Goal: Complete application form: Complete application form

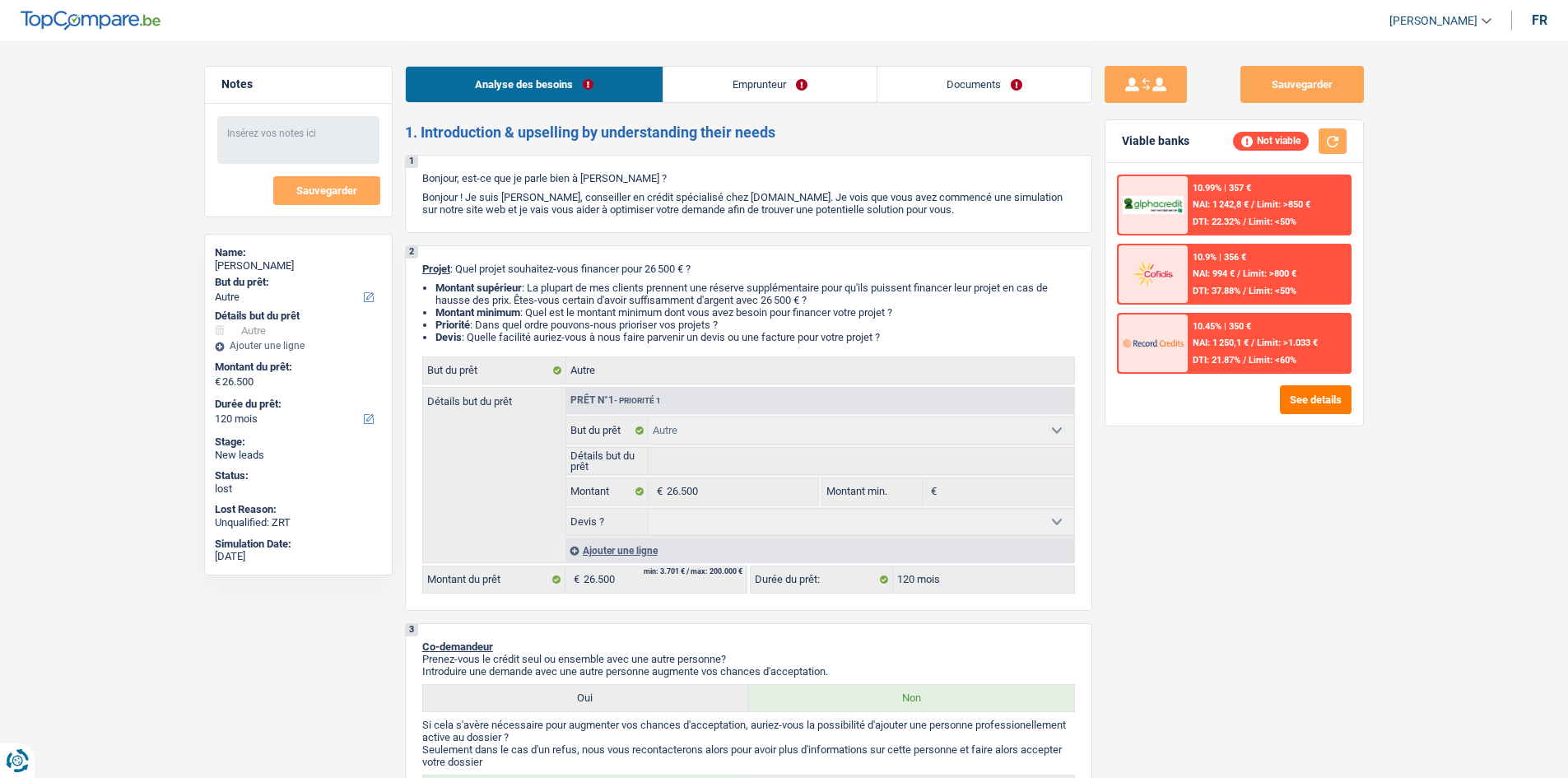
select select "other"
select select "120"
select select "other"
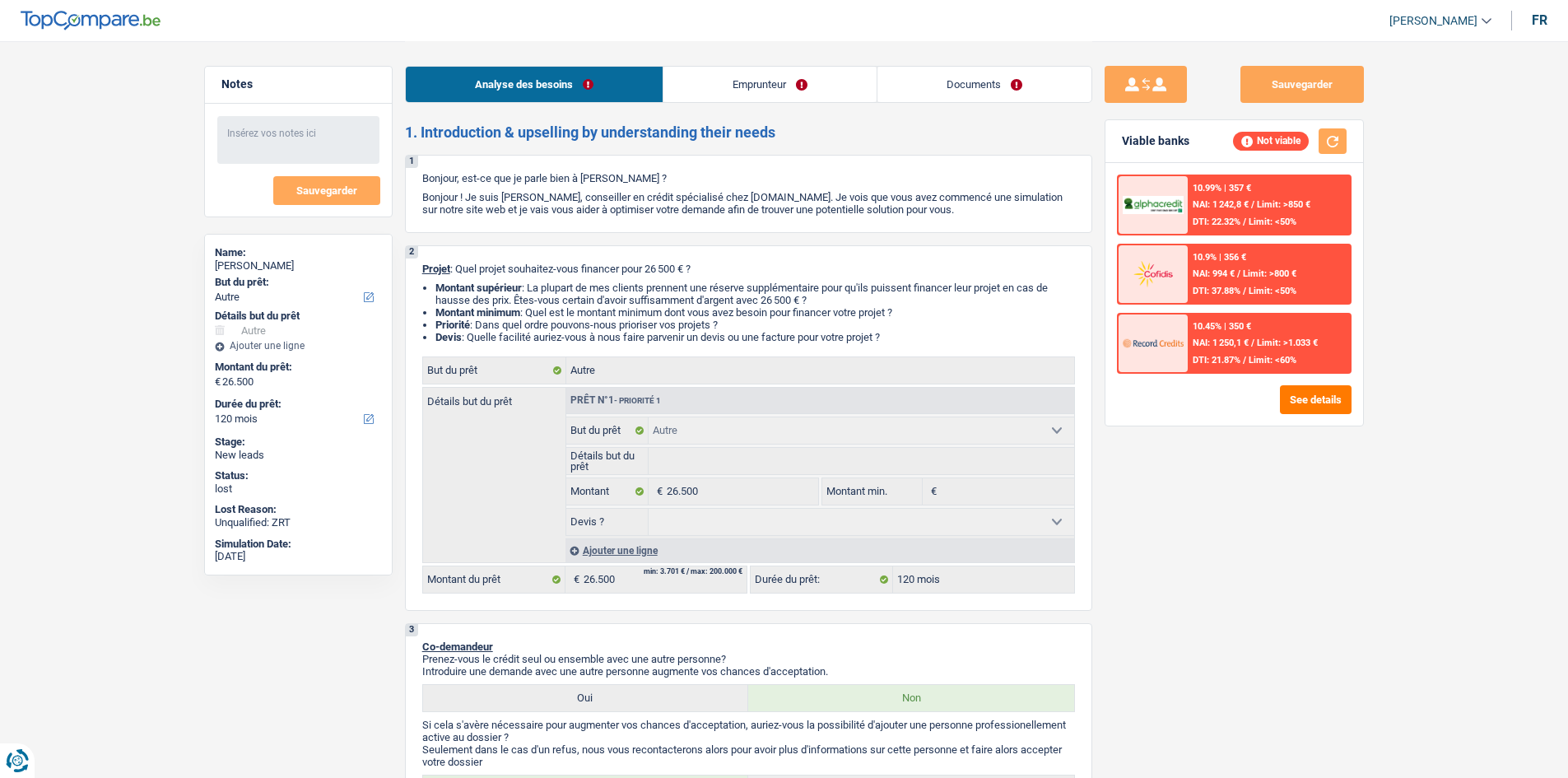
select select "120"
select select "housewife"
select select "netSalary"
select select "liveWithParents"
select select "other"
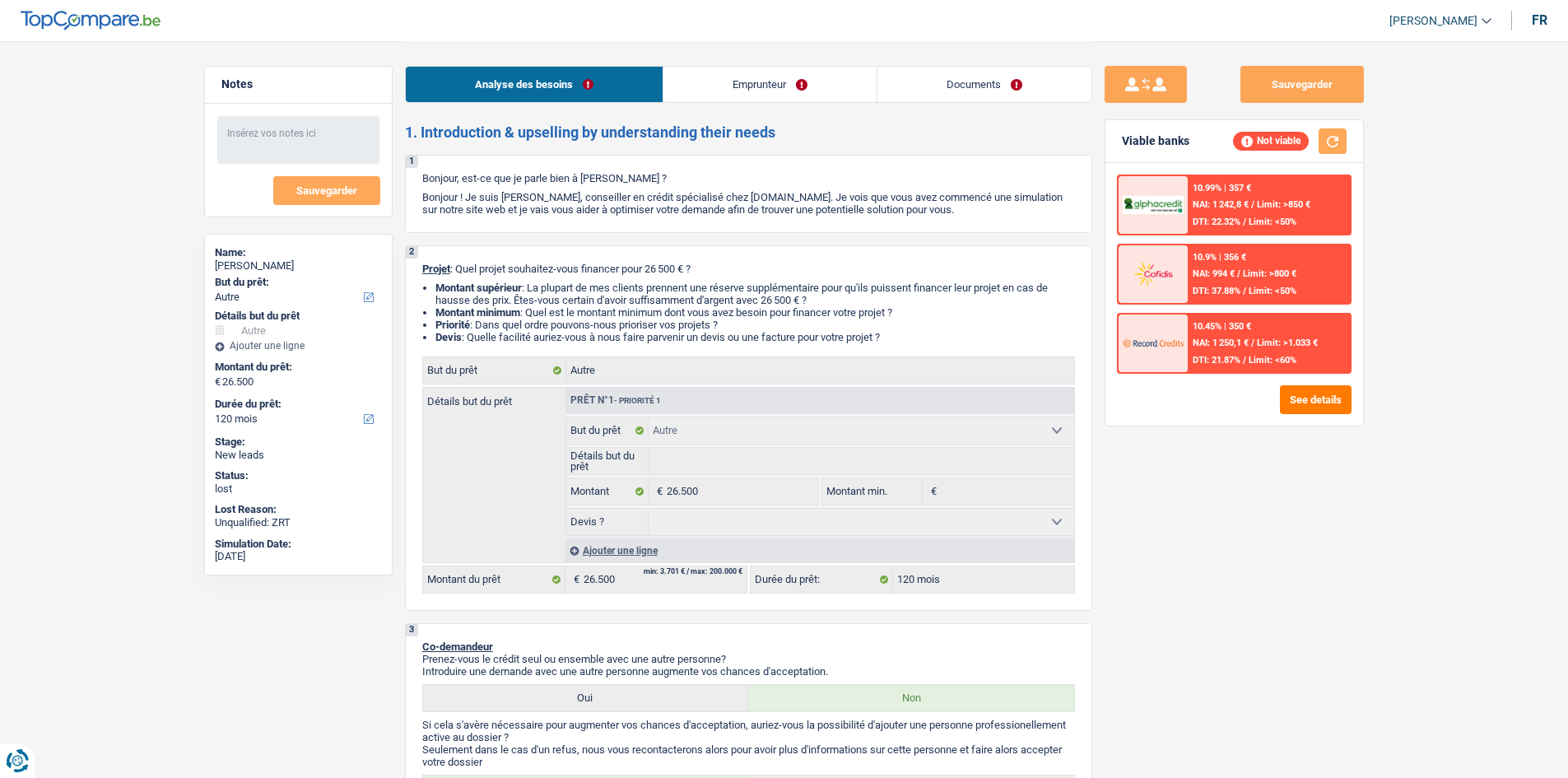
select select "other"
select select "120"
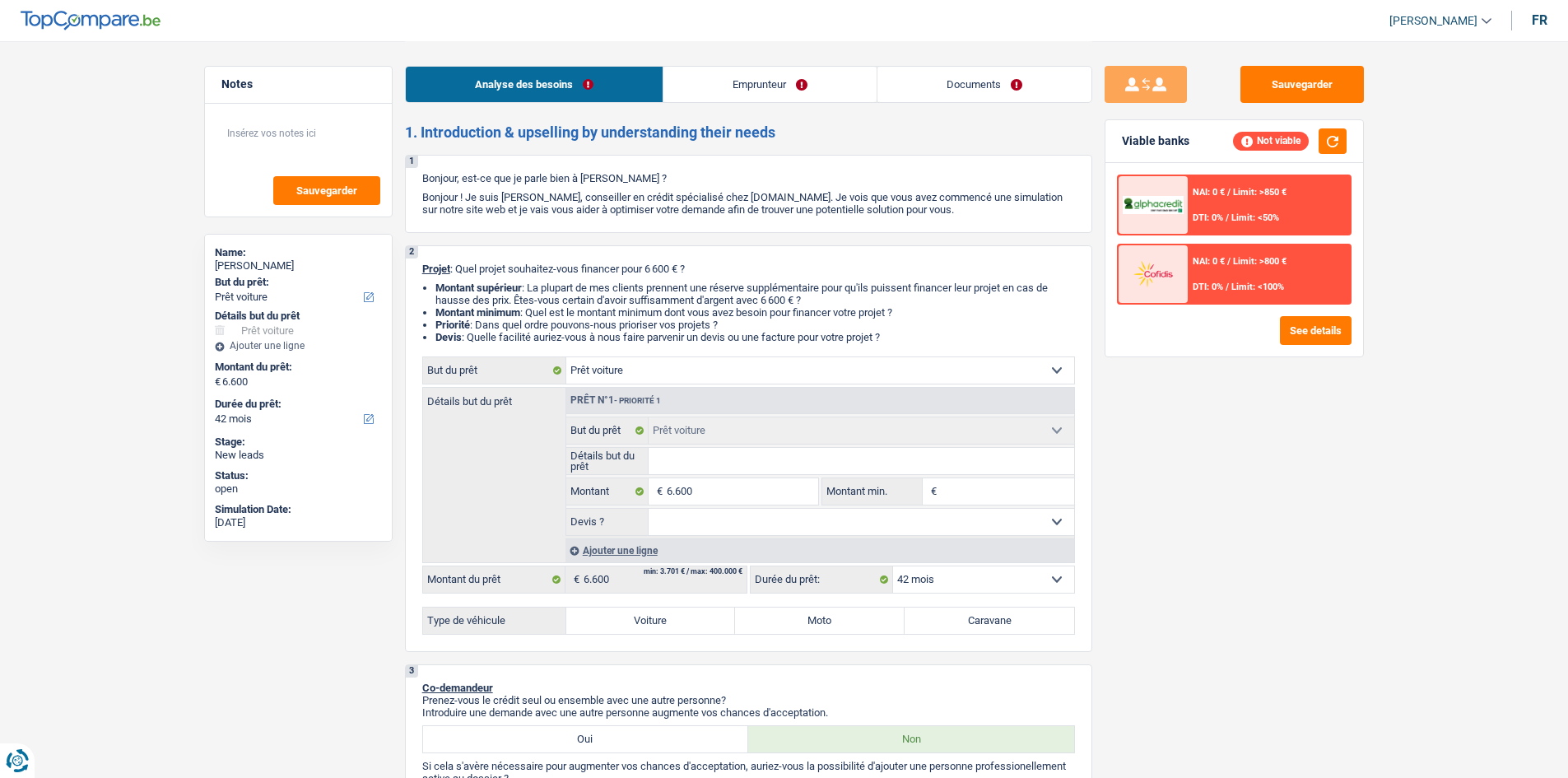
select select "car"
select select "42"
select select "car"
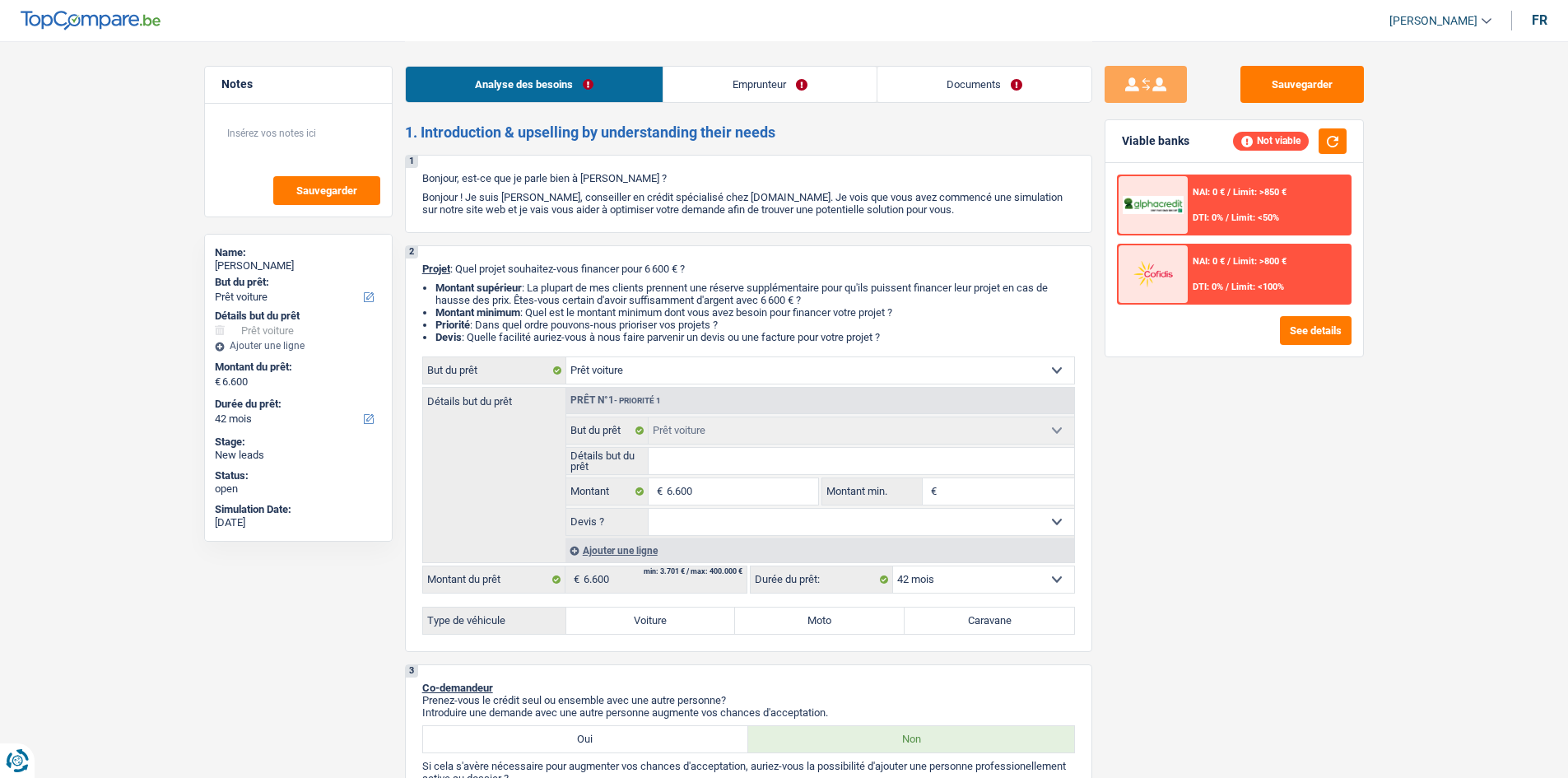
select select "42"
select select "car"
select select "42"
click at [983, 75] on link "Documents" at bounding box center [984, 84] width 214 height 36
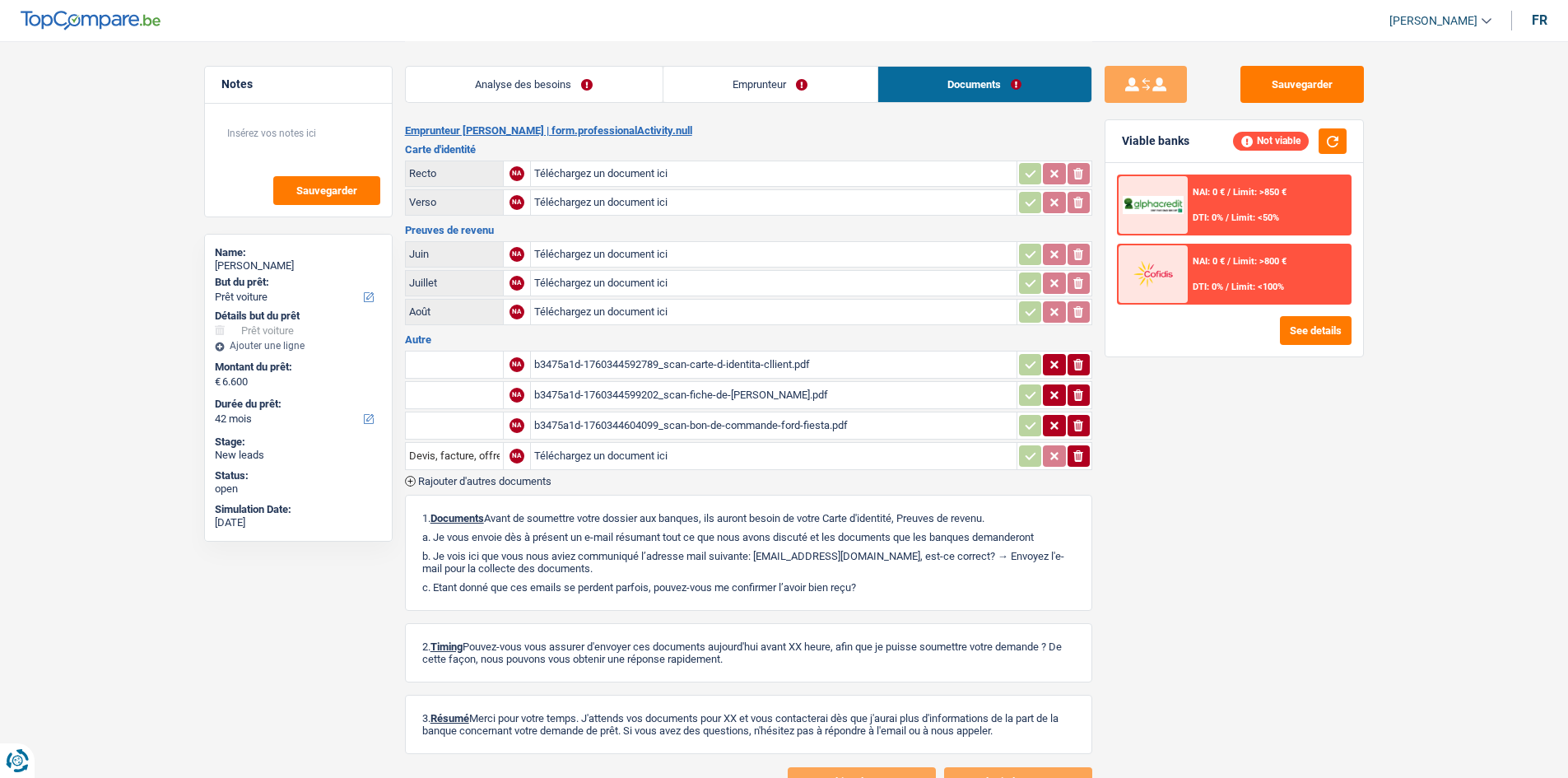
click at [1198, 418] on div "Sauvegarder Viable banks Not viable NAI: 0 € / Limit: >850 € DTI: 0% / Limit: <…" at bounding box center [1233, 408] width 284 height 685
click at [640, 79] on link "Analyse des besoins" at bounding box center [534, 84] width 257 height 36
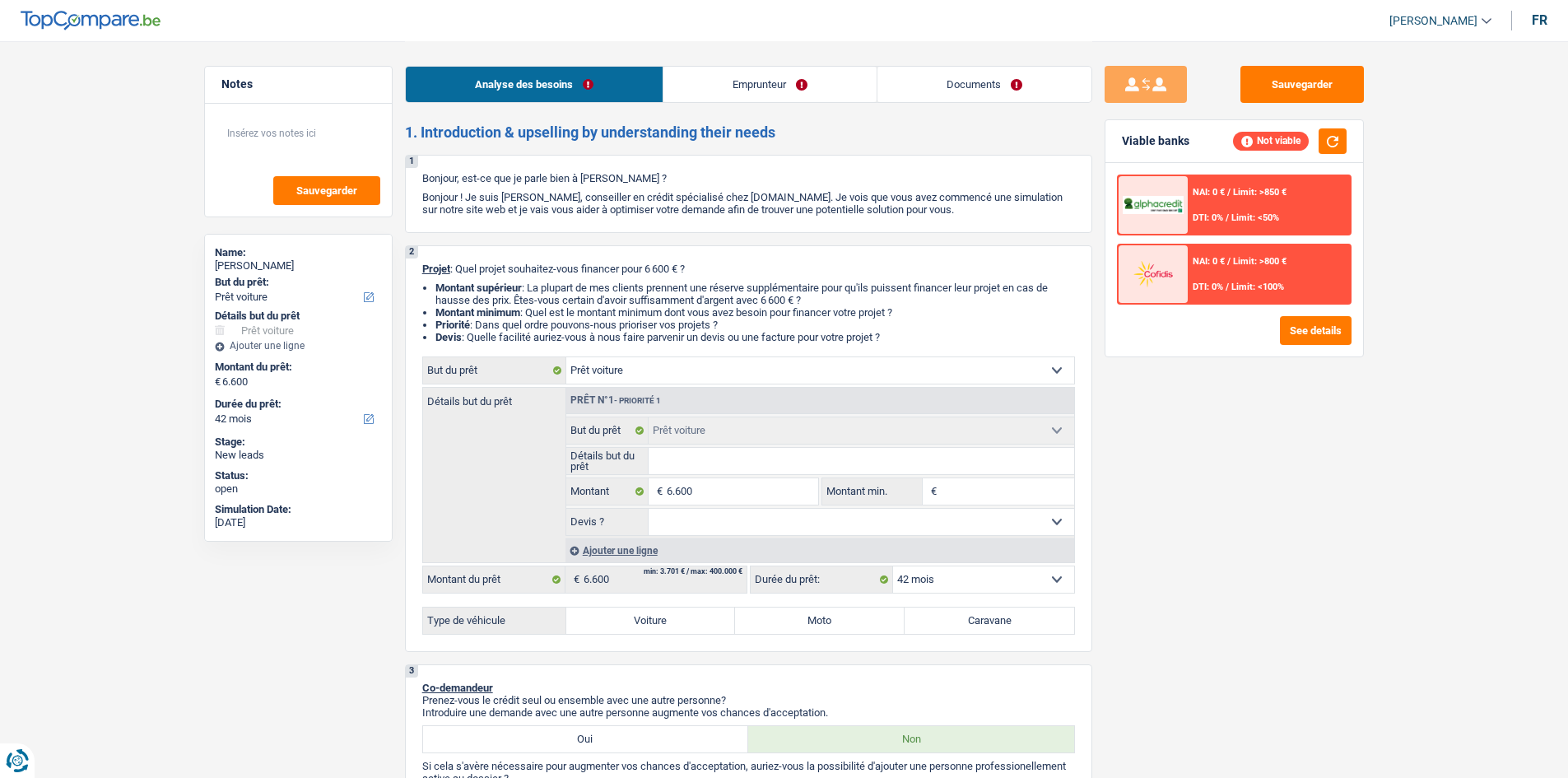
click at [1176, 436] on div "Sauvegarder Viable banks Not viable NAI: 0 € / Limit: >850 € DTI: 0% / Limit: <…" at bounding box center [1233, 408] width 284 height 685
click at [283, 129] on textarea at bounding box center [298, 140] width 164 height 50
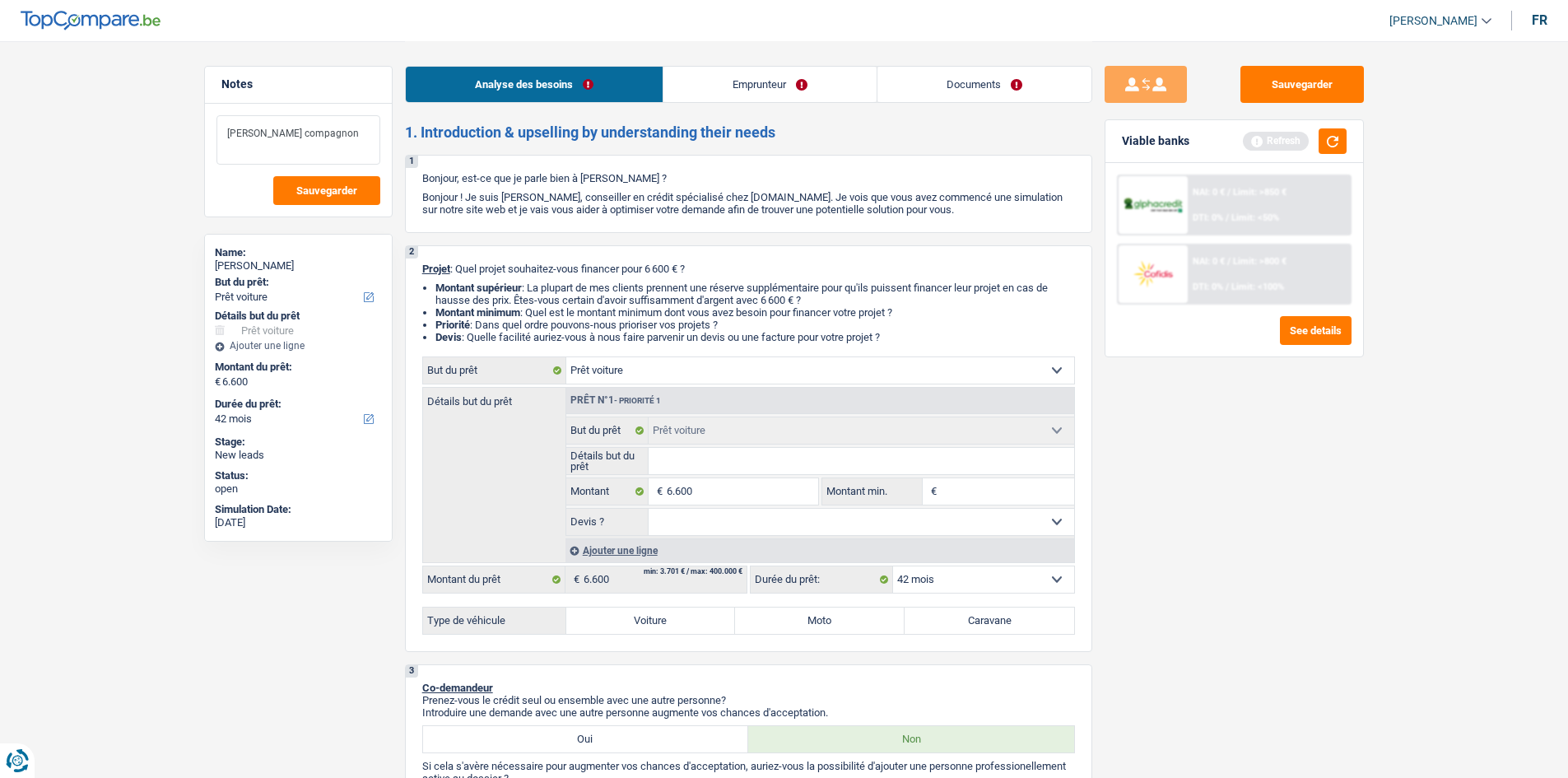
type textarea "Mr Moret compagnon"
click at [1270, 494] on div "Sauvegarder Viable banks Refresh NAI: 0 € / Limit: >850 € DTI: 0% / Limit: <50%…" at bounding box center [1233, 408] width 284 height 685
click at [779, 464] on input "Détails but du prêt" at bounding box center [860, 461] width 426 height 26
click at [735, 494] on input "6.600" at bounding box center [741, 491] width 150 height 26
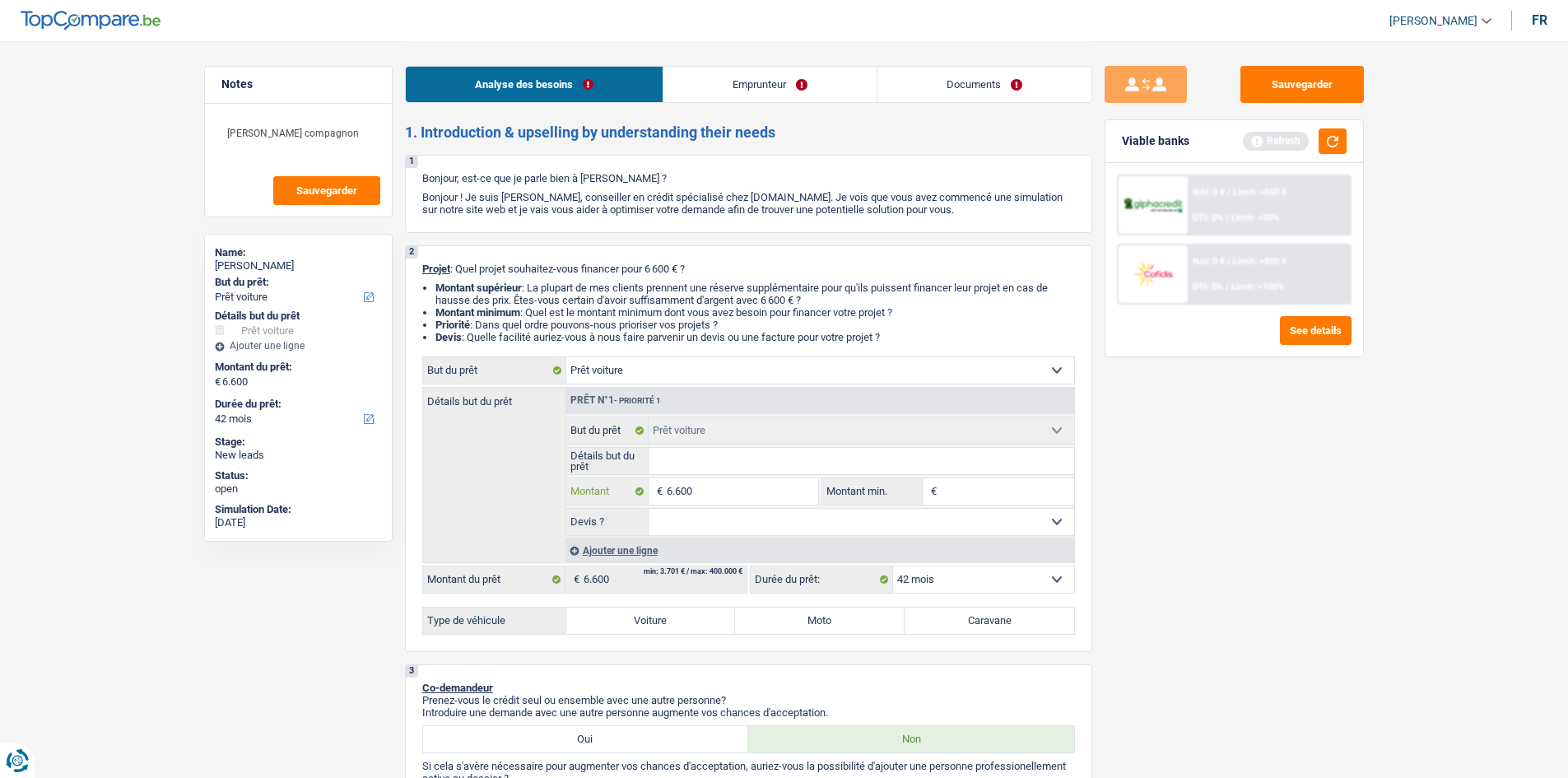
click at [735, 494] on input "6.600" at bounding box center [741, 491] width 150 height 26
click at [768, 458] on input "Détails but du prêt" at bounding box center [860, 461] width 426 height 26
type input "F"
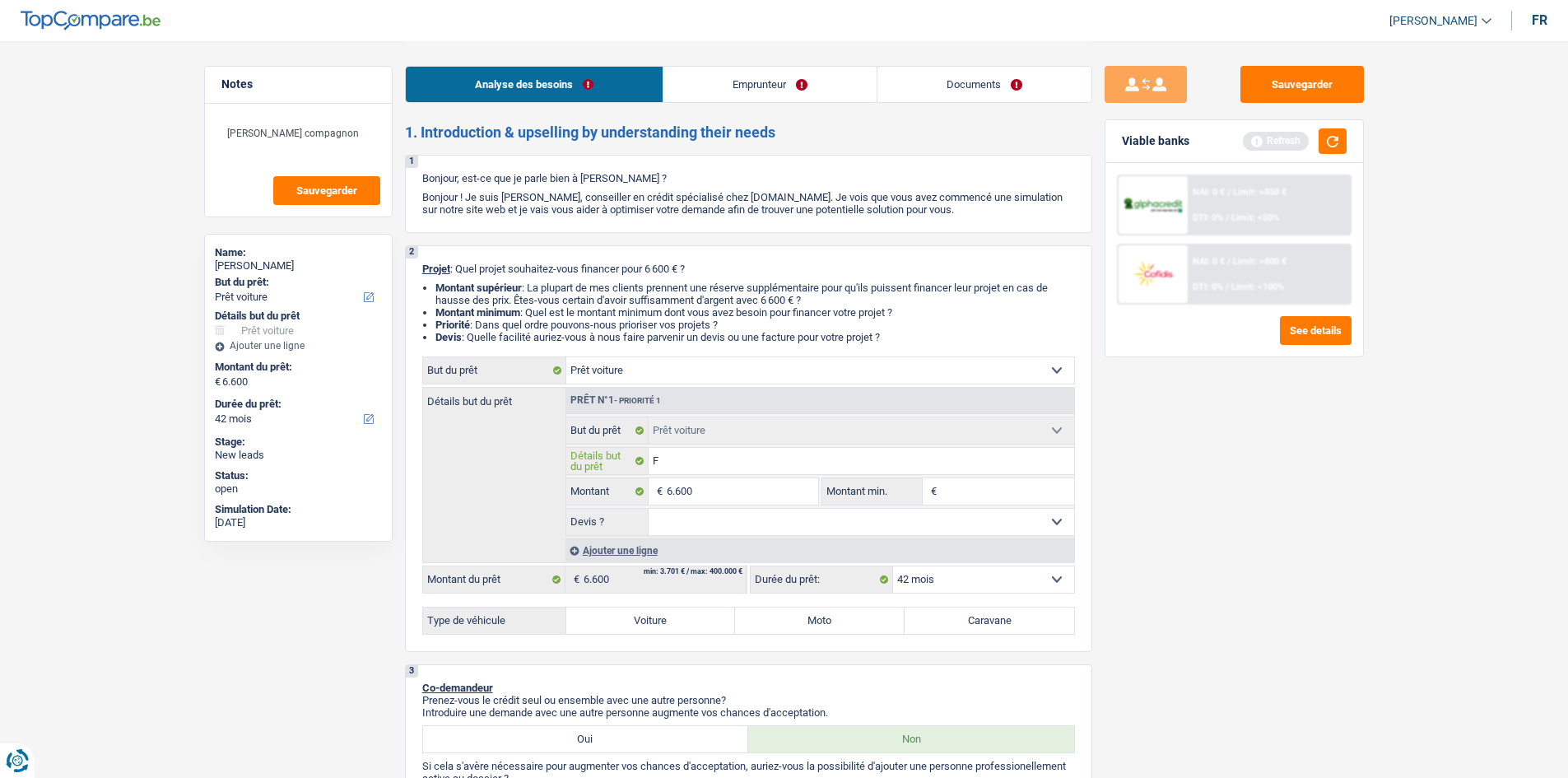
type input "Fo"
type input "For"
type input "Ford"
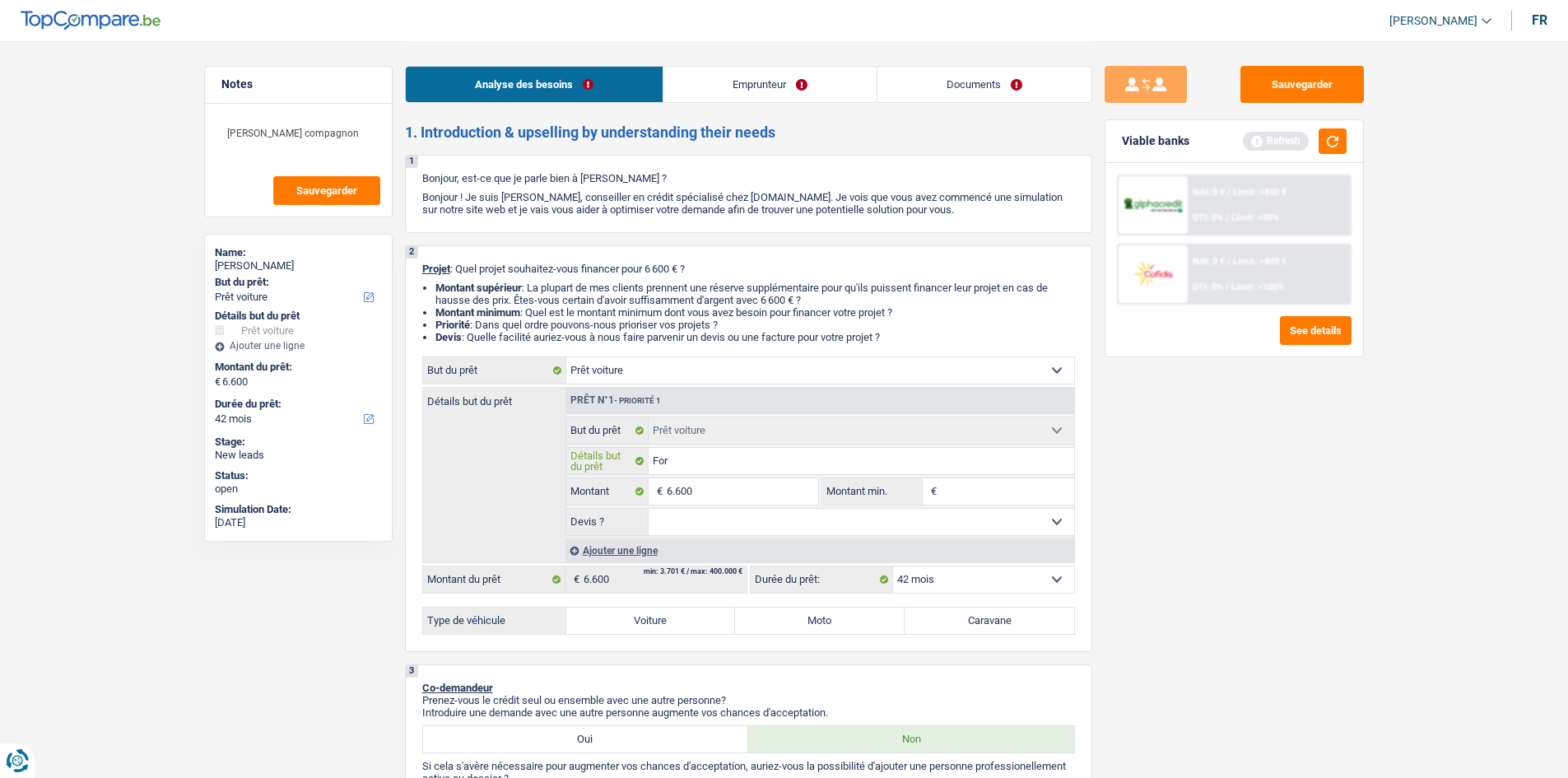
type input "Ford"
type input "Ford d"
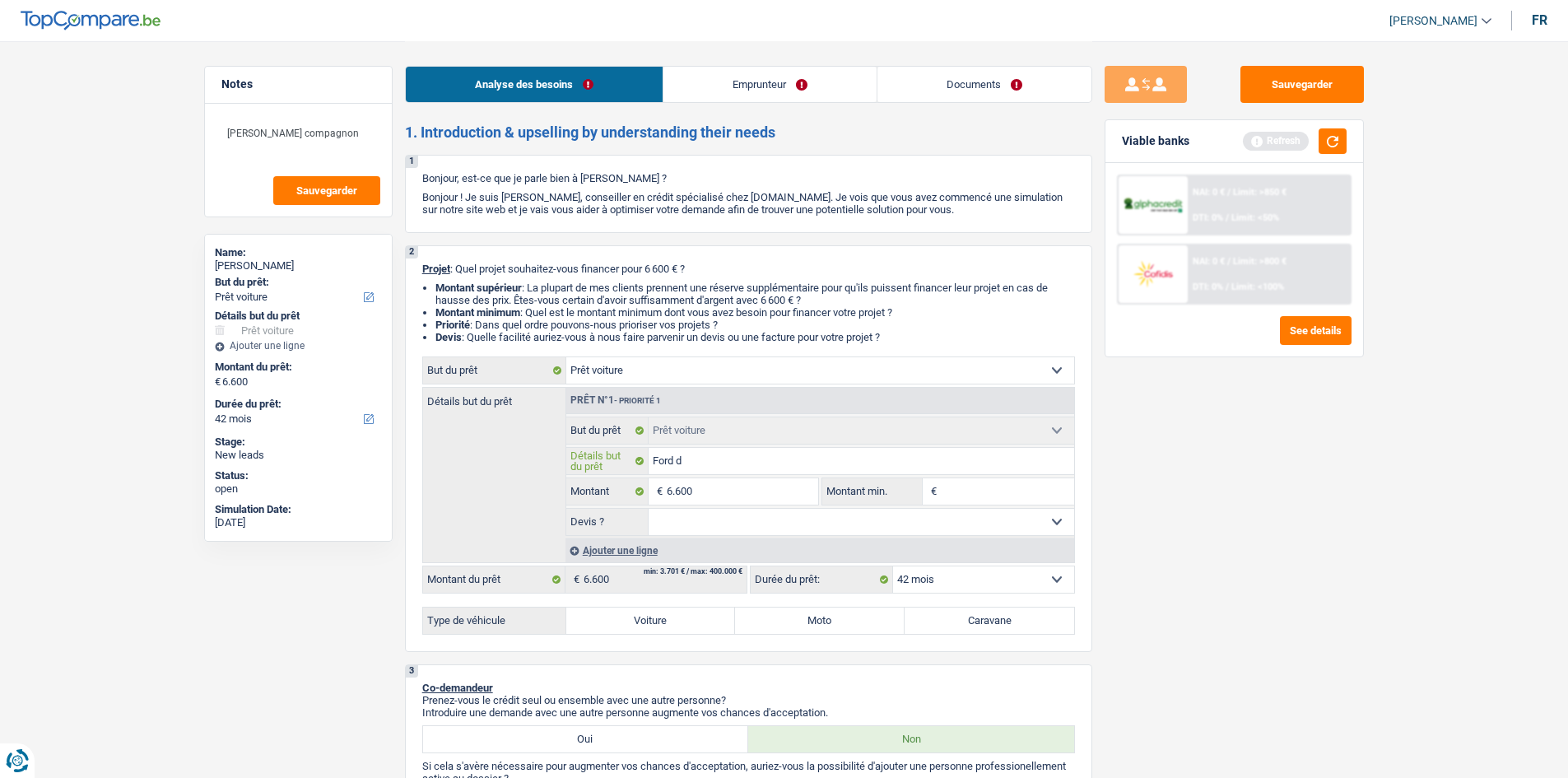
type input "Ford"
type input "Ford f"
type input "Ford fi"
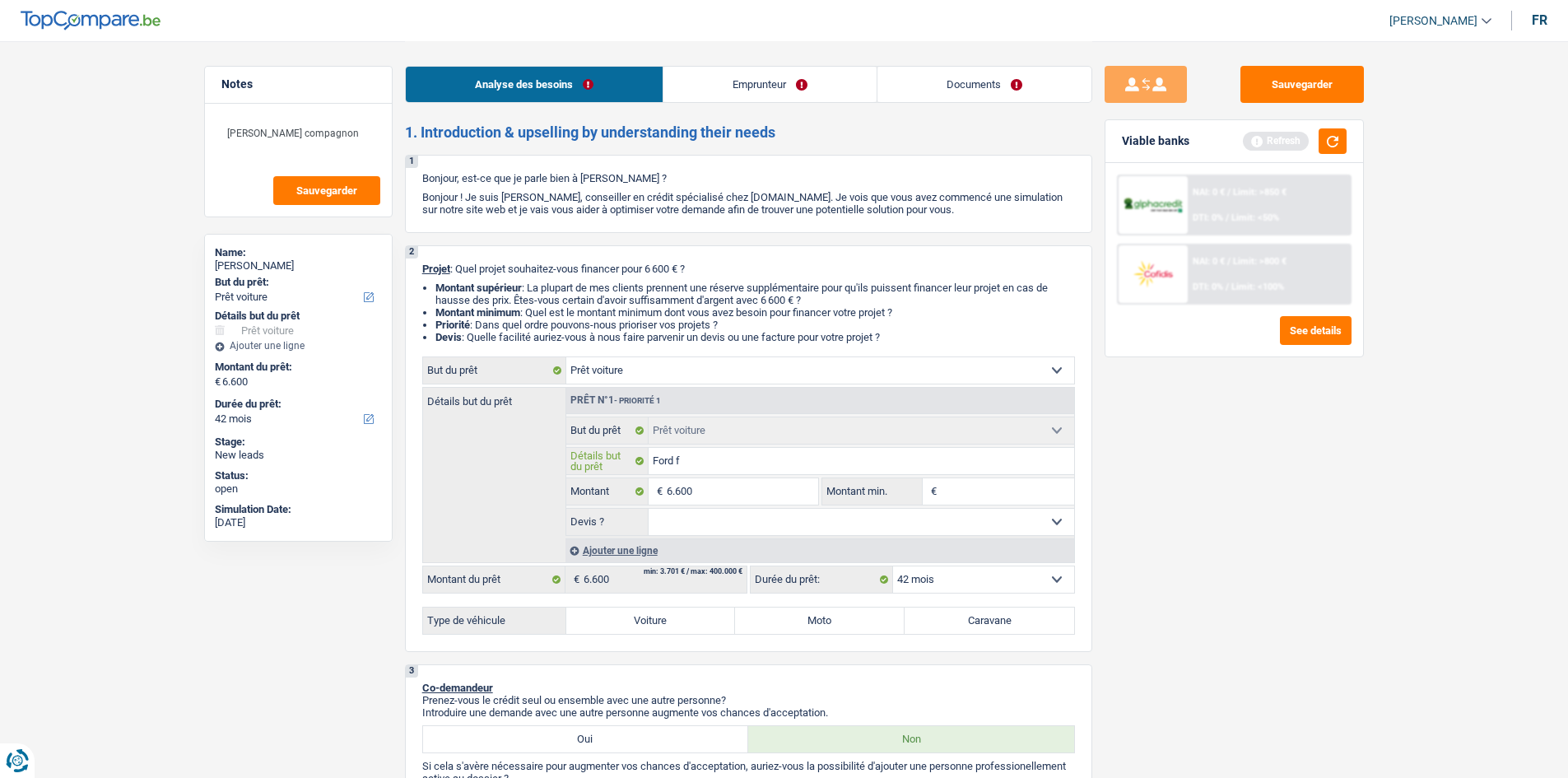
type input "Ford fi"
type input "Ford fie"
type input "Ford fies"
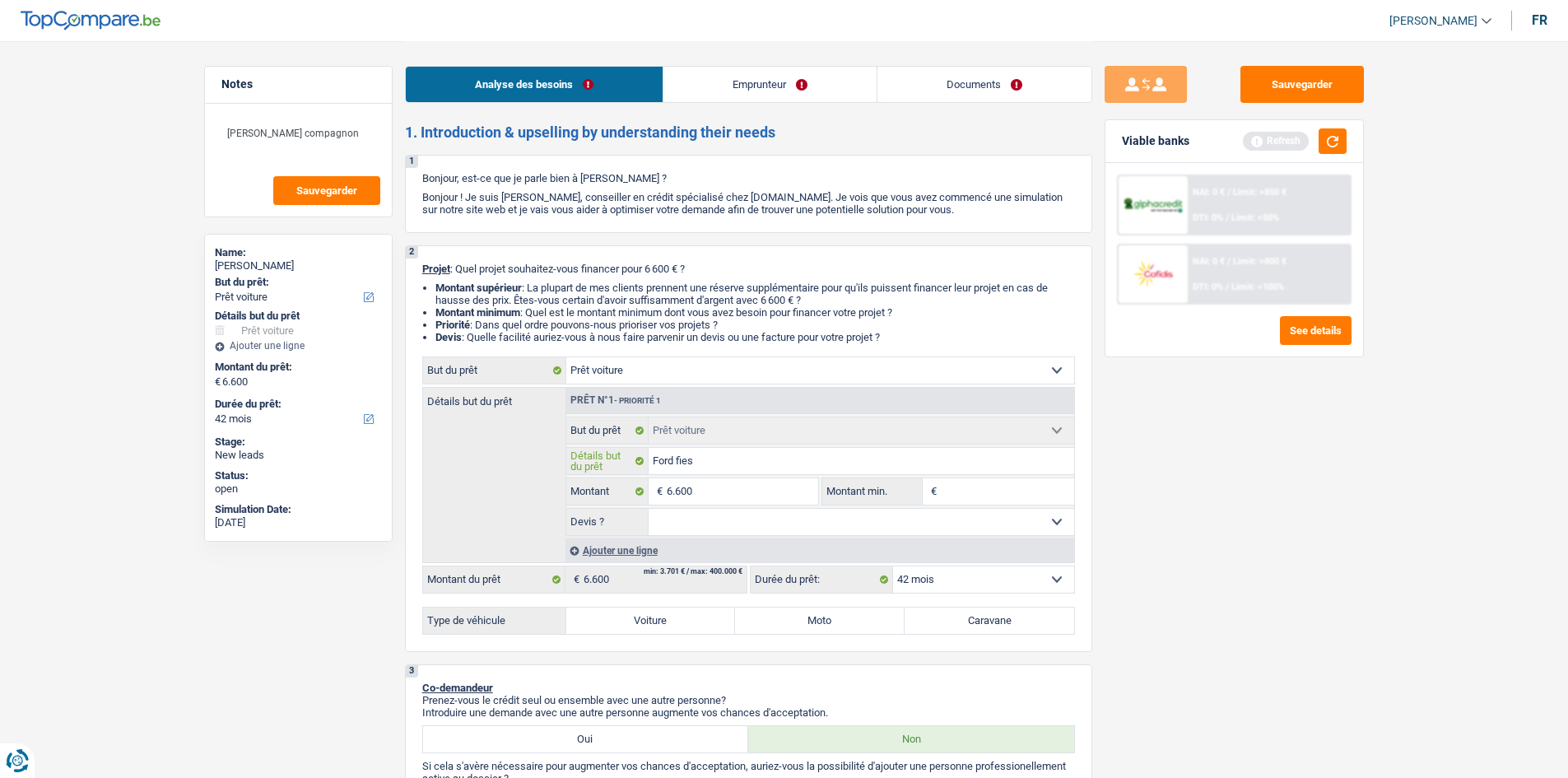
type input "Ford fiest"
type input "Ford fiesta"
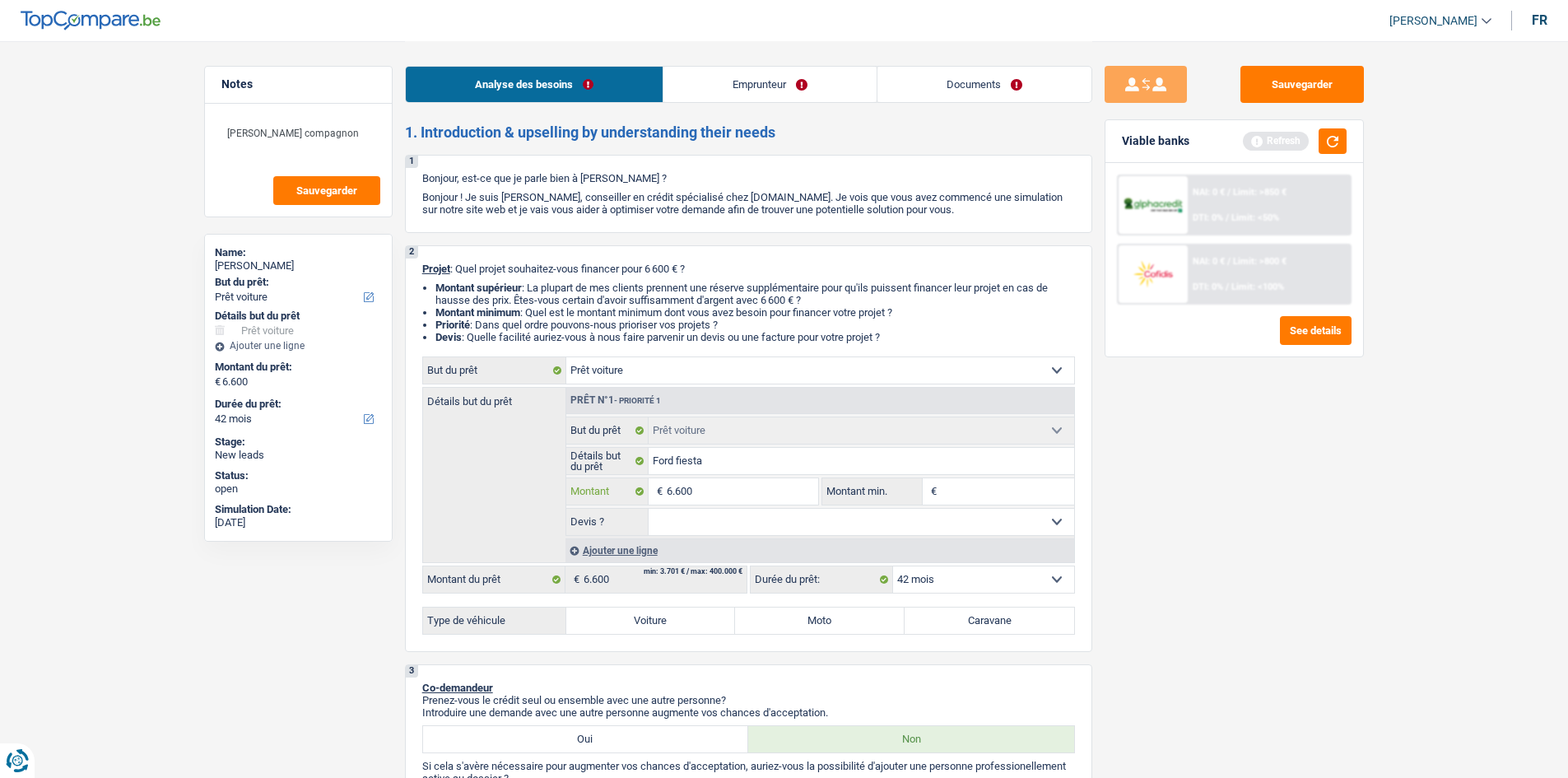
click at [706, 492] on input "6.600" at bounding box center [741, 491] width 150 height 26
click at [974, 487] on input "Montant min." at bounding box center [1007, 491] width 133 height 26
paste input "6.600"
type input "6.600"
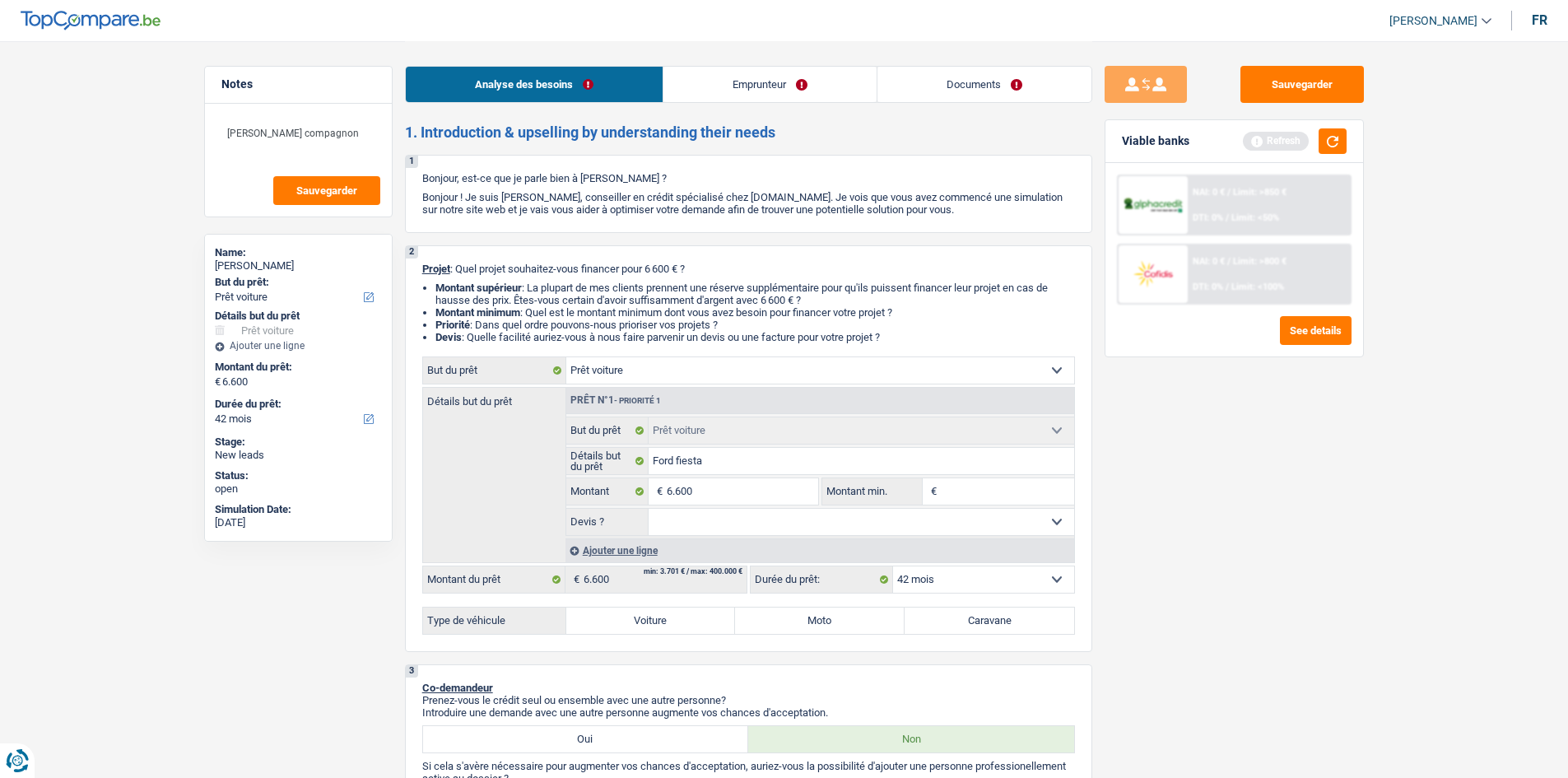
type input "6.600"
drag, startPoint x: 839, startPoint y: 517, endPoint x: 838, endPoint y: 533, distance: 16.0
click at [838, 518] on select "Oui Non Non répondu Sélectionner une option" at bounding box center [860, 522] width 426 height 26
select select "yes"
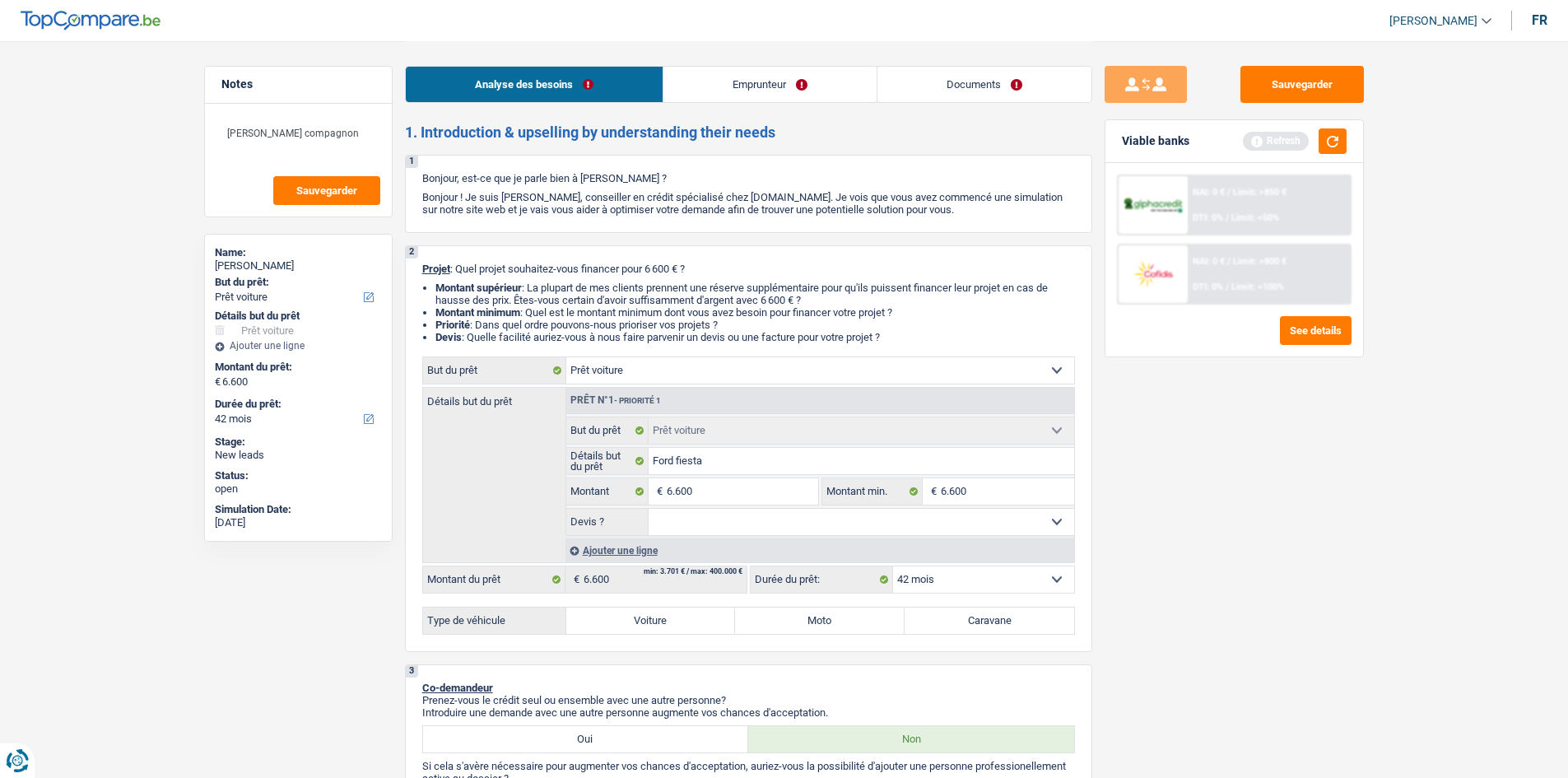
click at [648, 508] on select "Oui Non Non répondu Sélectionner une option" at bounding box center [860, 522] width 426 height 26
select select "yes"
drag, startPoint x: 619, startPoint y: 625, endPoint x: 629, endPoint y: 630, distance: 11.2
click at [622, 625] on label "Voiture" at bounding box center [651, 621] width 169 height 26
click at [622, 625] on input "Voiture" at bounding box center [651, 621] width 169 height 26
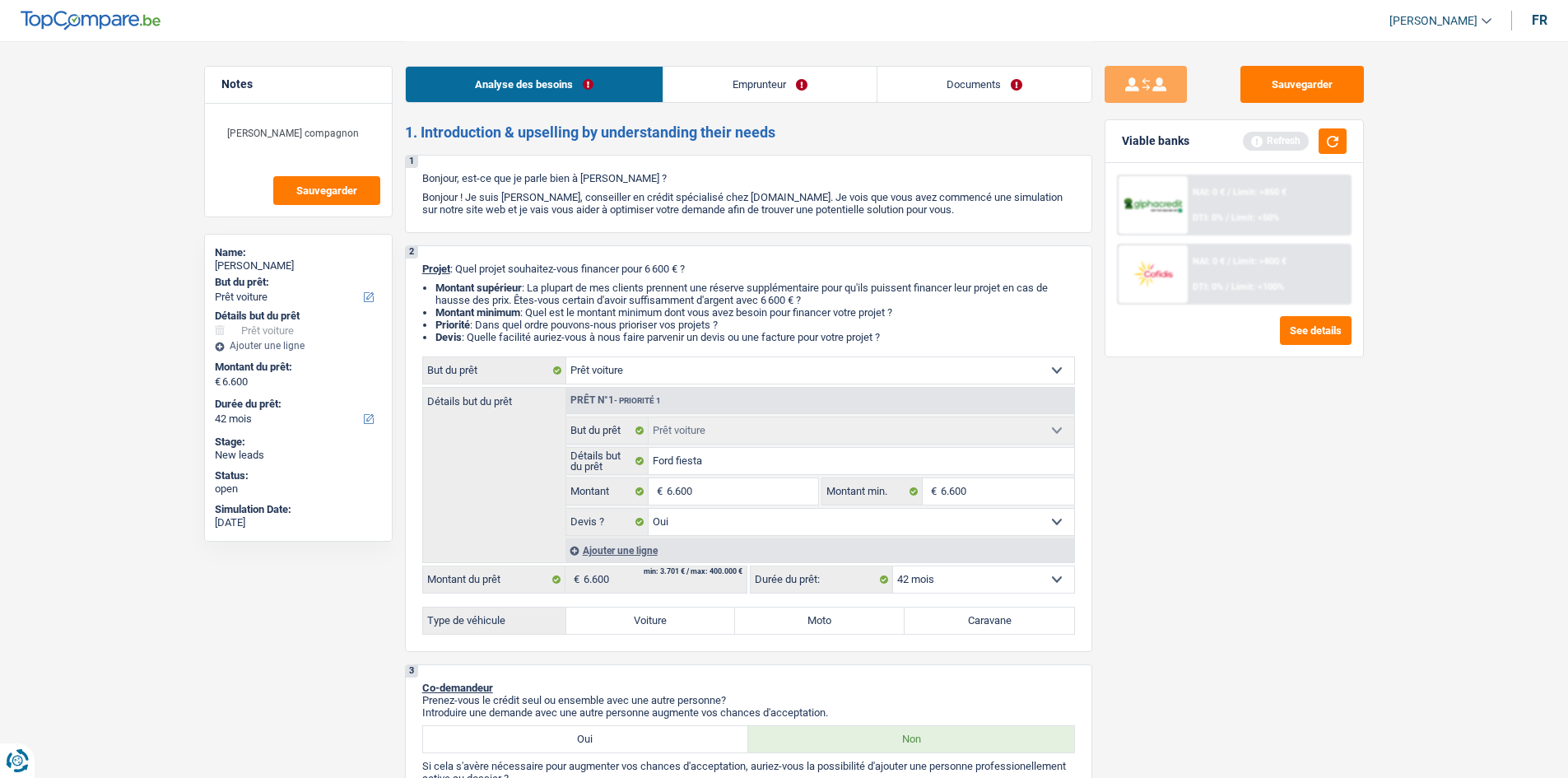
radio input "true"
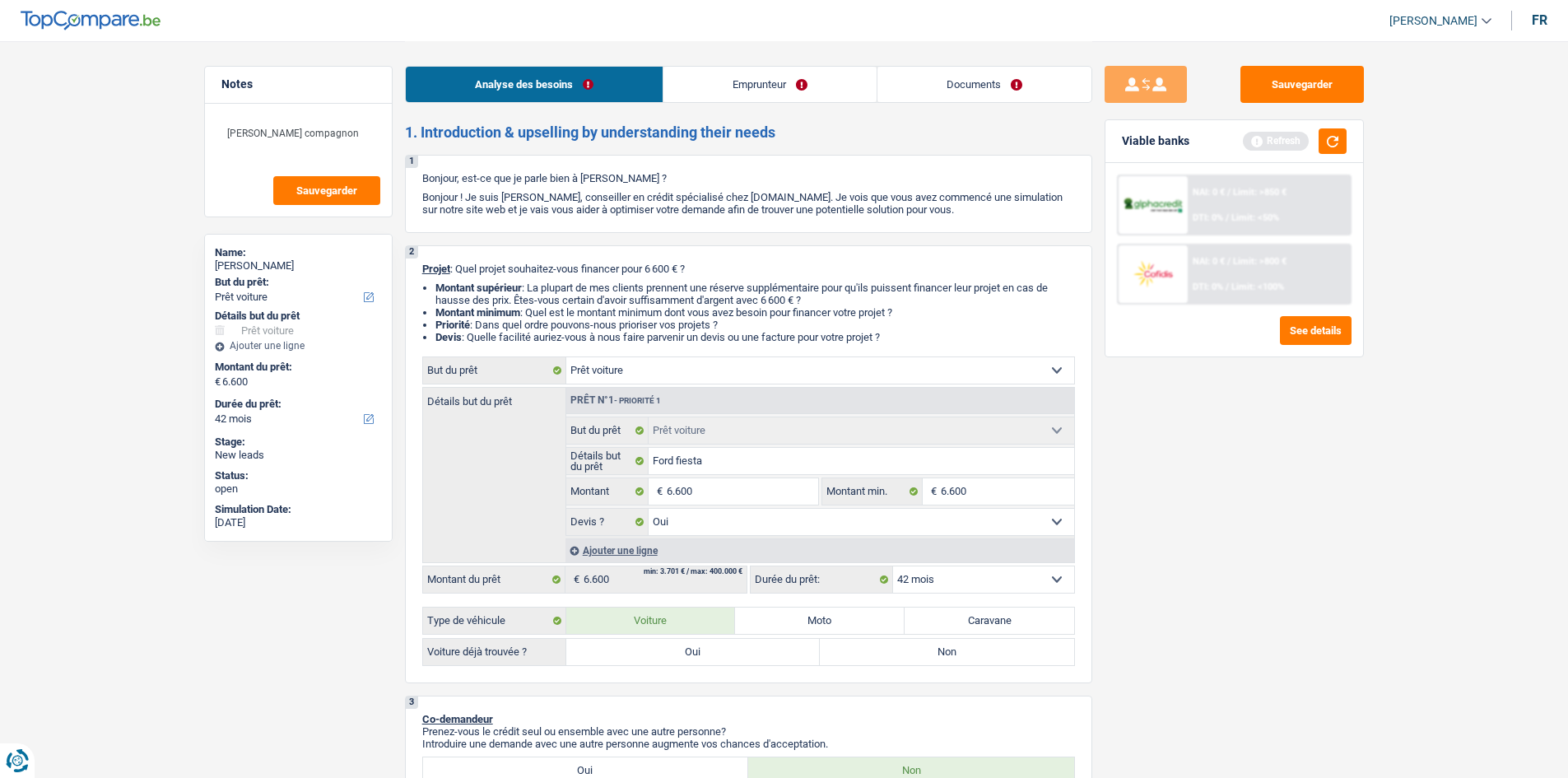
click at [791, 662] on label "Oui" at bounding box center [693, 652] width 255 height 26
click at [791, 662] on input "Oui" at bounding box center [693, 652] width 255 height 26
radio input "true"
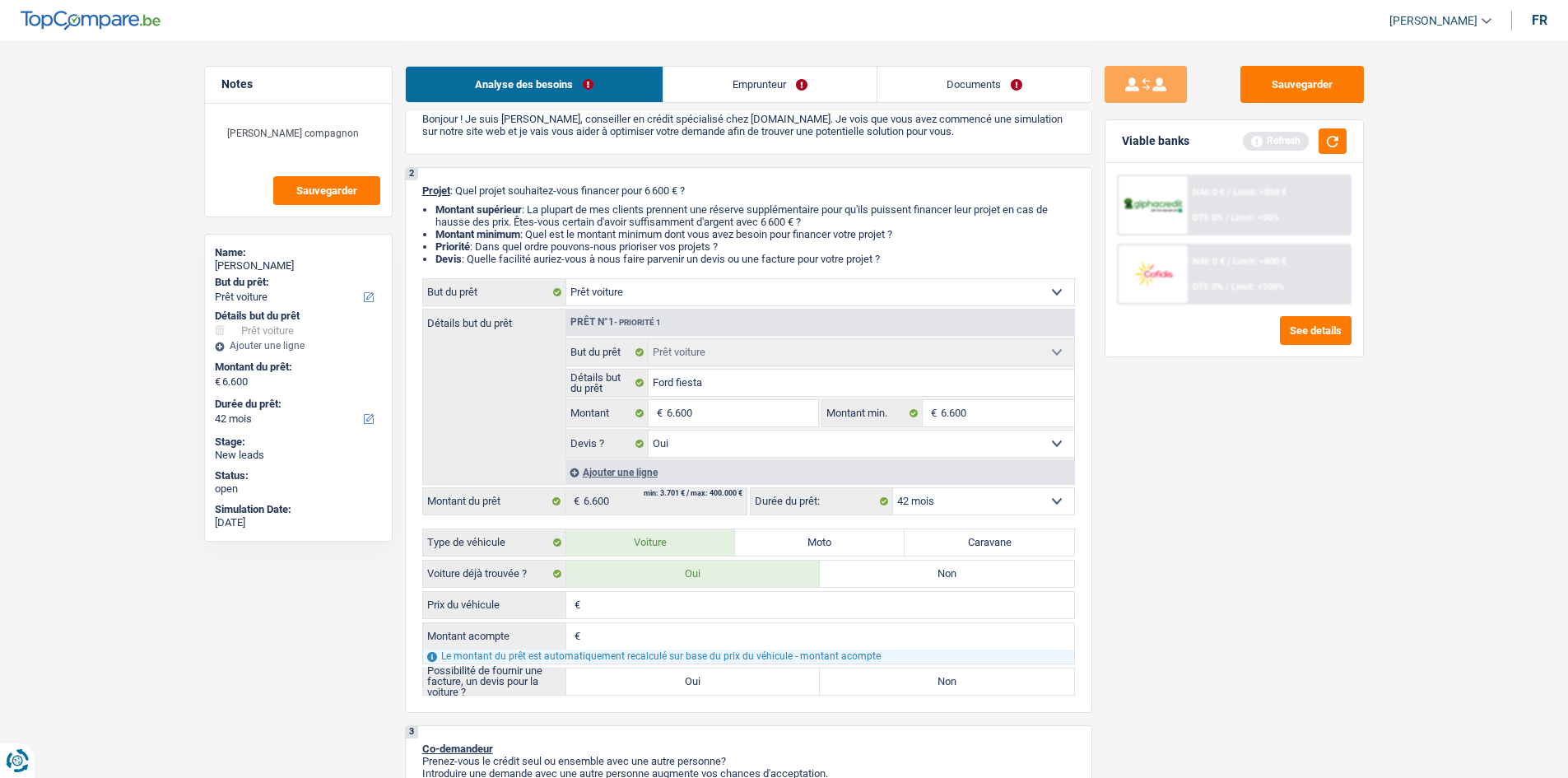
scroll to position [83, 0]
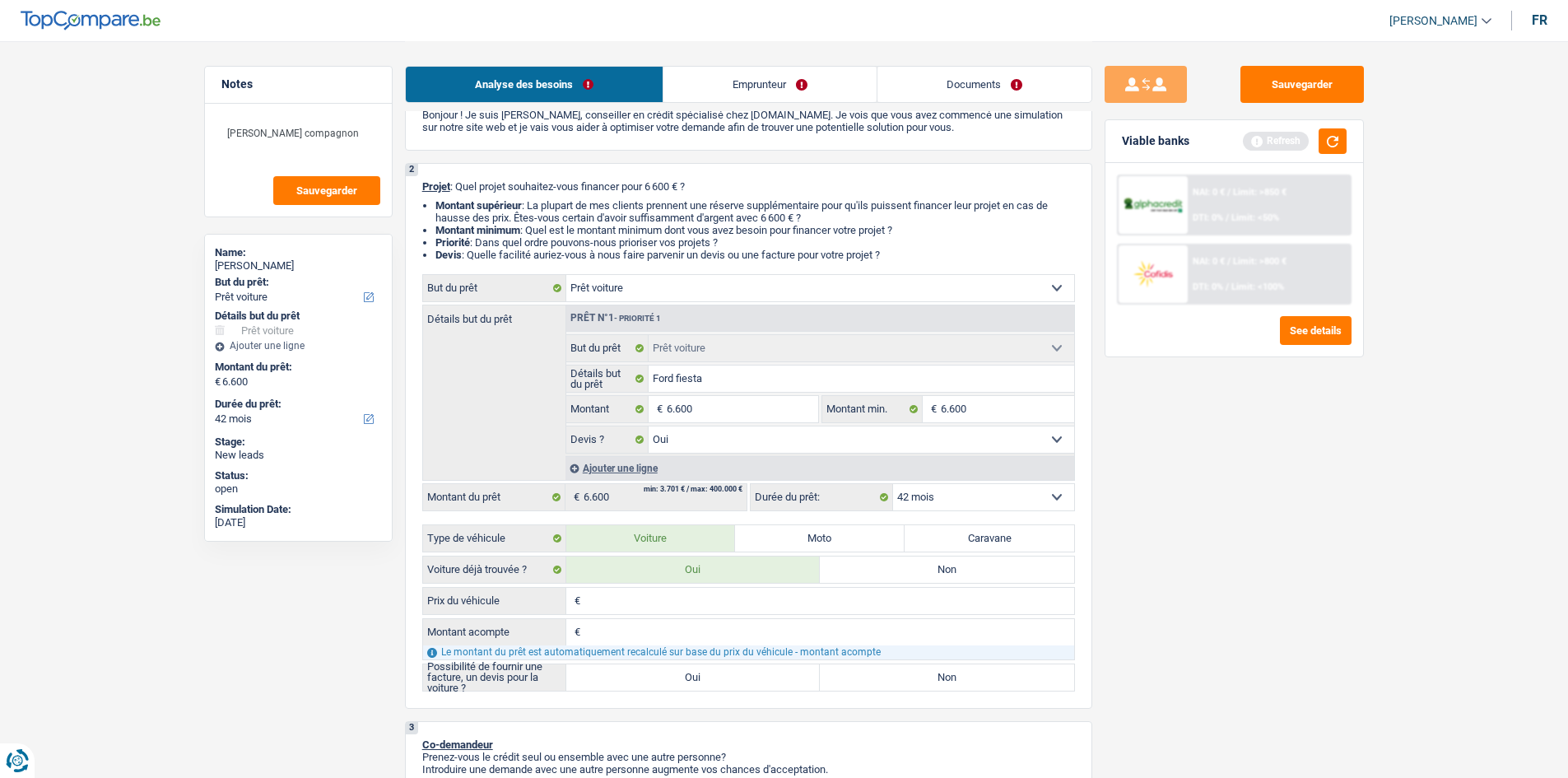
click at [1310, 523] on div "Sauvegarder Viable banks Refresh NAI: 0 € / Limit: >850 € DTI: 0% / Limit: <50%…" at bounding box center [1233, 408] width 284 height 685
click at [741, 401] on input "6.600" at bounding box center [741, 409] width 150 height 26
click at [640, 604] on input "Prix du véhicule" at bounding box center [829, 601] width 489 height 26
paste input "6.600"
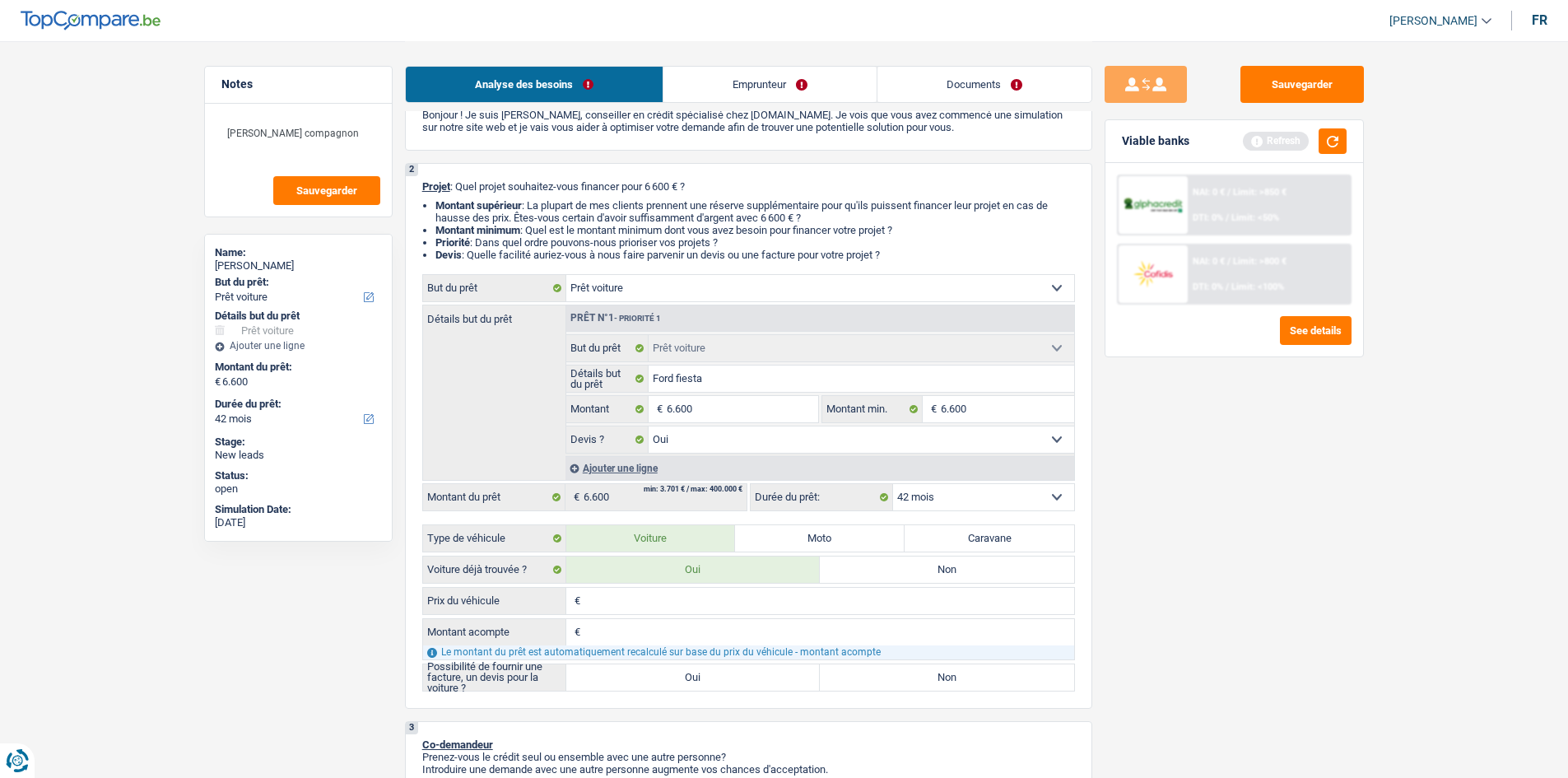
type input "6.600"
click at [645, 636] on input "Montant acompte" at bounding box center [829, 632] width 489 height 26
type input "1"
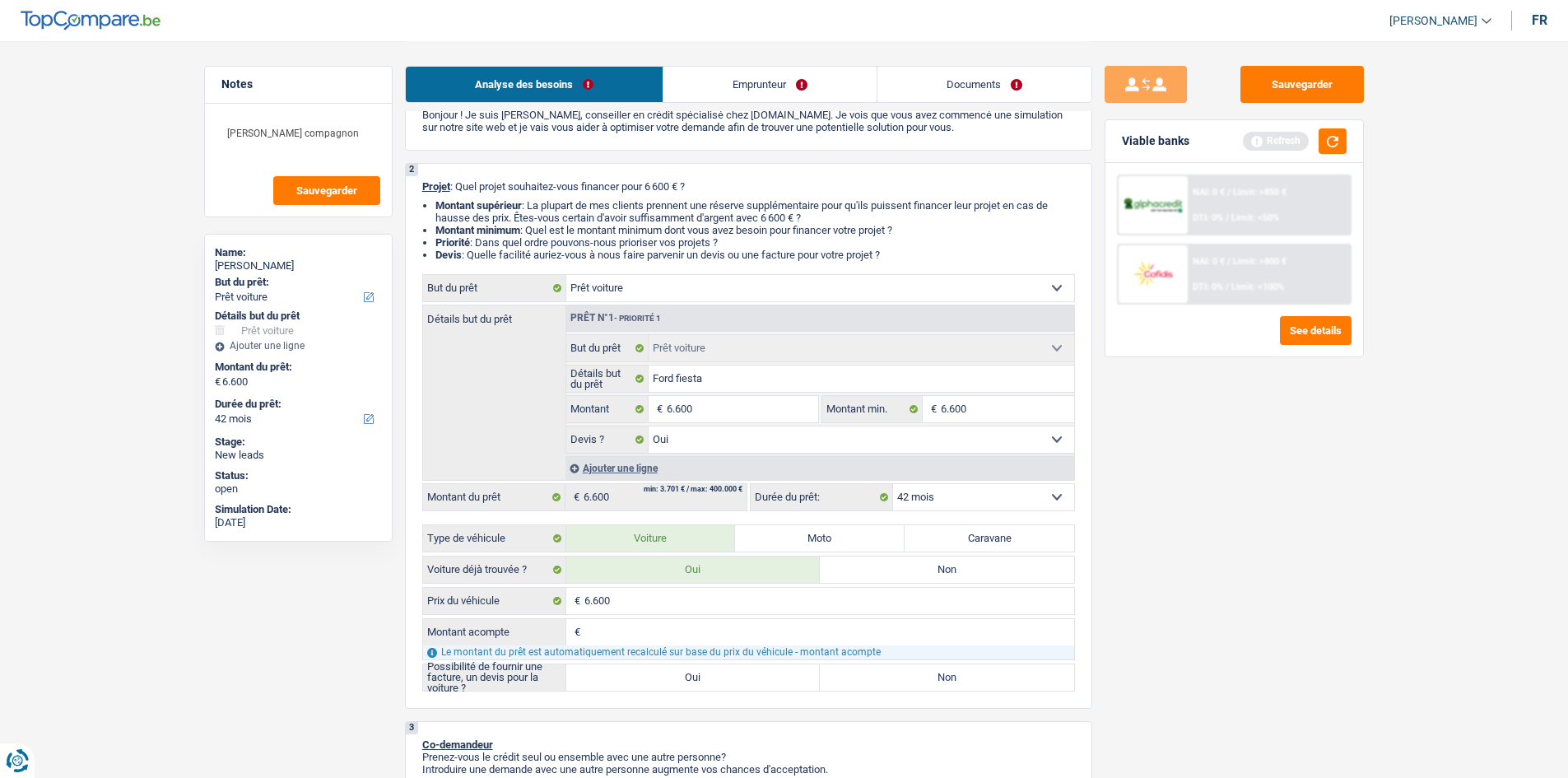
type input "1"
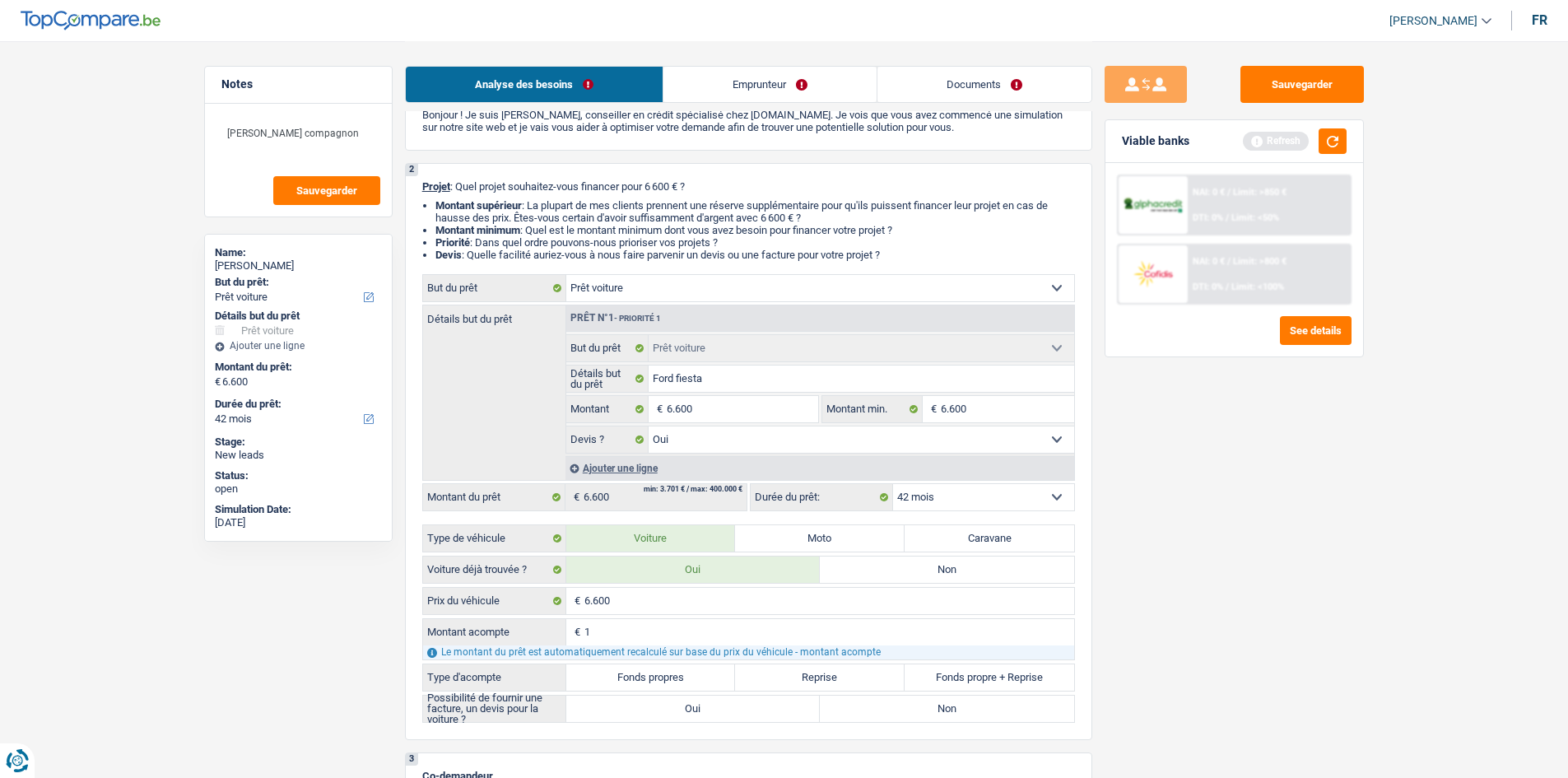
type input "1"
type input "6.599"
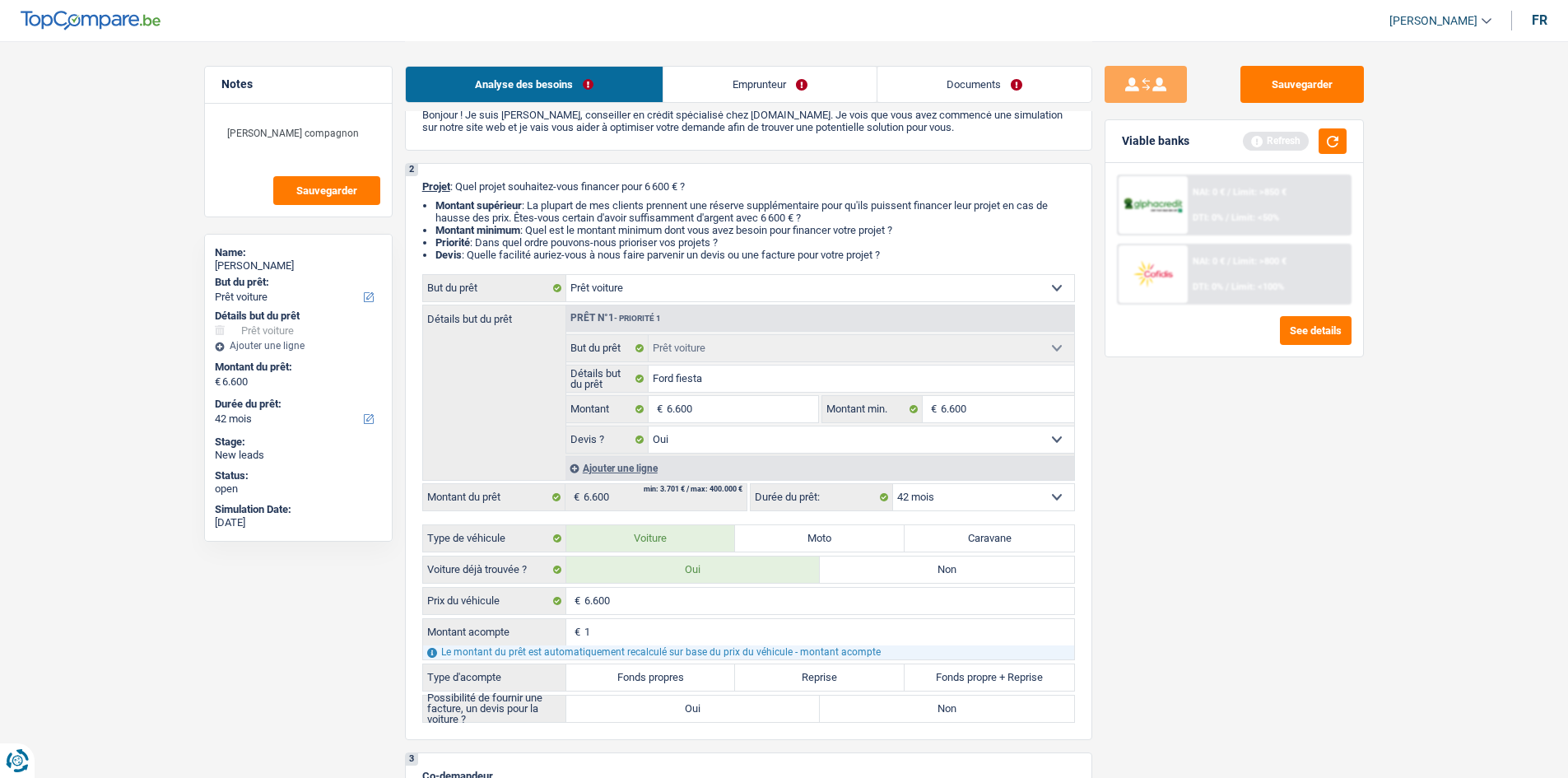
type input "6.599"
click at [660, 672] on label "Fonds propres" at bounding box center [651, 677] width 169 height 26
click at [660, 672] on input "Fonds propres" at bounding box center [651, 677] width 169 height 26
radio input "true"
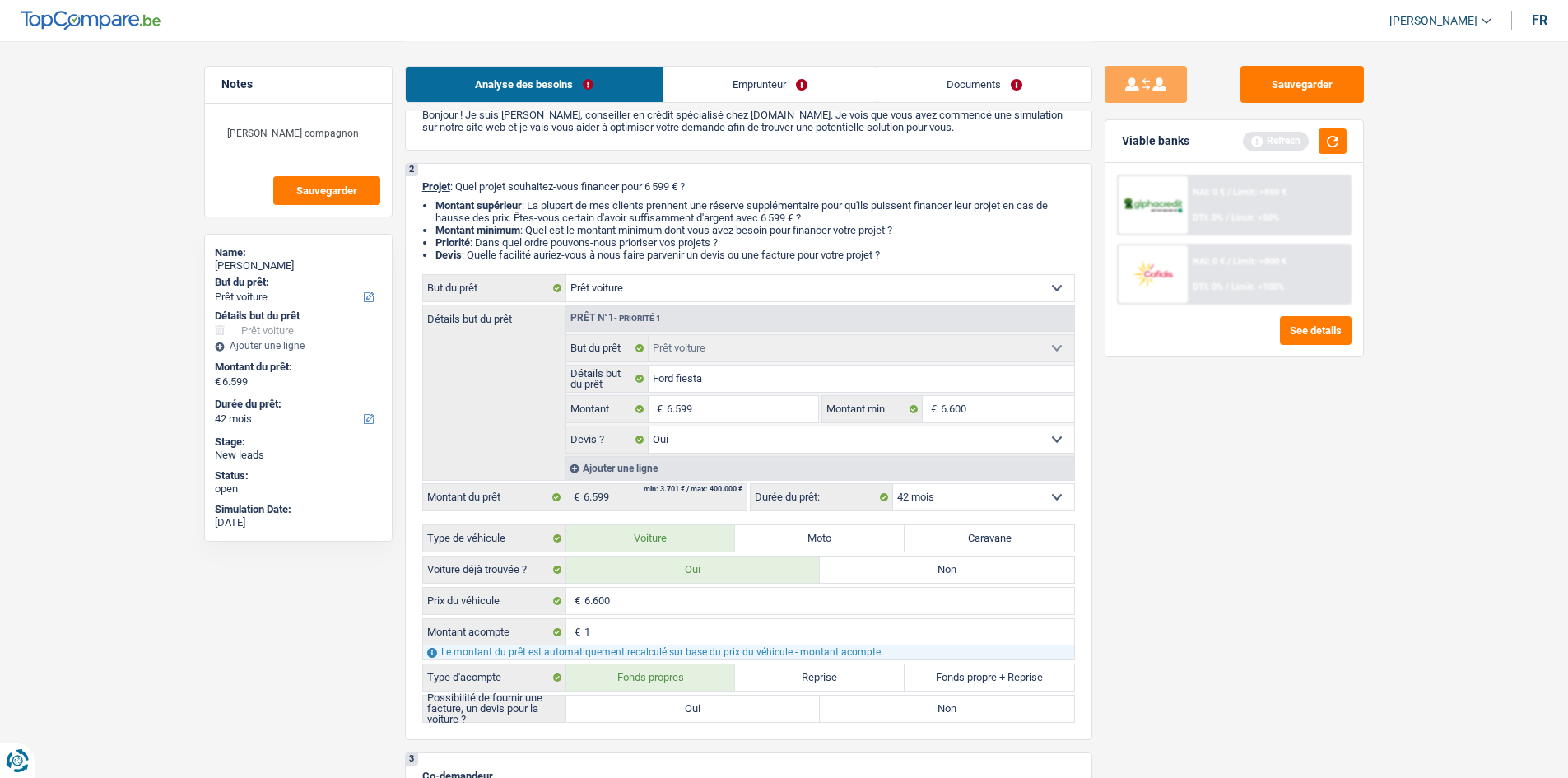
click at [692, 712] on label "Oui" at bounding box center [693, 709] width 255 height 26
click at [692, 712] on input "Oui" at bounding box center [693, 709] width 255 height 26
radio input "true"
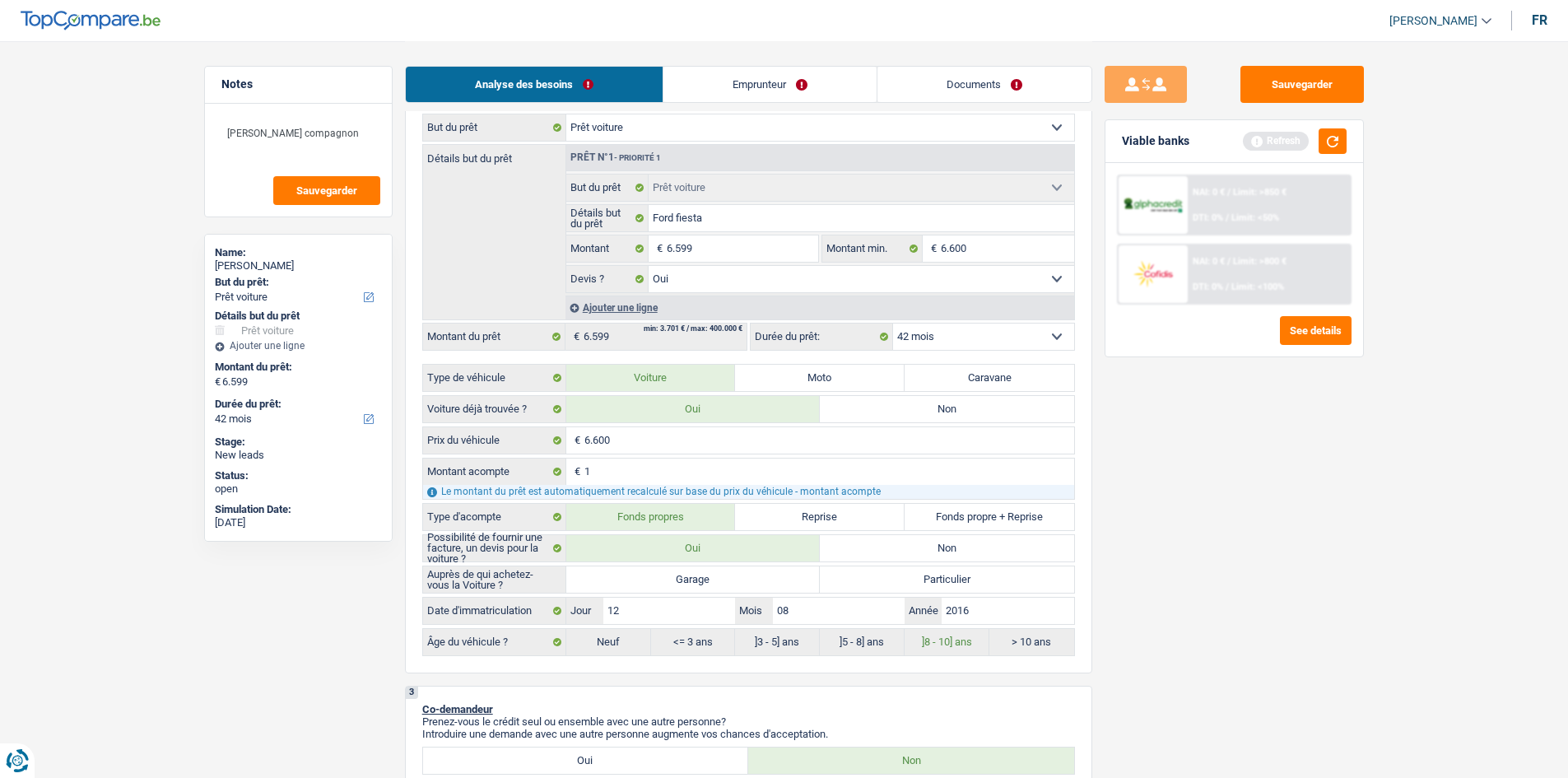
scroll to position [494, 0]
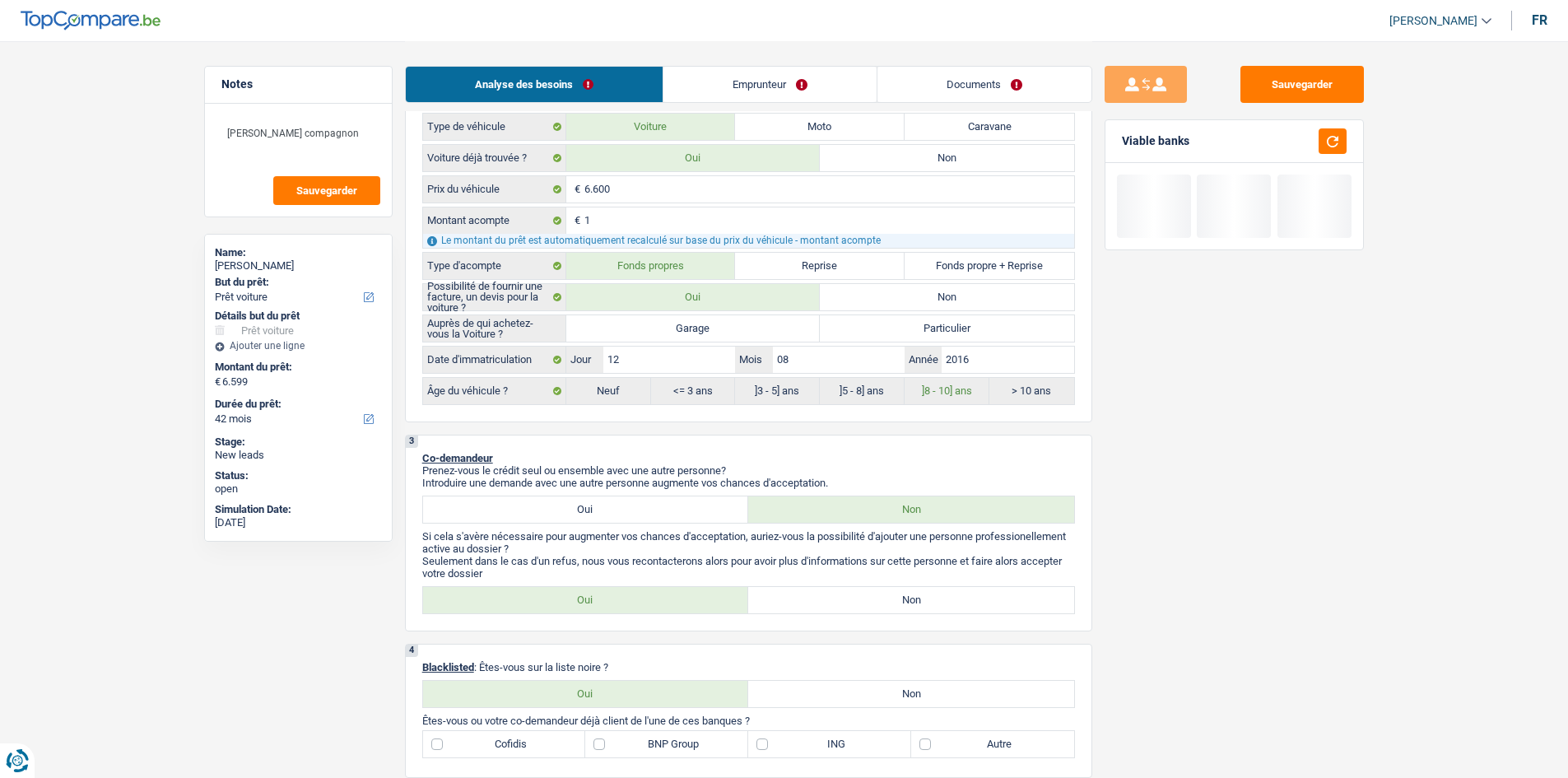
click at [774, 324] on label "Garage" at bounding box center [693, 328] width 255 height 26
click at [774, 324] on input "Garage" at bounding box center [693, 328] width 255 height 26
radio input "true"
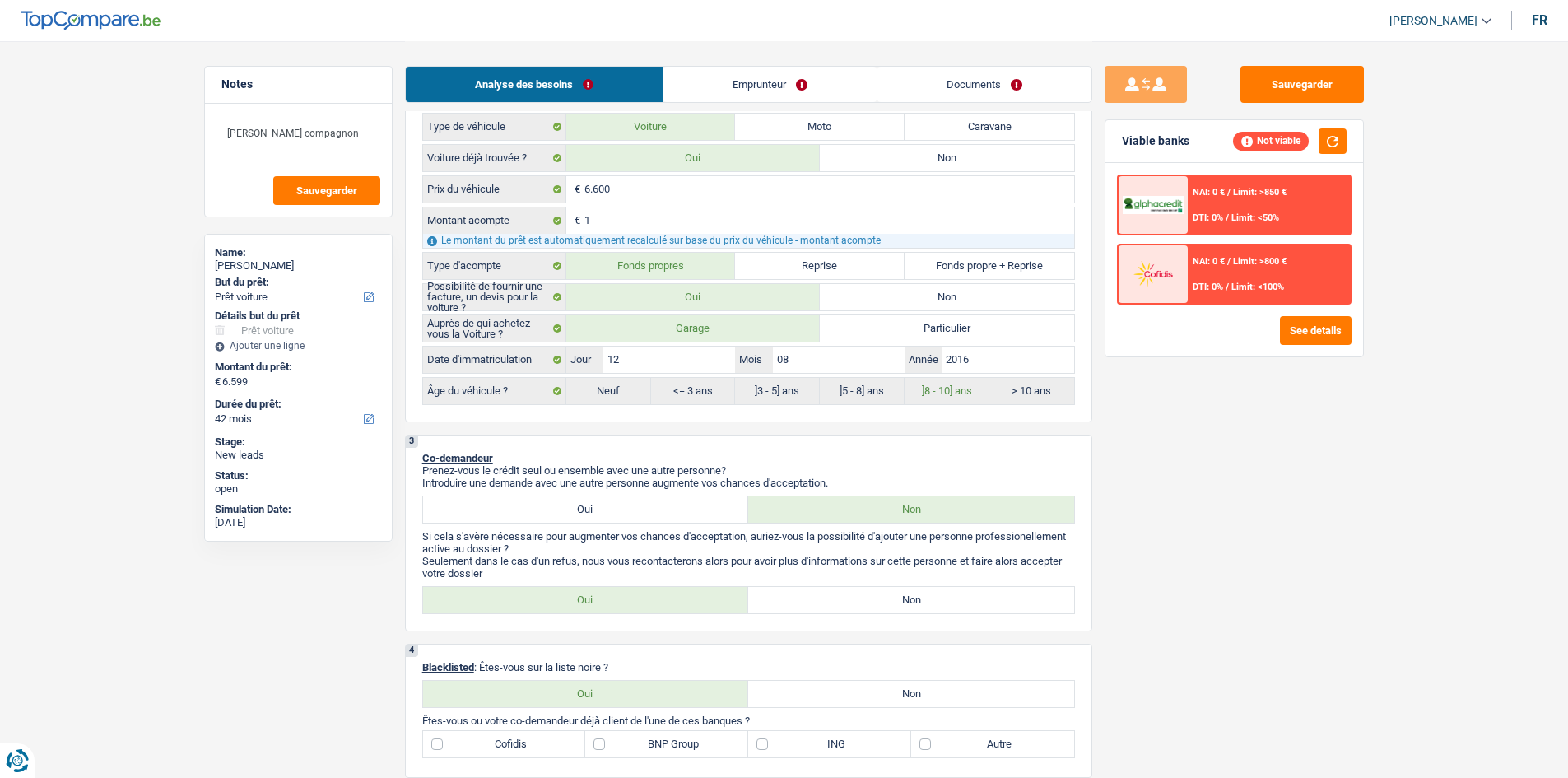
click at [1338, 523] on div "Sauvegarder Viable banks Not viable NAI: 0 € / Limit: >850 € DTI: 0% / Limit: <…" at bounding box center [1233, 408] width 284 height 685
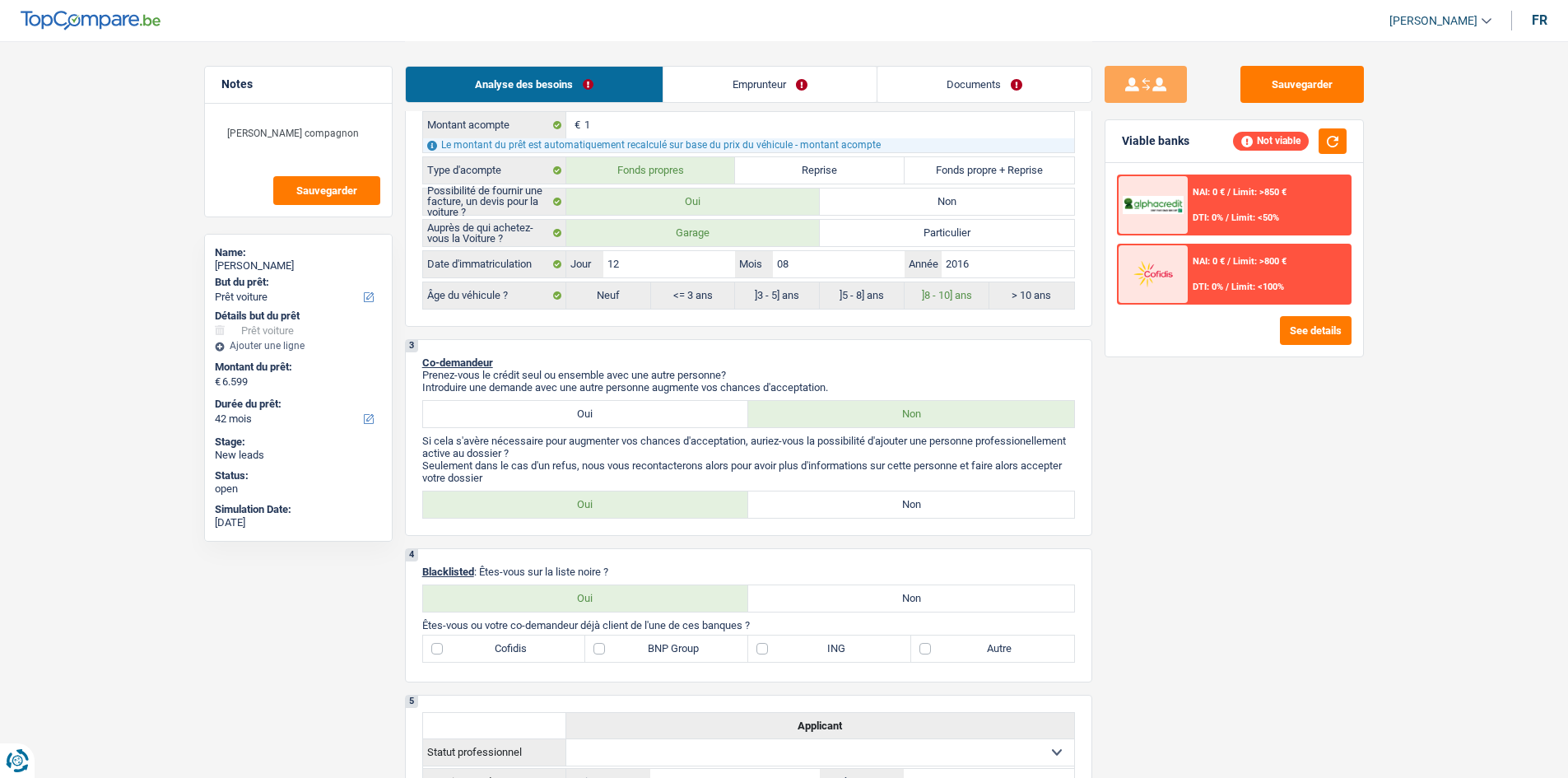
scroll to position [823, 0]
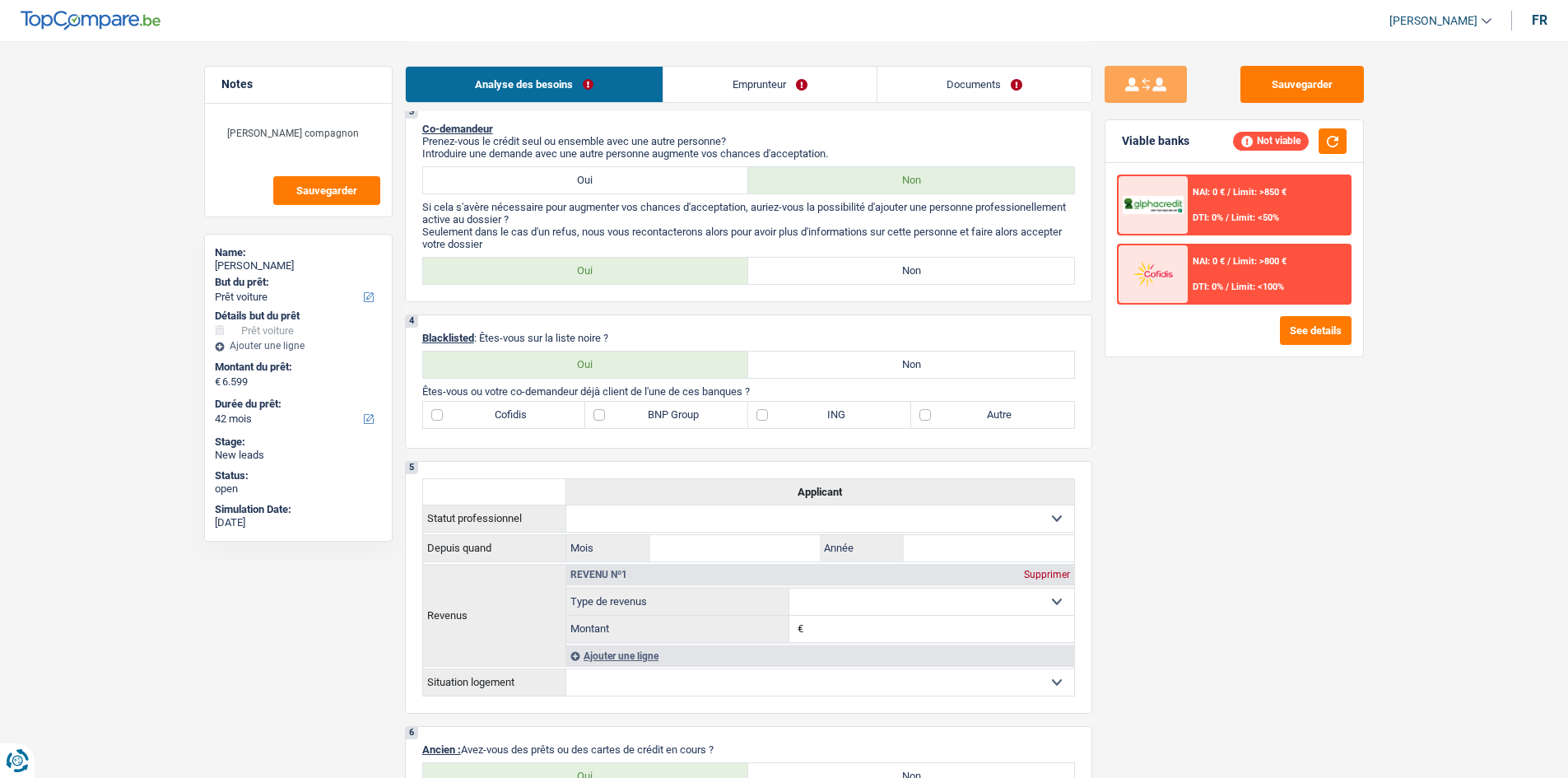
click at [952, 269] on label "Non" at bounding box center [911, 271] width 326 height 26
click at [952, 269] on input "Non" at bounding box center [911, 271] width 326 height 26
radio input "true"
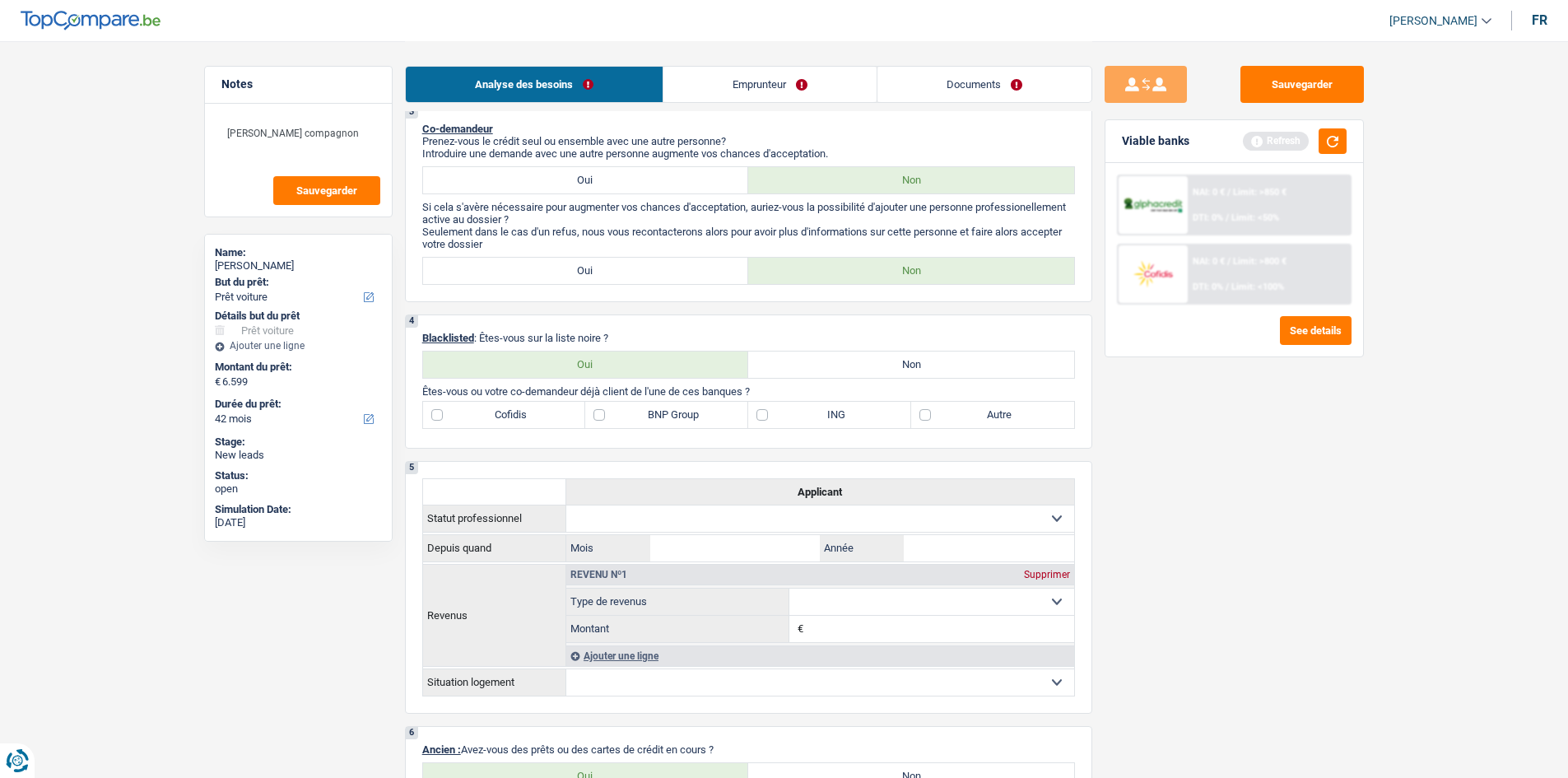
click at [1152, 434] on div "Sauvegarder Viable banks Refresh NAI: 0 € / Limit: >850 € DTI: 0% / Limit: <50%…" at bounding box center [1233, 408] width 284 height 685
click at [1339, 128] on button "button" at bounding box center [1332, 141] width 28 height 26
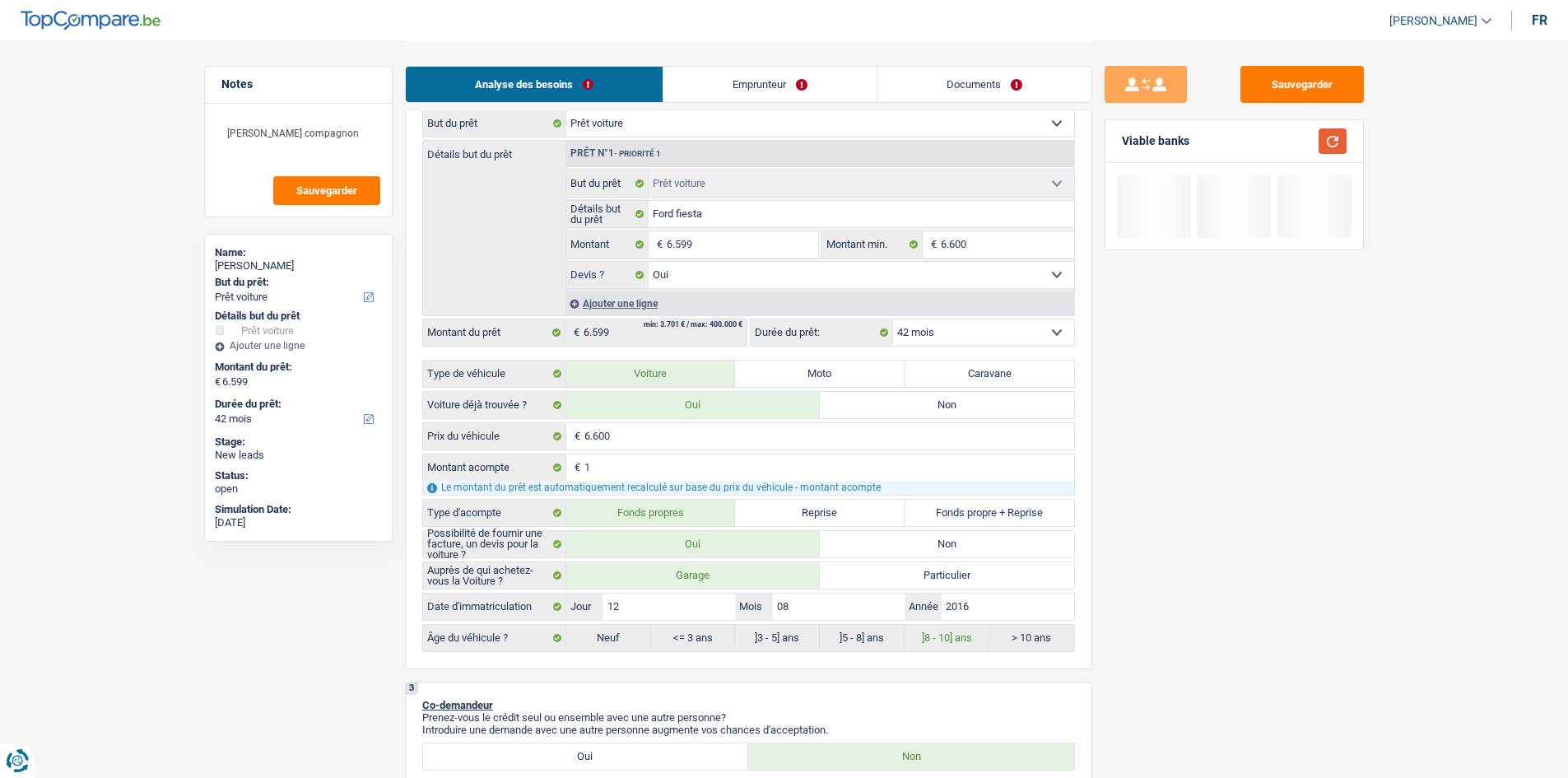
scroll to position [0, 0]
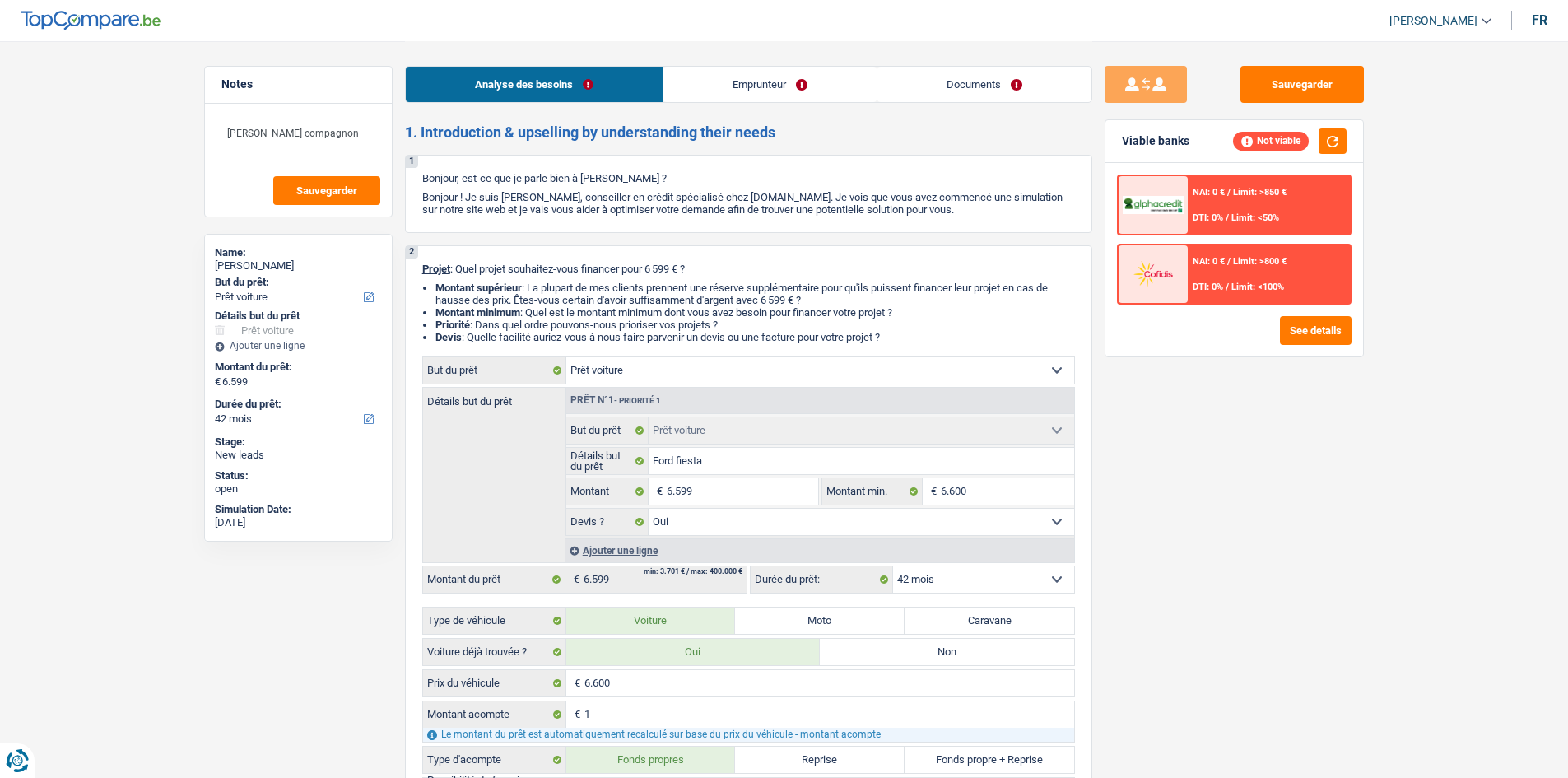
click at [1297, 547] on div "Sauvegarder Viable banks Not viable NAI: 0 € / Limit: >850 € DTI: 0% / Limit: <…" at bounding box center [1233, 408] width 284 height 685
click at [781, 495] on input "6.599" at bounding box center [741, 491] width 150 height 26
click at [773, 493] on input "6.599" at bounding box center [741, 491] width 150 height 26
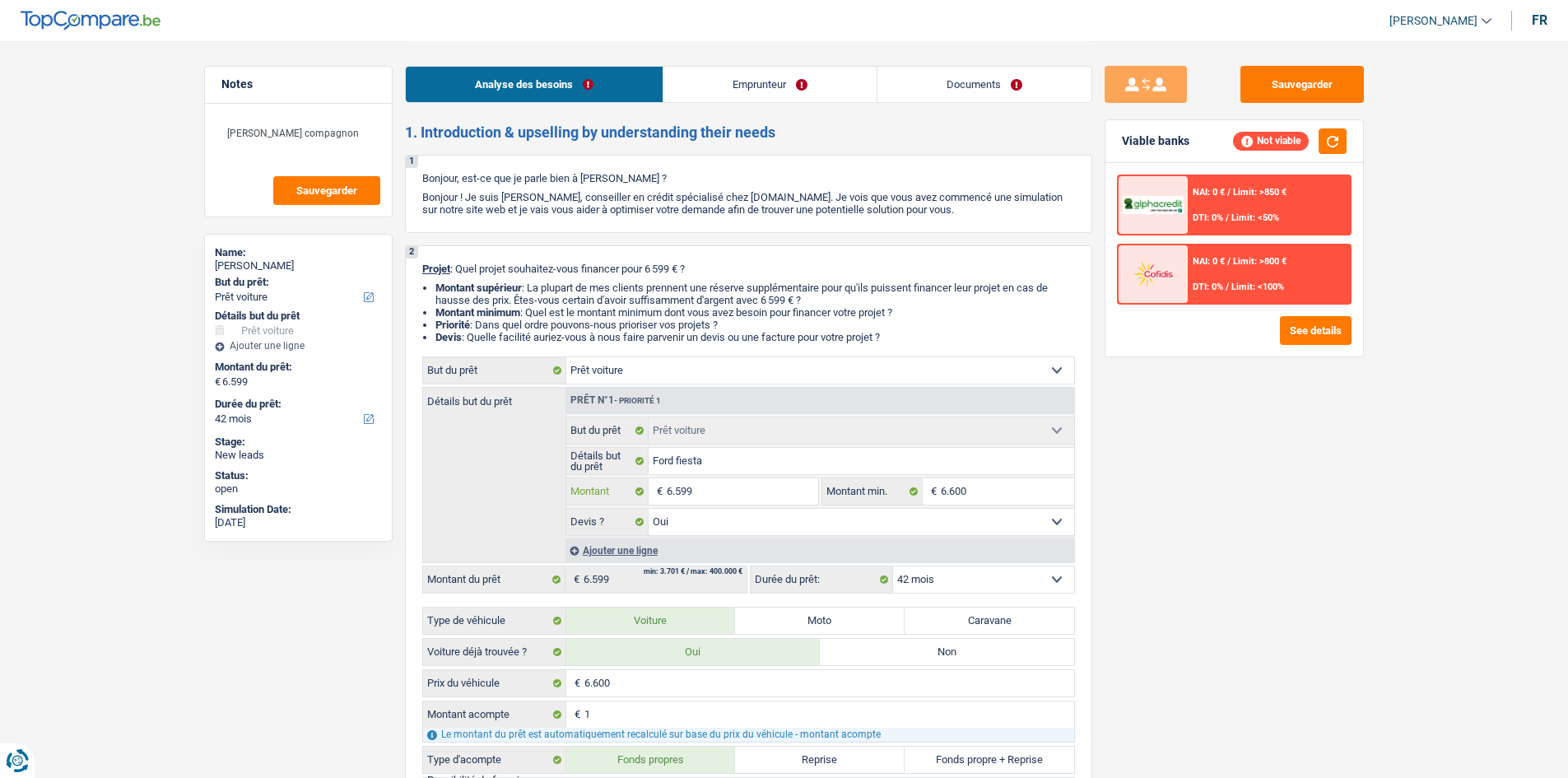
scroll to position [83, 0]
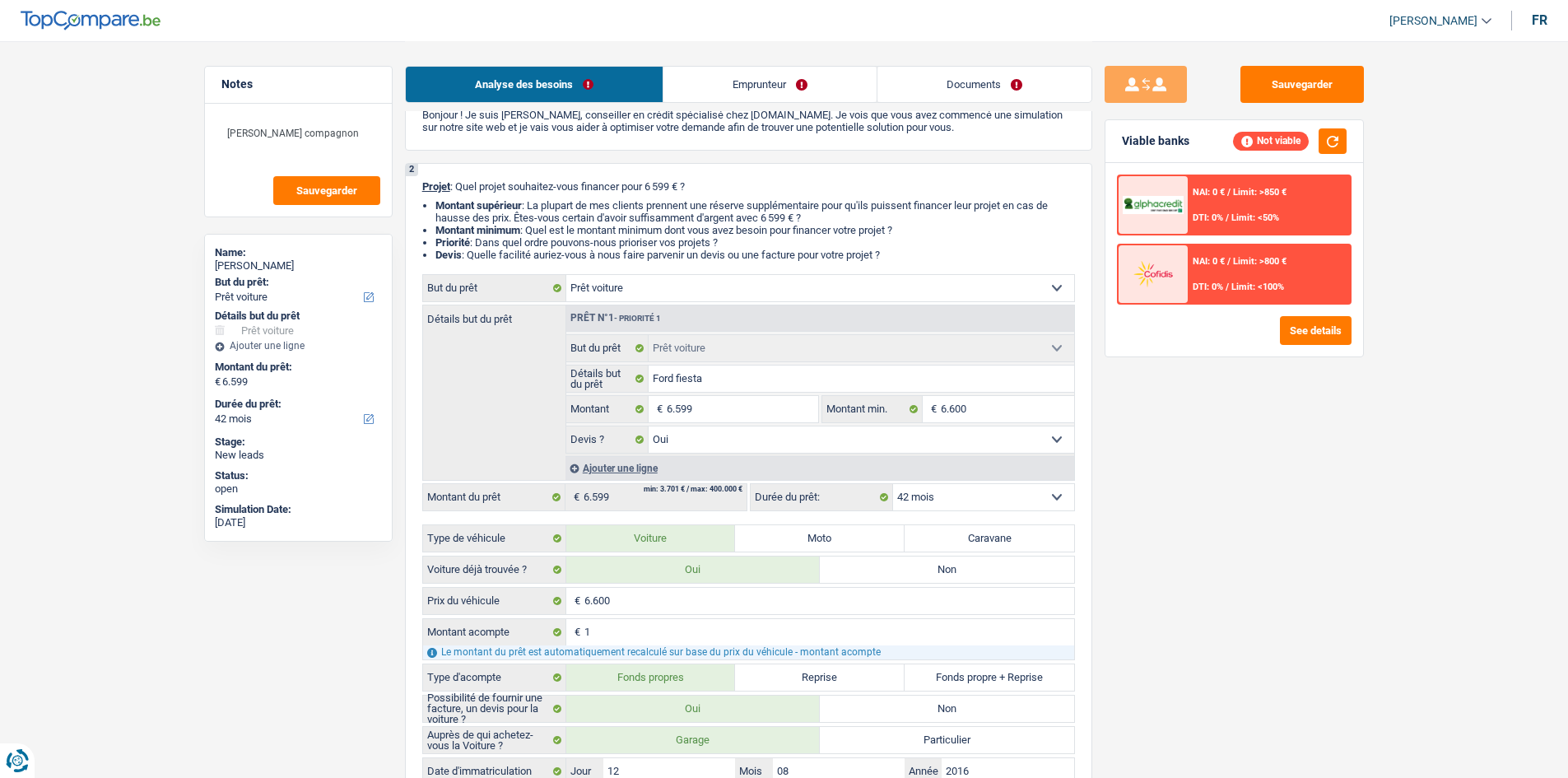
click at [636, 617] on div "6.600 € Prix du véhicule 1 € Montant acompte Le montant du prêt est automatique…" at bounding box center [748, 702] width 652 height 230
click at [642, 623] on input "1" at bounding box center [829, 632] width 489 height 26
type input "0"
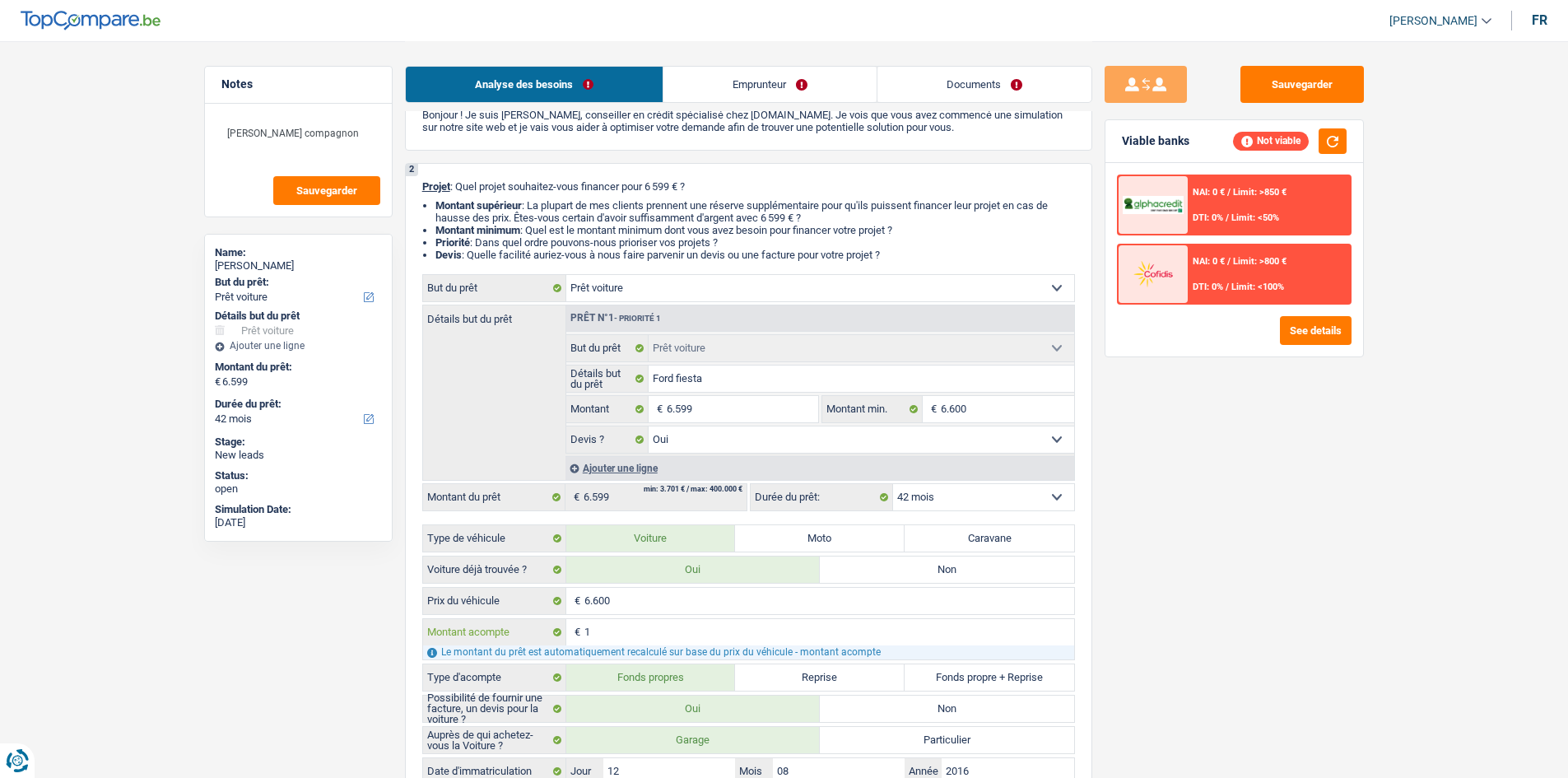
type input "0"
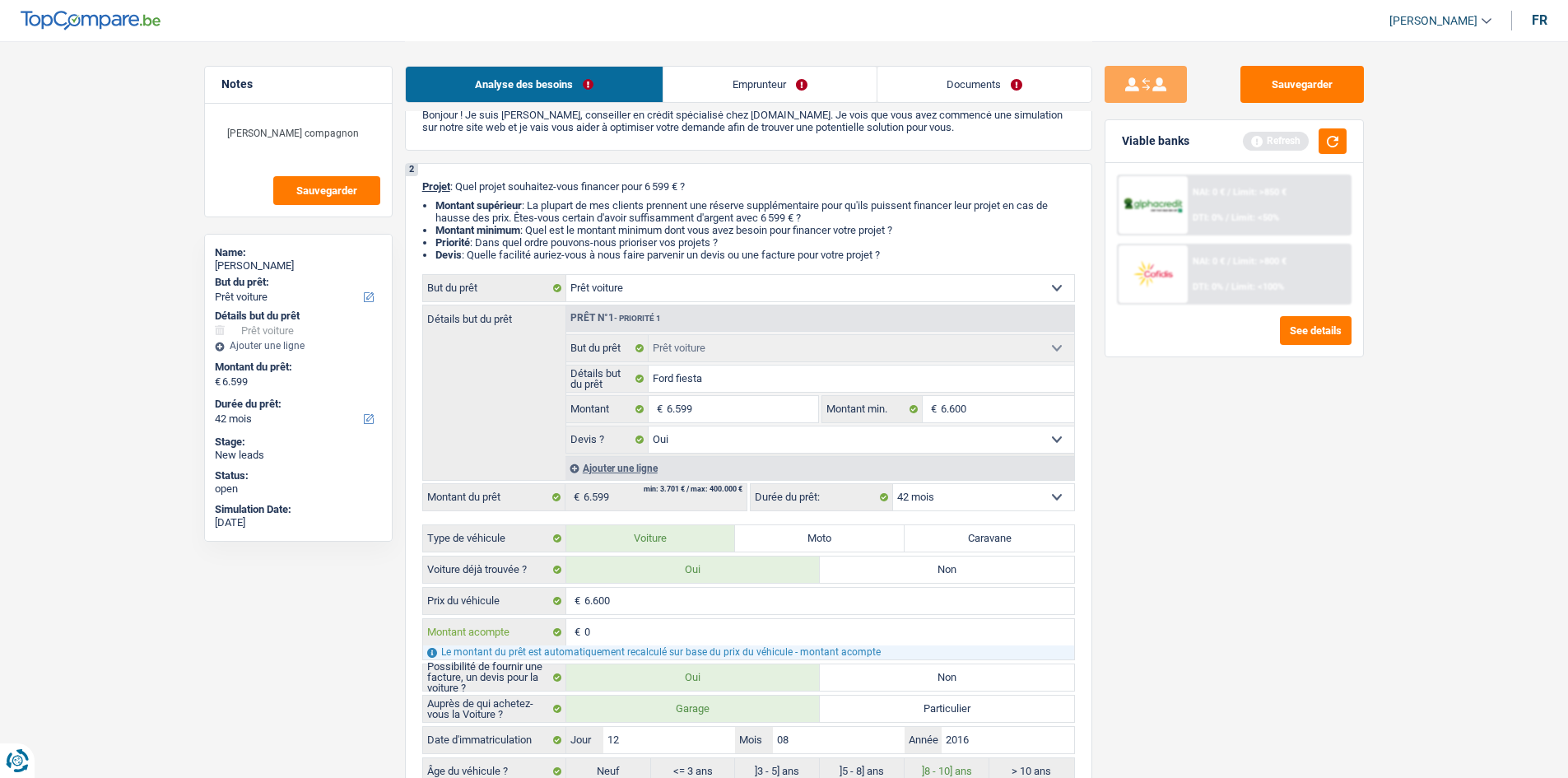
type input "0"
type input "6.600"
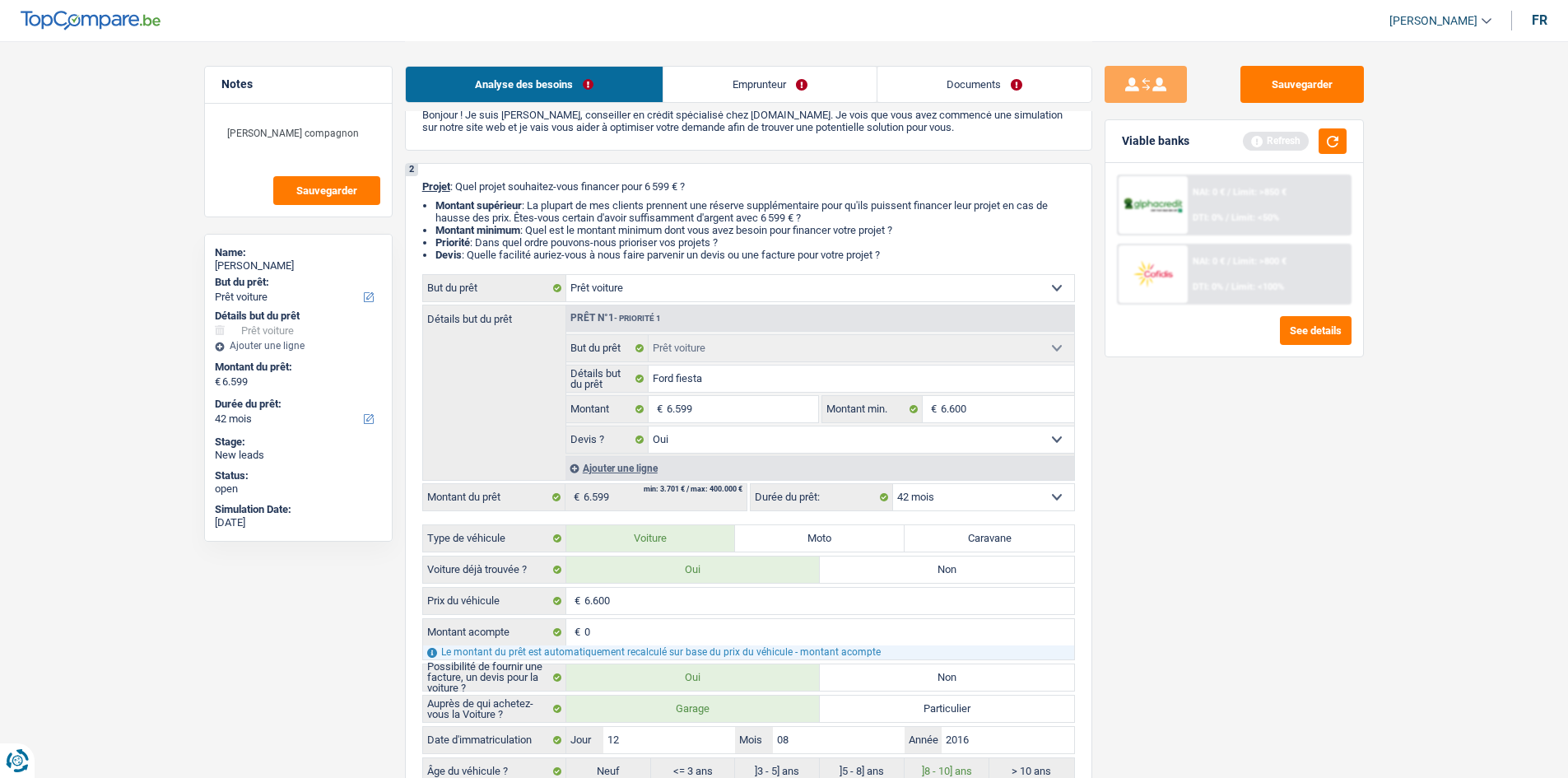
type input "6.600"
drag, startPoint x: 1337, startPoint y: 699, endPoint x: 1311, endPoint y: 658, distance: 48.5
click at [1337, 697] on div "Sauvegarder Viable banks Refresh NAI: 0 € / Limit: >850 € DTI: 0% / Limit: <50%…" at bounding box center [1233, 408] width 284 height 685
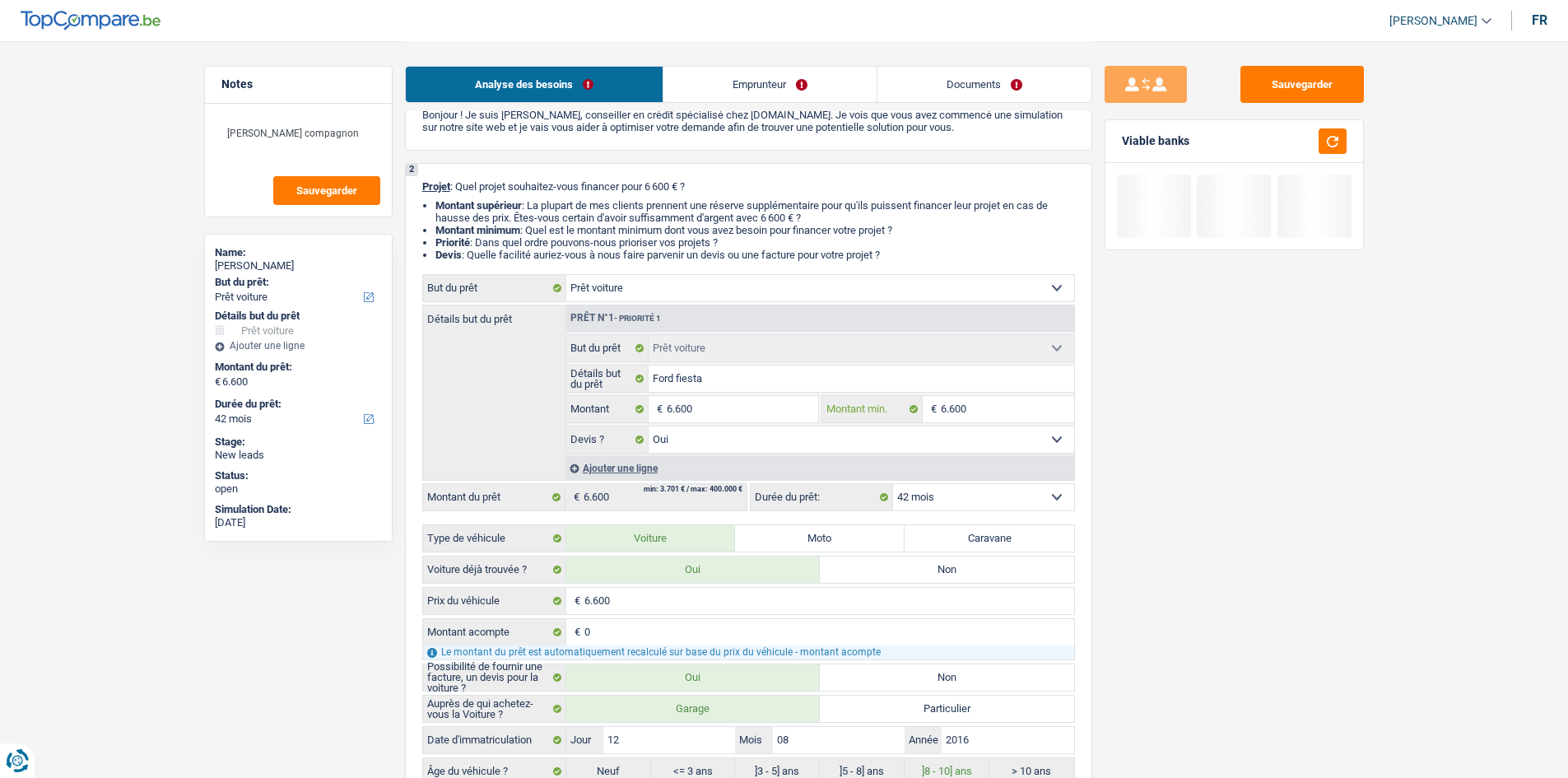
click at [1012, 407] on input "6.600" at bounding box center [1007, 409] width 133 height 26
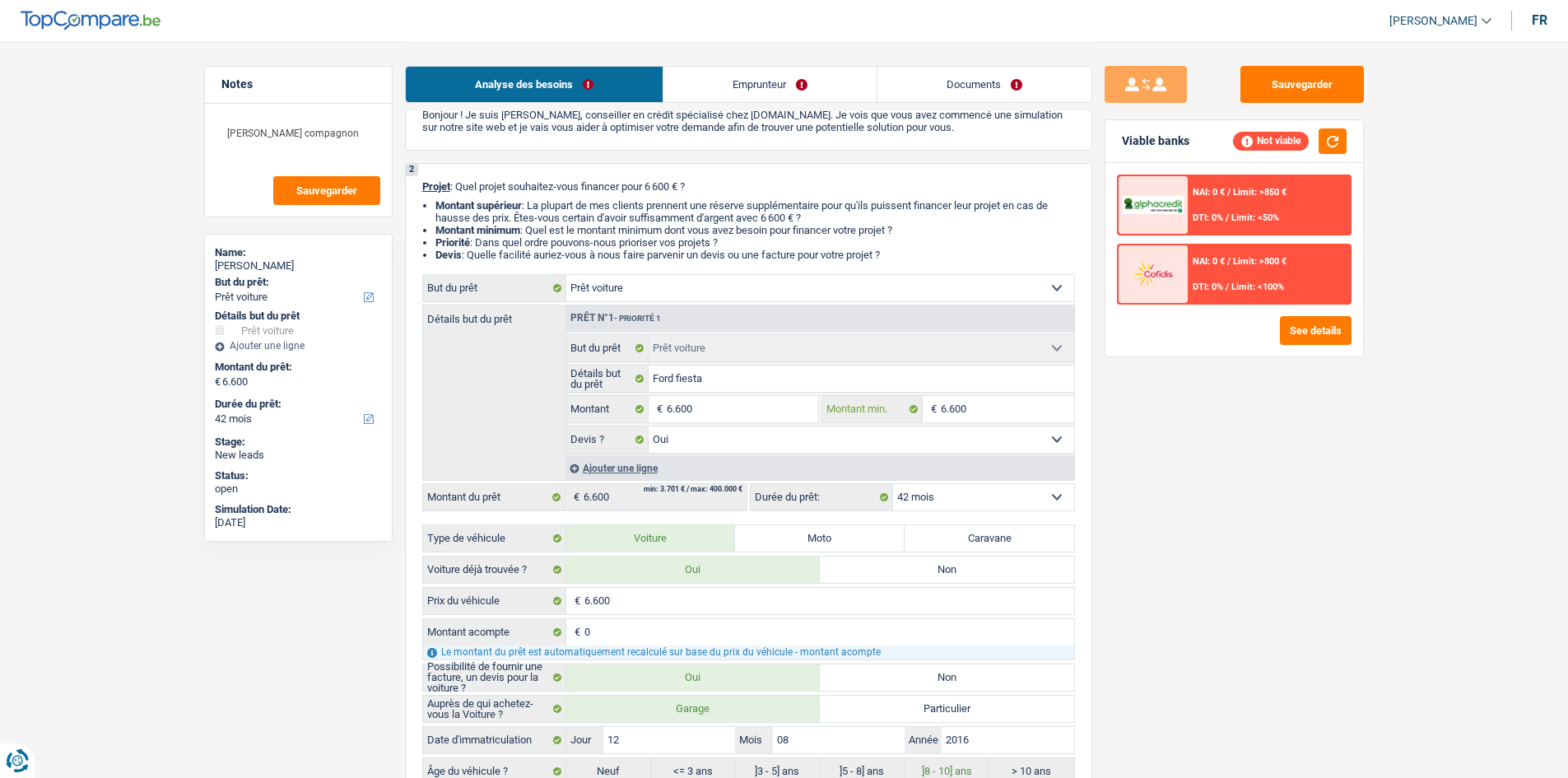
type input "5"
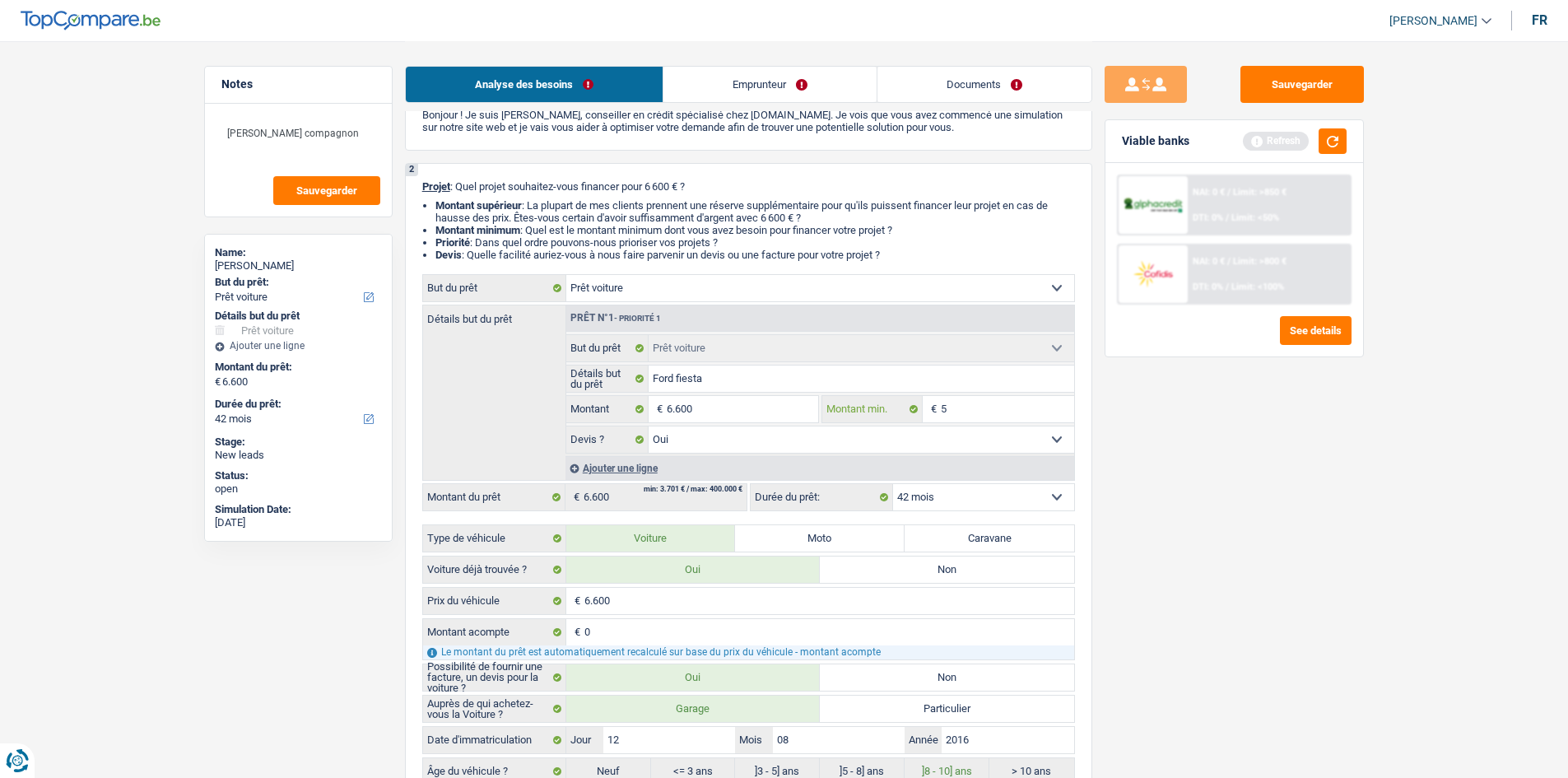
type input "50"
type input "500"
type input "5.001"
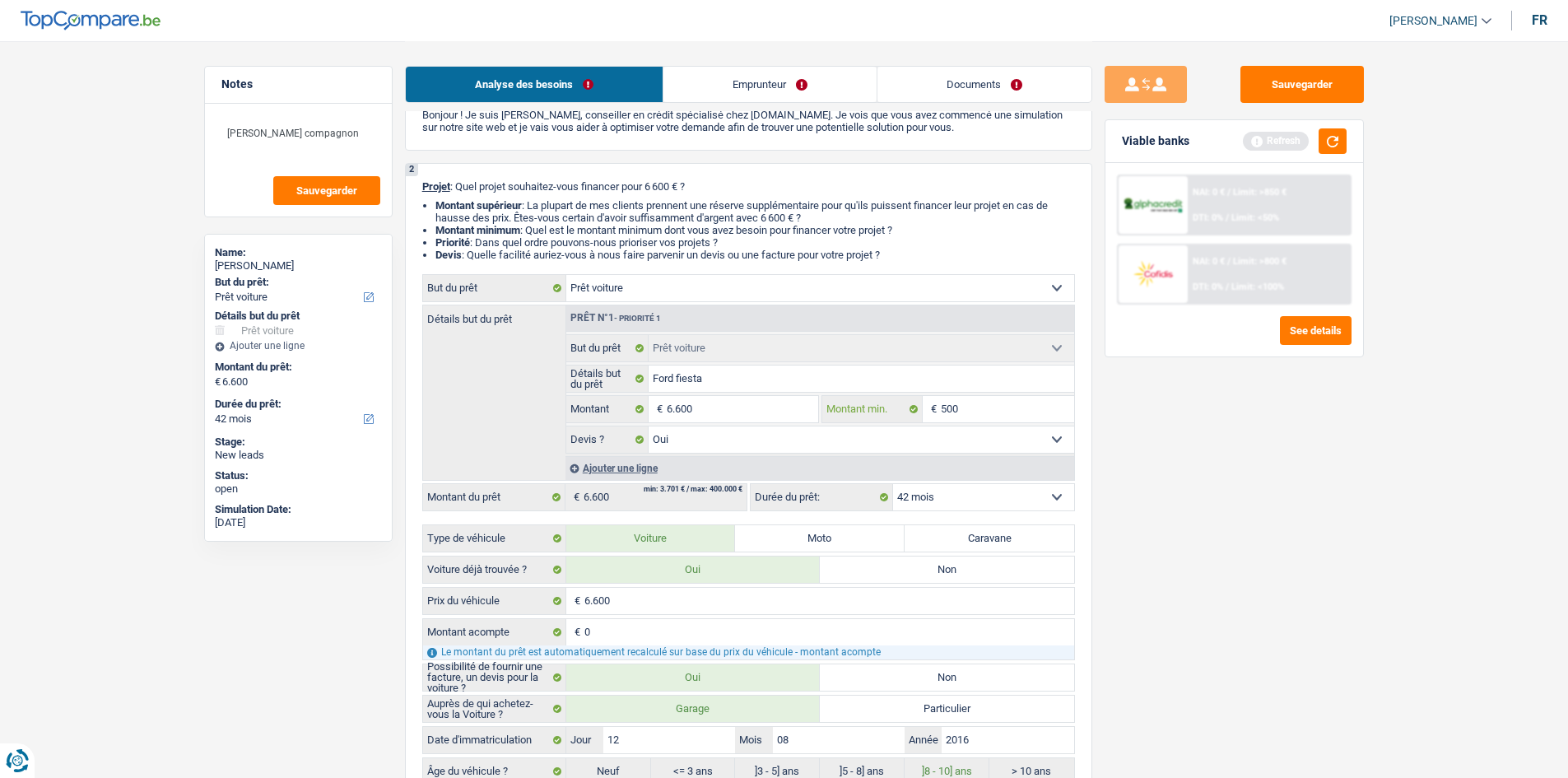
type input "5.001"
drag, startPoint x: 1123, startPoint y: 450, endPoint x: 1531, endPoint y: 158, distance: 501.7
click at [1124, 450] on div "Sauvegarder Viable banks Refresh NAI: 0 € / Limit: >850 € DTI: 0% / Limit: <50%…" at bounding box center [1233, 408] width 284 height 685
click at [1330, 142] on button "button" at bounding box center [1332, 141] width 28 height 26
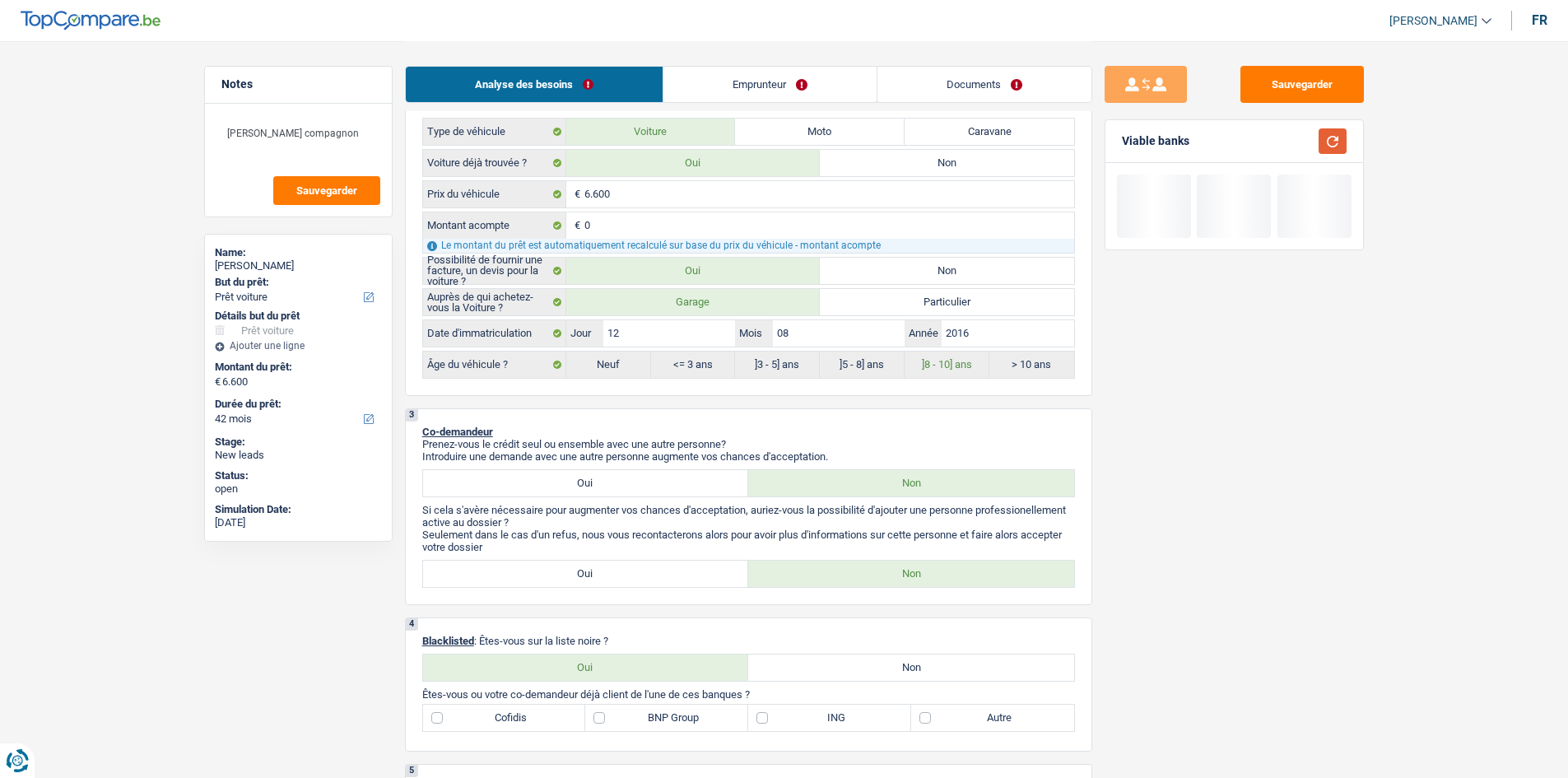
scroll to position [823, 0]
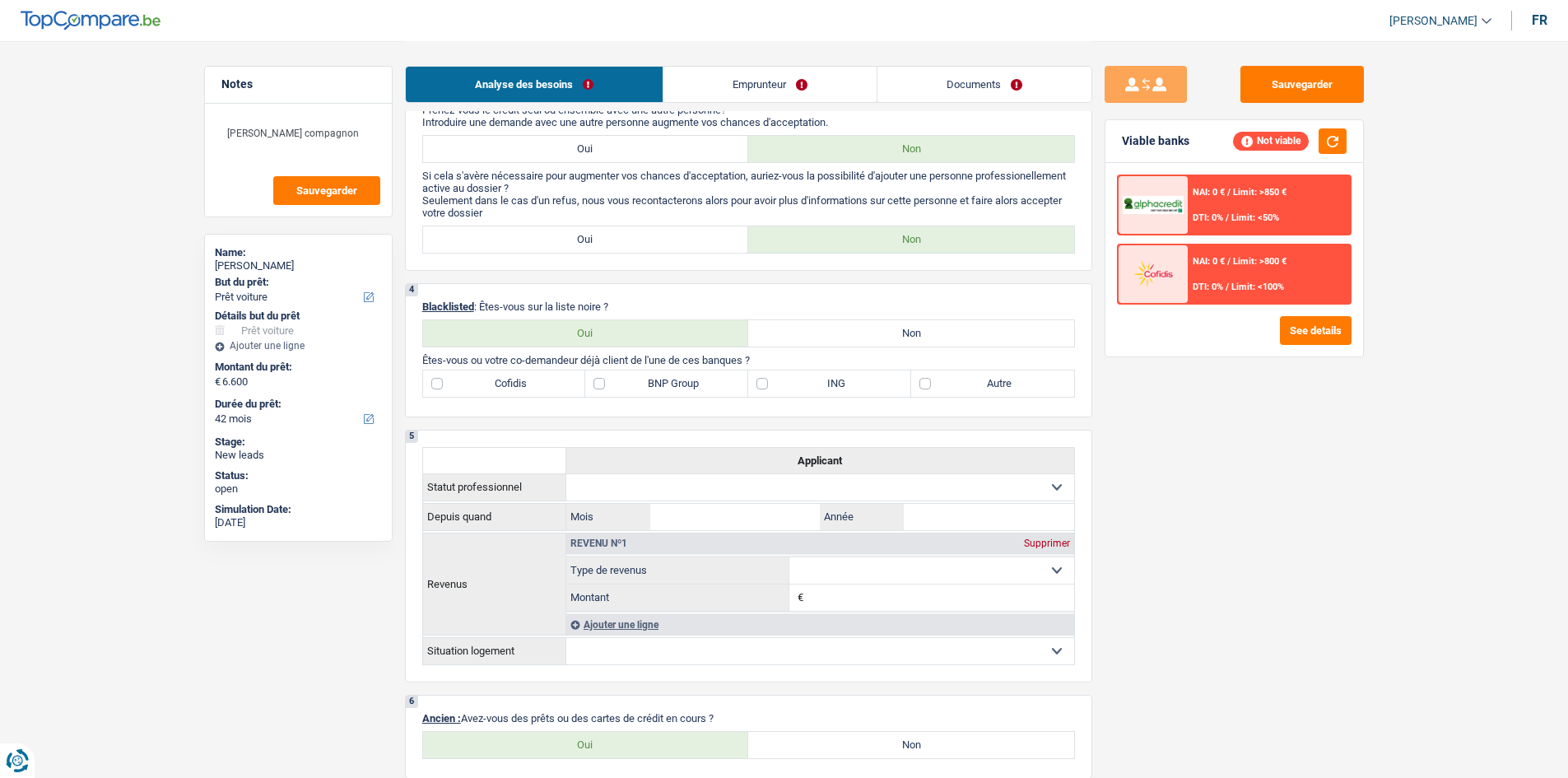
click at [817, 335] on label "Non" at bounding box center [911, 333] width 326 height 26
click at [817, 335] on input "Non" at bounding box center [911, 333] width 326 height 26
radio input "true"
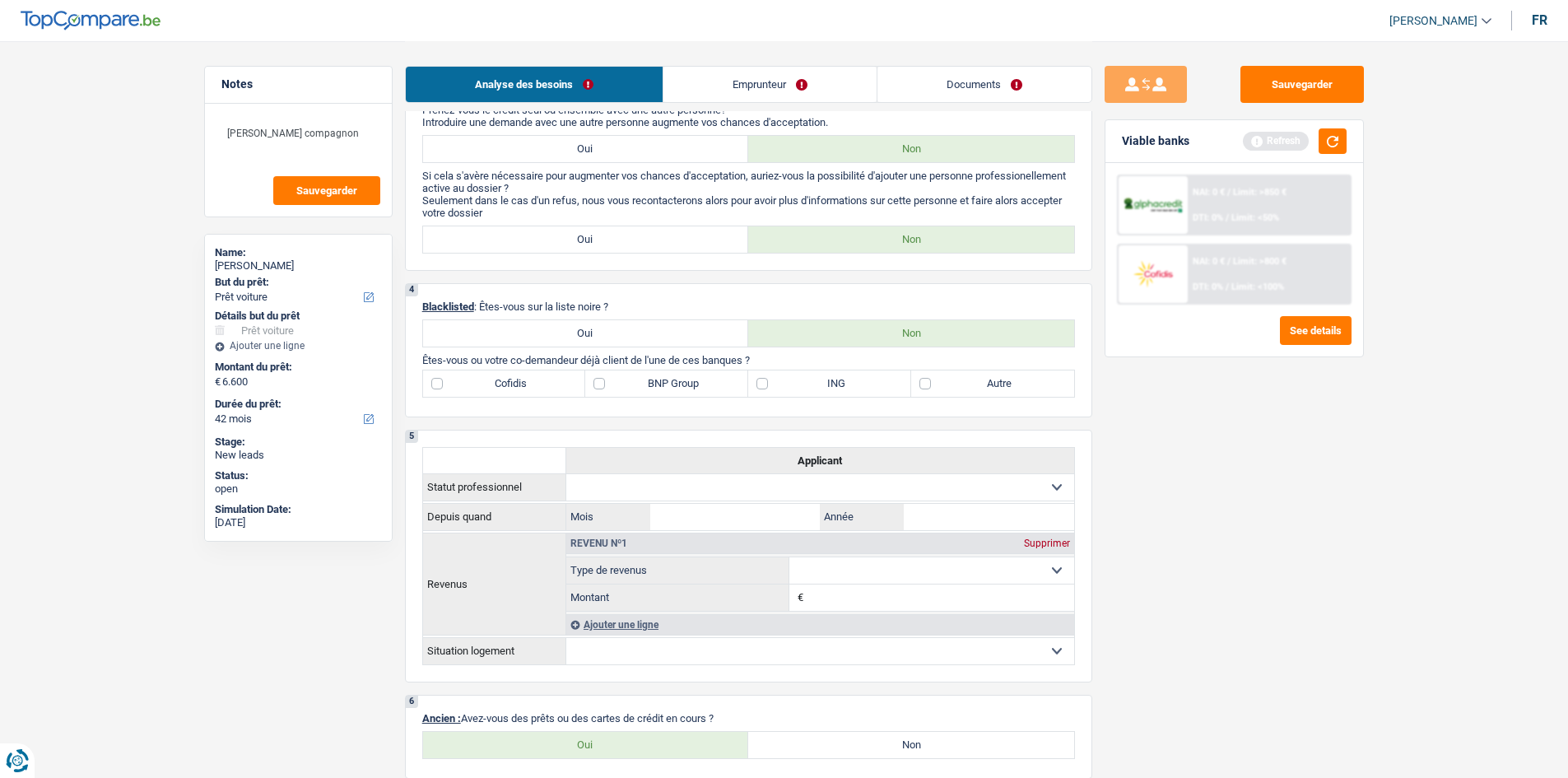
click at [1275, 470] on div "Sauvegarder Viable banks Refresh NAI: 0 € / Limit: >850 € DTI: 0% / Limit: <50%…" at bounding box center [1233, 408] width 284 height 685
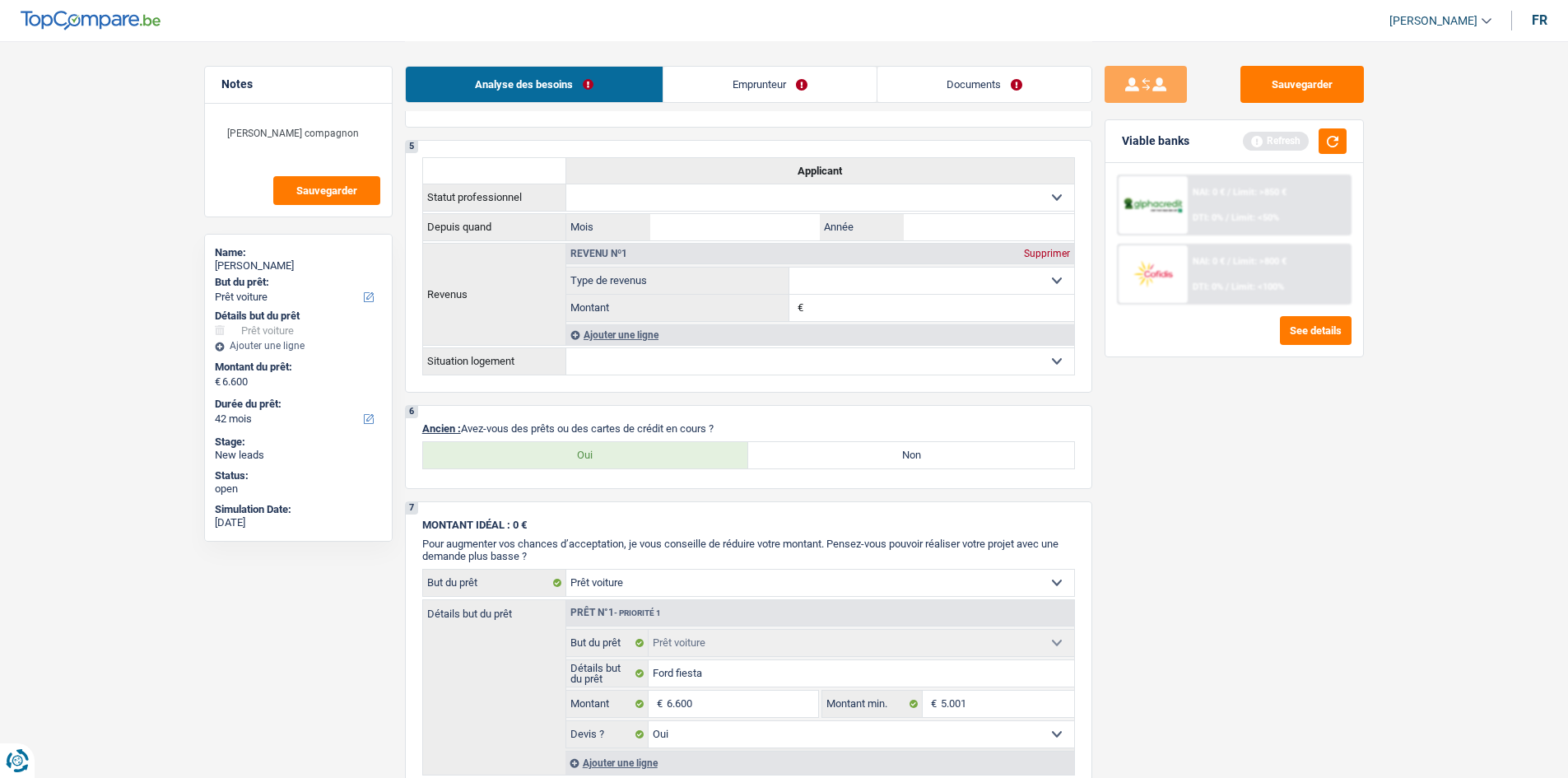
scroll to position [1153, 0]
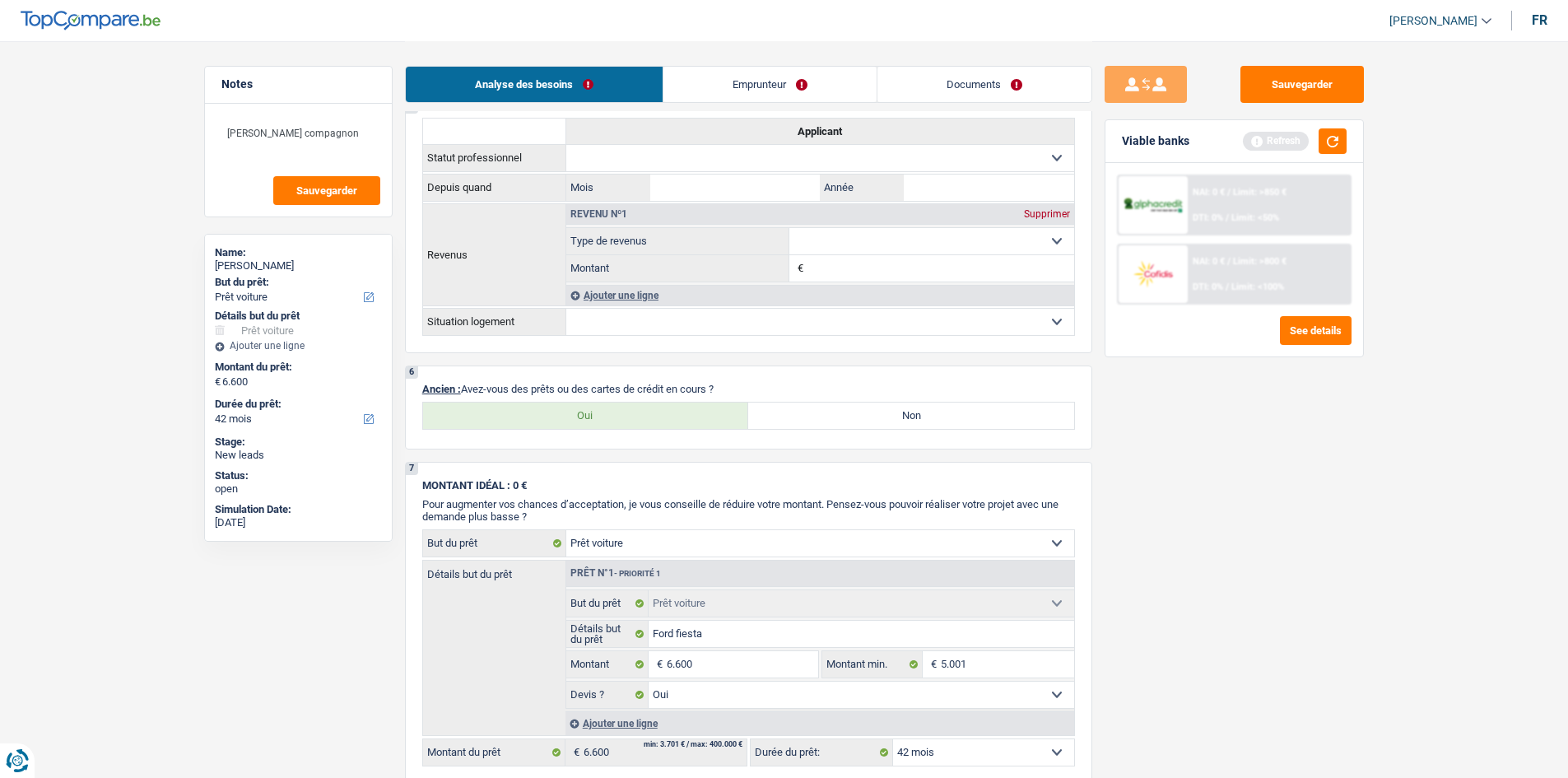
click at [657, 419] on label "Oui" at bounding box center [586, 416] width 326 height 26
click at [657, 419] on input "Oui" at bounding box center [586, 416] width 326 height 26
radio input "true"
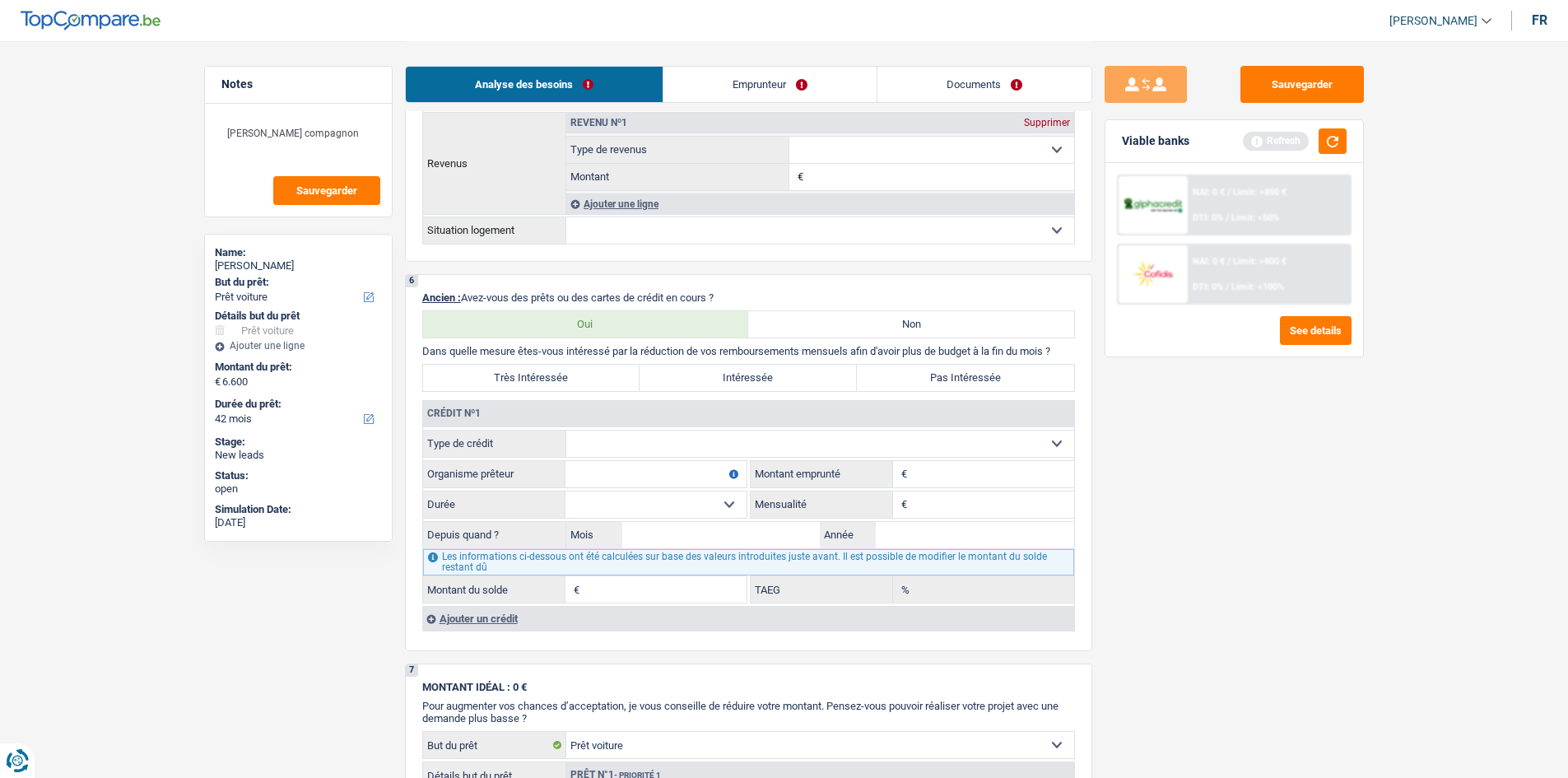
scroll to position [1482, 0]
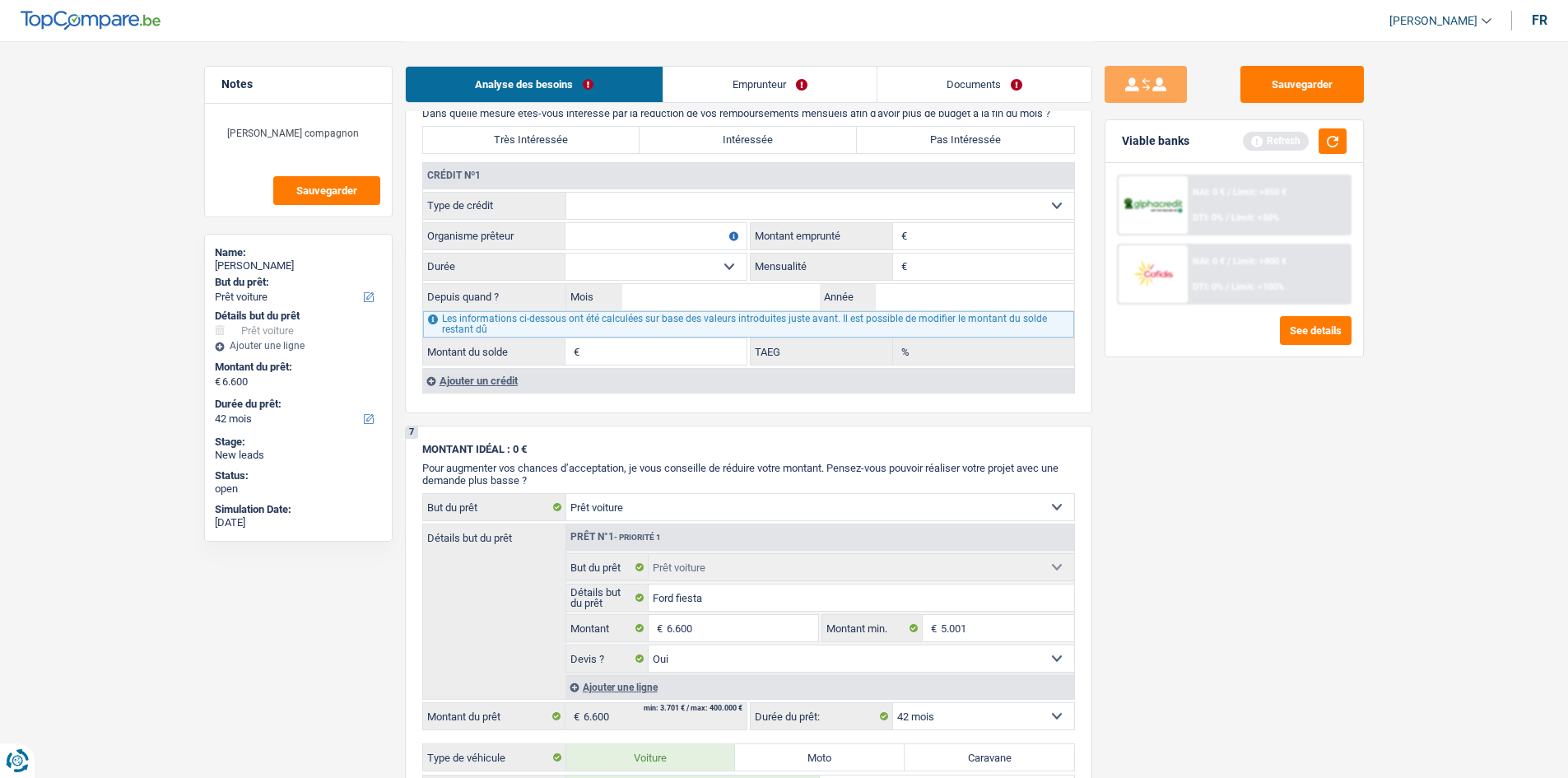
click at [751, 198] on select "Carte ou ouverture de crédit Prêt hypothécaire Vente à tempérament Prêt à tempé…" at bounding box center [820, 206] width 508 height 26
select select "carLoan"
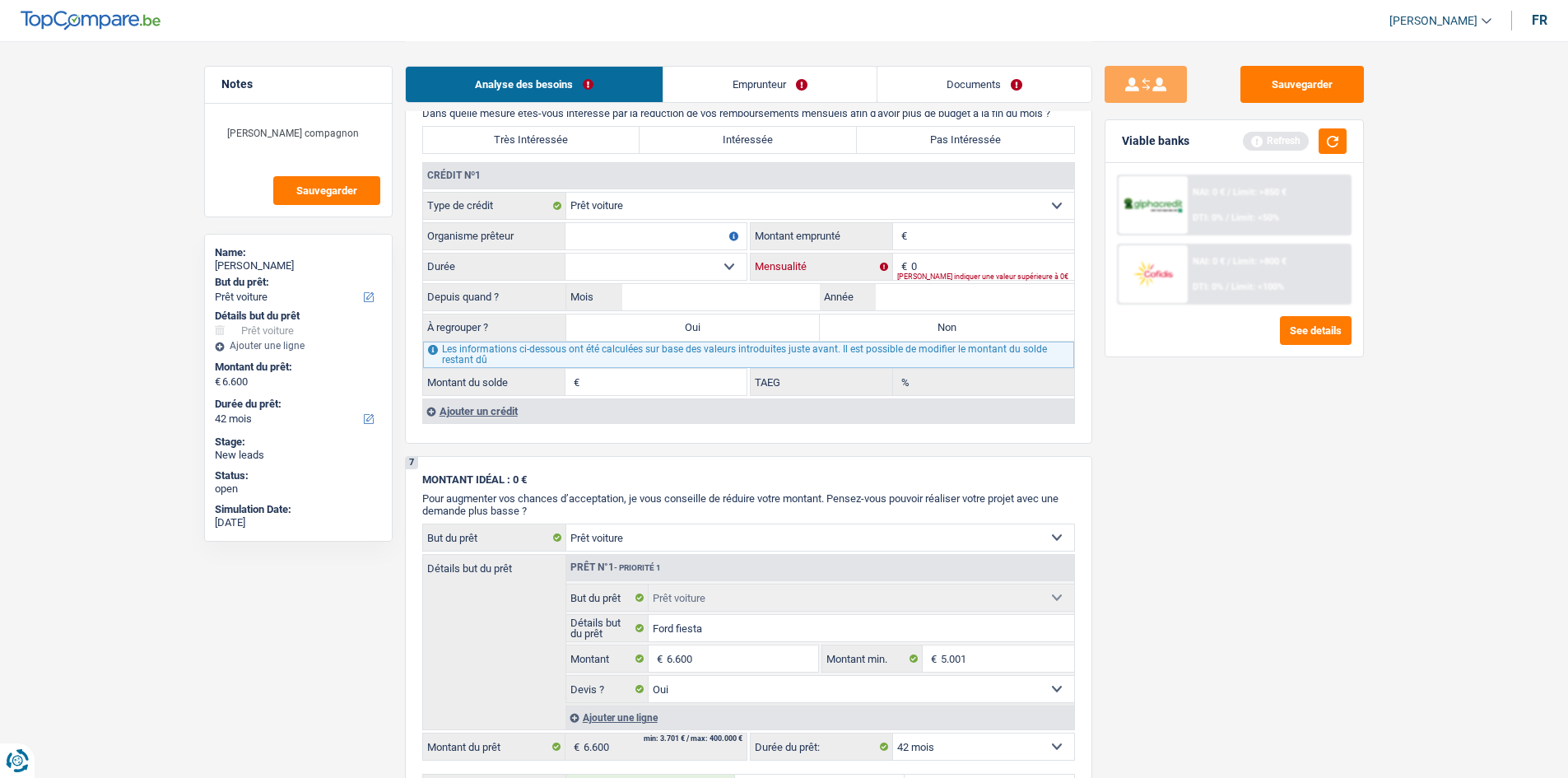
click at [968, 257] on input "0" at bounding box center [992, 267] width 163 height 26
click at [953, 232] on input "Montant" at bounding box center [992, 236] width 163 height 26
click at [941, 261] on input "0" at bounding box center [992, 267] width 163 height 26
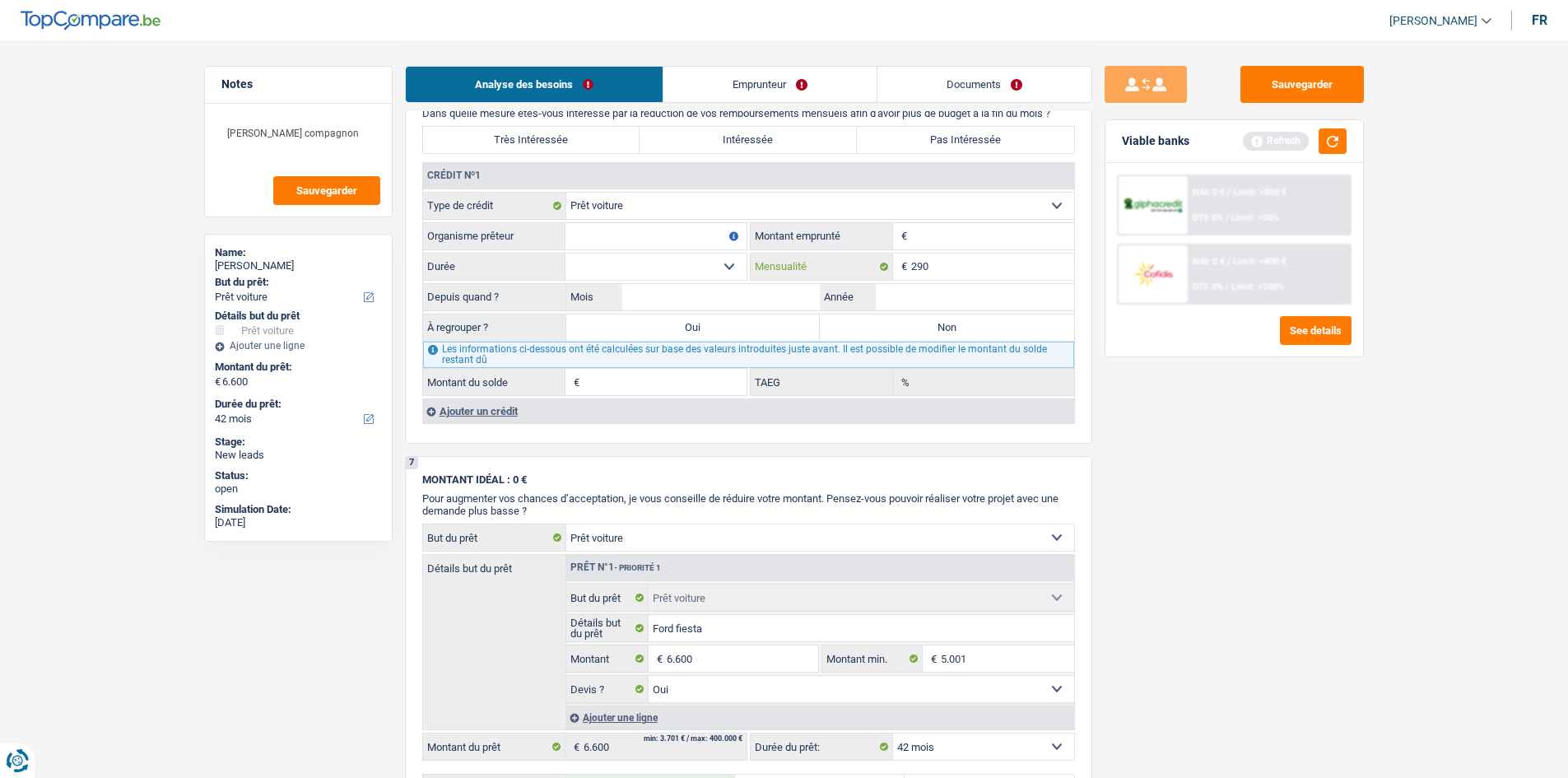
type input "290"
click at [950, 246] on input "Montant" at bounding box center [992, 236] width 163 height 26
click at [732, 269] on select "12 mois 18 mois 24 mois Sélectionner une option" at bounding box center [655, 267] width 181 height 26
click at [931, 238] on input "Montant" at bounding box center [992, 236] width 163 height 26
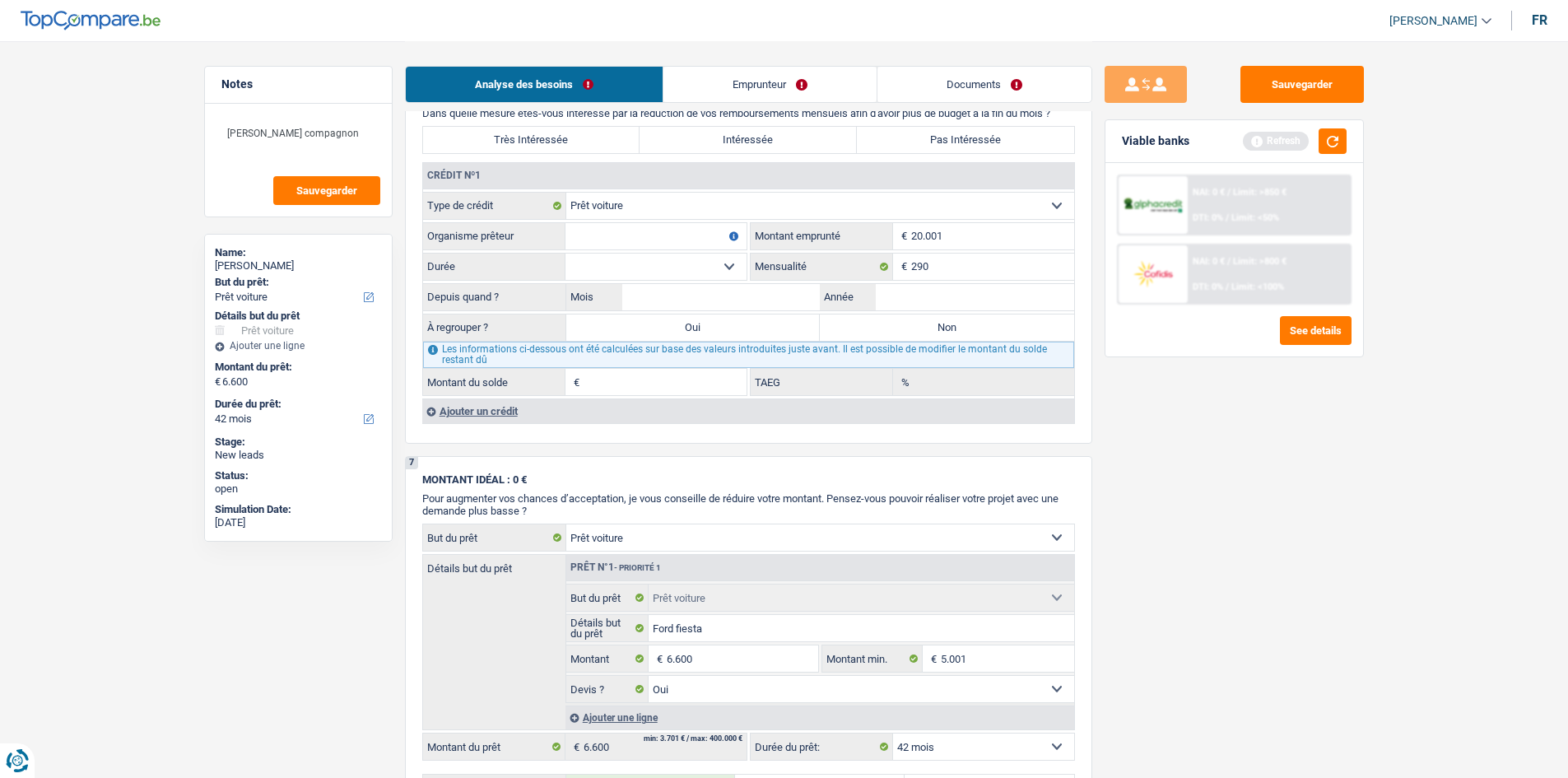
type input "20.001"
click at [670, 265] on select "12 mois 18 mois 24 mois 30 mois 36 mois 42 mois 48 mois 60 mois 72 mois 84 mois…" at bounding box center [655, 267] width 181 height 26
select select "60"
click at [565, 254] on select "12 mois 18 mois 24 mois 30 mois 36 mois 42 mois 48 mois 60 mois 72 mois 84 mois…" at bounding box center [655, 267] width 181 height 26
click at [743, 297] on input "Mois" at bounding box center [722, 297] width 198 height 26
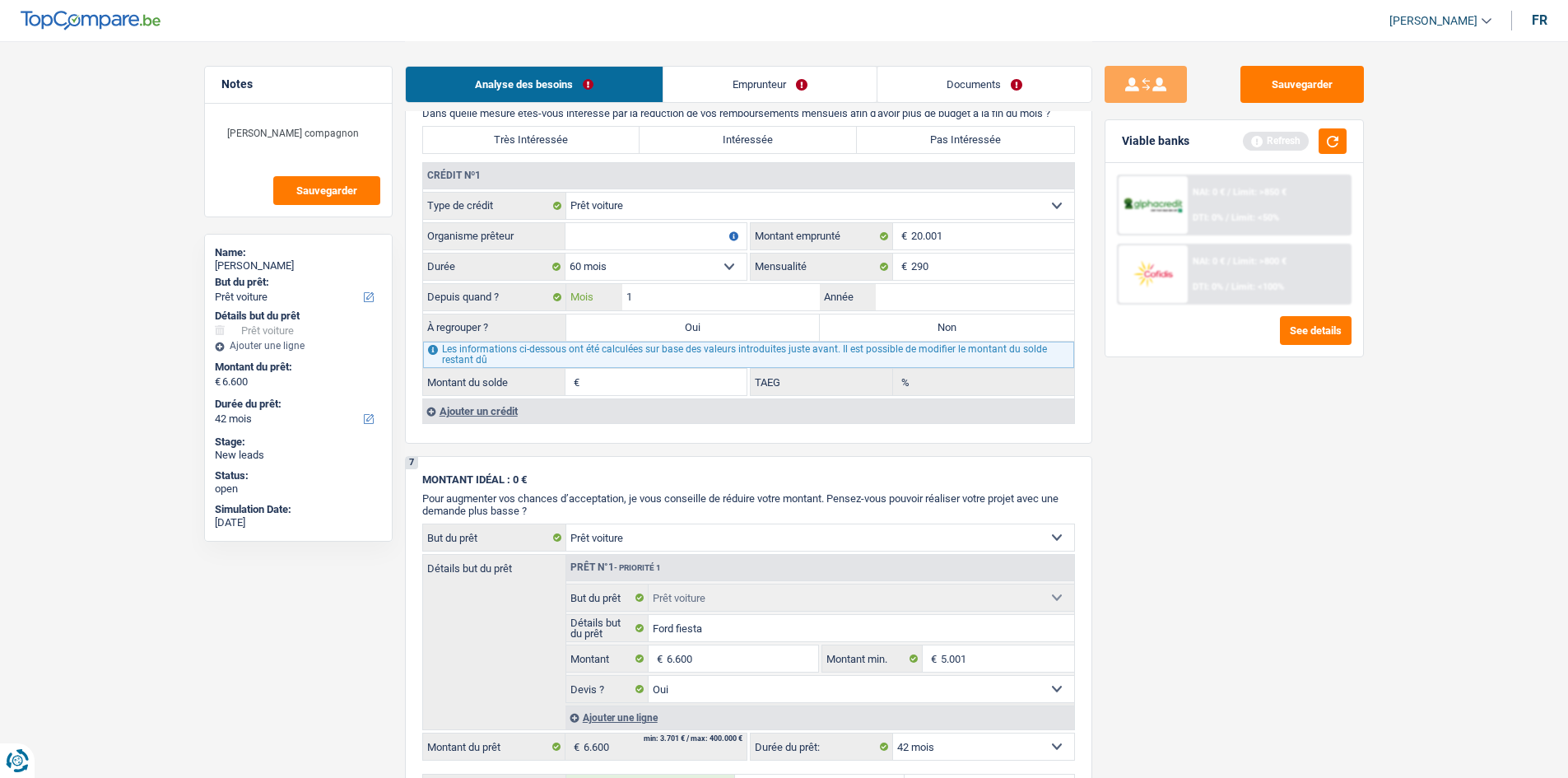
type input "1"
type input "2023"
type input "8.341"
type input "0,00"
click at [621, 239] on input "Organisme prêteur" at bounding box center [655, 236] width 181 height 26
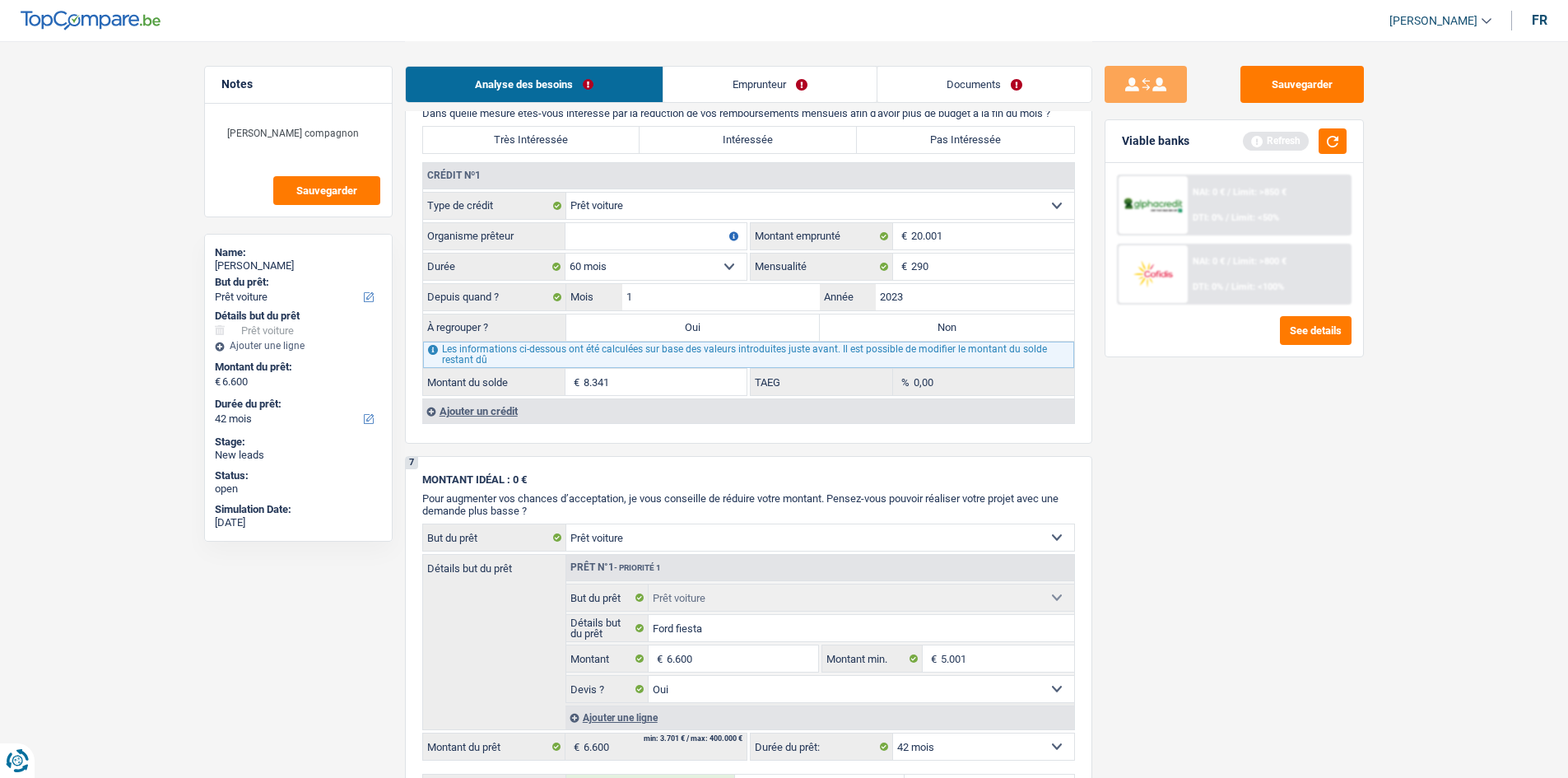
click at [919, 326] on label "Non" at bounding box center [947, 327] width 255 height 26
click at [919, 326] on input "Non" at bounding box center [947, 327] width 255 height 26
radio input "true"
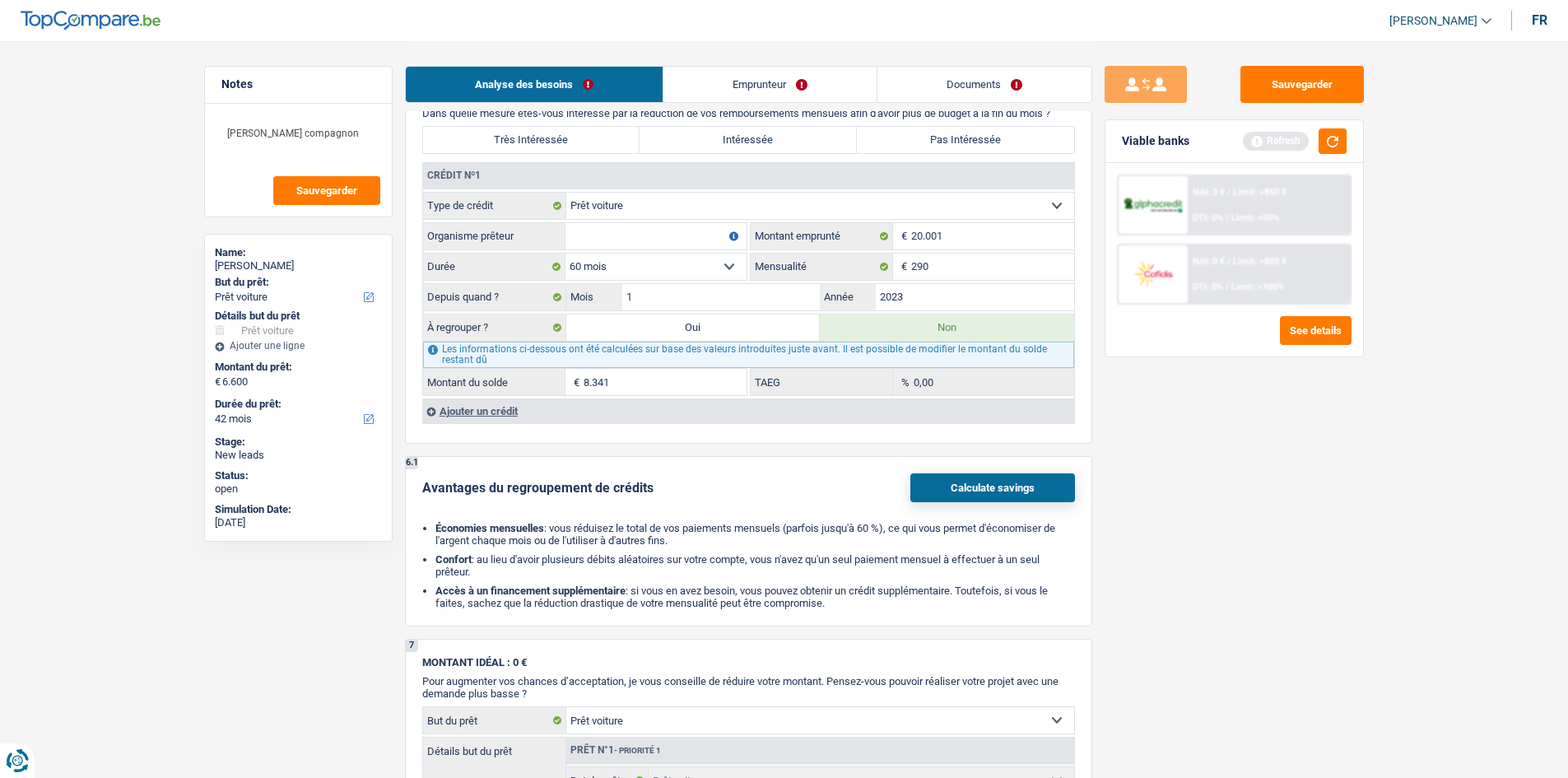
click at [1379, 418] on main "Notes Mr Moret compagnon Sauvegarder Name: Marie-Thérèse Maria Centonze But du …" at bounding box center [784, 143] width 1568 height 3250
click at [985, 243] on input "20.001" at bounding box center [992, 236] width 163 height 26
type input "2"
select select
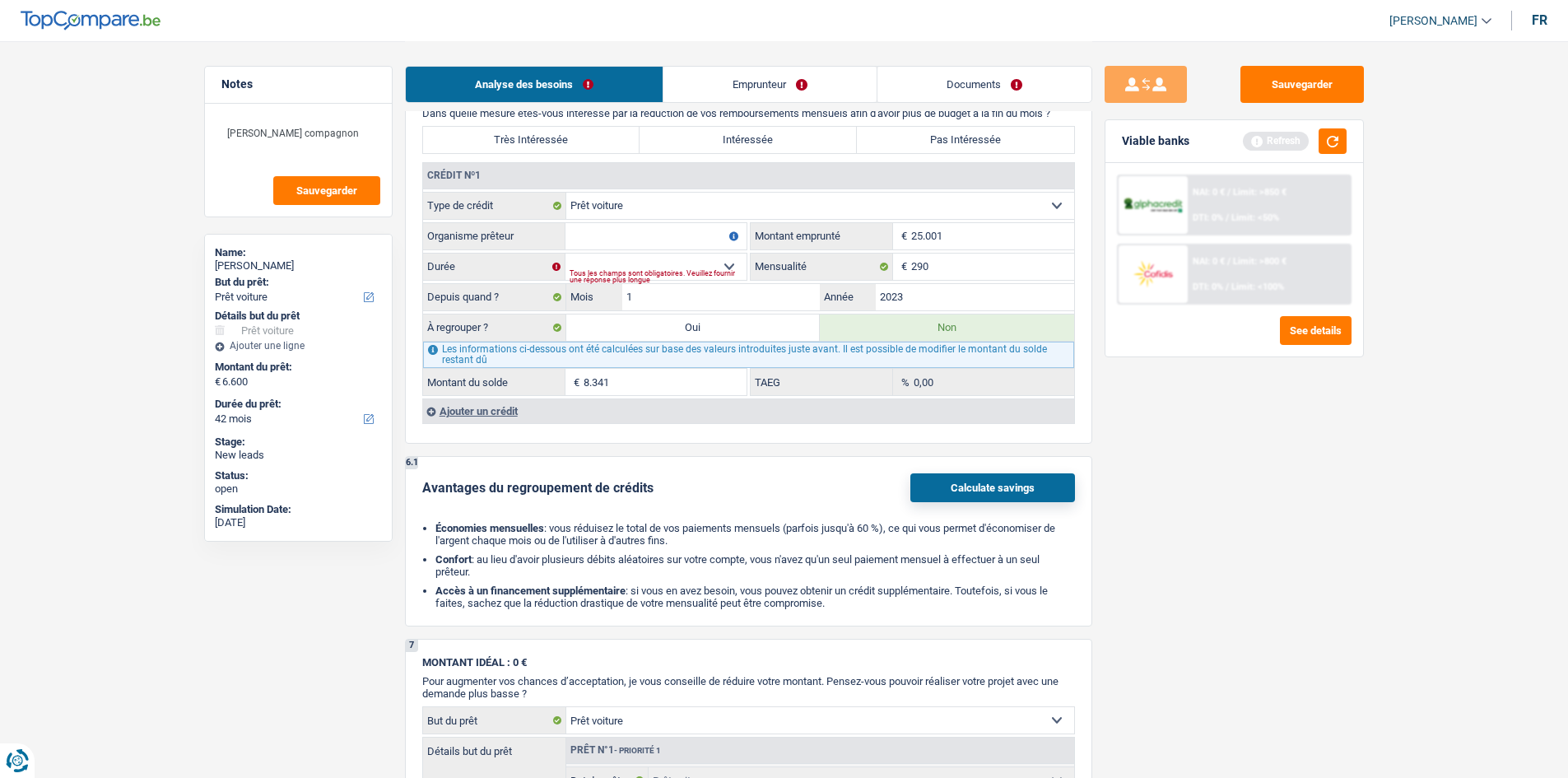
type input "25.001"
click at [698, 262] on select "12 mois 18 mois 24 mois 30 mois 36 mois 42 mois 48 mois 60 mois 72 mois 84 mois…" at bounding box center [655, 267] width 181 height 26
select select "60"
click at [565, 254] on select "12 mois 18 mois 24 mois 30 mois 36 mois 42 mois 48 mois 60 mois 72 mois 84 mois…" at bounding box center [655, 267] width 181 height 26
type input "9.203"
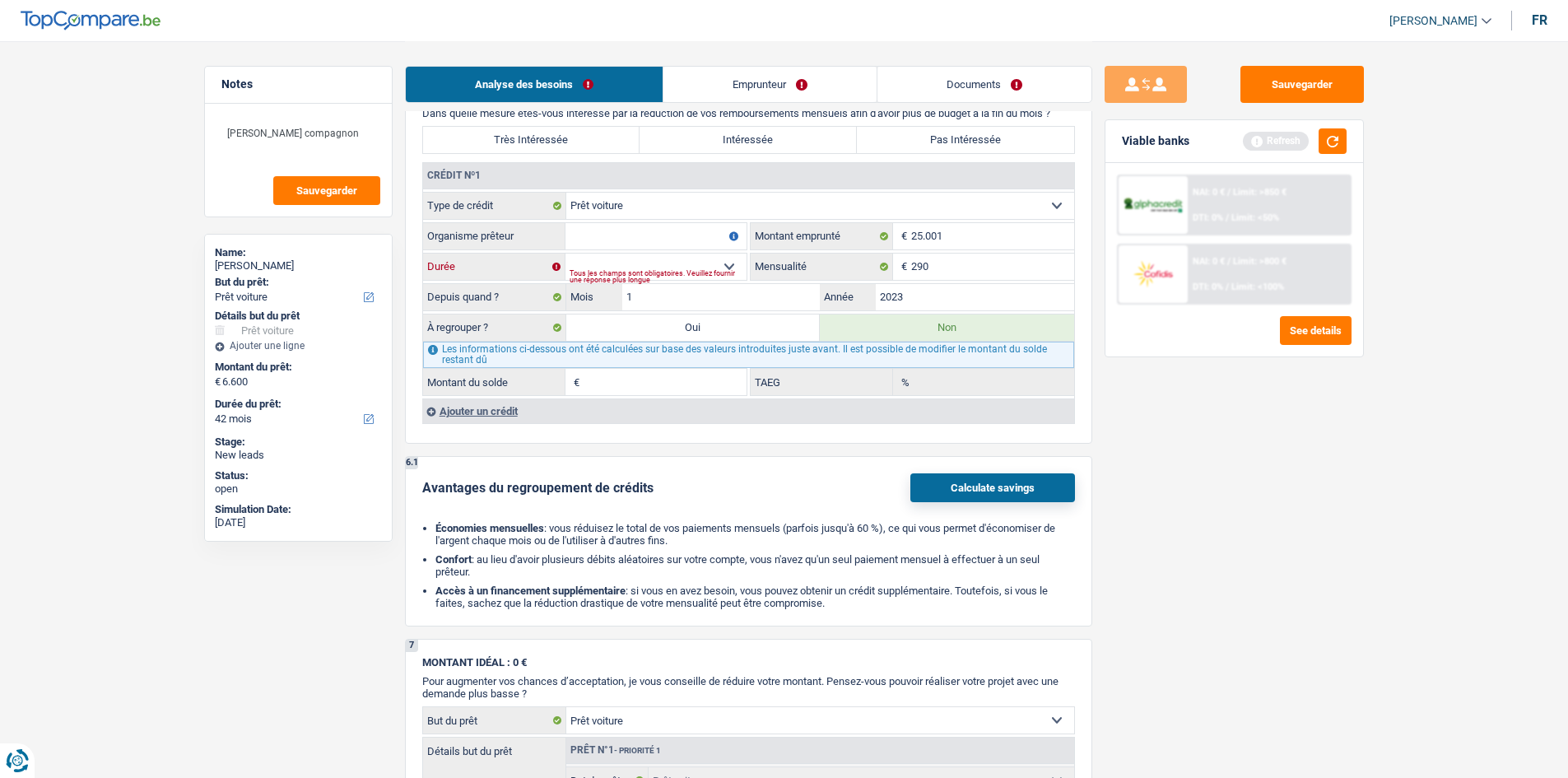
type input "0,00"
click at [667, 242] on input "Organisme prêteur" at bounding box center [655, 236] width 181 height 26
type input "Meilleur taux"
click at [1337, 530] on div "Sauvegarder Viable banks Refresh NAI: 0 € / Limit: >850 € DTI: 0% / Limit: <50%…" at bounding box center [1233, 408] width 284 height 685
click at [1338, 136] on button "button" at bounding box center [1332, 141] width 28 height 26
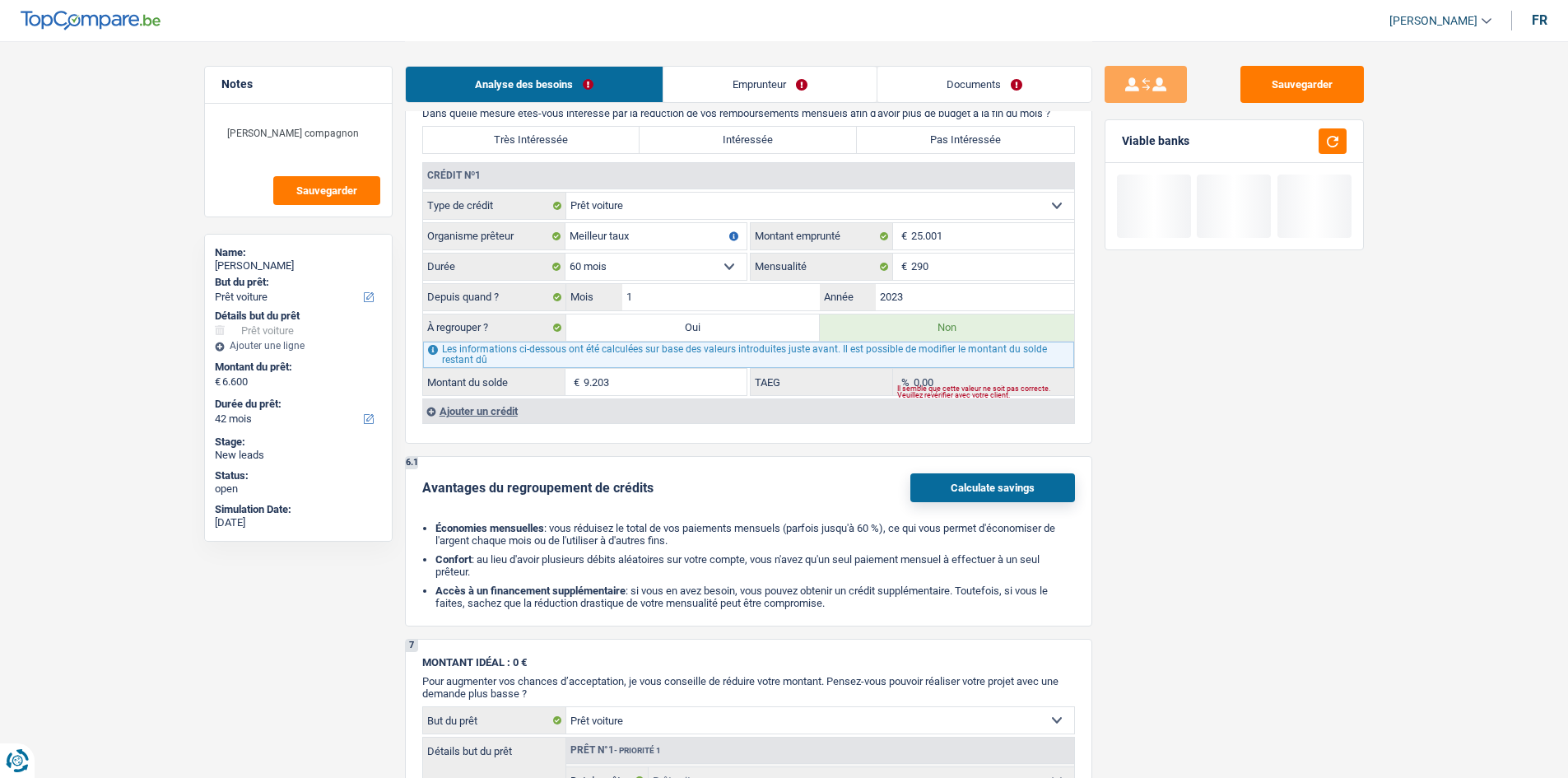
click at [1051, 141] on label "Pas Intéressée" at bounding box center [965, 140] width 217 height 26
click at [1051, 141] on input "Pas Intéressée" at bounding box center [965, 140] width 217 height 26
radio input "true"
click at [1165, 432] on div "Sauvegarder Viable banks" at bounding box center [1233, 408] width 284 height 685
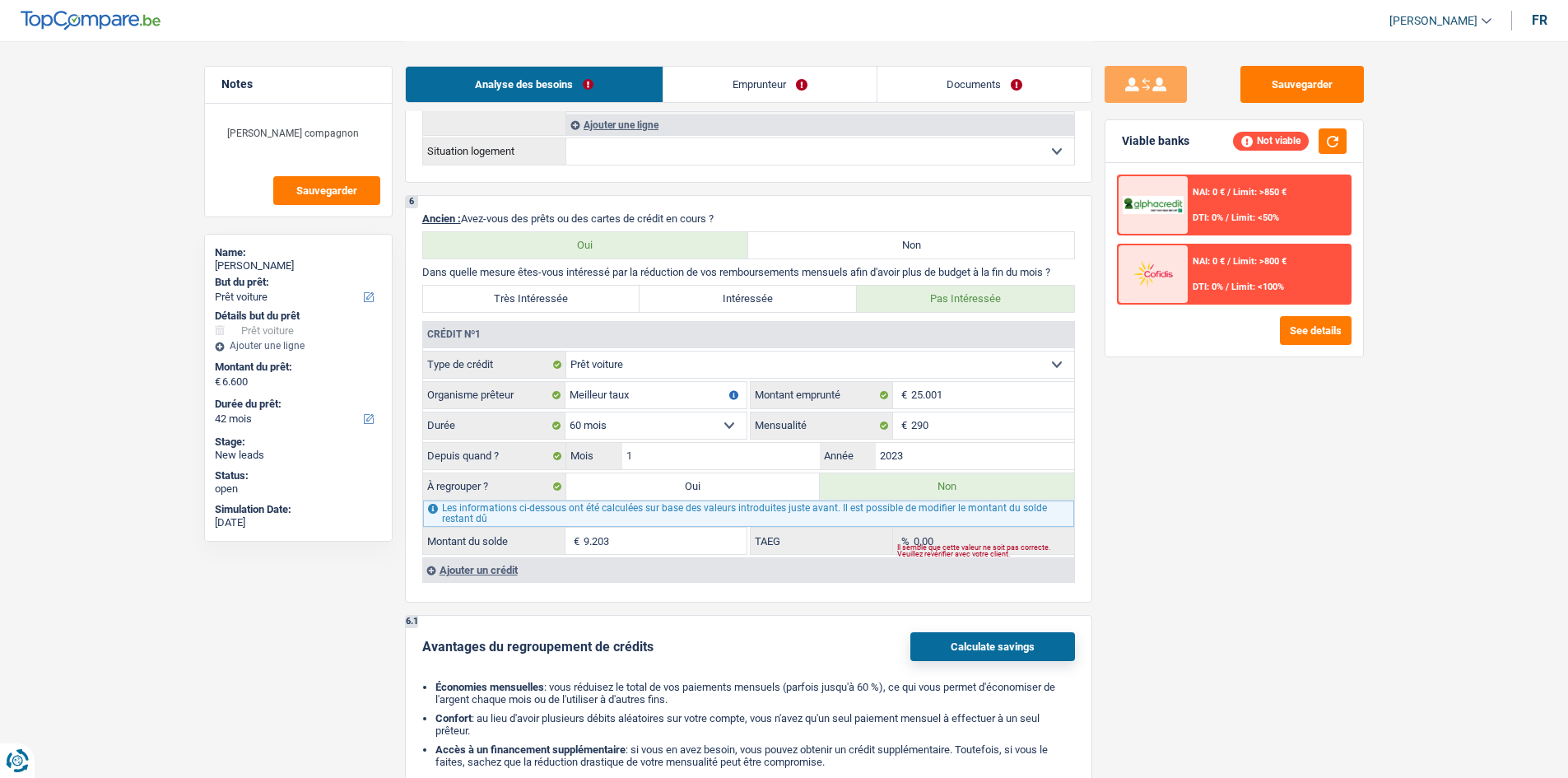
scroll to position [1317, 0]
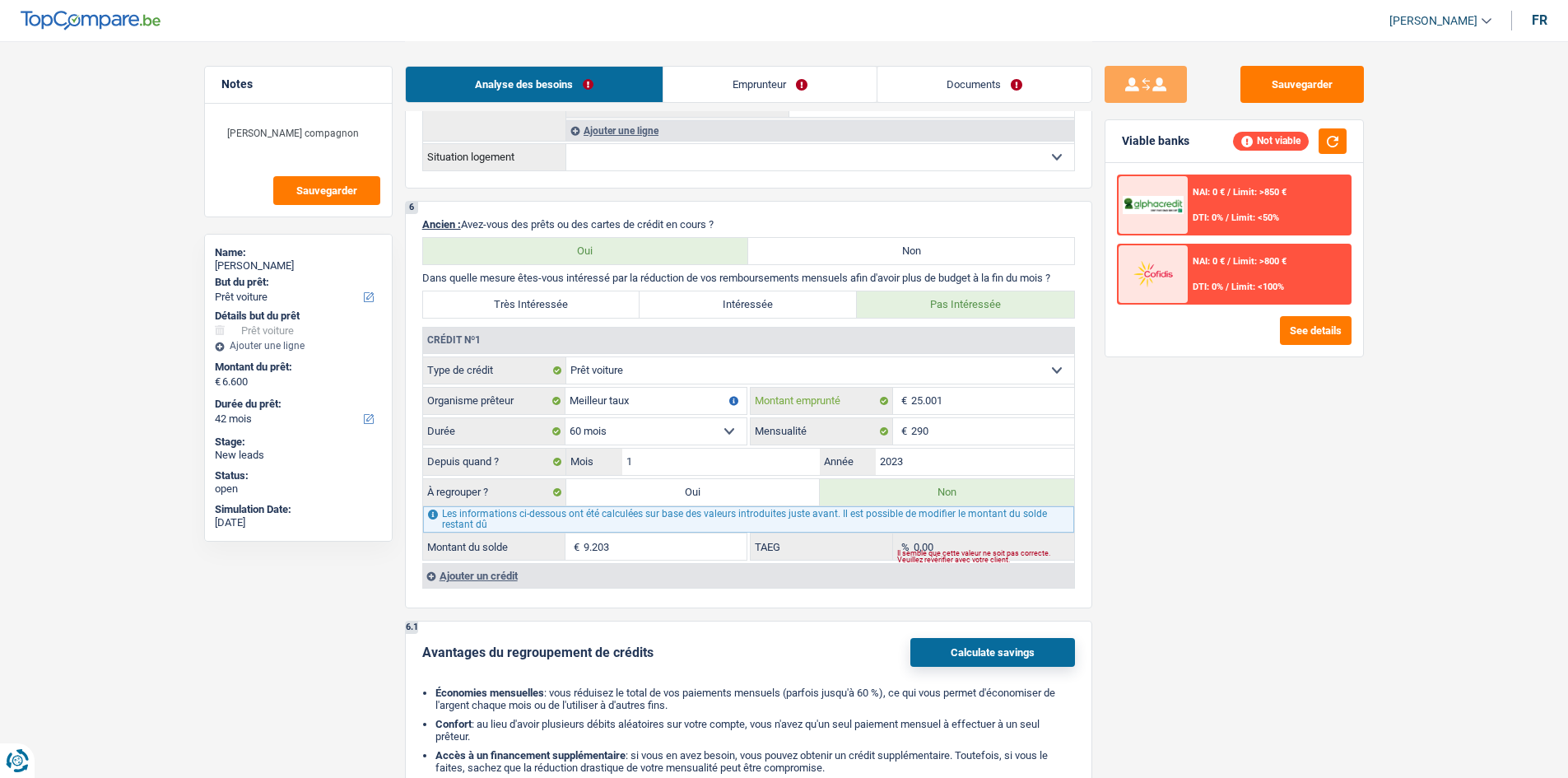
click at [951, 403] on input "25.001" at bounding box center [992, 401] width 163 height 26
type input "1"
select select
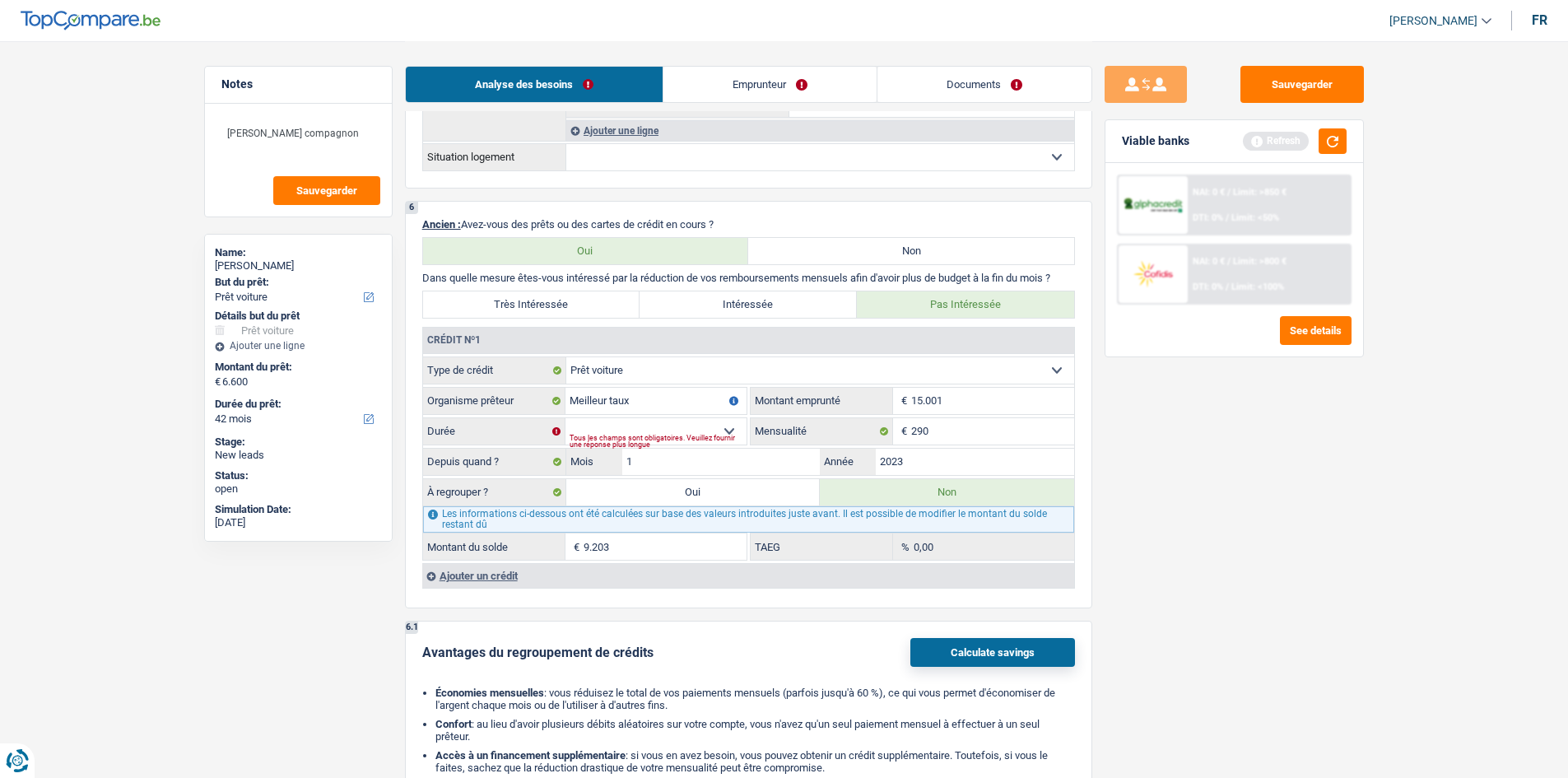
type input "15.001"
click at [1285, 471] on div "Sauvegarder Viable banks Refresh NAI: 0 € / Limit: >850 € DTI: 0% / Limit: <50%…" at bounding box center [1233, 408] width 284 height 685
drag, startPoint x: 668, startPoint y: 423, endPoint x: 670, endPoint y: 442, distance: 19.1
click at [668, 423] on select "12 mois 18 mois 24 mois 30 mois 36 mois 42 mois 48 mois 60 mois 72 mois 84 mois…" at bounding box center [655, 432] width 181 height 26
select select "60"
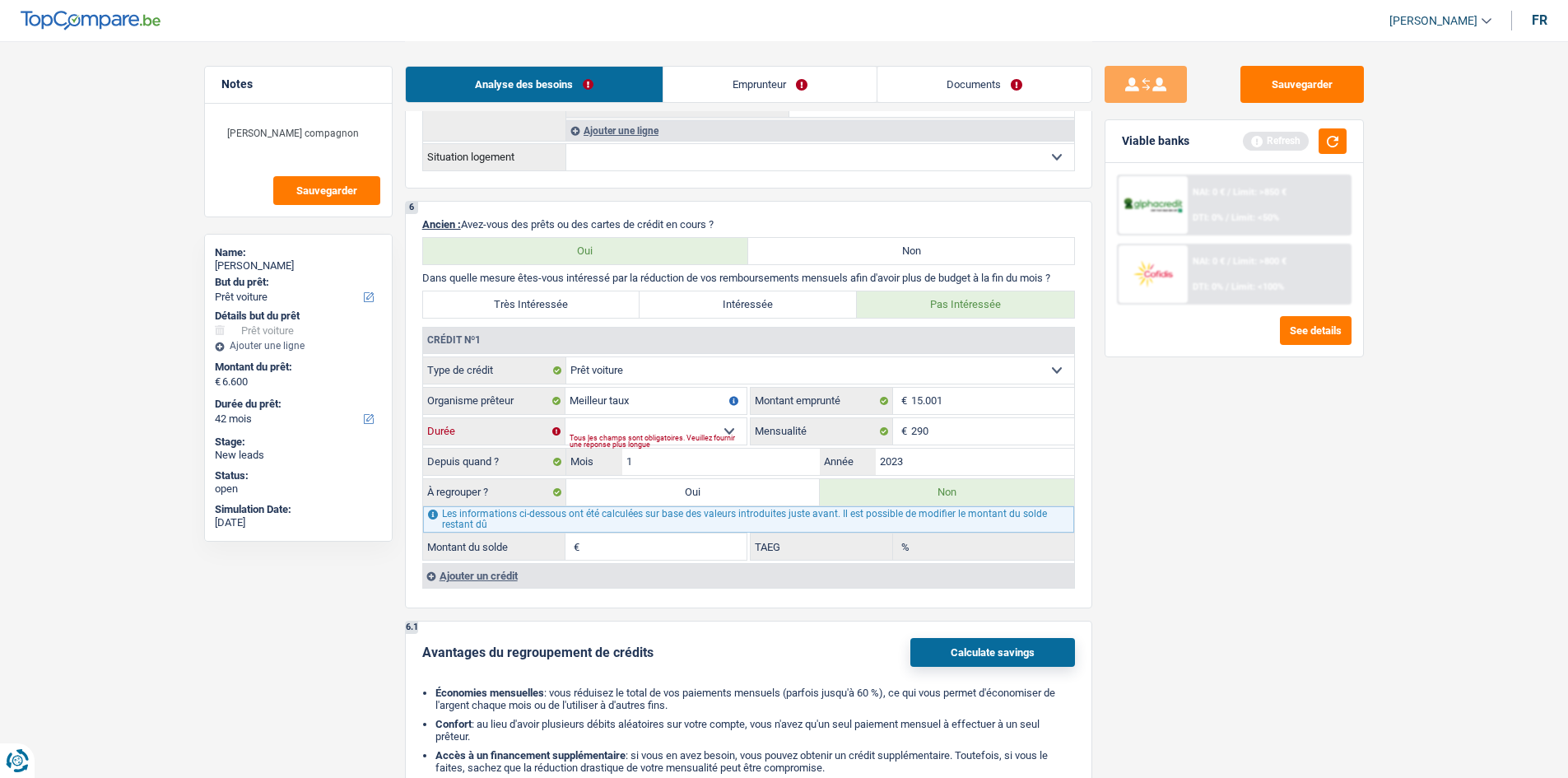
click at [565, 418] on select "12 mois 18 mois 24 mois 30 mois 36 mois 42 mois 48 mois 60 mois 72 mois 84 mois…" at bounding box center [655, 432] width 181 height 26
type input "7.308"
type input "6,17"
click at [1202, 518] on div "Sauvegarder Viable banks Refresh NAI: 0 € / Limit: >850 € DTI: 0% / Limit: <50%…" at bounding box center [1233, 408] width 284 height 685
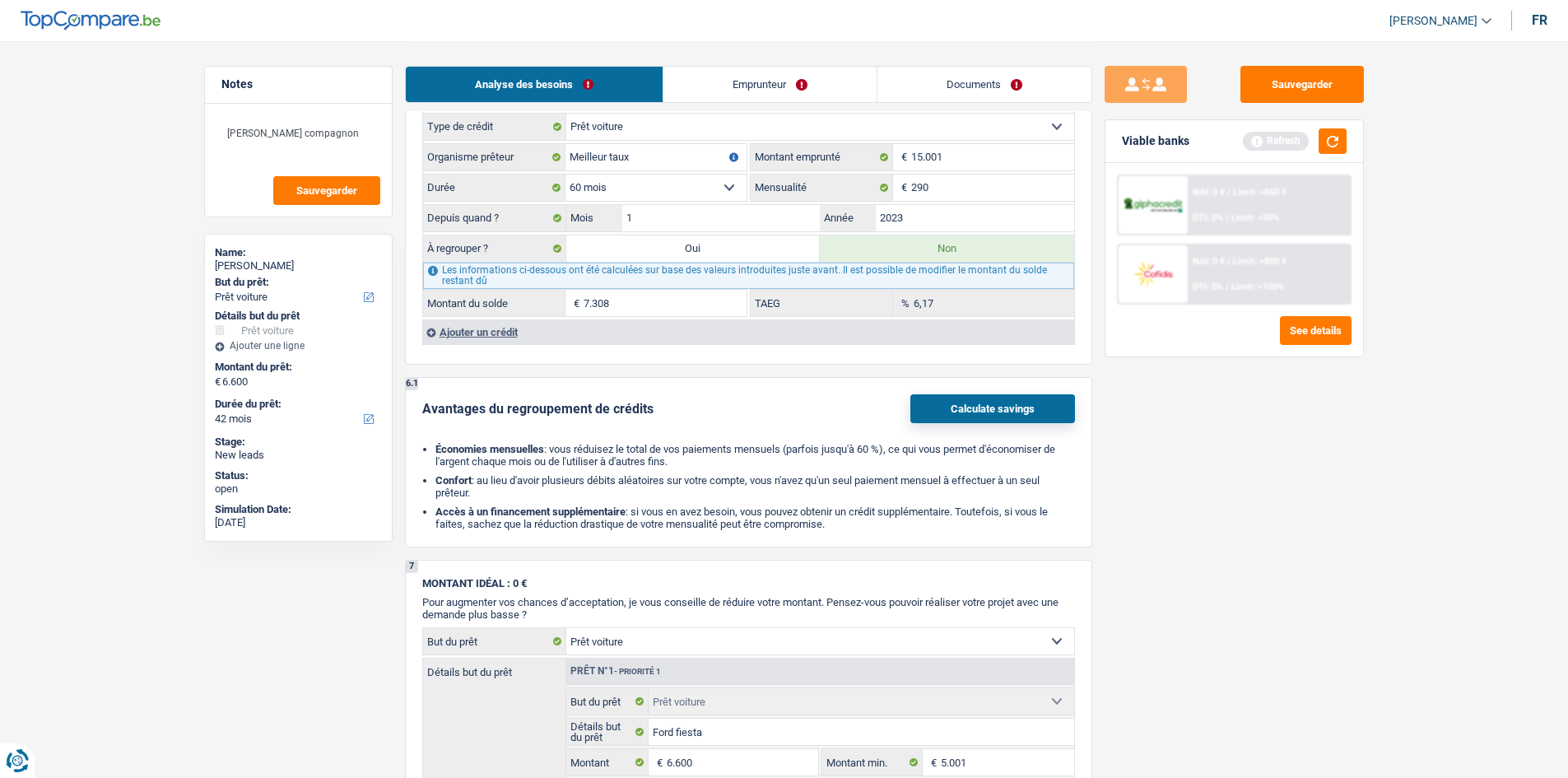
scroll to position [1564, 0]
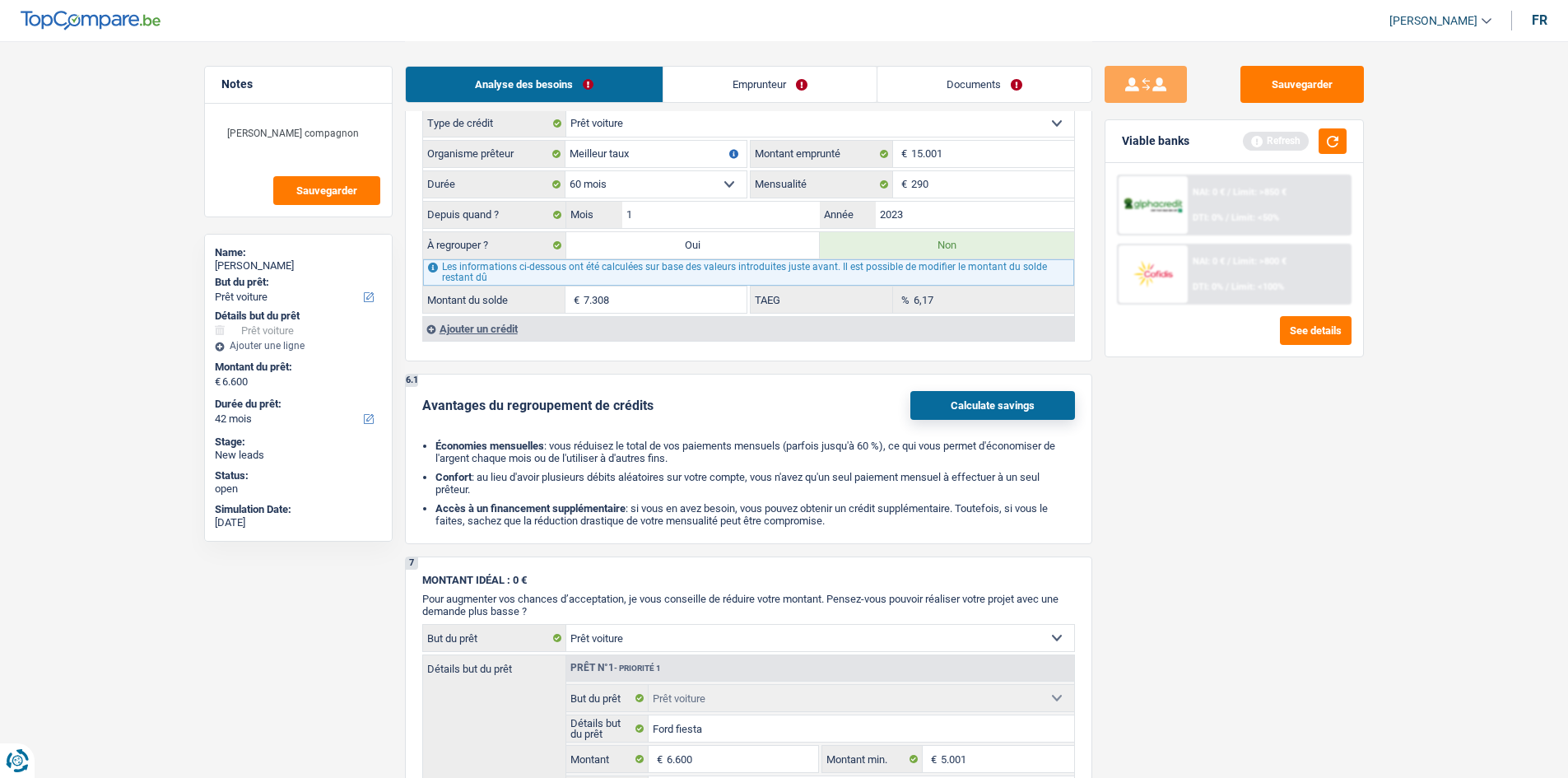
click at [485, 330] on div "Ajouter un crédit" at bounding box center [748, 328] width 651 height 25
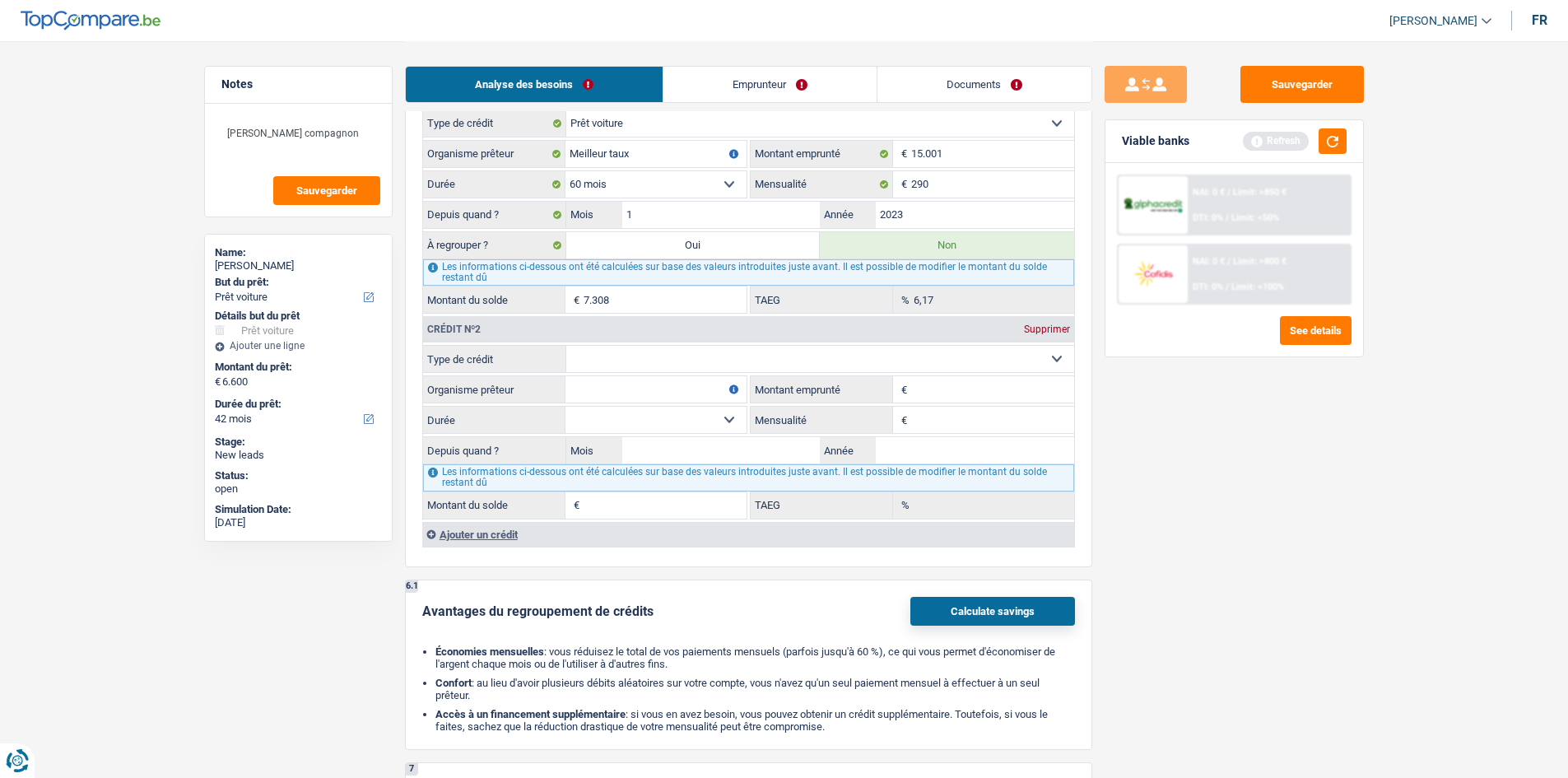
click at [704, 361] on select "Carte ou ouverture de crédit Prêt hypothécaire Vente à tempérament Prêt à tempé…" at bounding box center [820, 359] width 508 height 26
select select "cardOrCredit"
type input "0"
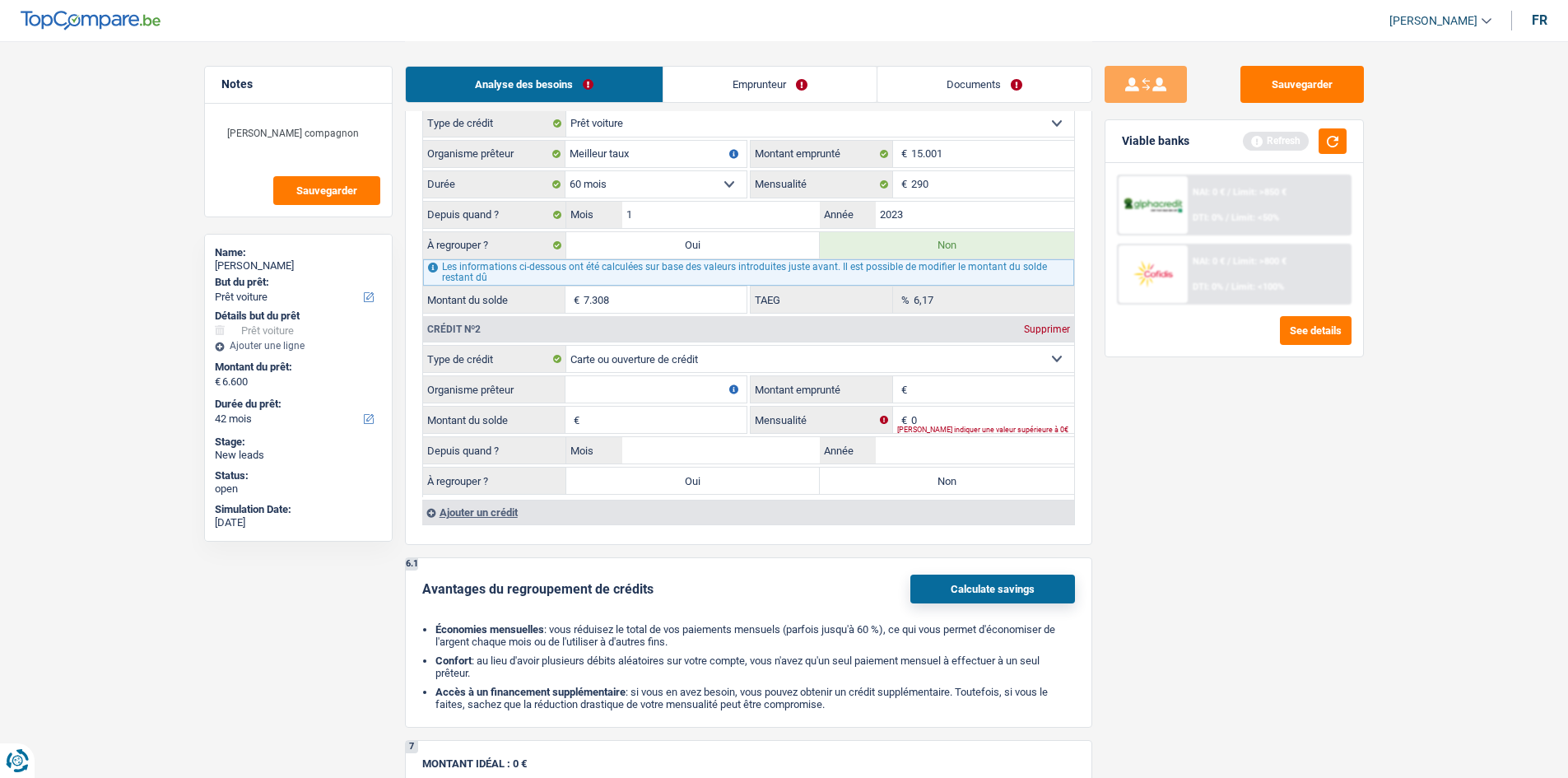
click at [667, 387] on input "Organisme prêteur" at bounding box center [655, 389] width 181 height 26
type input "BuyWay"
click at [932, 396] on input "Montant emprunté" at bounding box center [992, 389] width 163 height 26
type input "1"
click at [1030, 402] on input "1.500" at bounding box center [992, 389] width 163 height 26
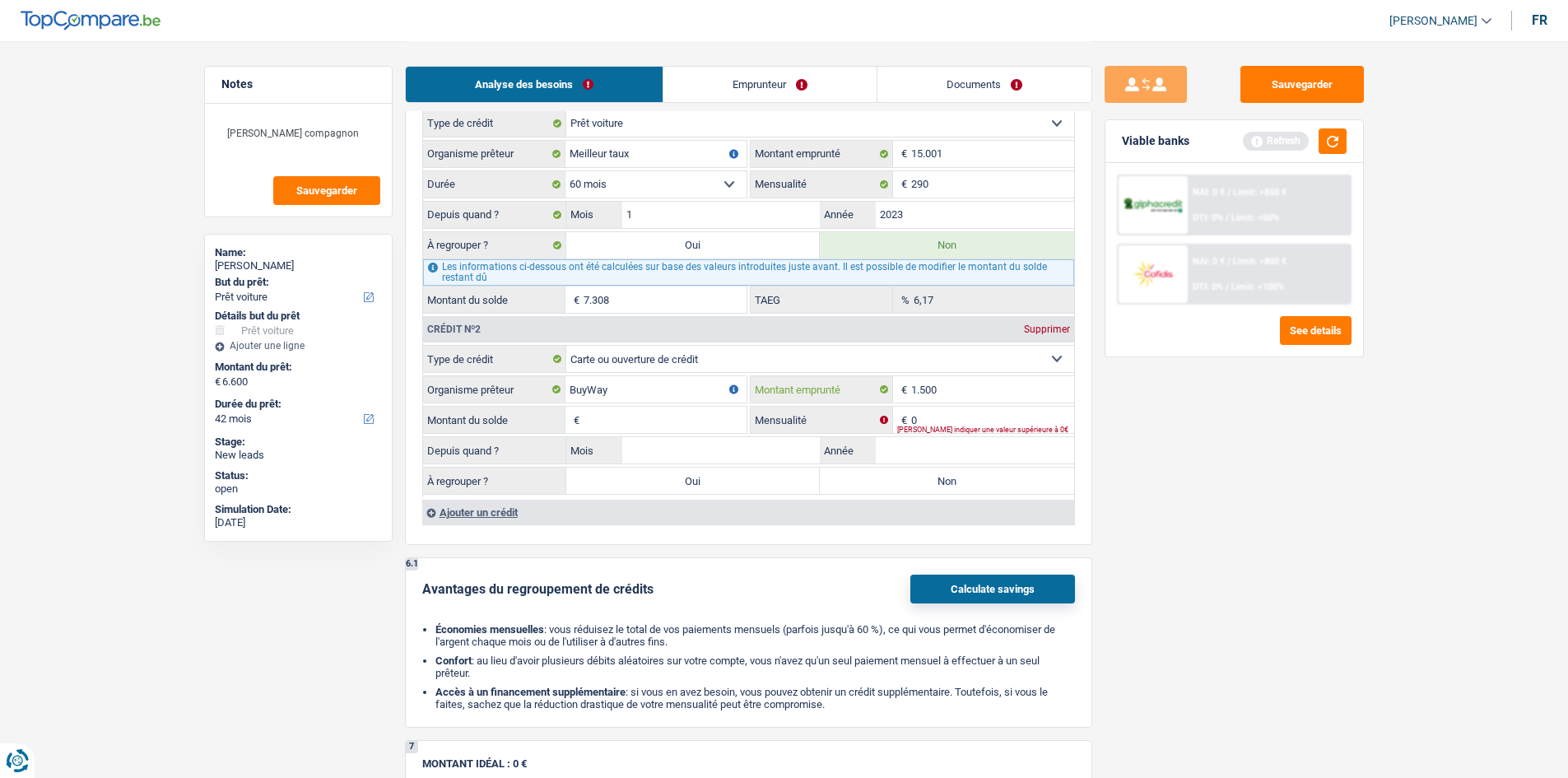
click at [1030, 402] on input "1.500" at bounding box center [992, 389] width 163 height 26
type input "1.500"
click at [651, 419] on input "Montant du solde" at bounding box center [665, 420] width 163 height 26
paste input "1.500"
type input "1.500"
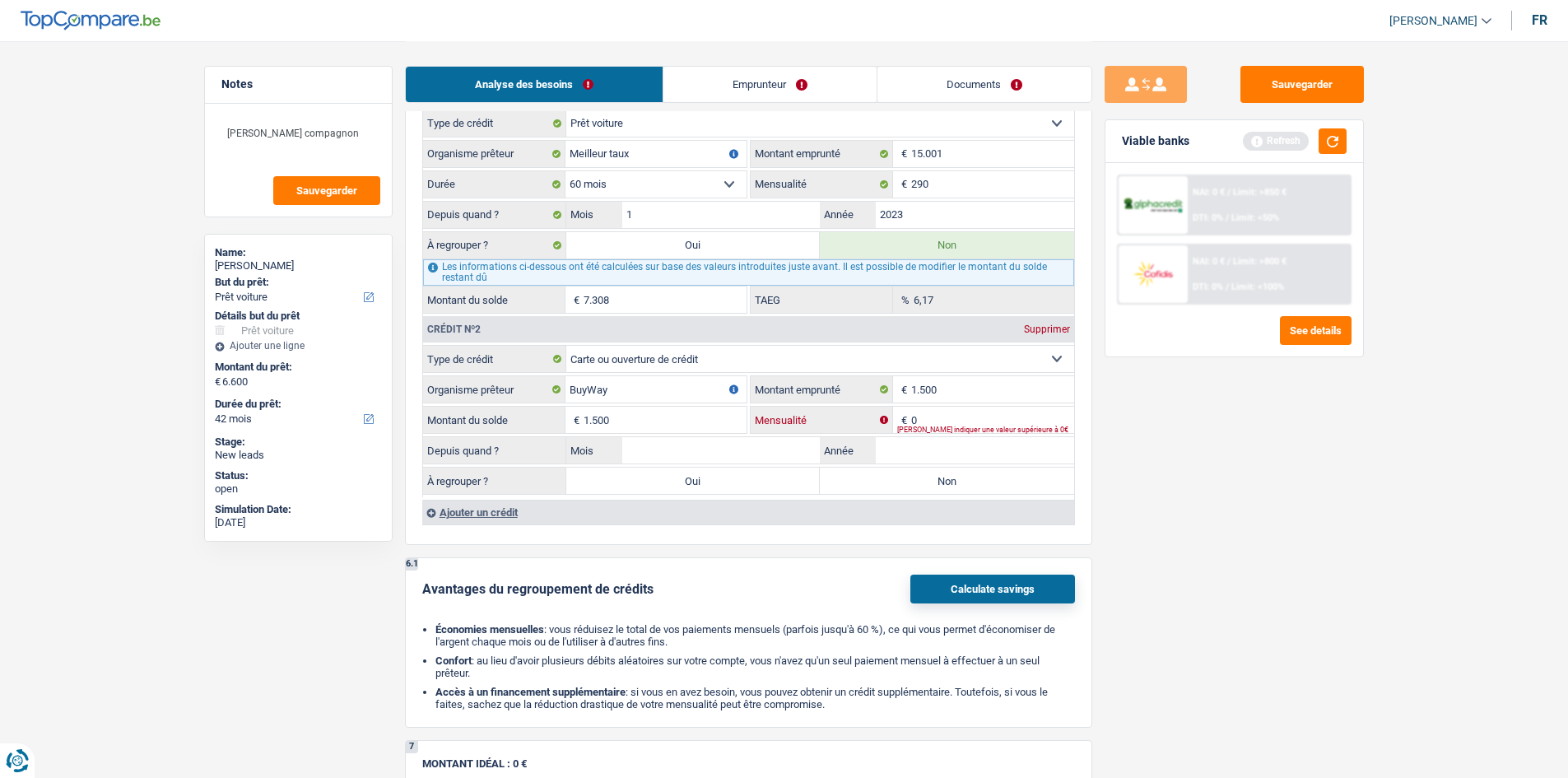
click at [984, 413] on input "0" at bounding box center [992, 420] width 163 height 26
type input "50"
click at [669, 451] on input "Mois" at bounding box center [722, 451] width 198 height 26
click at [771, 446] on input "Mois" at bounding box center [722, 451] width 198 height 26
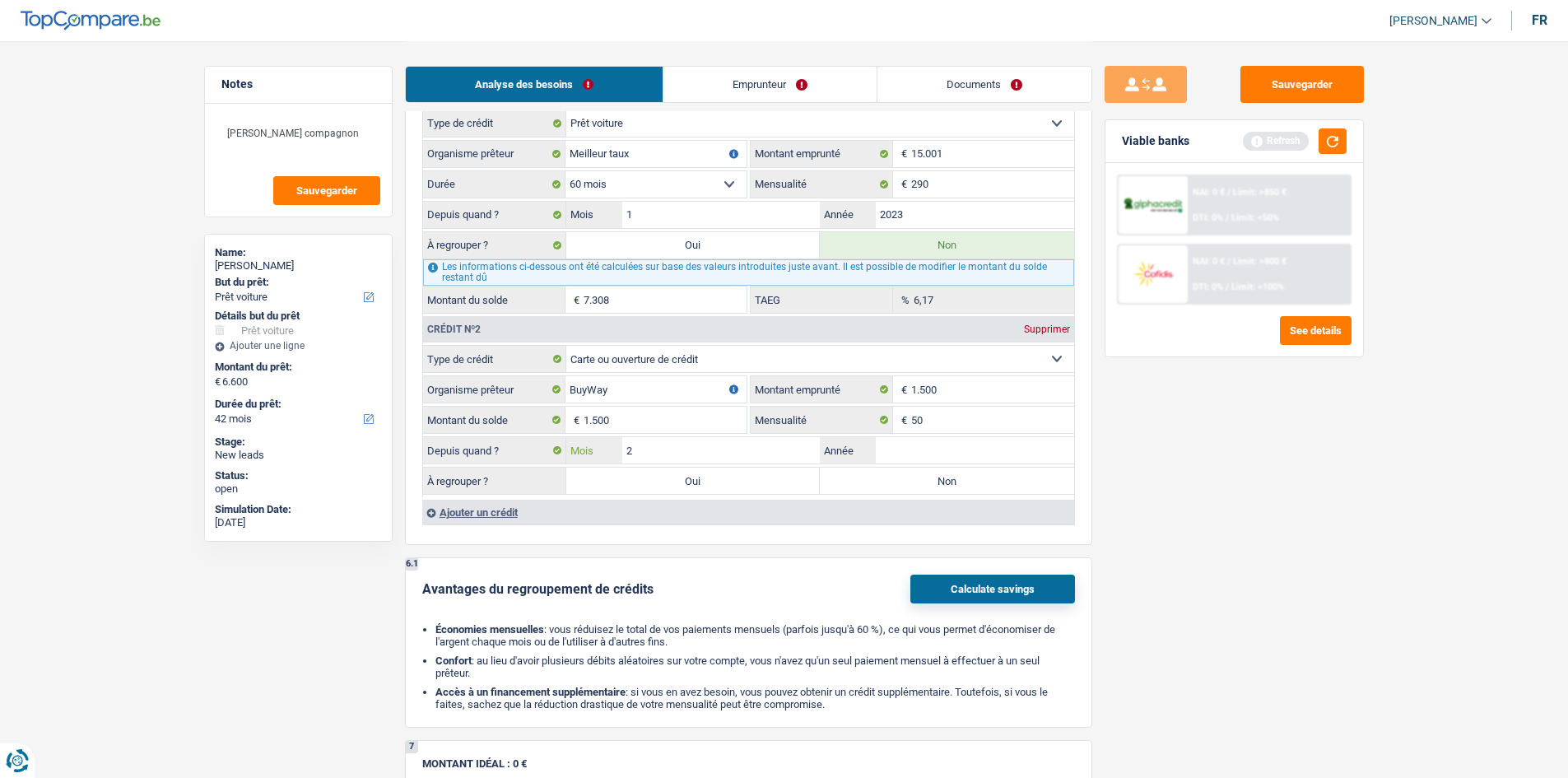
type input "2"
click at [953, 455] on input "Année" at bounding box center [975, 451] width 198 height 26
type input "2025"
click at [1103, 458] on div "Sauvegarder Viable banks Refresh NAI: 0 € / Limit: >850 € DTI: 0% / Limit: <50%…" at bounding box center [1233, 408] width 284 height 685
click at [1048, 476] on label "Non" at bounding box center [947, 480] width 255 height 26
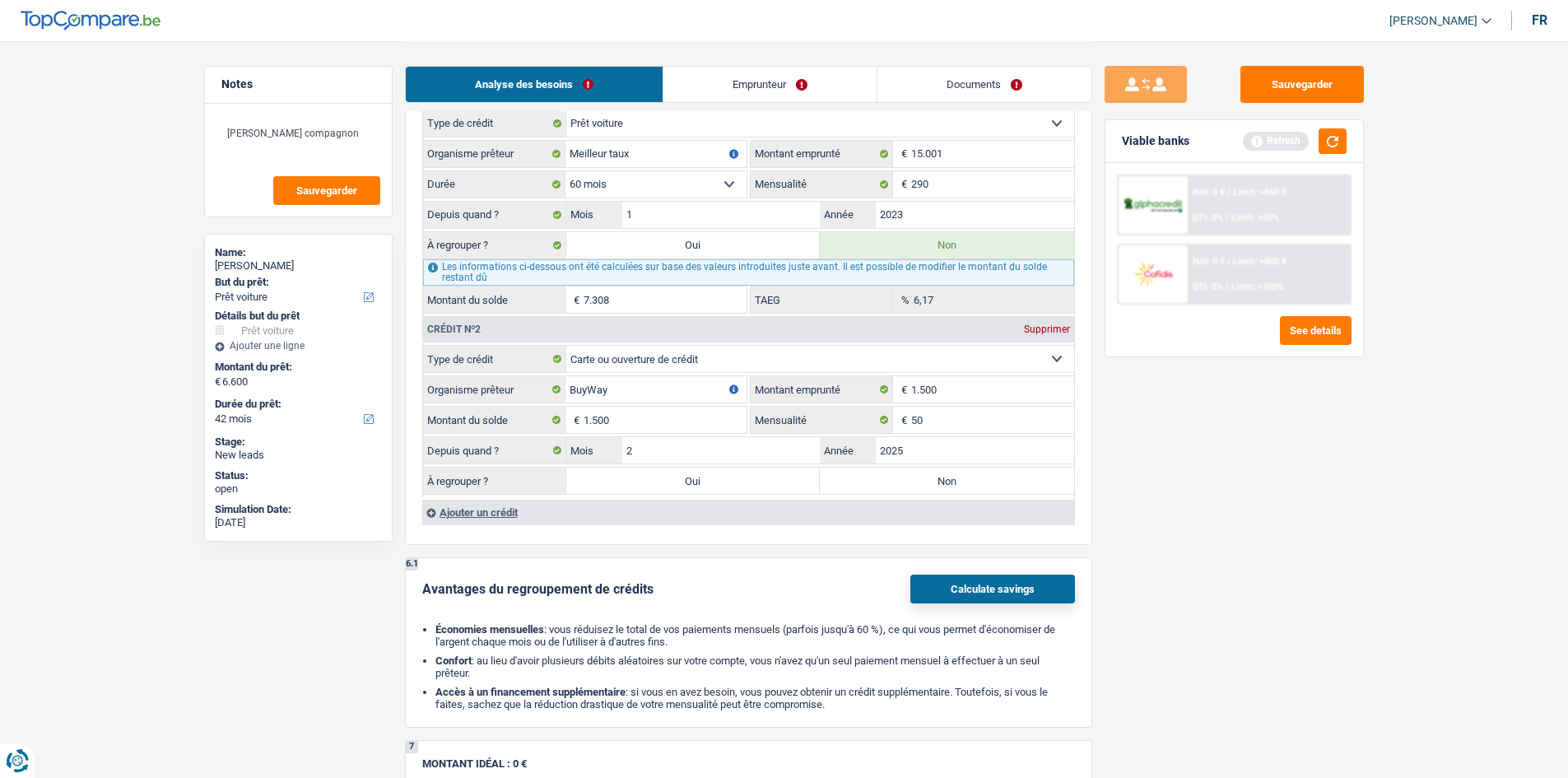
click at [1048, 476] on input "Non" at bounding box center [947, 480] width 255 height 26
radio input "true"
click at [1229, 475] on div "Sauvegarder Viable banks Refresh NAI: 0 € / Limit: >850 € DTI: 0% / Limit: <50%…" at bounding box center [1233, 408] width 284 height 685
click at [1329, 136] on button "button" at bounding box center [1332, 141] width 28 height 26
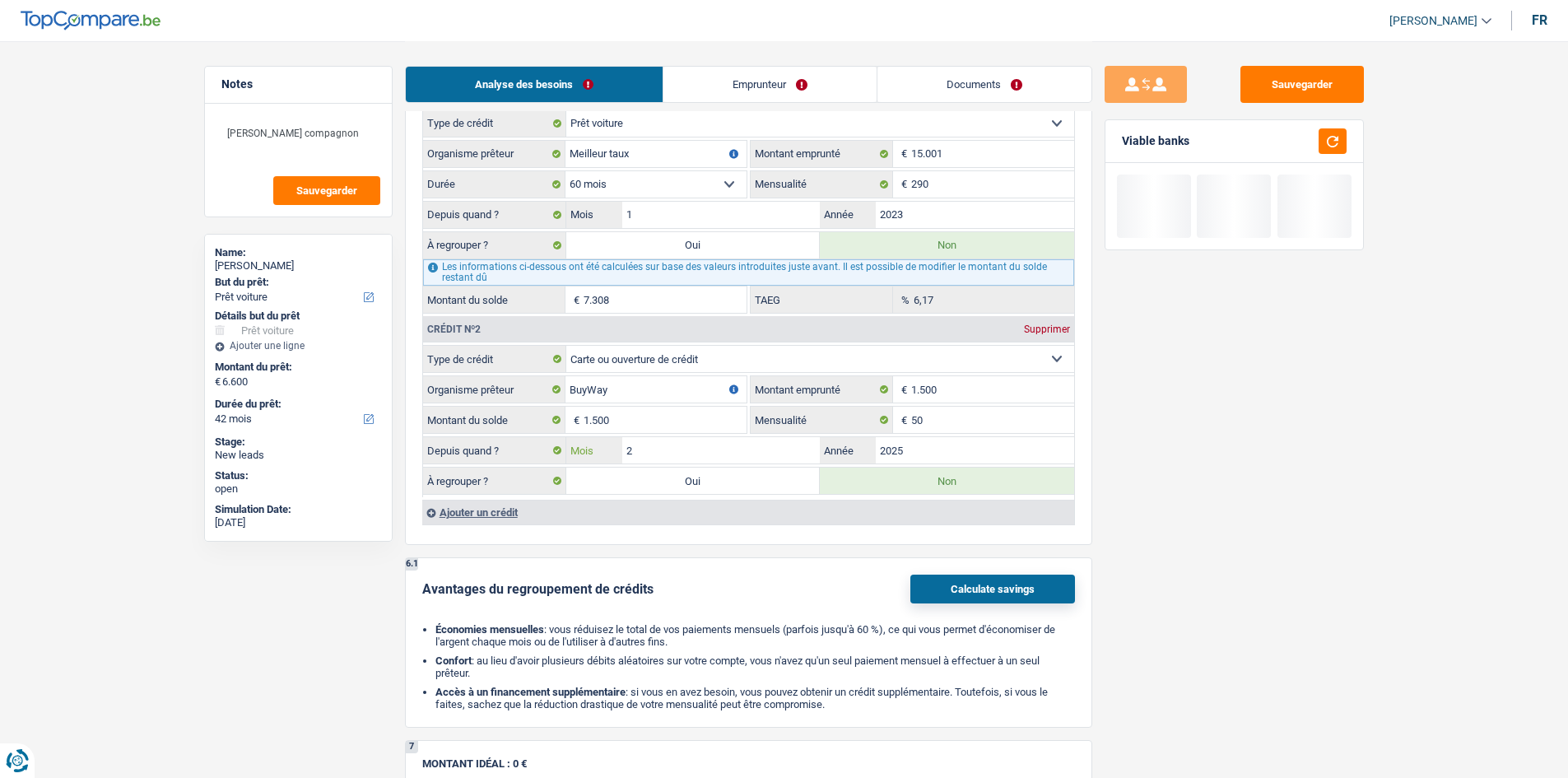
click at [780, 443] on input "2" at bounding box center [722, 451] width 198 height 26
type input "3"
click at [1226, 515] on div "Sauvegarder Viable banks" at bounding box center [1233, 408] width 284 height 685
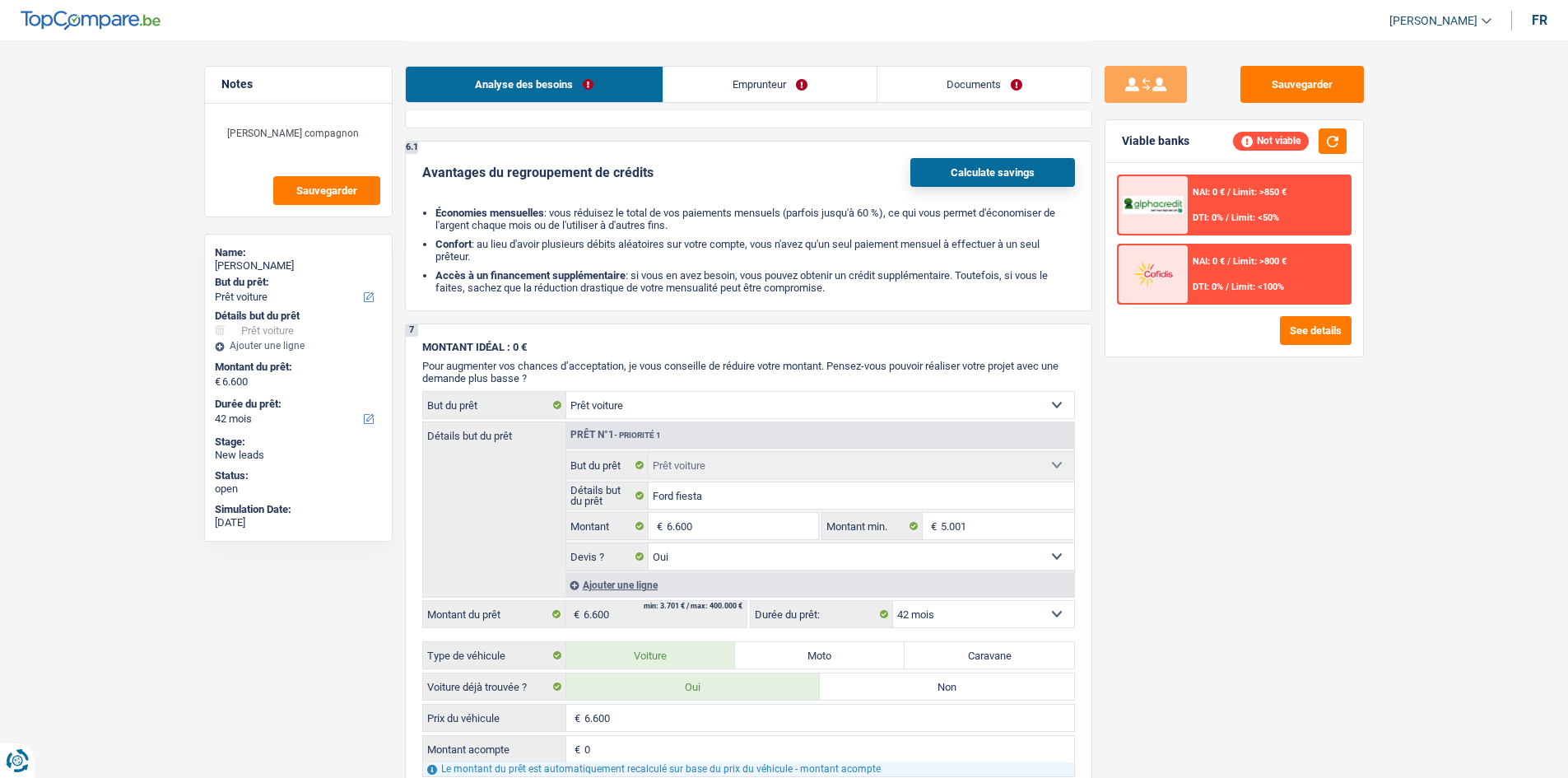
scroll to position [2305, 0]
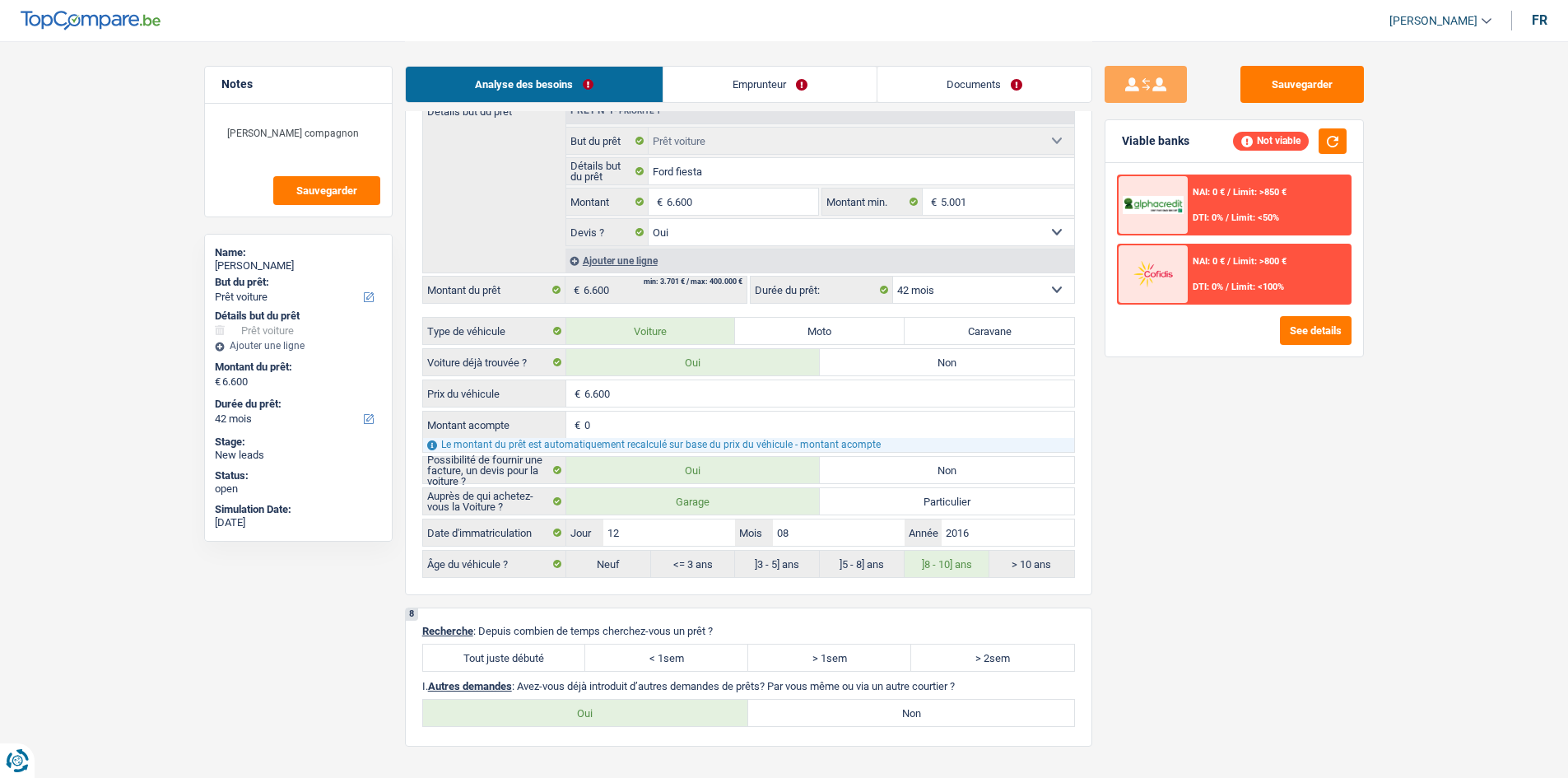
click at [512, 644] on div "Tout juste débuté < 1sem > 1sem > 2sem Tous les champs sont obligatoires. Veuil…" at bounding box center [748, 658] width 652 height 28
click at [496, 656] on label "Tout juste débuté" at bounding box center [504, 658] width 163 height 26
click at [496, 656] on input "Tout juste débuté" at bounding box center [504, 658] width 163 height 26
radio input "true"
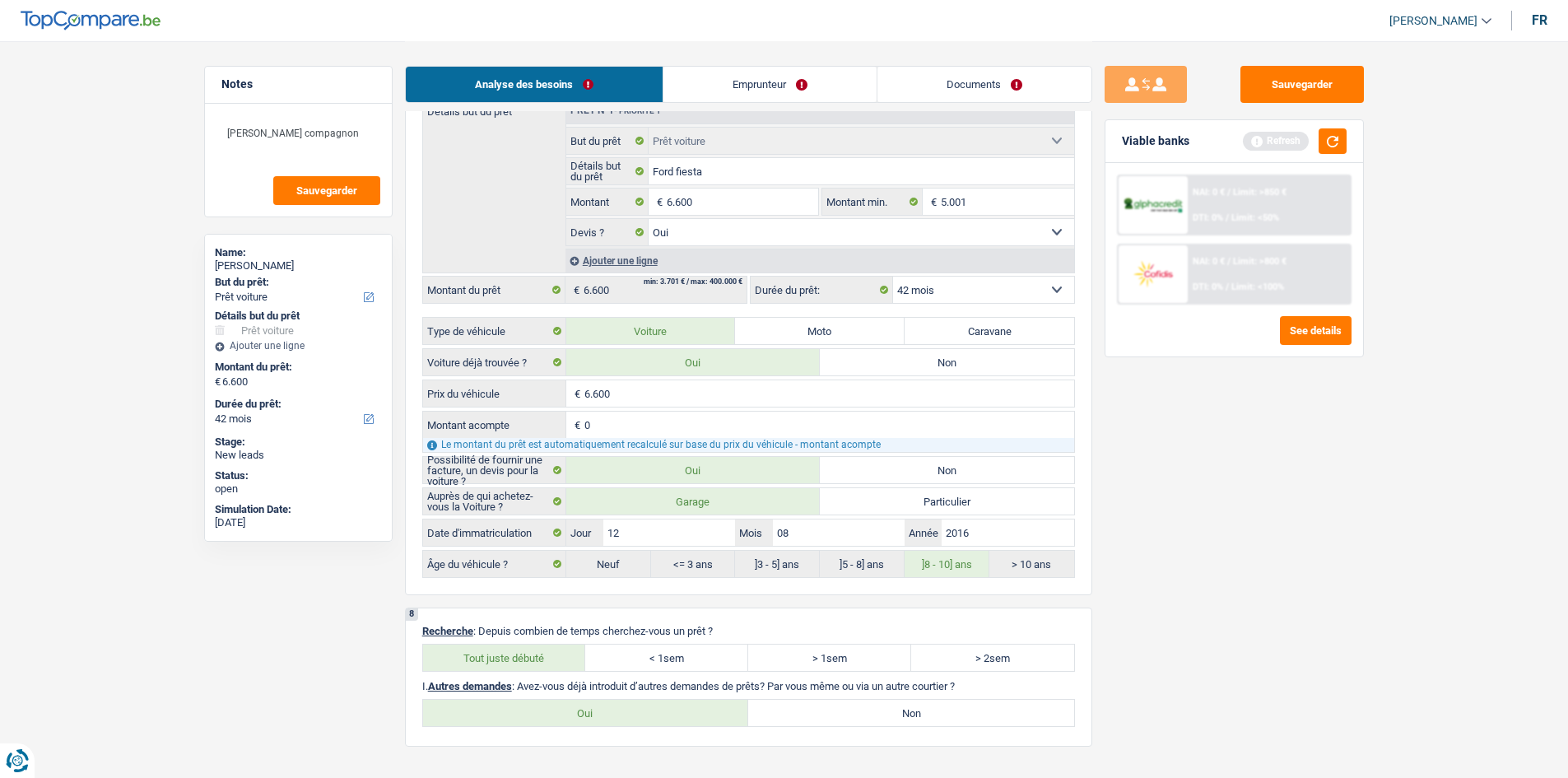
click at [947, 714] on label "Non" at bounding box center [911, 713] width 326 height 26
click at [947, 714] on input "Non" at bounding box center [911, 713] width 326 height 26
radio input "true"
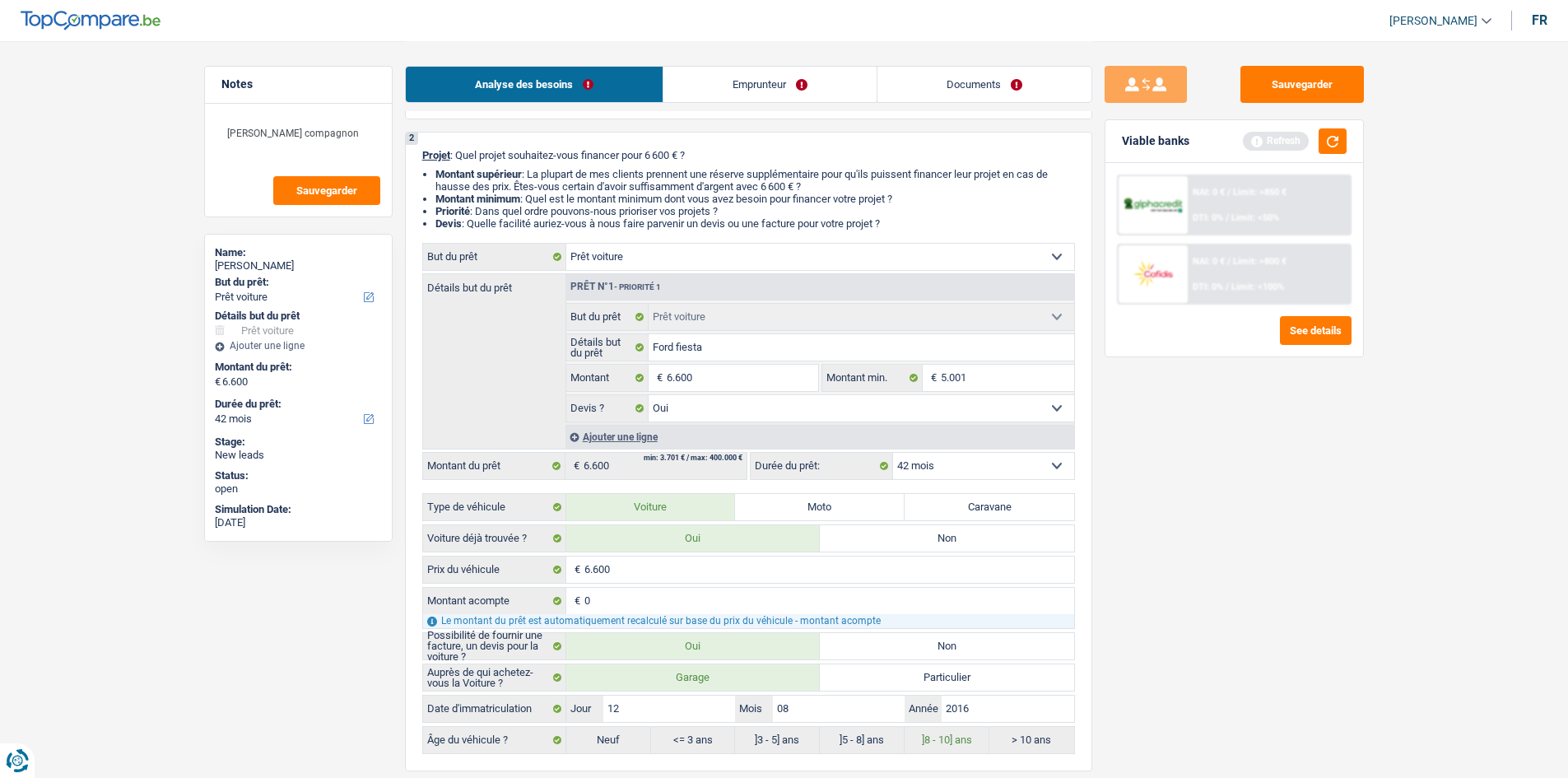
scroll to position [0, 0]
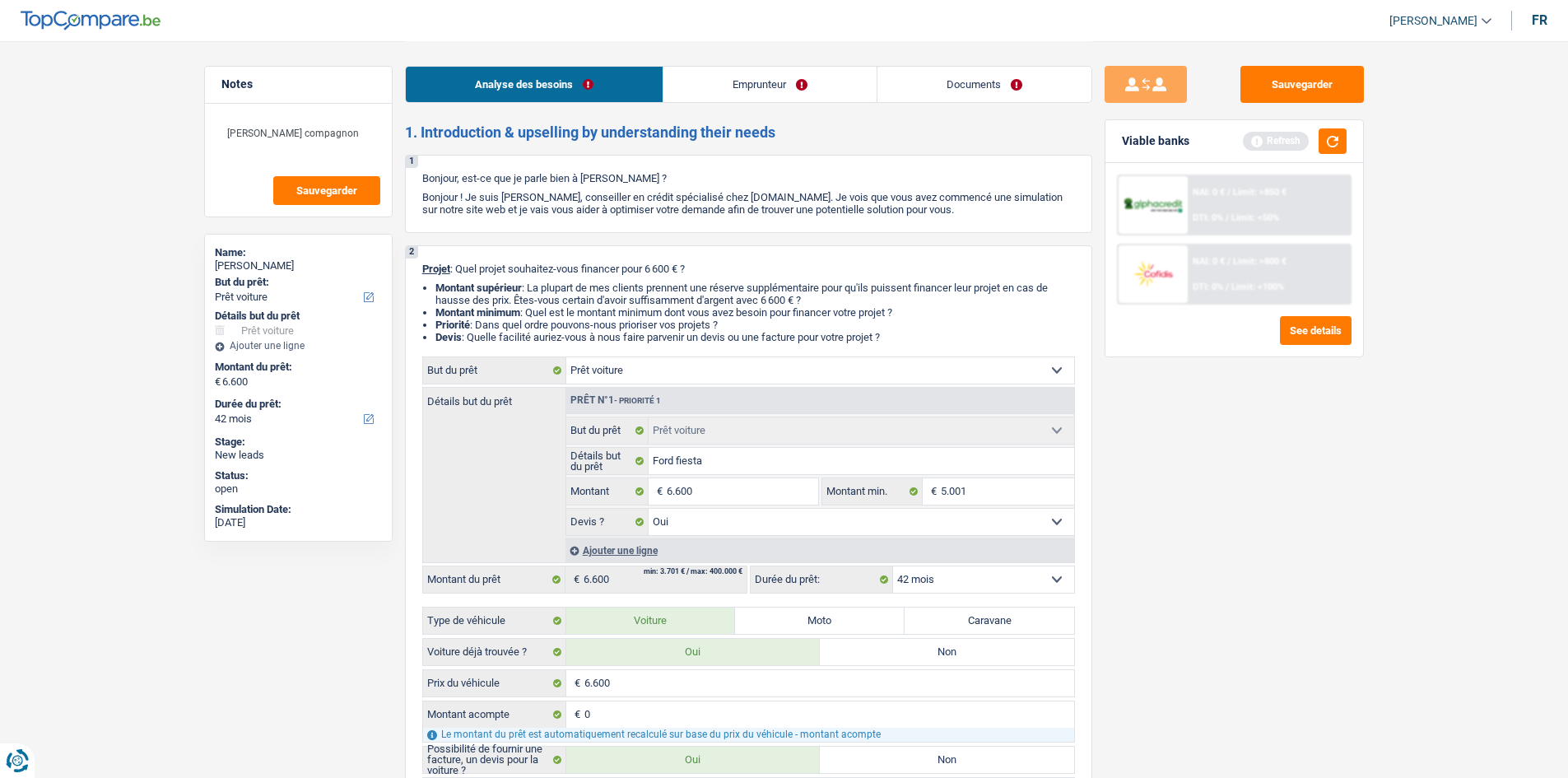
click at [722, 90] on link "Emprunteur" at bounding box center [770, 84] width 213 height 36
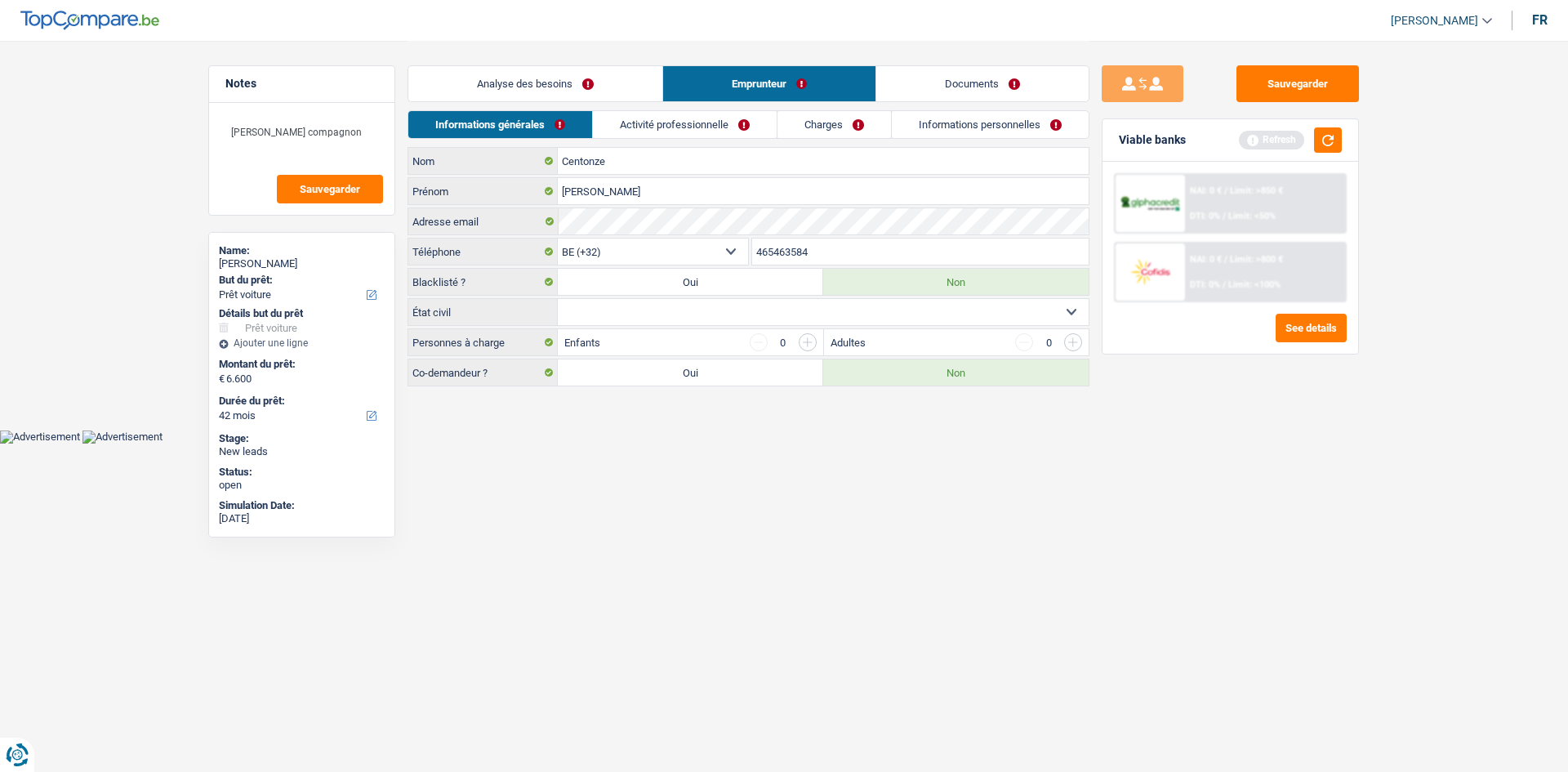
click at [754, 444] on html "Vous avez le contrôle de vos données Nous utilisons des cookies, tout comme nos…" at bounding box center [784, 222] width 1568 height 444
click at [711, 315] on select "Célibataire Marié(e) Cohabitant(e) légal(e) Divorcé(e) Veuf(ve) Séparé (de fait…" at bounding box center [823, 312] width 531 height 26
select select "single"
click at [558, 299] on select "Célibataire Marié(e) Cohabitant(e) légal(e) Divorcé(e) Veuf(ve) Séparé (de fait…" at bounding box center [823, 312] width 531 height 26
click at [887, 444] on html "Vous avez le contrôle de vos données Nous utilisons des cookies, tout comme nos…" at bounding box center [784, 222] width 1568 height 444
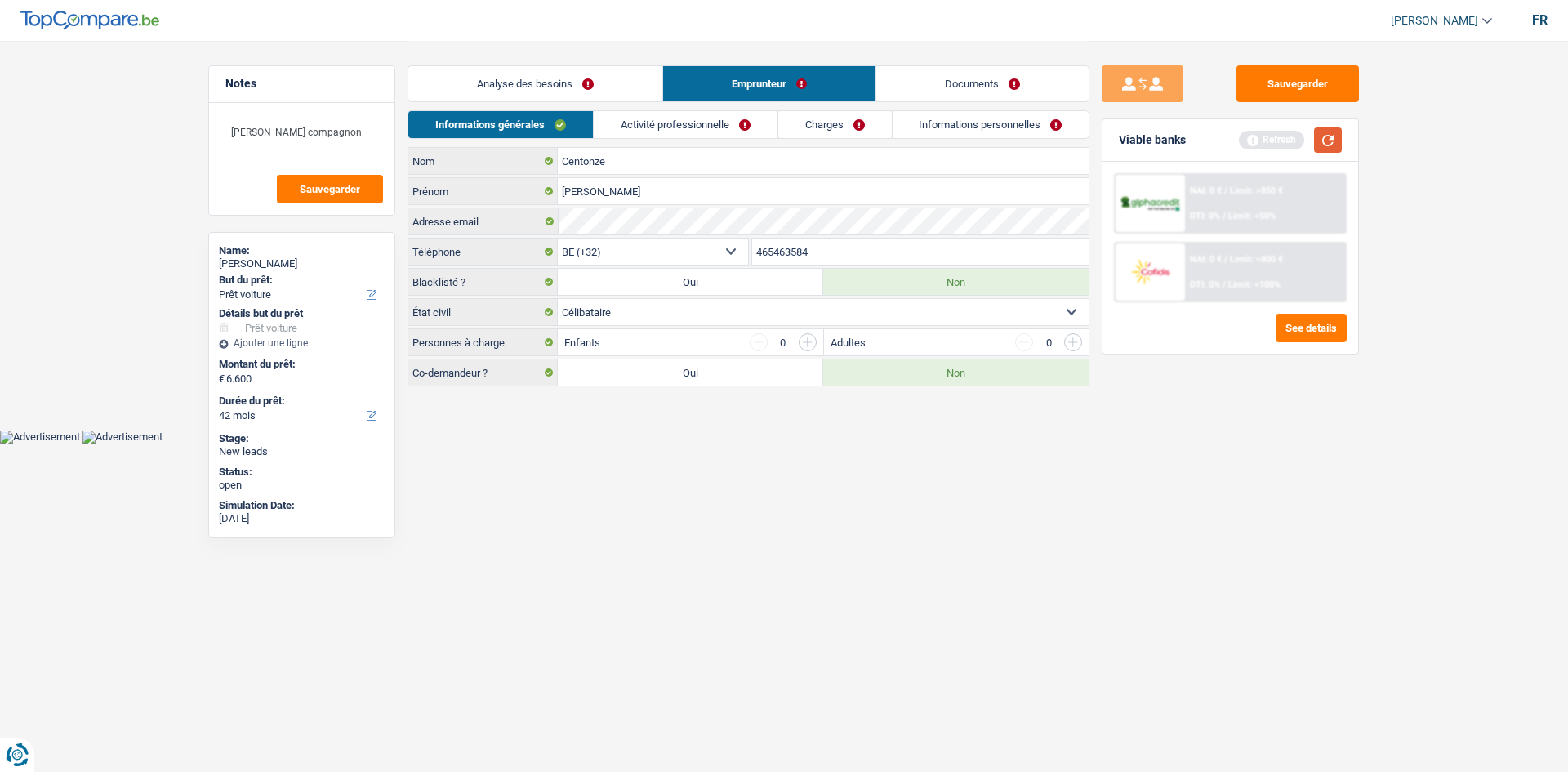
click at [1338, 139] on button "button" at bounding box center [1328, 139] width 28 height 25
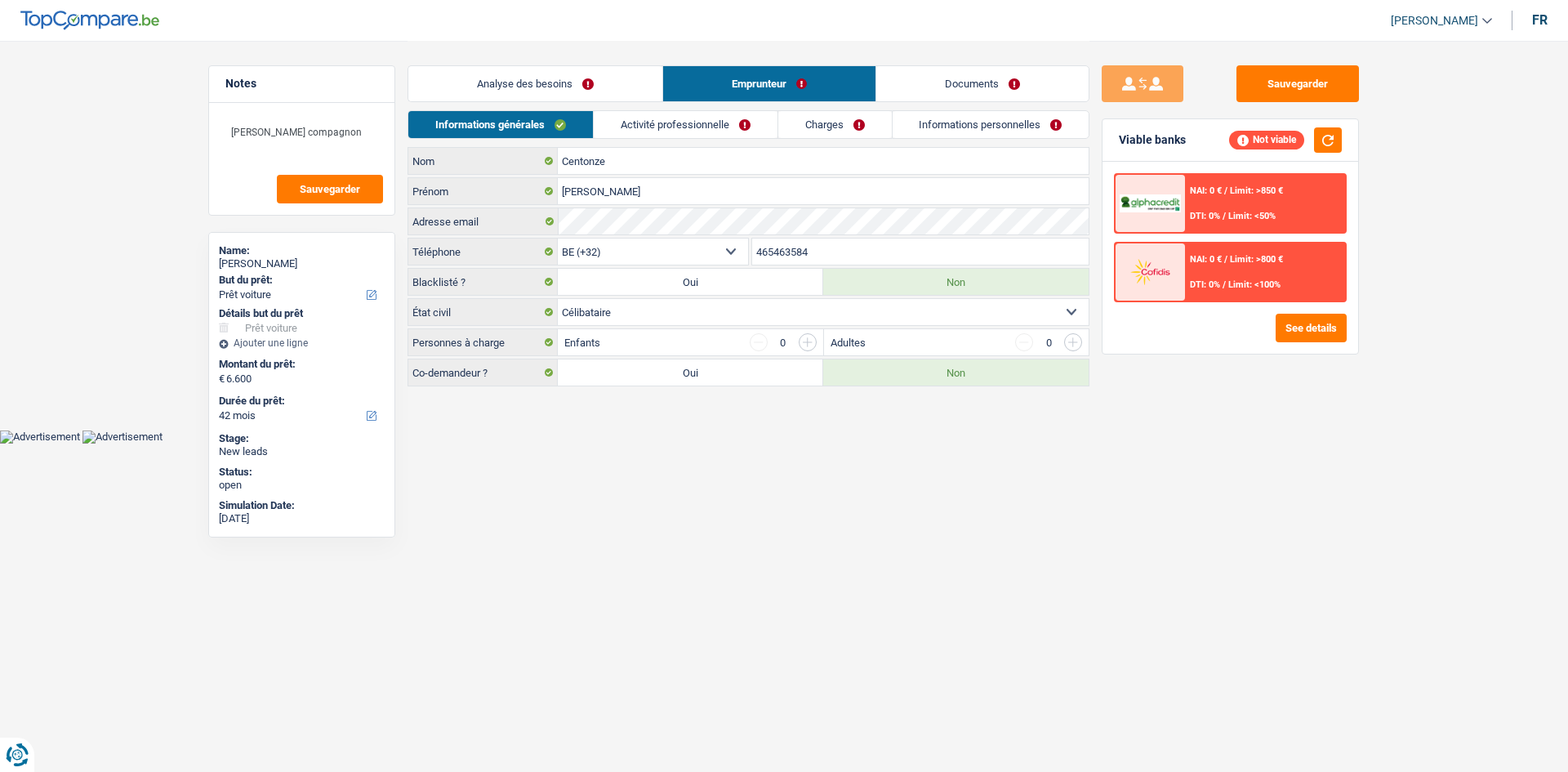
click at [807, 344] on input "button" at bounding box center [808, 342] width 18 height 18
select select "familyAllowances"
click at [807, 344] on input "button" at bounding box center [808, 342] width 18 height 18
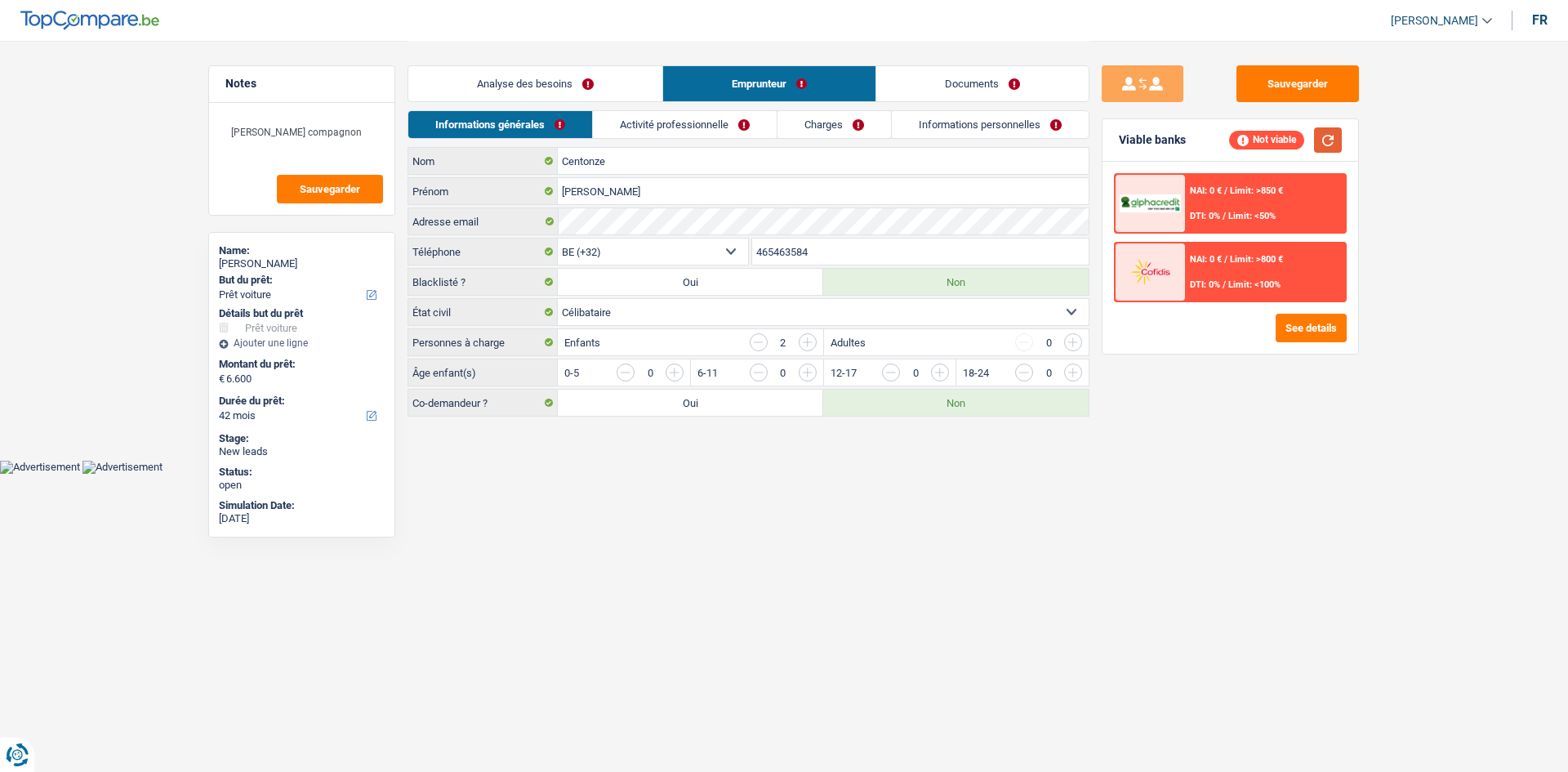
click at [1326, 142] on button "button" at bounding box center [1328, 139] width 28 height 25
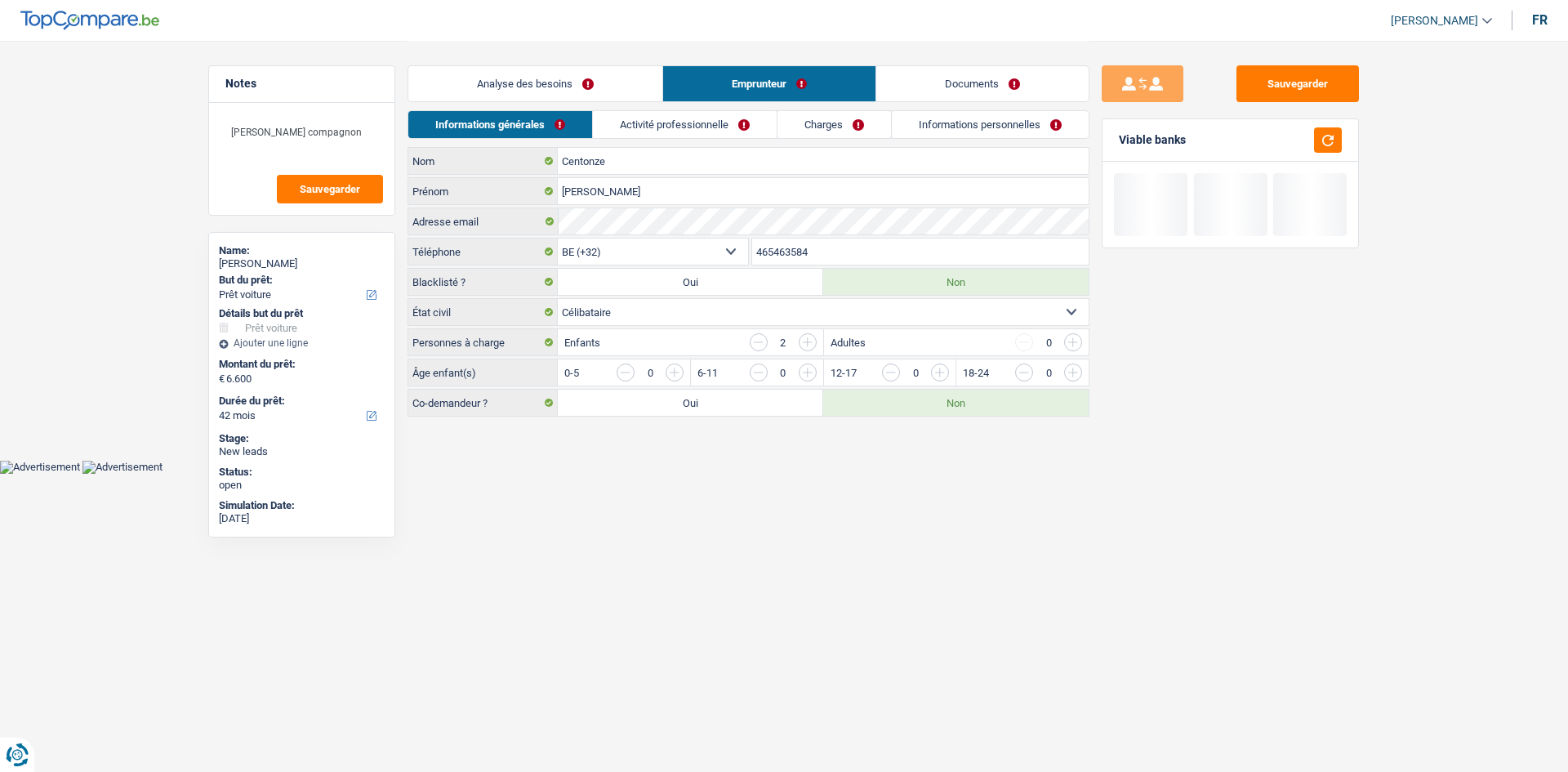
click at [668, 128] on link "Activité professionnelle" at bounding box center [685, 124] width 184 height 27
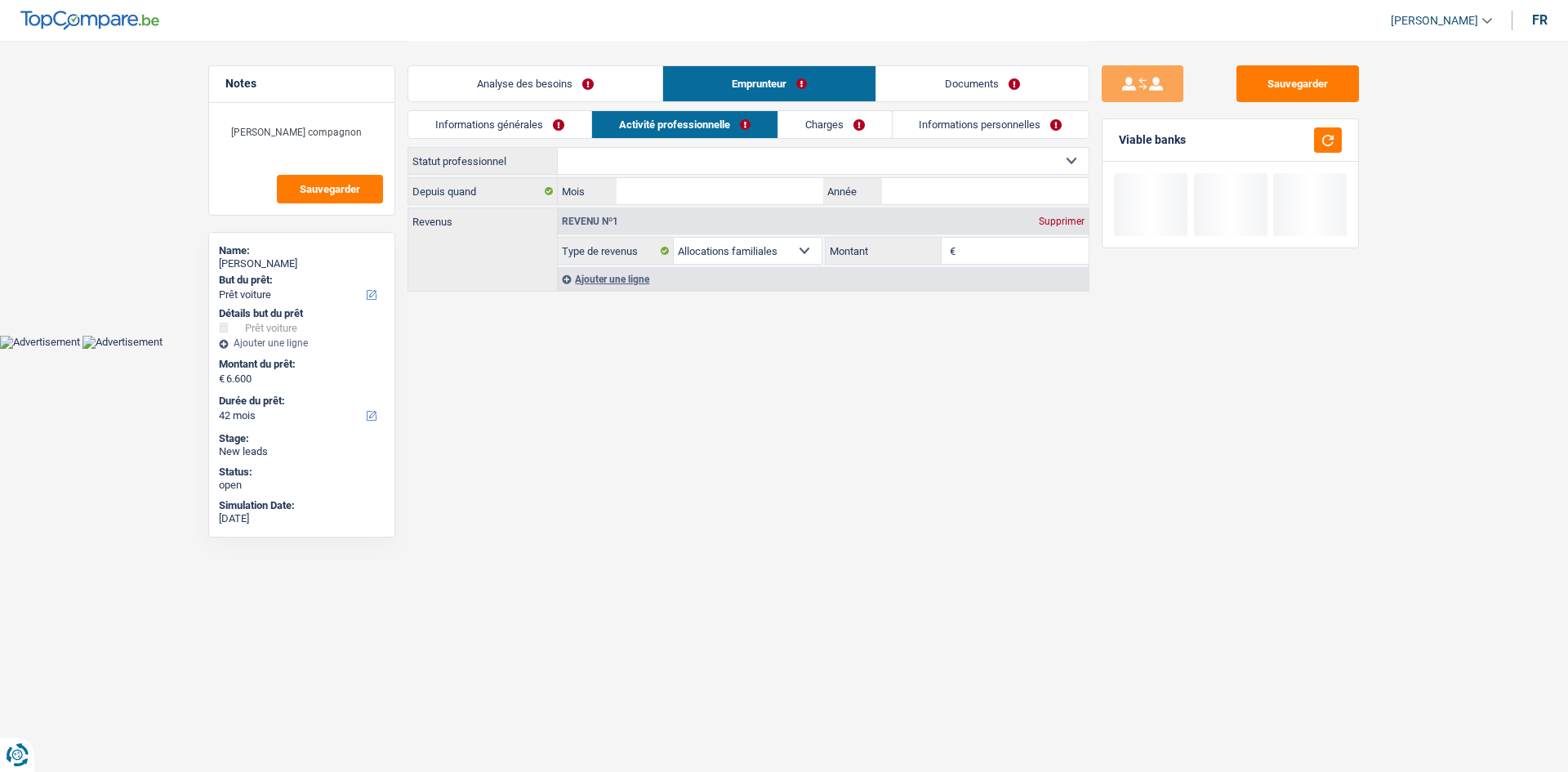
click at [1001, 247] on input "Montant" at bounding box center [1025, 251] width 130 height 26
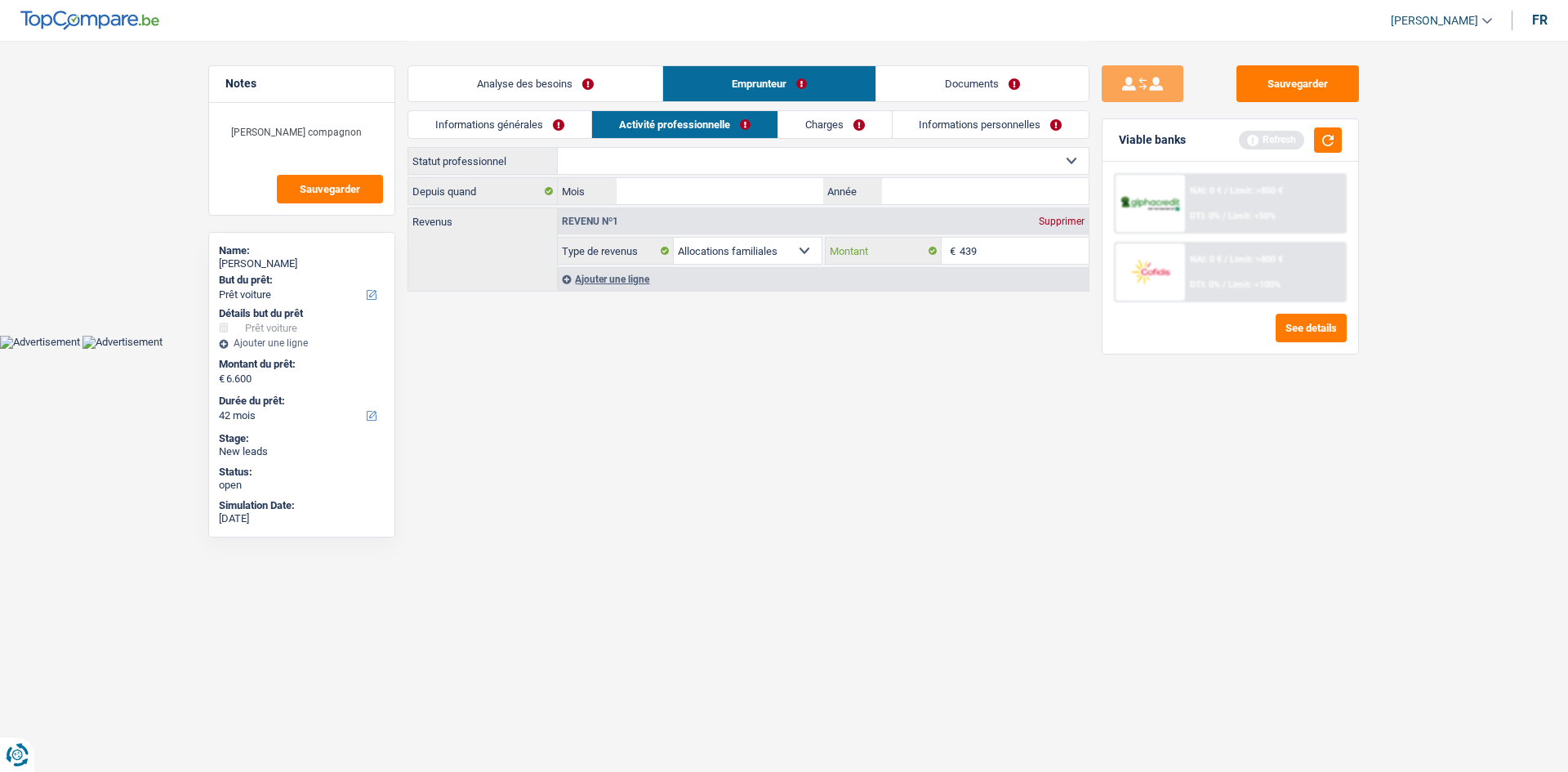
type input "439"
click at [561, 123] on link "Informations générales" at bounding box center [500, 124] width 183 height 27
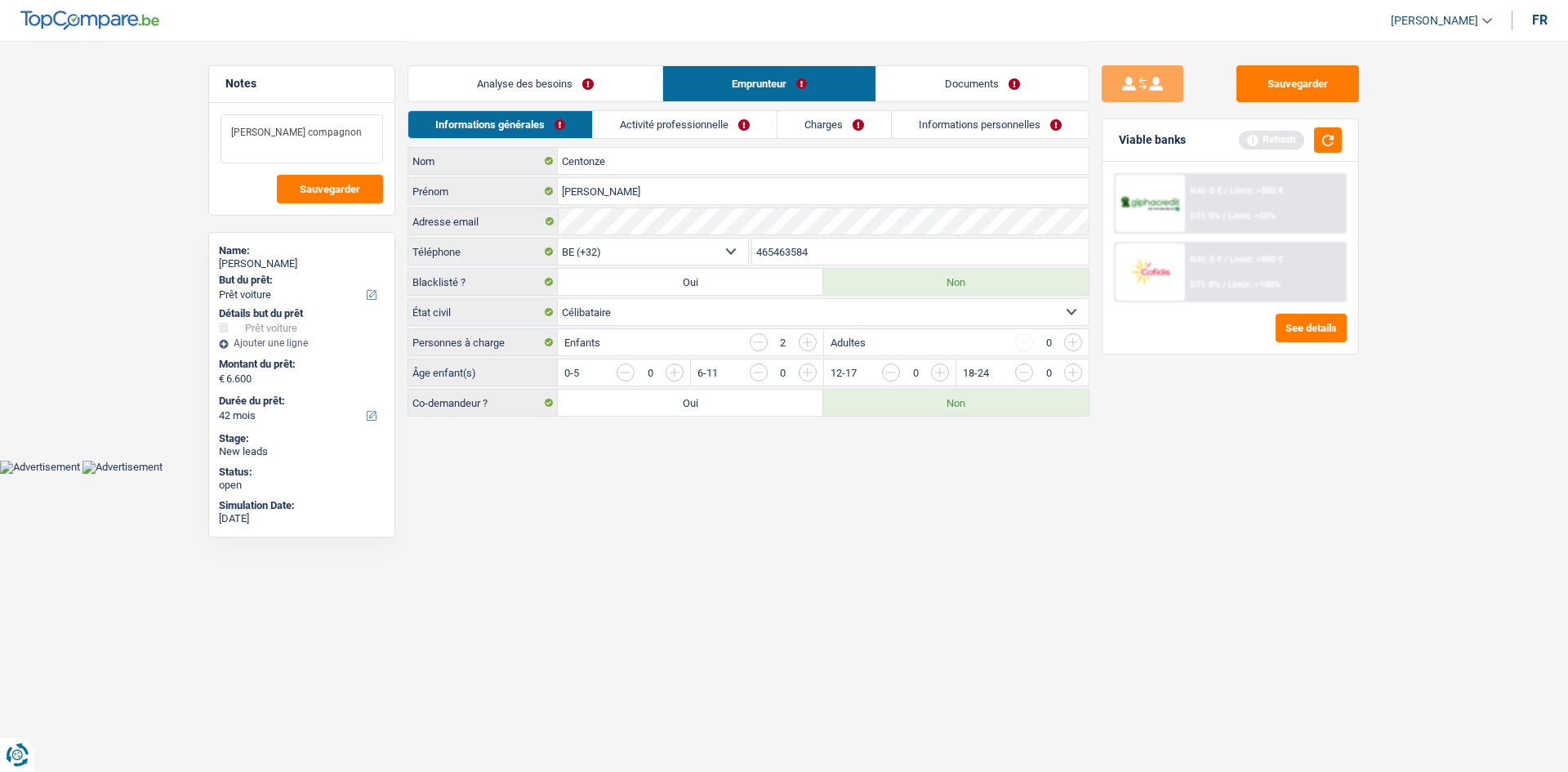
click at [345, 139] on textarea "Mr Moret compagnon" at bounding box center [302, 139] width 162 height 49
click at [1064, 368] on input "button" at bounding box center [1404, 377] width 680 height 26
click at [943, 372] on input "button" at bounding box center [1271, 377] width 680 height 26
click at [362, 148] on textarea "Mr Moret compagnon" at bounding box center [302, 139] width 162 height 49
click at [309, 137] on textarea "Mr Moret compagnon 2 Enfant" at bounding box center [302, 139] width 162 height 49
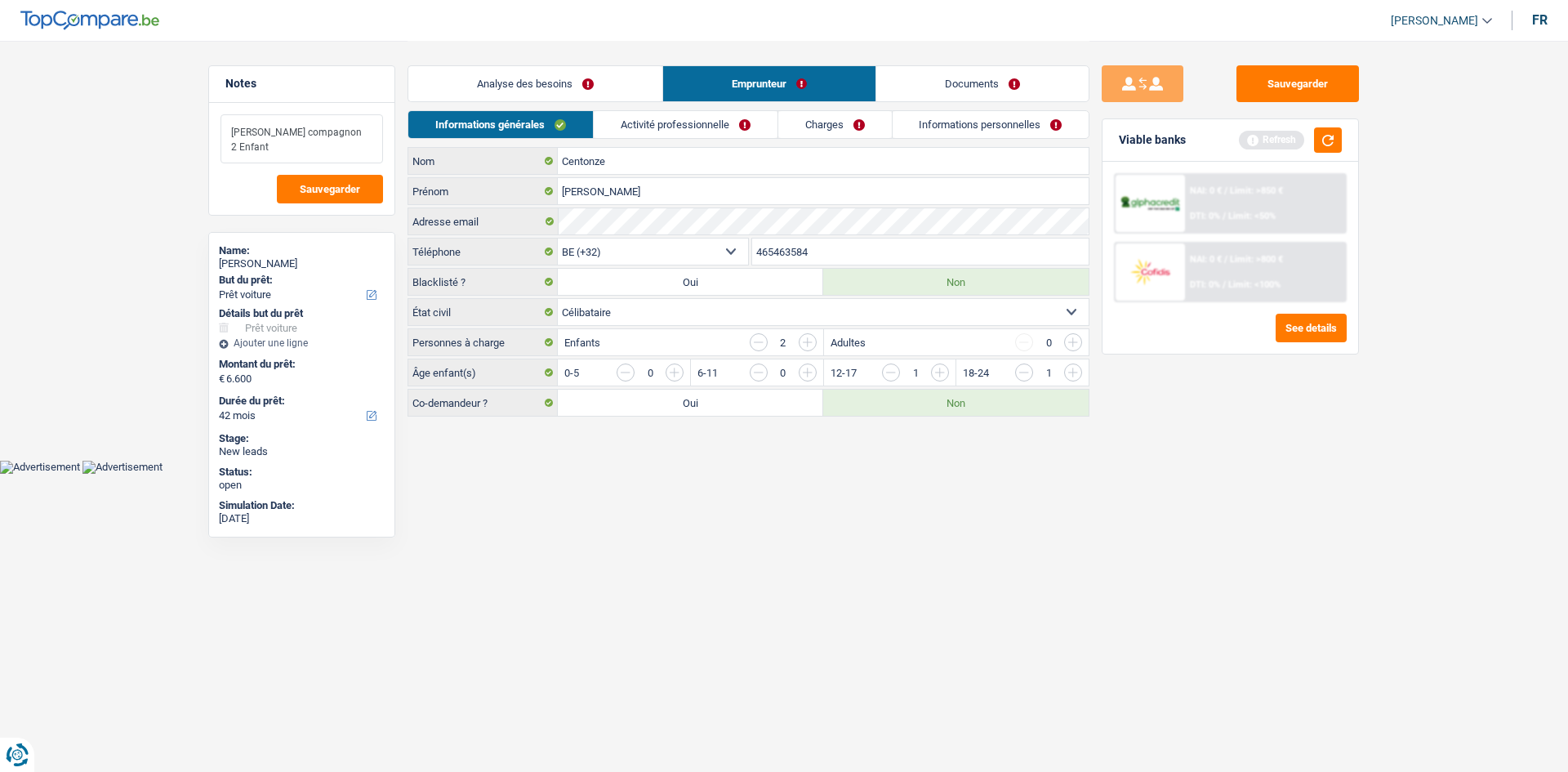
click at [313, 151] on textarea "Mr Moret compagnon 2 Enfant" at bounding box center [302, 139] width 162 height 49
type textarea "Mr Moret compagnon 2 Enfant : 18 ans et 16 ans"
click at [753, 116] on link "Activité professionnelle" at bounding box center [686, 124] width 184 height 27
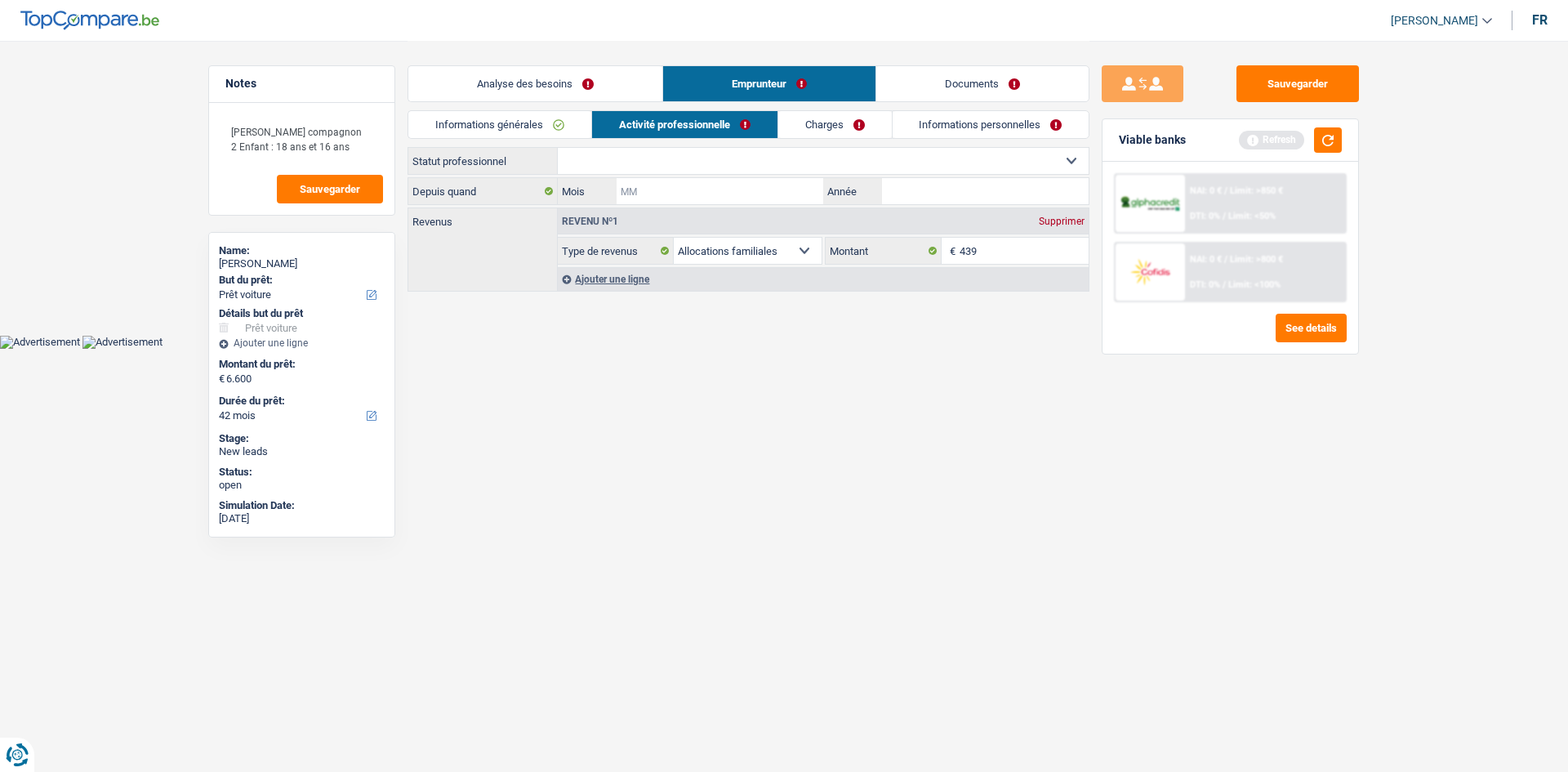
click at [794, 197] on input "Mois" at bounding box center [720, 191] width 207 height 26
type input "12"
click at [944, 190] on input "Année" at bounding box center [985, 191] width 207 height 26
type input "20"
click at [717, 182] on input "12" at bounding box center [720, 191] width 207 height 26
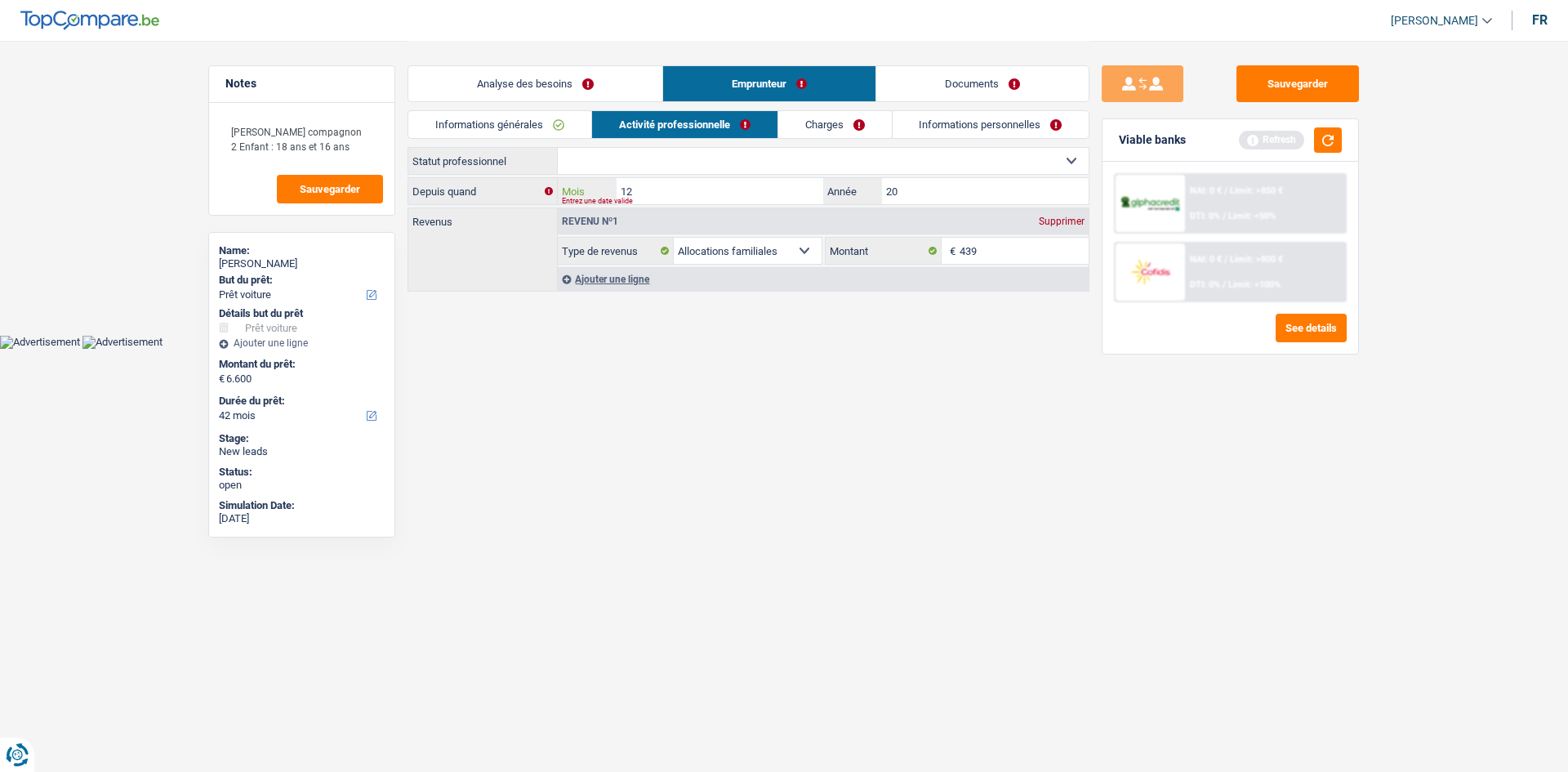
click at [717, 182] on input "12" at bounding box center [720, 191] width 207 height 26
type input "9"
click at [907, 192] on input "20" at bounding box center [985, 191] width 207 height 26
type input "2023"
click at [893, 164] on select "Ouvrier Employé privé Employé public Invalide Indépendant Pensionné Chômeur Mut…" at bounding box center [823, 161] width 531 height 26
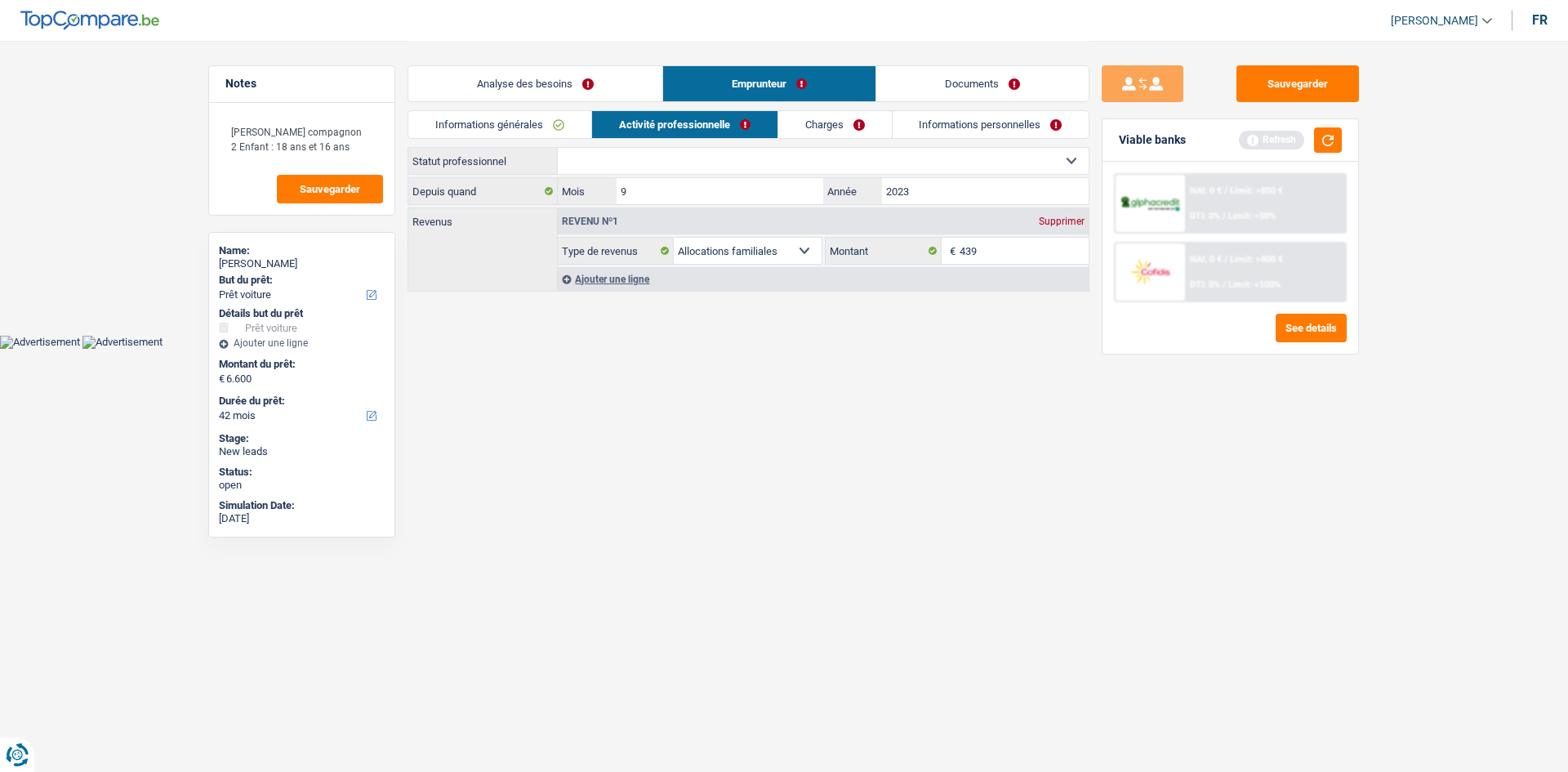
select select "privateEmployee"
click at [558, 148] on select "Ouvrier Employé privé Employé public Invalide Indépendant Pensionné Chômeur Mut…" at bounding box center [823, 161] width 531 height 26
select select "familyAllowances"
select select "netSalary"
select select "mealVouchers"
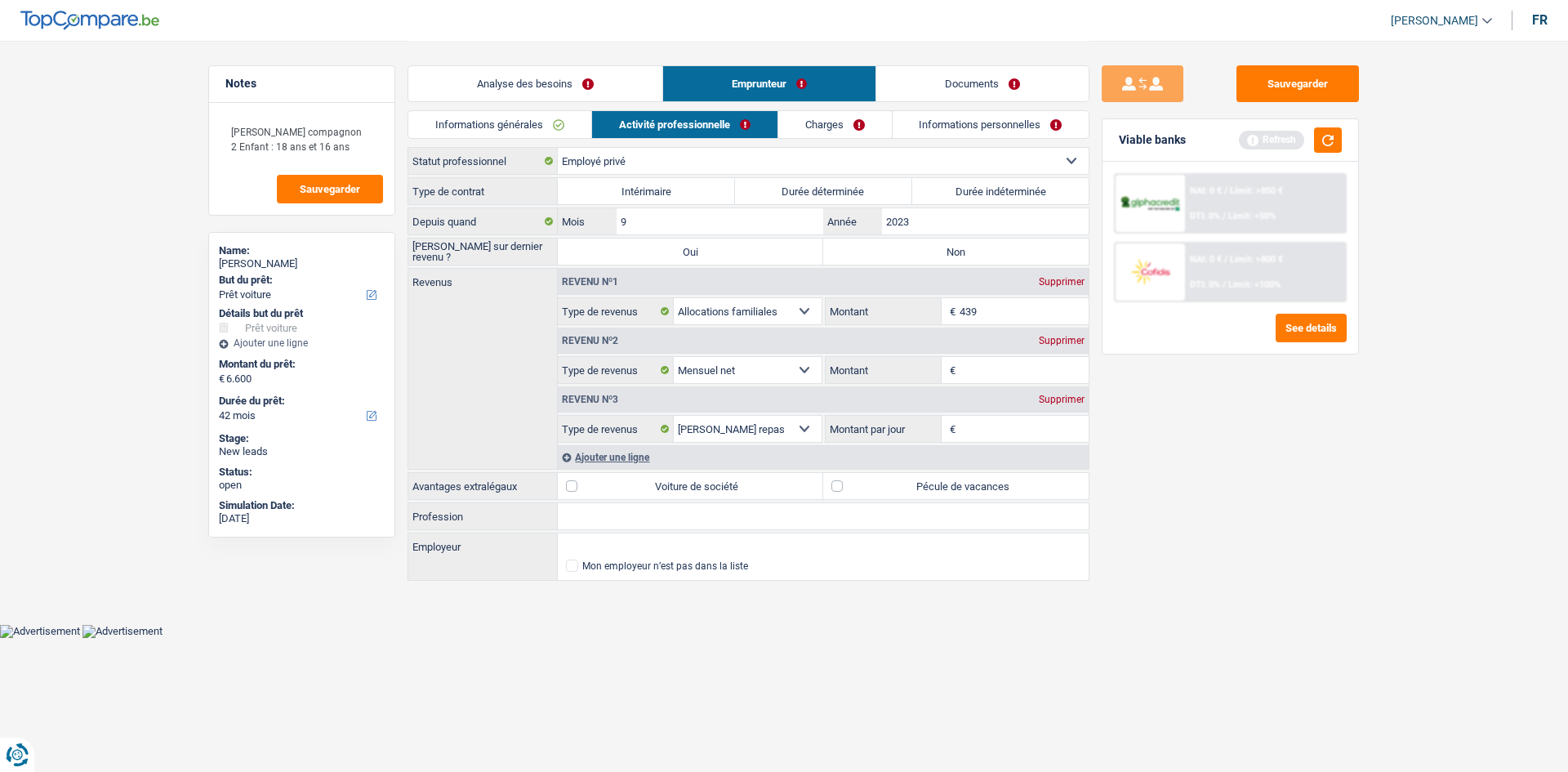
click at [946, 194] on label "Durée indéterminée" at bounding box center [1001, 191] width 177 height 26
click at [946, 194] on input "Durée indéterminée" at bounding box center [1001, 191] width 177 height 26
radio input "true"
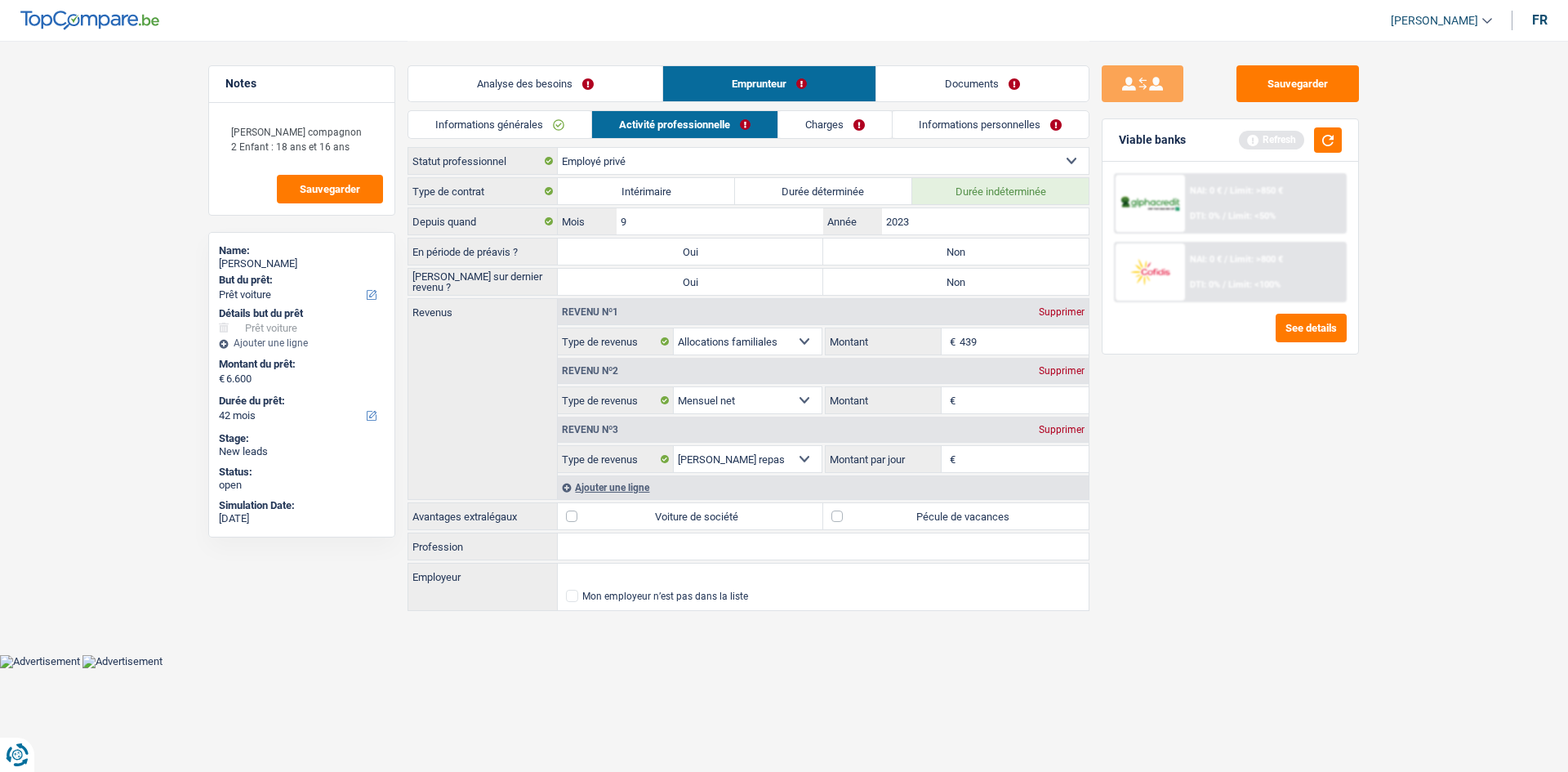
click at [914, 249] on label "Non" at bounding box center [957, 252] width 266 height 26
click at [914, 249] on input "Non" at bounding box center [957, 252] width 266 height 26
radio input "true"
click at [929, 275] on label "Non" at bounding box center [957, 282] width 266 height 26
click at [929, 275] on input "Non" at bounding box center [957, 282] width 266 height 26
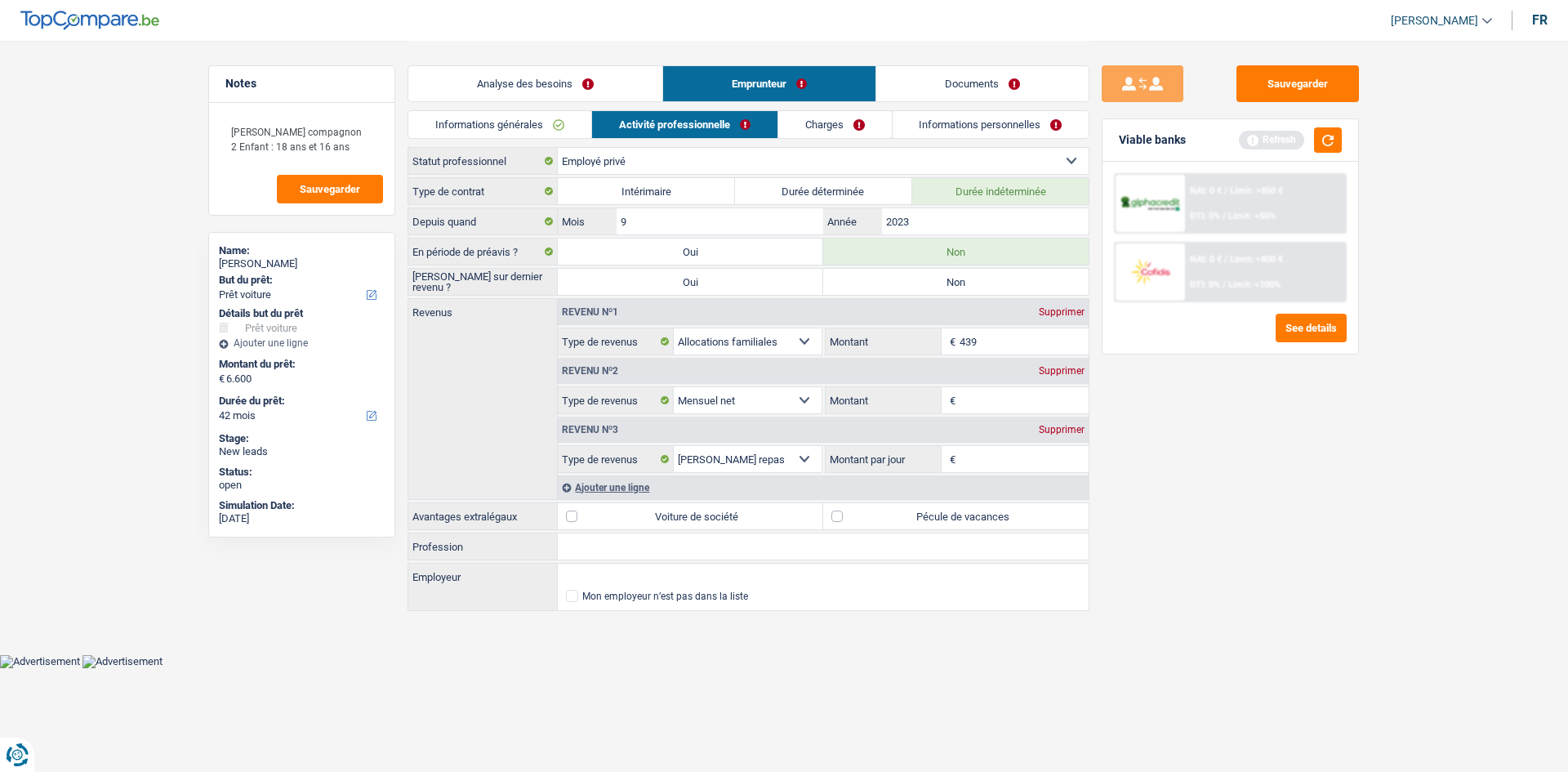
radio input "true"
click at [789, 224] on input "9" at bounding box center [720, 222] width 207 height 26
type input "12"
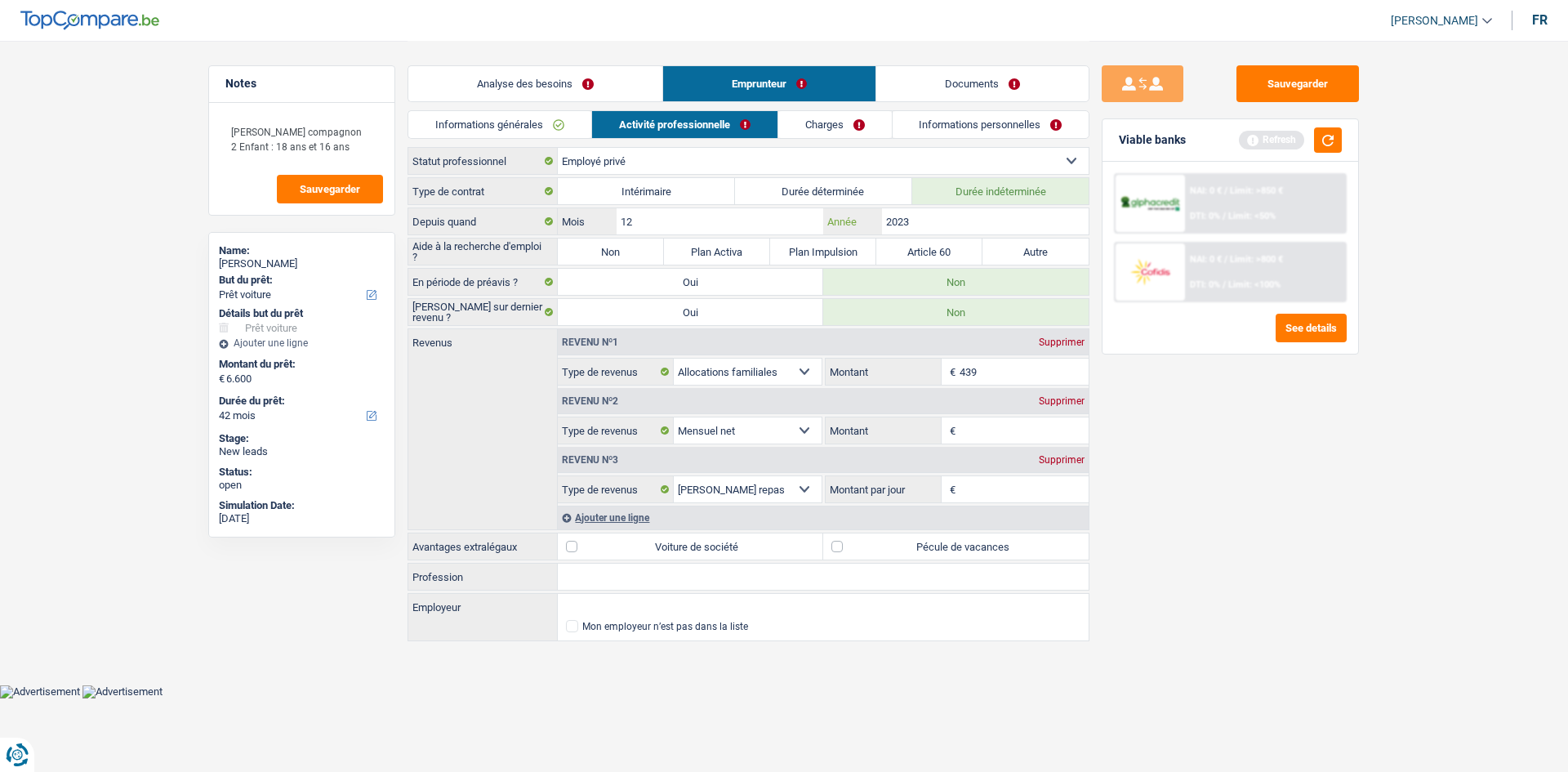
click at [962, 222] on input "2023" at bounding box center [985, 222] width 207 height 26
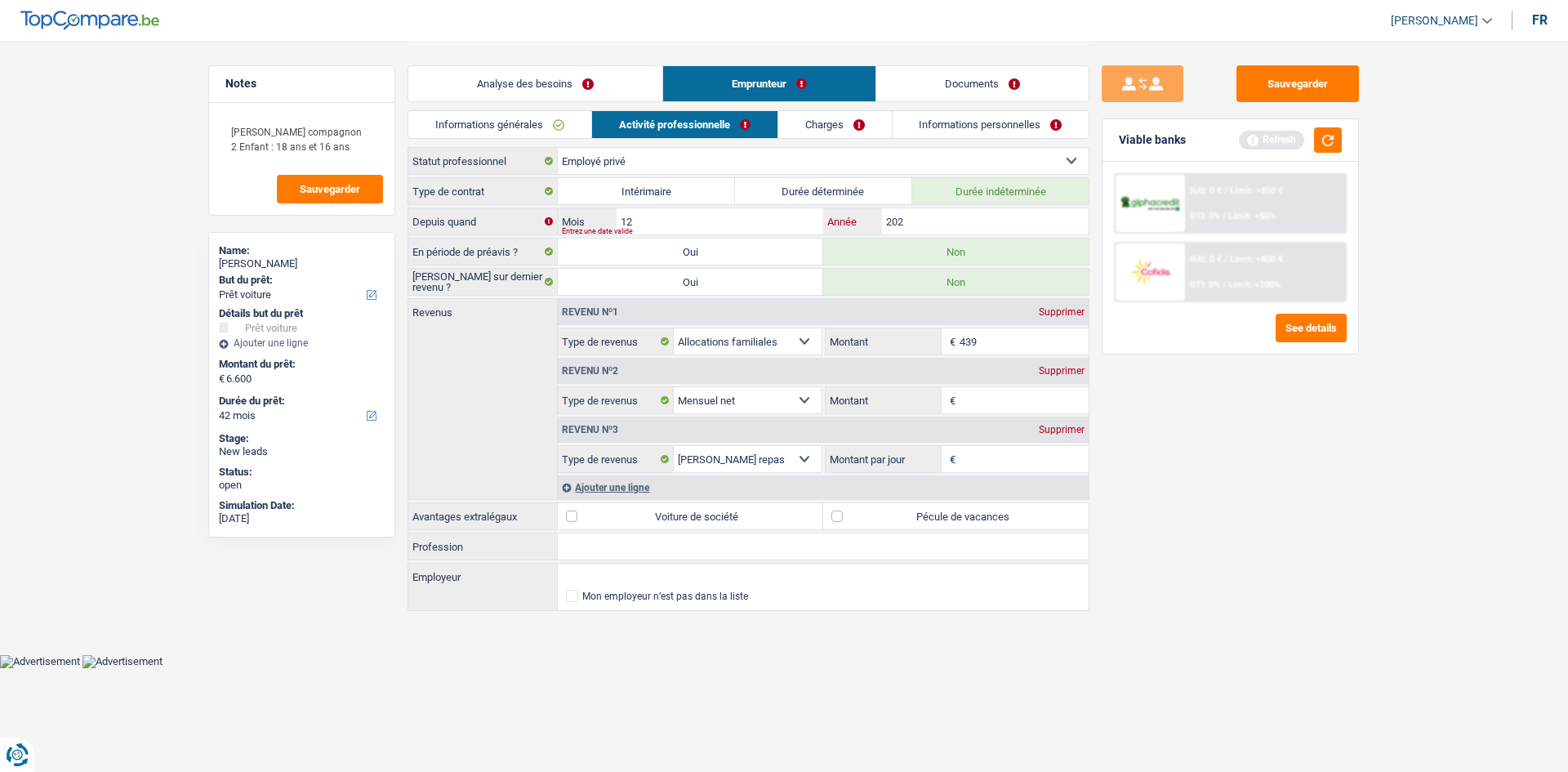
type input "2023"
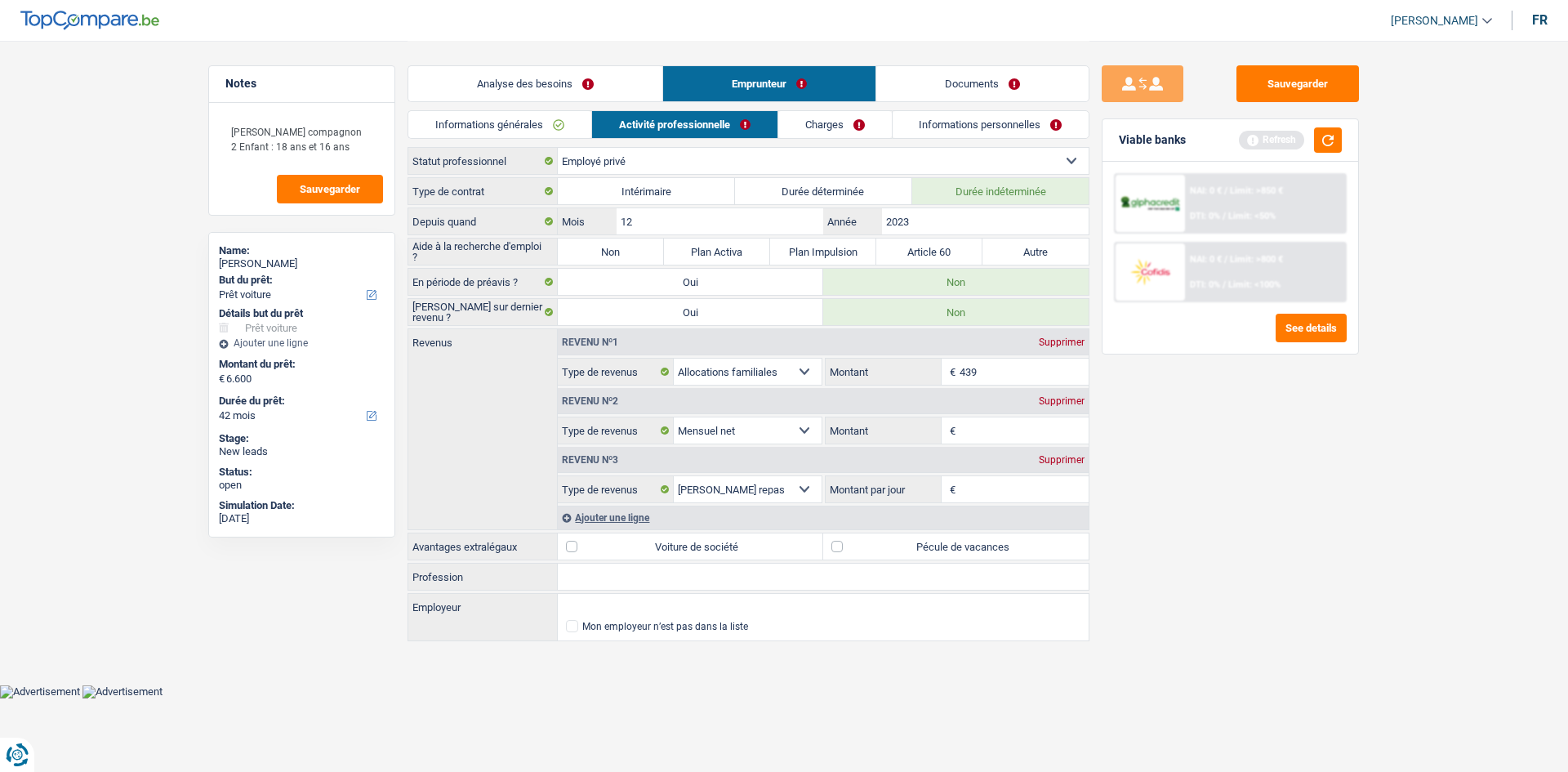
click at [646, 248] on label "Non" at bounding box center [610, 252] width 106 height 26
click at [646, 248] on input "Non" at bounding box center [610, 252] width 106 height 26
radio input "true"
click at [374, 139] on textarea "Mr Moret compagnon 2 Enfant : 18 ans et 16 ans" at bounding box center [302, 139] width 162 height 49
click at [599, 116] on link "Activité professionnelle" at bounding box center [685, 124] width 185 height 27
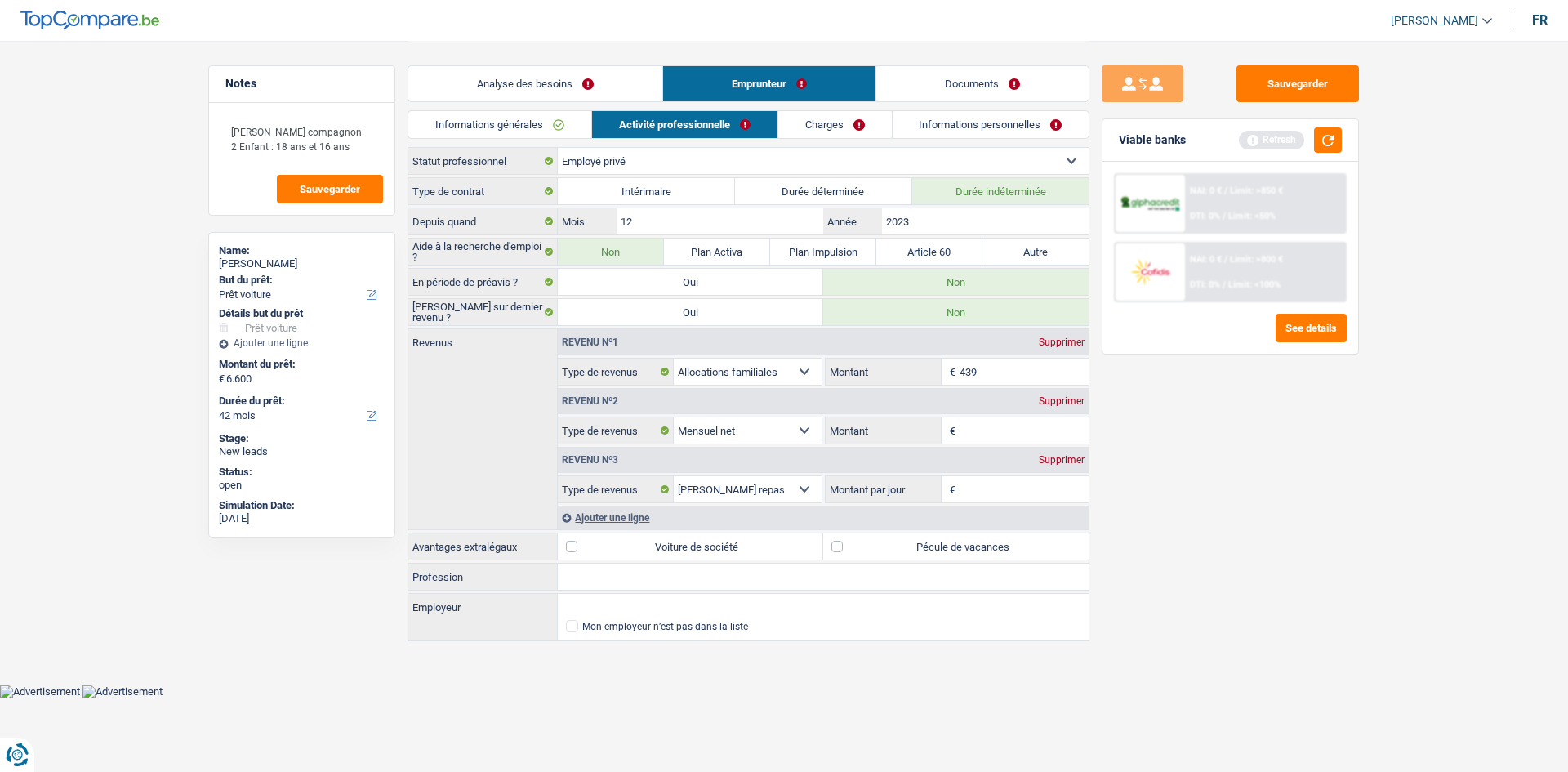
click at [568, 122] on link "Informations générales" at bounding box center [500, 124] width 183 height 27
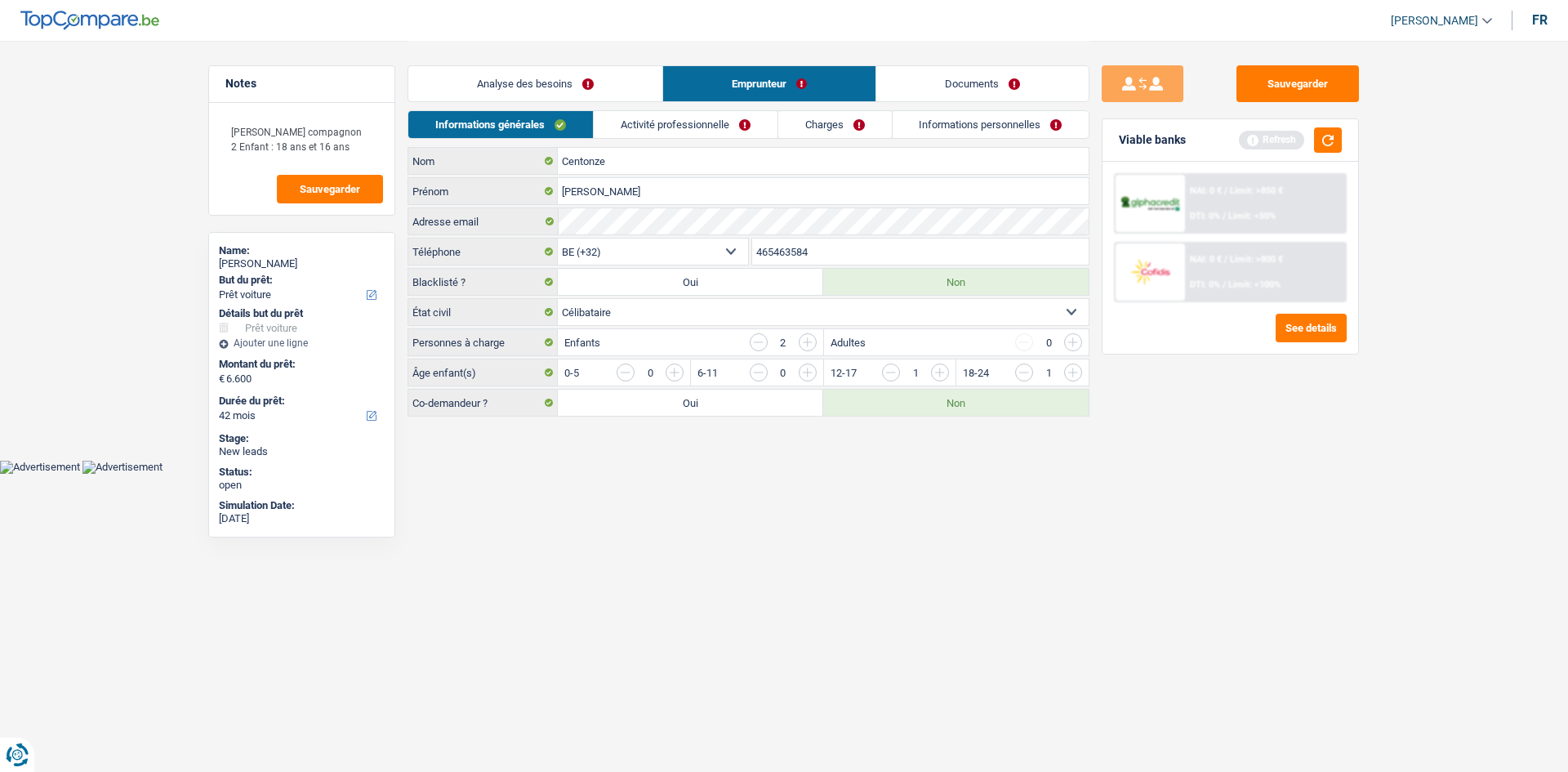
click at [643, 125] on link "Activité professionnelle" at bounding box center [686, 124] width 184 height 27
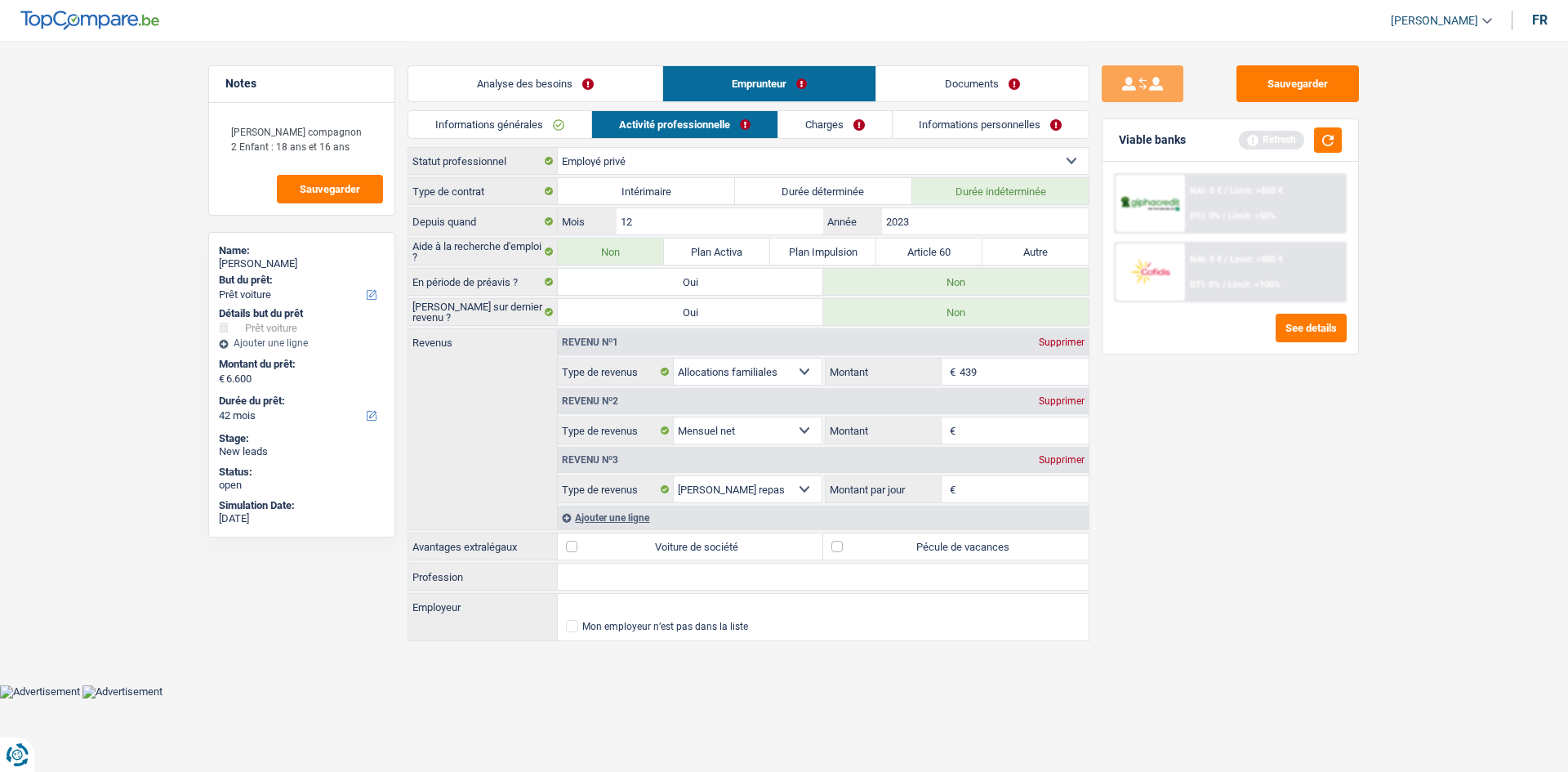
click at [1198, 399] on div "Sauvegarder Viable banks Refresh NAI: 0 € / Limit: >850 € DTI: 0% / Limit: <50%…" at bounding box center [1230, 405] width 281 height 680
drag, startPoint x: 1054, startPoint y: 430, endPoint x: 1062, endPoint y: 433, distance: 8.5
click at [1054, 430] on input "Montant" at bounding box center [1025, 431] width 130 height 26
type input "2.300"
click at [1274, 452] on div "Sauvegarder Viable banks Refresh NAI: 0 € / Limit: >850 € DTI: 0% / Limit: <50%…" at bounding box center [1230, 405] width 281 height 680
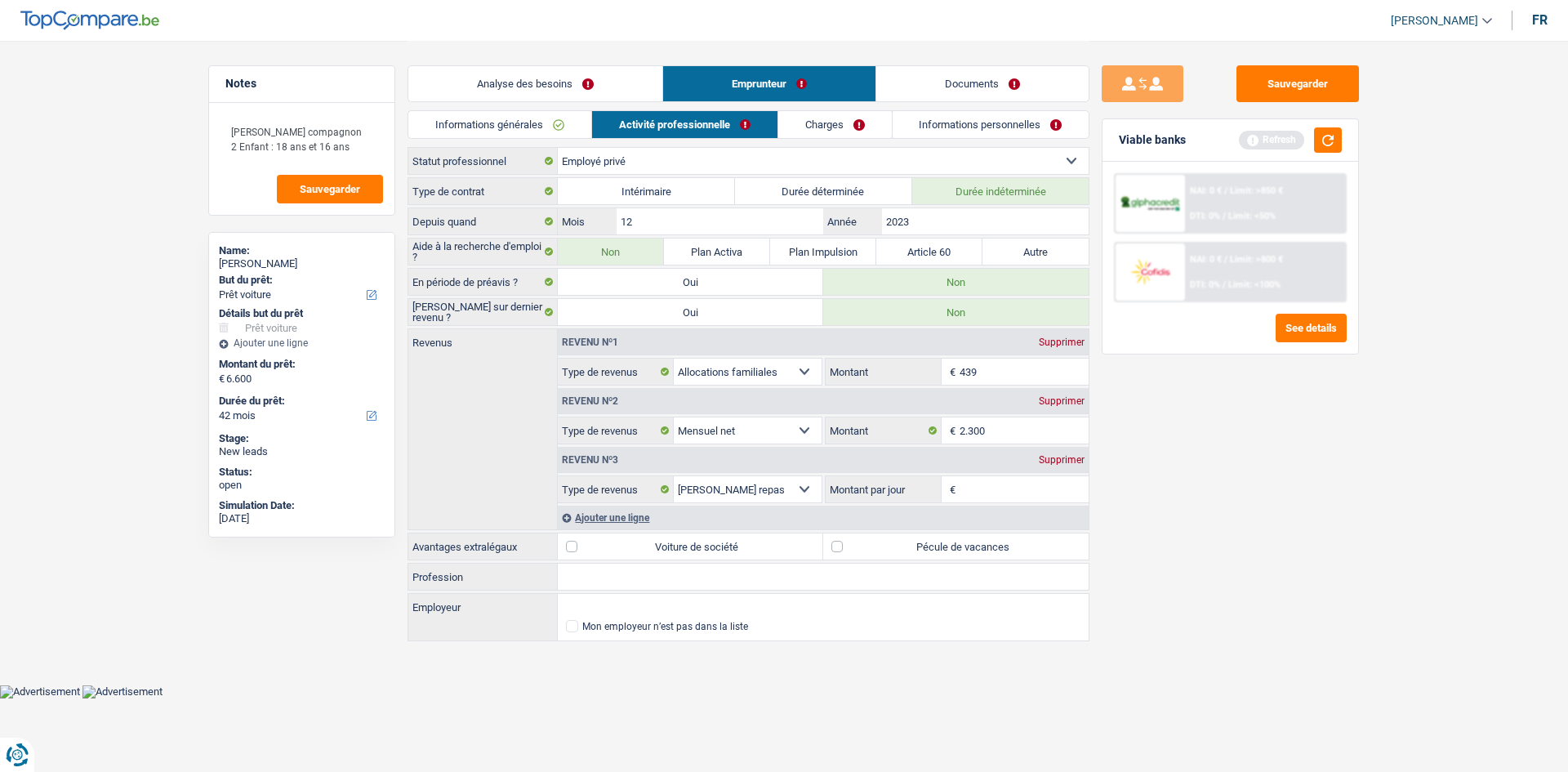
click at [992, 477] on input "Montant par jour" at bounding box center [1025, 489] width 130 height 26
click at [1169, 499] on div "Sauvegarder Viable banks Refresh NAI: 0 € / Limit: >850 € DTI: 0% / Limit: <50%…" at bounding box center [1230, 405] width 281 height 680
click at [987, 491] on input "Montant par jour" at bounding box center [1025, 489] width 130 height 26
type input "8,0"
click at [914, 551] on label "Pécule de vacances" at bounding box center [957, 546] width 266 height 26
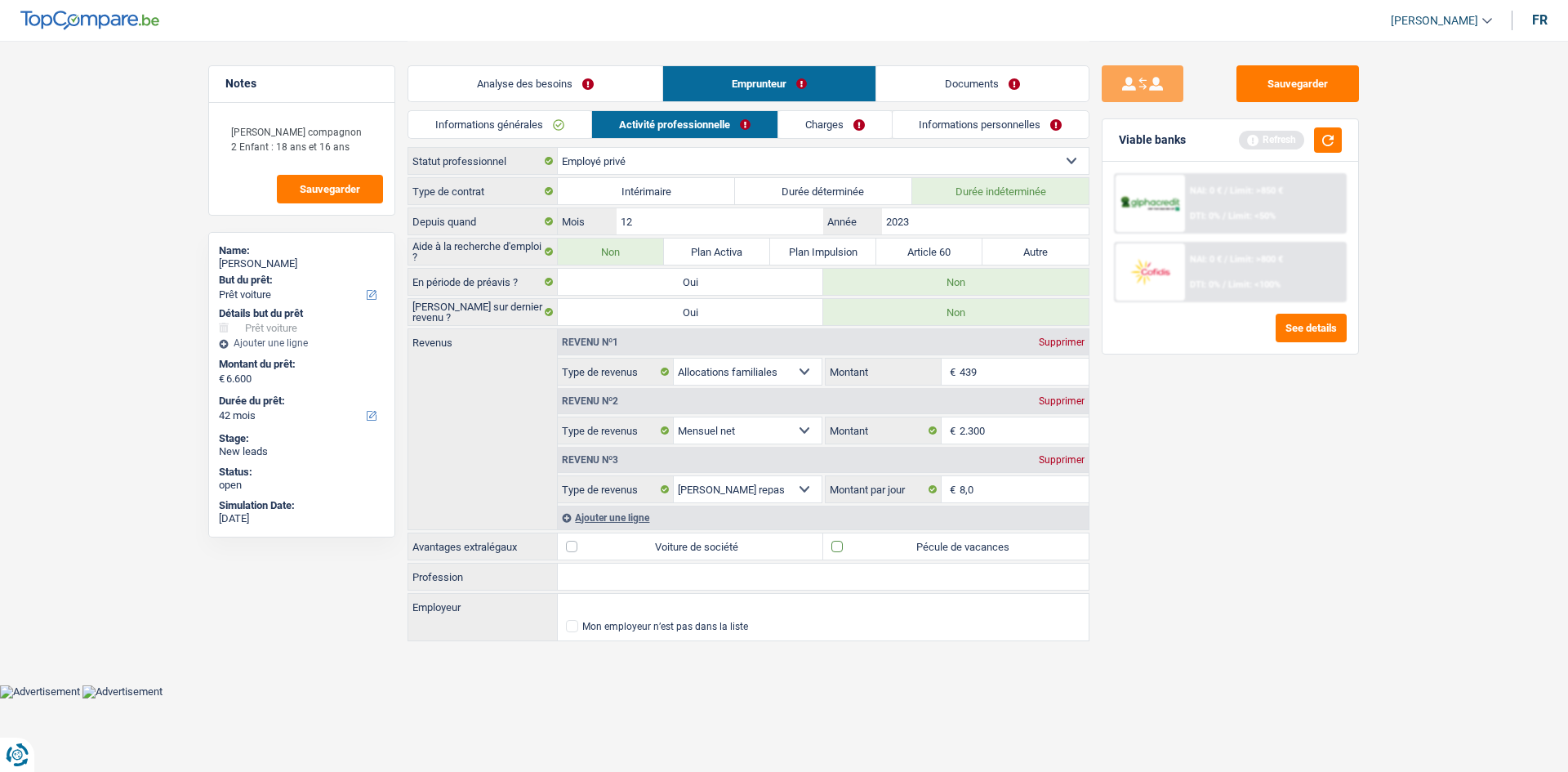
click at [914, 551] on input "Pécule de vacances" at bounding box center [957, 546] width 266 height 26
checkbox input "true"
click at [1355, 497] on div "Sauvegarder Viable banks Refresh NAI: 0 € / Limit: >850 € DTI: 0% / Limit: <50%…" at bounding box center [1230, 405] width 281 height 680
click at [832, 116] on link "Charges" at bounding box center [835, 124] width 113 height 27
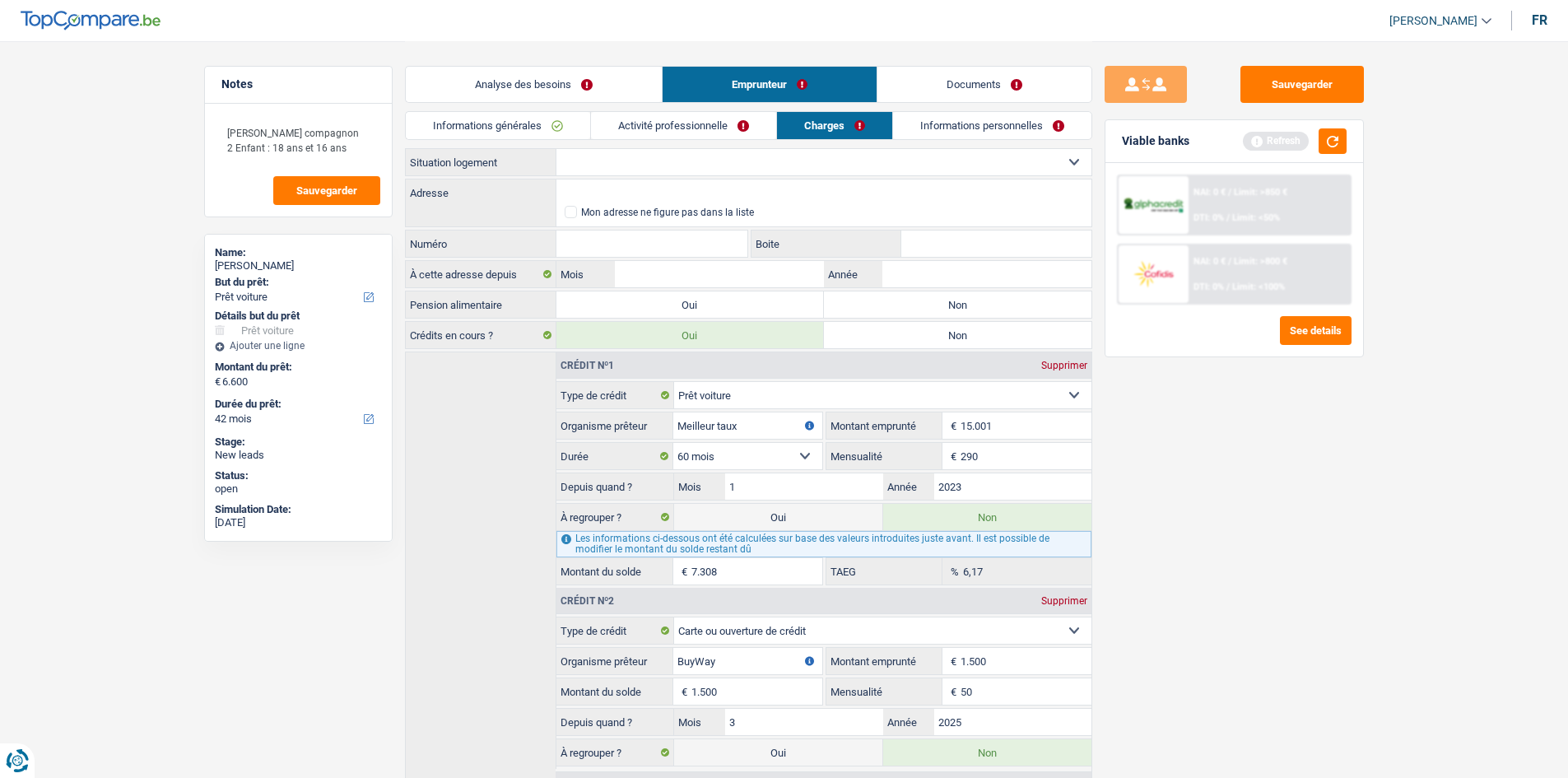
click at [779, 164] on select "Locataire Propriétaire avec prêt hypothécaire Propriétaire sans prêt hypothécai…" at bounding box center [823, 162] width 535 height 26
select select "liveWithParents"
click at [556, 149] on select "Locataire Propriétaire avec prêt hypothécaire Propriétaire sans prêt hypothécai…" at bounding box center [823, 162] width 535 height 26
click at [768, 189] on input "Adresse" at bounding box center [823, 193] width 535 height 26
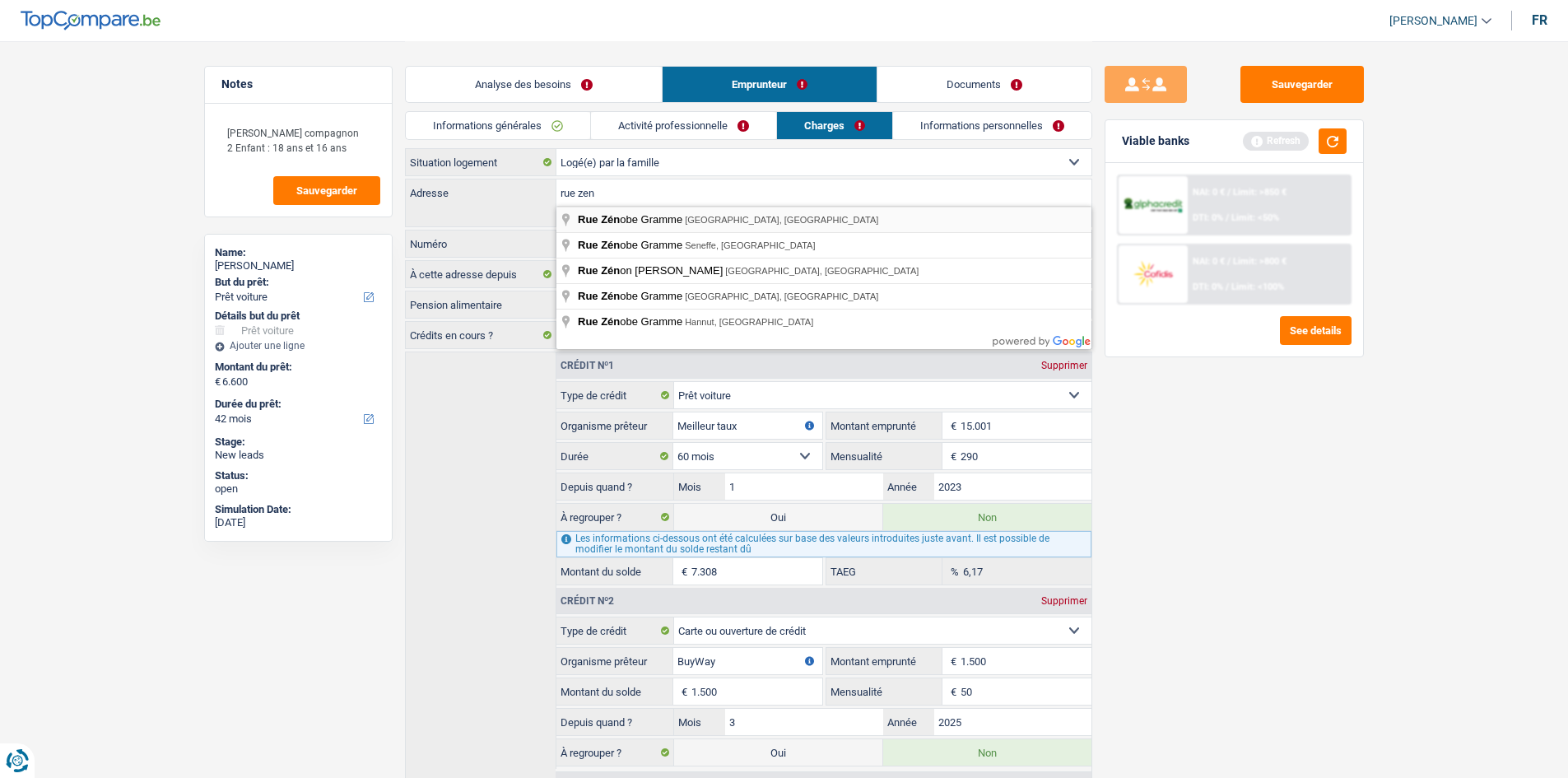
type input "Rue Zénobe Gramme, Charleroi, Belgique"
select select "BE"
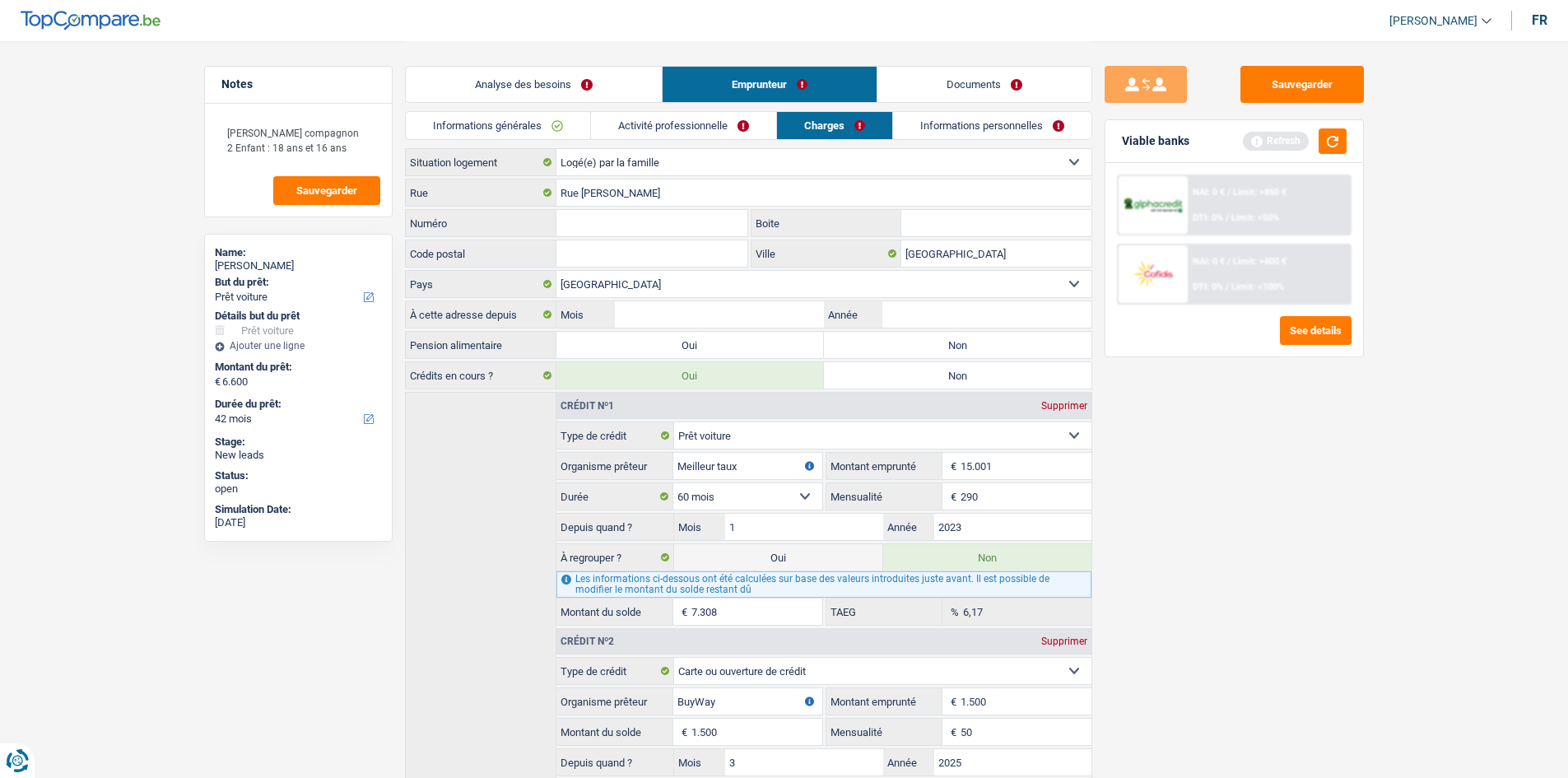
click at [674, 223] on input "Numéro" at bounding box center [652, 223] width 192 height 26
click at [931, 258] on input "Charleroi" at bounding box center [996, 254] width 190 height 26
click at [709, 222] on input "Numéro" at bounding box center [652, 223] width 192 height 26
click at [703, 256] on input "Code postal" at bounding box center [652, 254] width 192 height 26
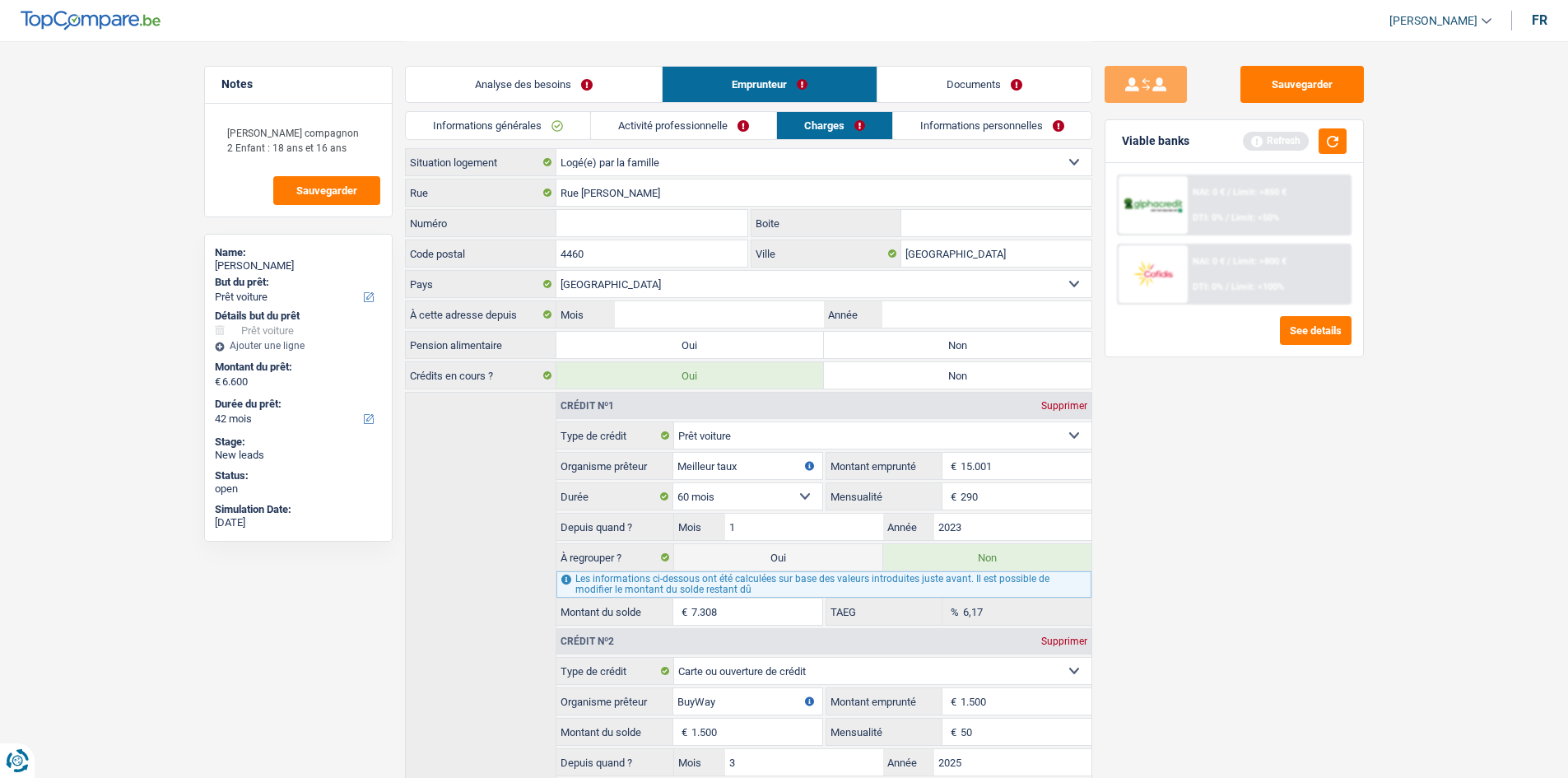
type input "4460"
click at [982, 260] on input "Charleroi" at bounding box center [996, 254] width 190 height 26
click at [982, 260] on input "Gr" at bounding box center [996, 254] width 190 height 26
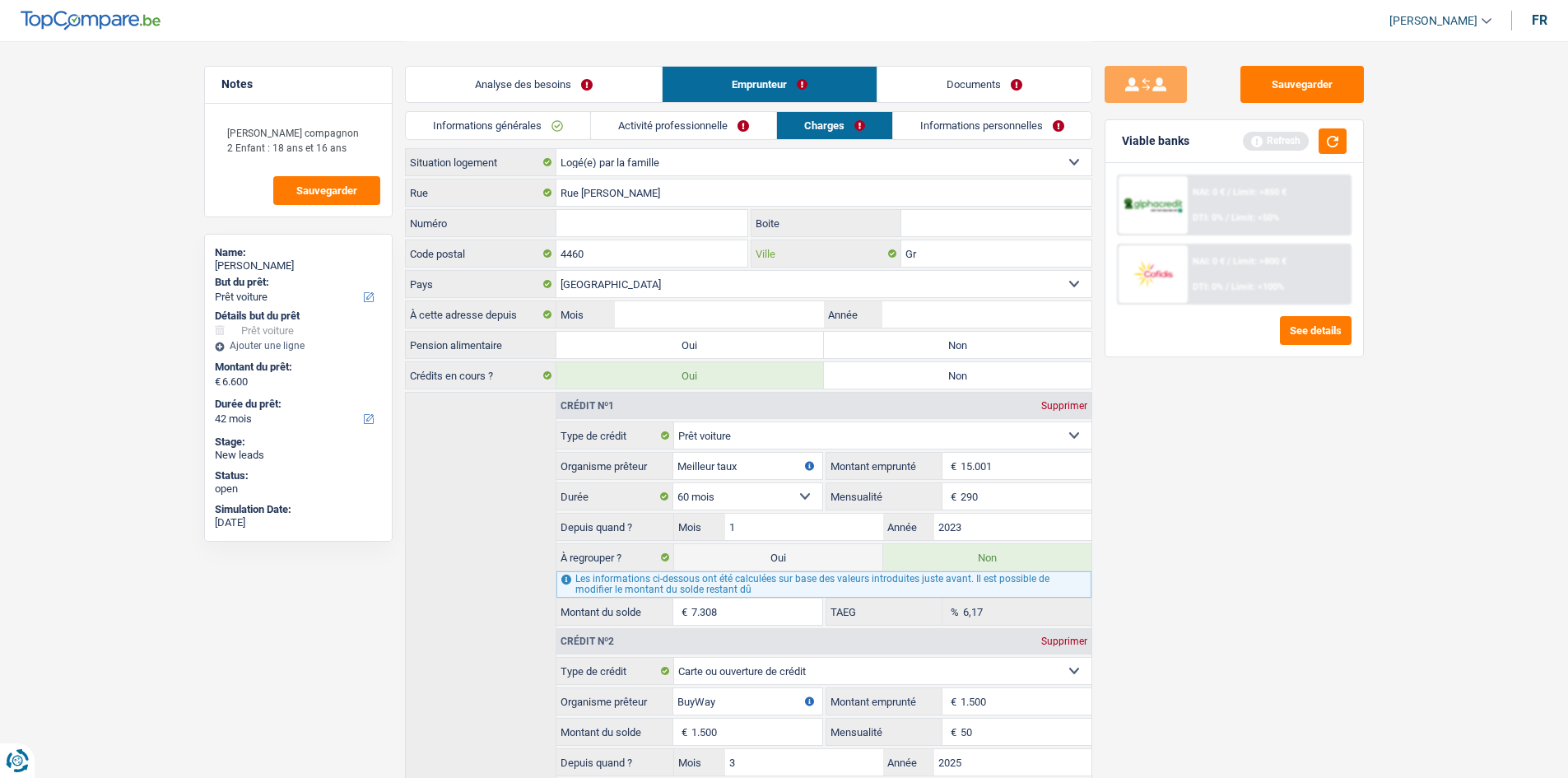
click at [980, 249] on input "Gr" at bounding box center [996, 254] width 190 height 26
type input "Grace-Hollogne"
click at [717, 251] on input "4460" at bounding box center [652, 254] width 192 height 26
click at [954, 234] on input "Boite" at bounding box center [996, 223] width 190 height 26
click at [666, 207] on div "Rue Zenobe Gramme Rue Numéro Tous les champs sont obligatoires. Veuillez fourni…" at bounding box center [748, 238] width 687 height 119
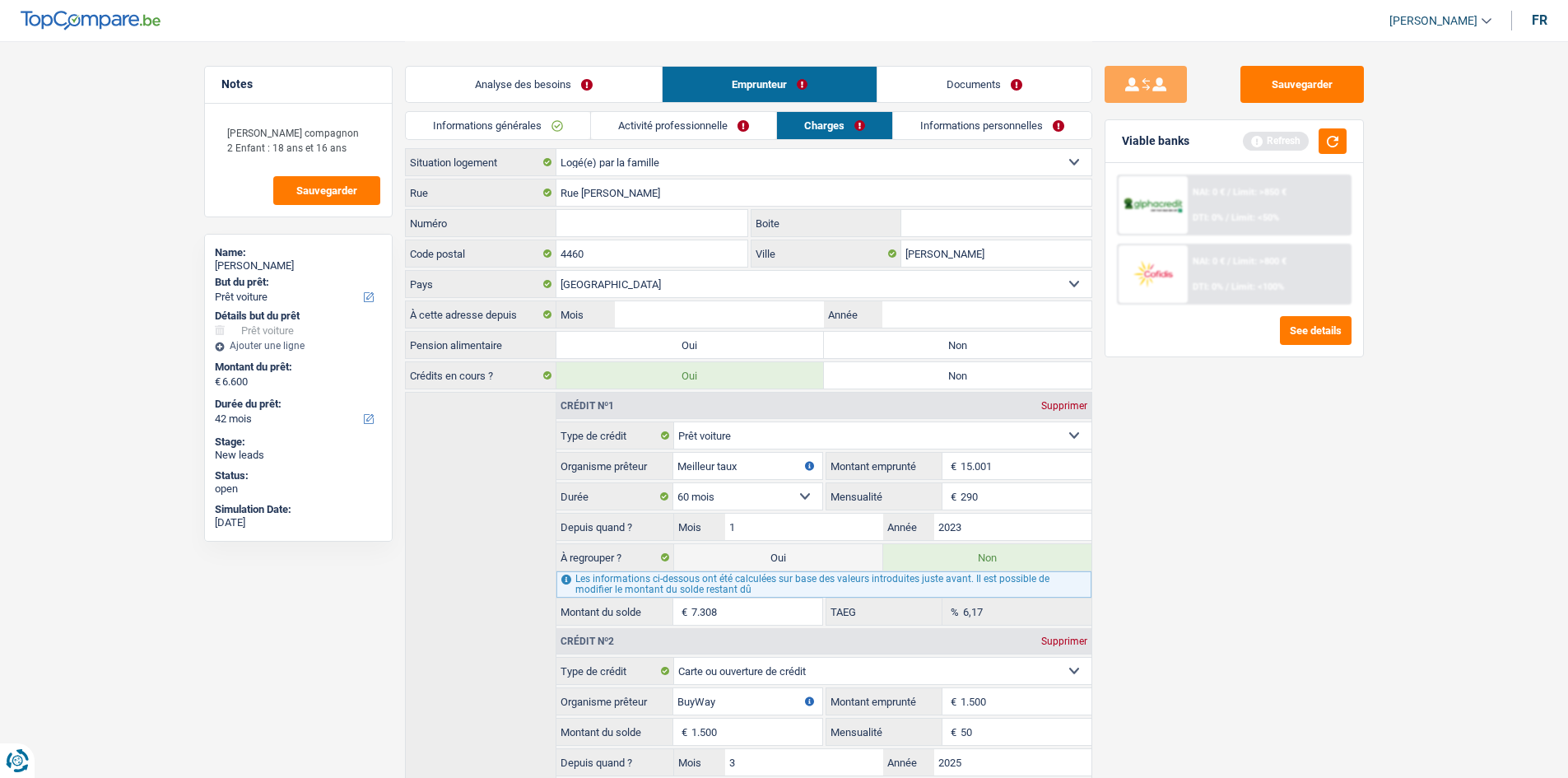
click at [671, 219] on input "Numéro" at bounding box center [652, 223] width 192 height 26
type input "20"
click at [954, 234] on input "Boite" at bounding box center [996, 223] width 190 height 26
type input "20"
click at [927, 341] on label "Non" at bounding box center [958, 345] width 268 height 26
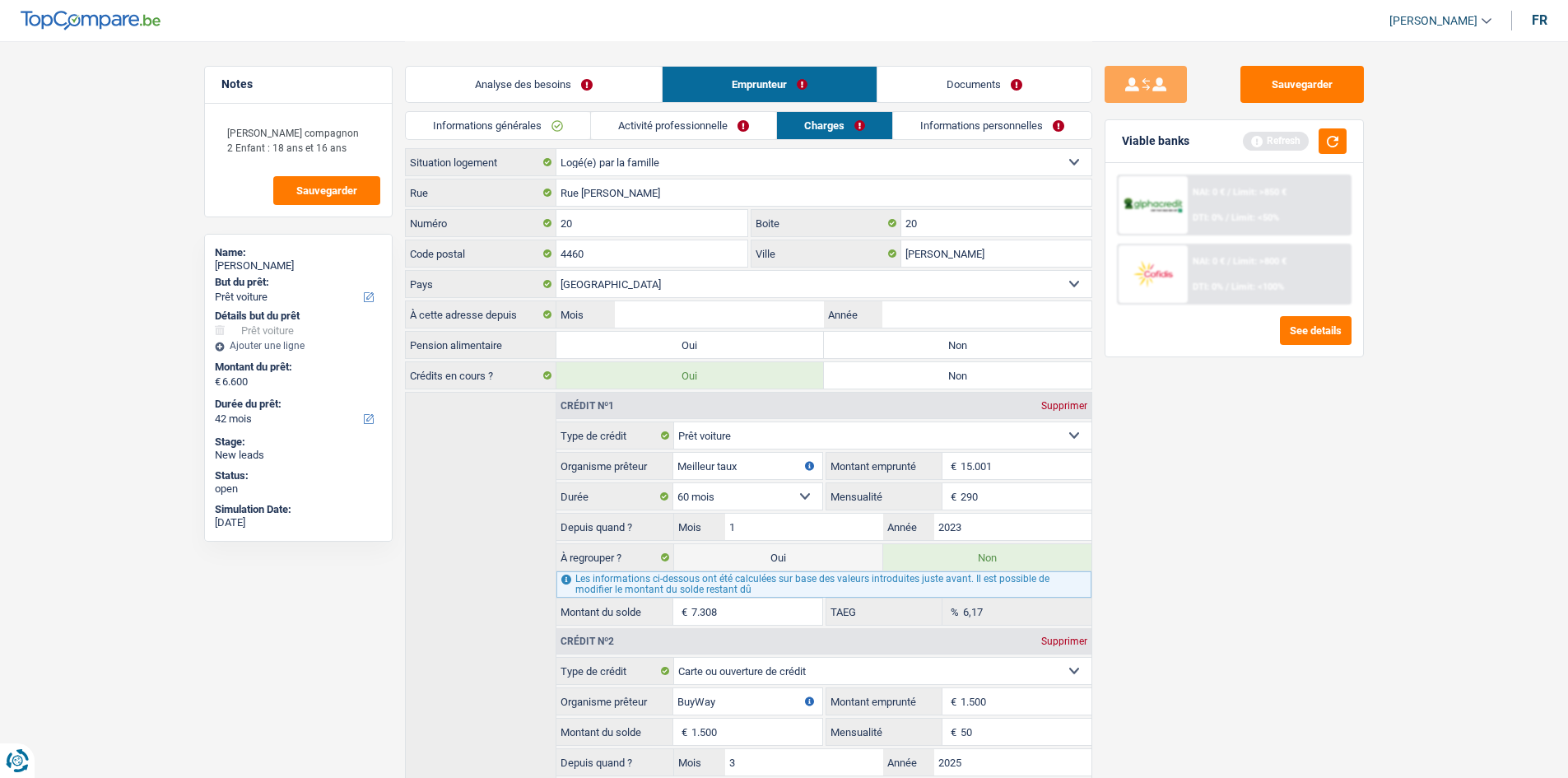
click at [927, 341] on input "Non" at bounding box center [958, 345] width 268 height 26
radio input "true"
click at [757, 313] on input "Mois" at bounding box center [719, 314] width 208 height 26
type input "12"
click at [1060, 327] on div "À cette adresse depuis 12 Mois / Année" at bounding box center [748, 314] width 687 height 28
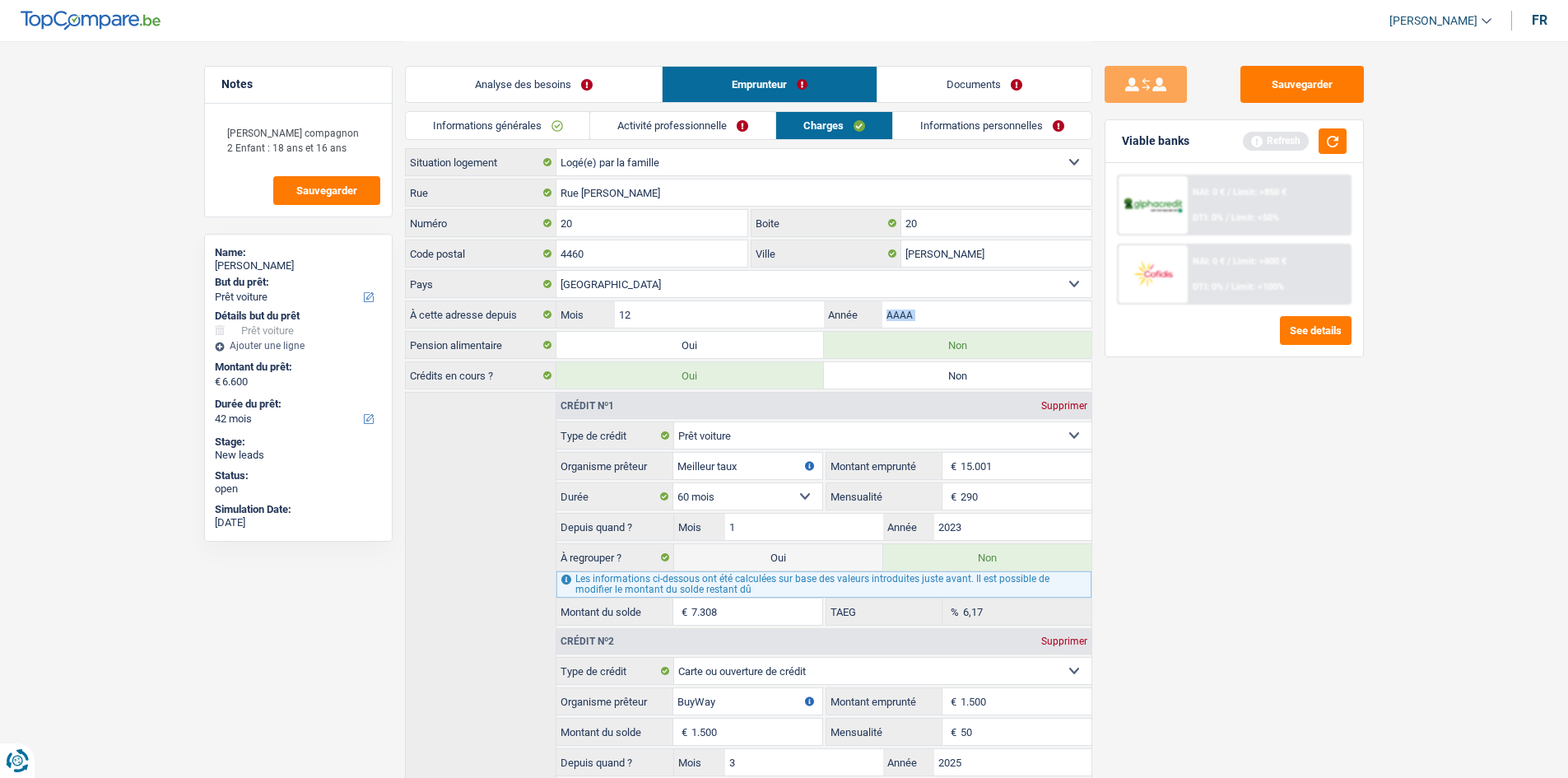
click at [964, 318] on input "Année" at bounding box center [986, 314] width 208 height 26
type input "2023"
click at [1034, 128] on link "Informations personnelles" at bounding box center [992, 125] width 198 height 27
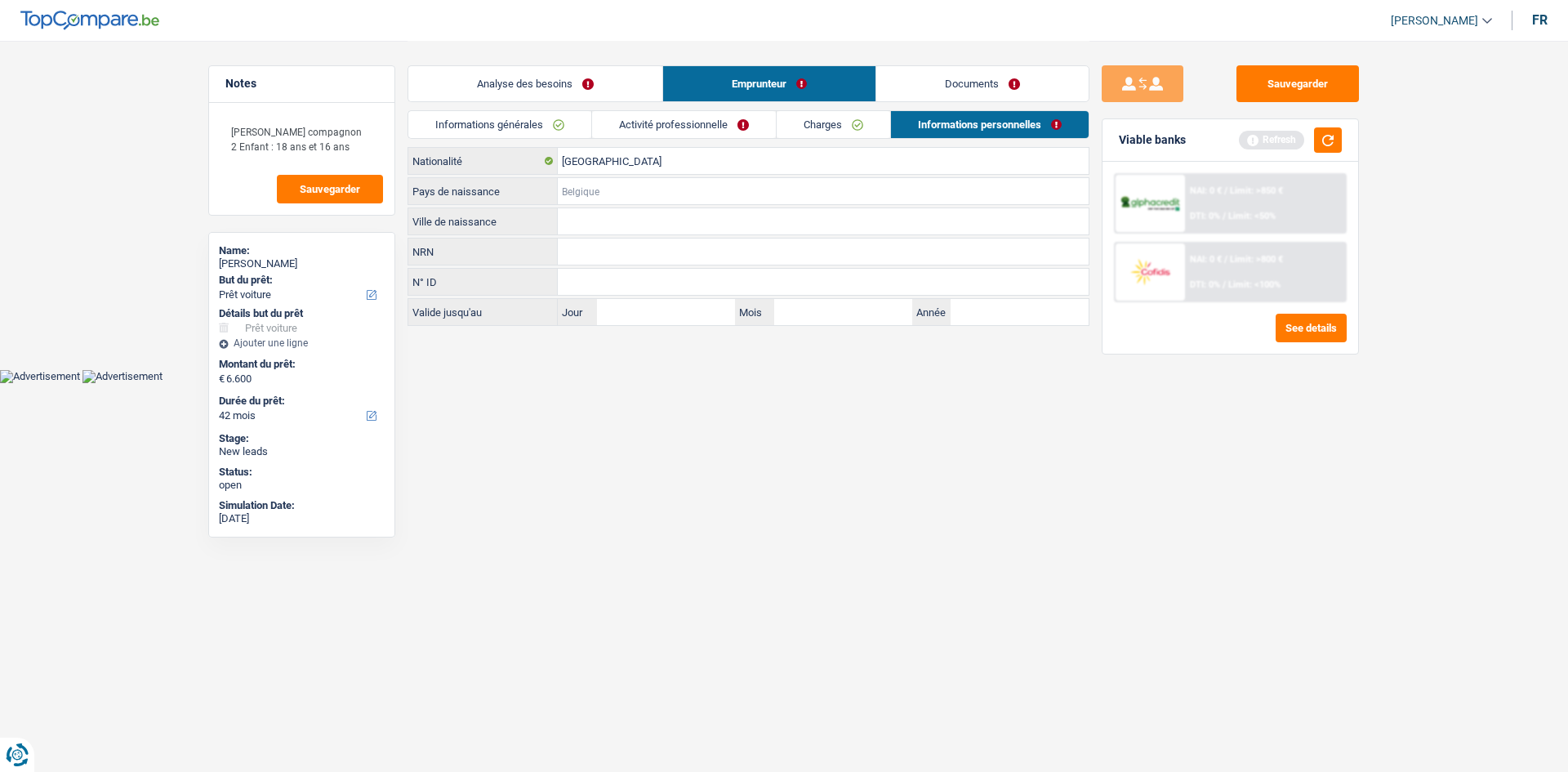
click at [653, 199] on input "Pays de naissance" at bounding box center [823, 191] width 531 height 26
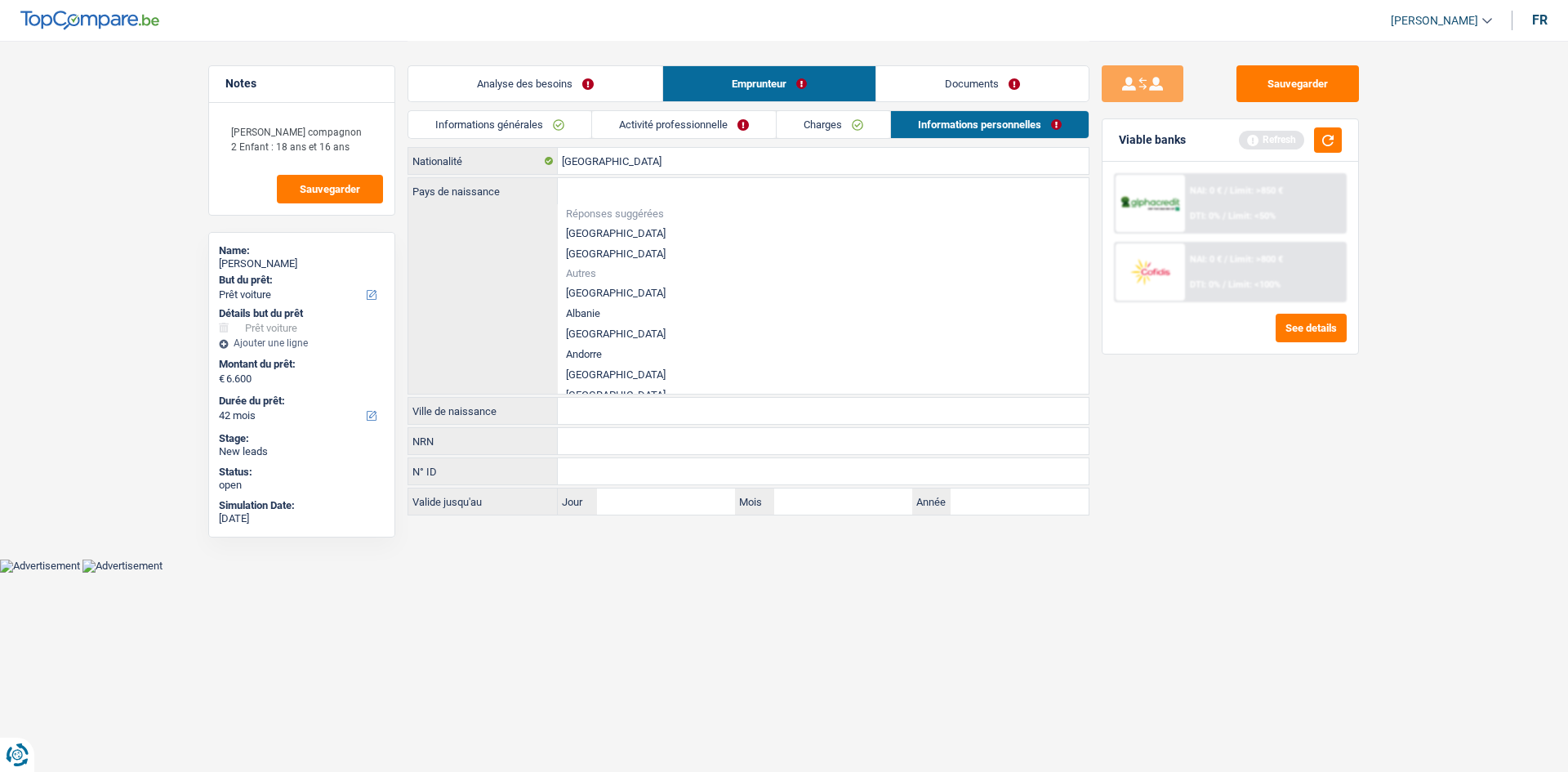
click at [587, 226] on li "[GEOGRAPHIC_DATA]" at bounding box center [823, 233] width 531 height 21
type input "[GEOGRAPHIC_DATA]"
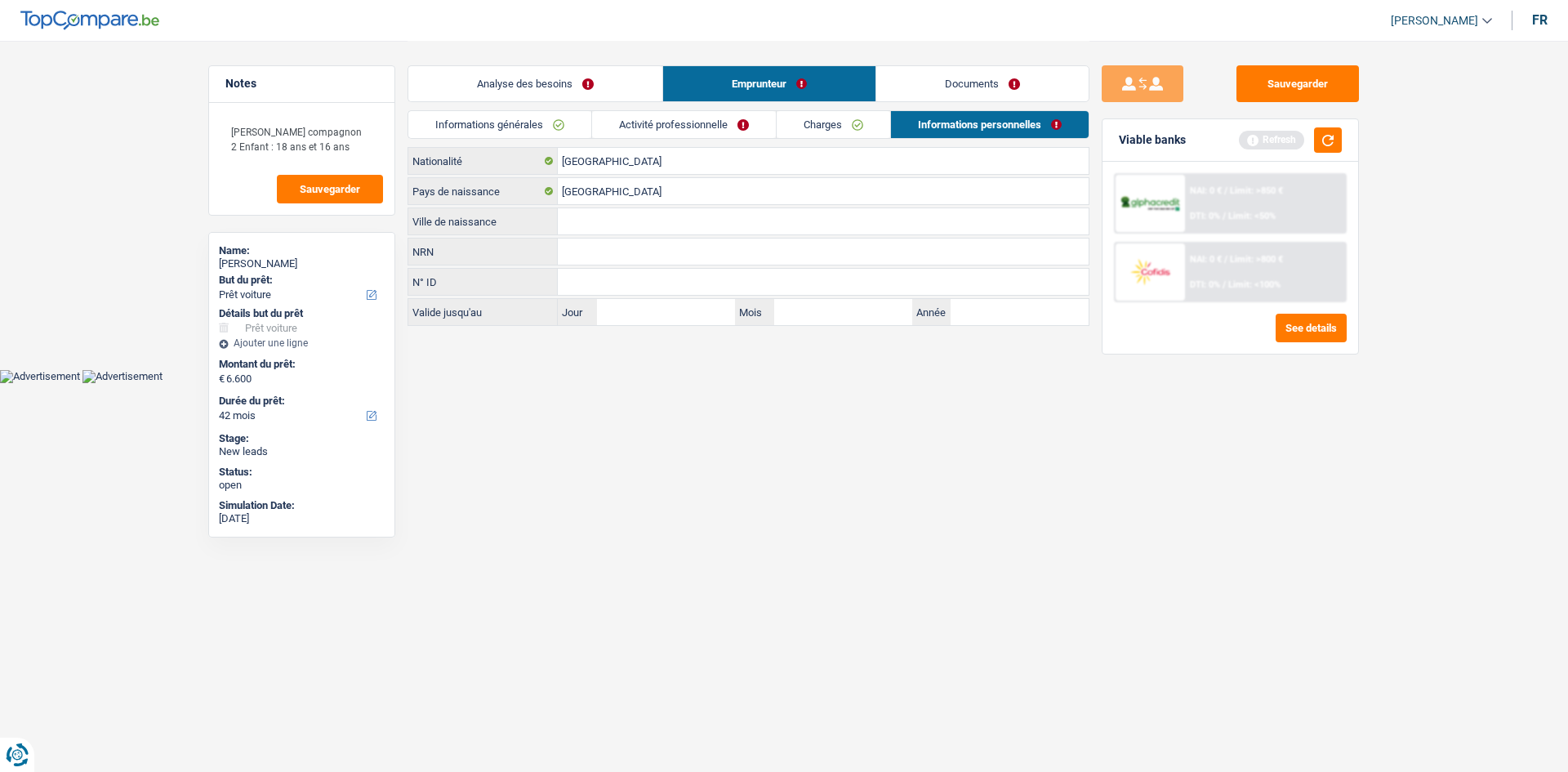
click at [596, 221] on input "Ville de naissance" at bounding box center [823, 222] width 531 height 26
type input "Seraing"
click at [898, 383] on html "Vous avez le contrôle de vos données Nous utilisons des cookies, tout comme nos…" at bounding box center [784, 191] width 1568 height 383
click at [861, 131] on link "Charges" at bounding box center [834, 124] width 113 height 27
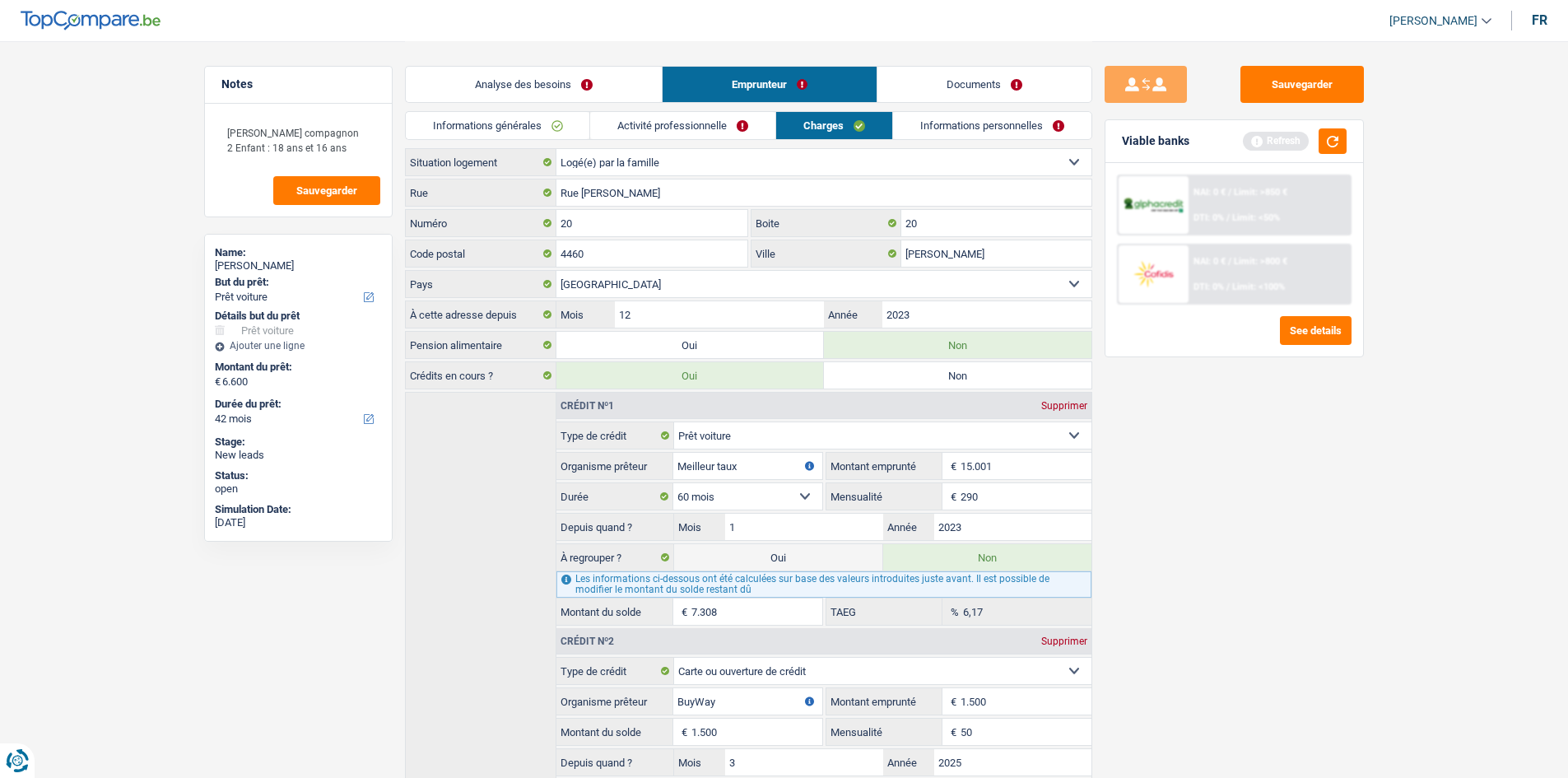
click at [709, 131] on link "Activité professionnelle" at bounding box center [683, 125] width 185 height 27
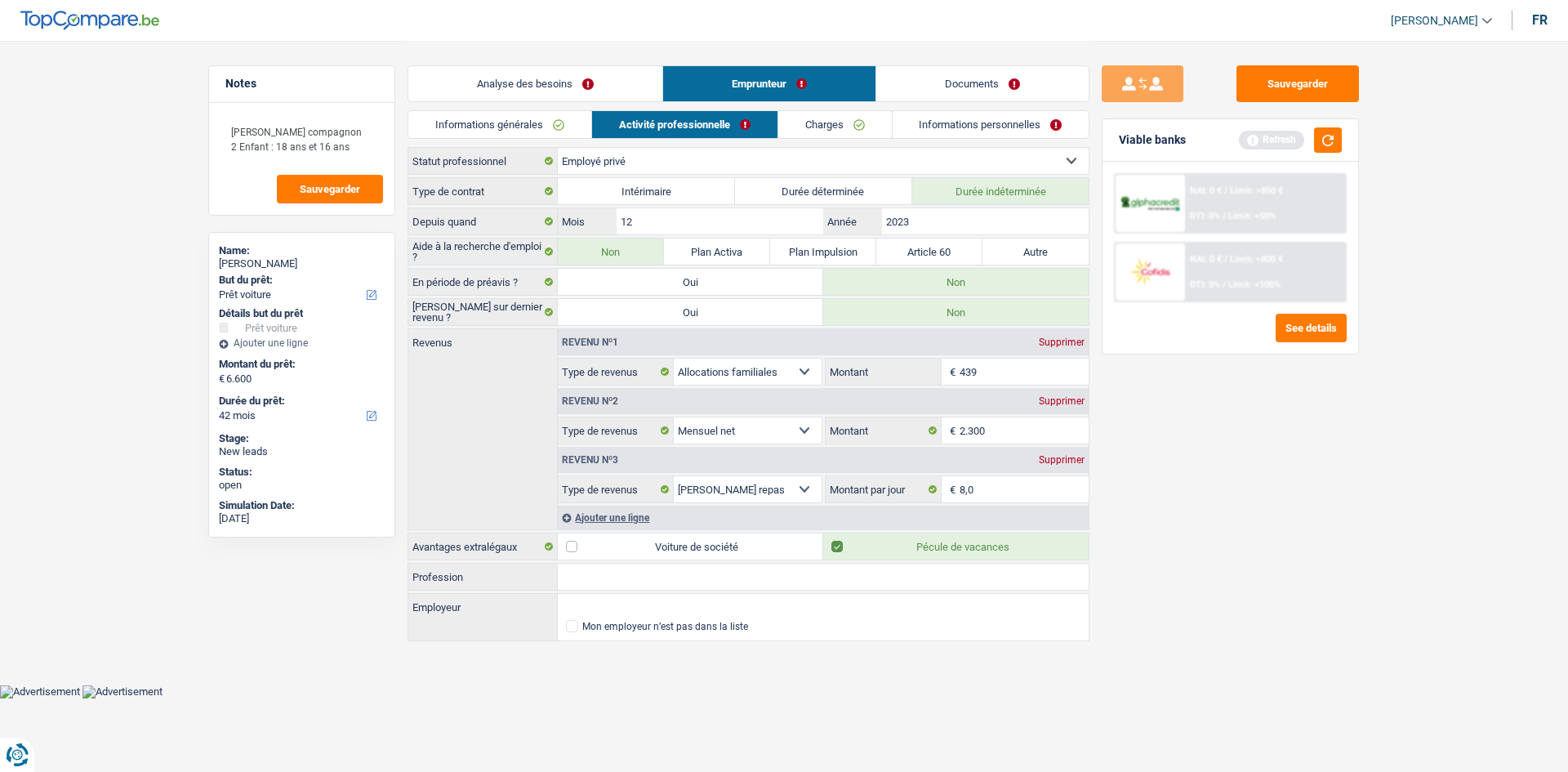
click at [1237, 489] on div "Sauvegarder Viable banks Refresh NAI: 0 € / Limit: >850 € DTI: 0% / Limit: <50%…" at bounding box center [1230, 405] width 281 height 680
click at [545, 128] on link "Informations générales" at bounding box center [500, 124] width 183 height 27
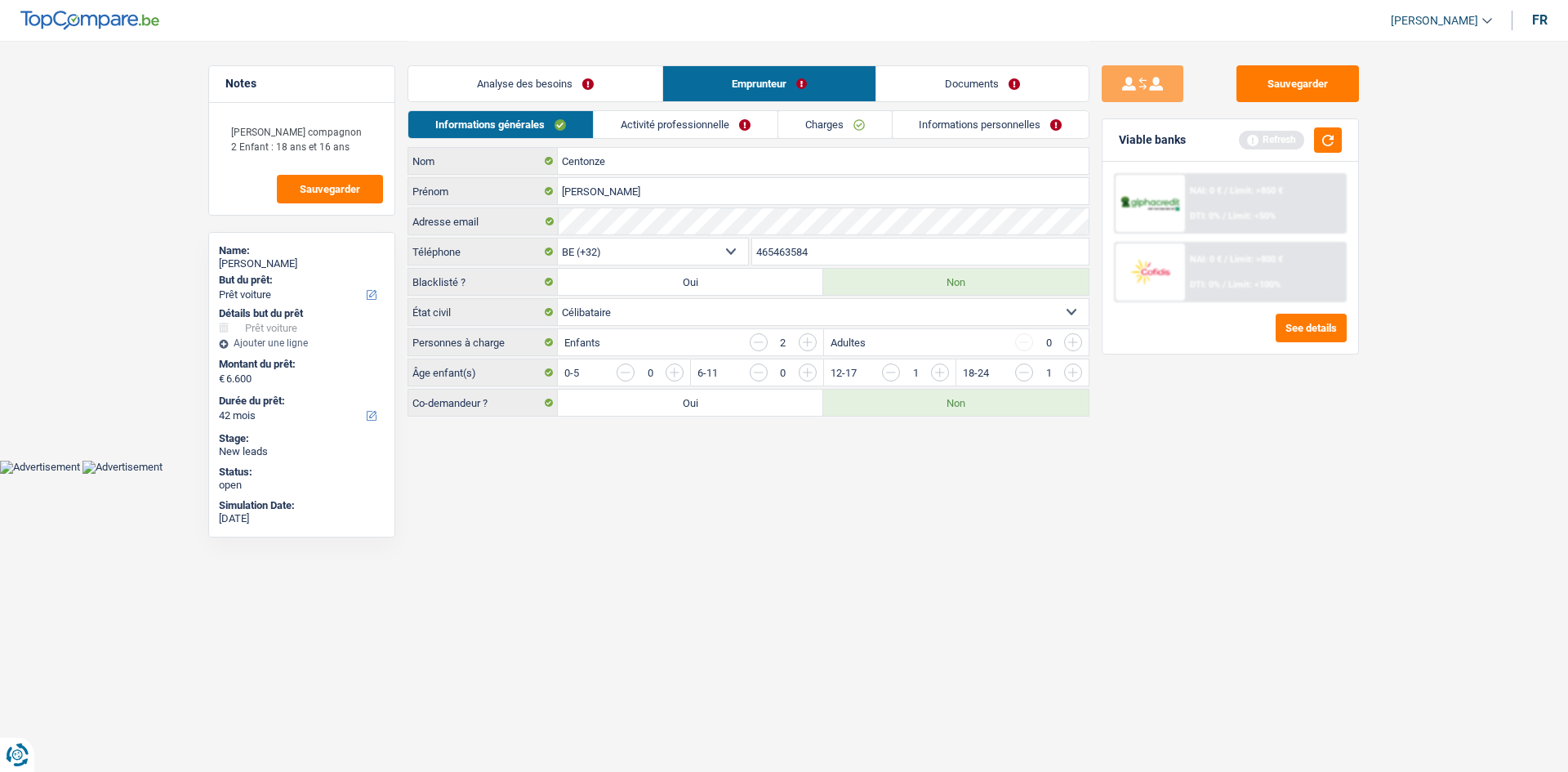
click at [1218, 441] on div "Sauvegarder Viable banks Refresh NAI: 0 € / Limit: >850 € DTI: 0% / Limit: <50%…" at bounding box center [1230, 405] width 281 height 680
click at [600, 86] on link "Analyse des besoins" at bounding box center [536, 84] width 254 height 35
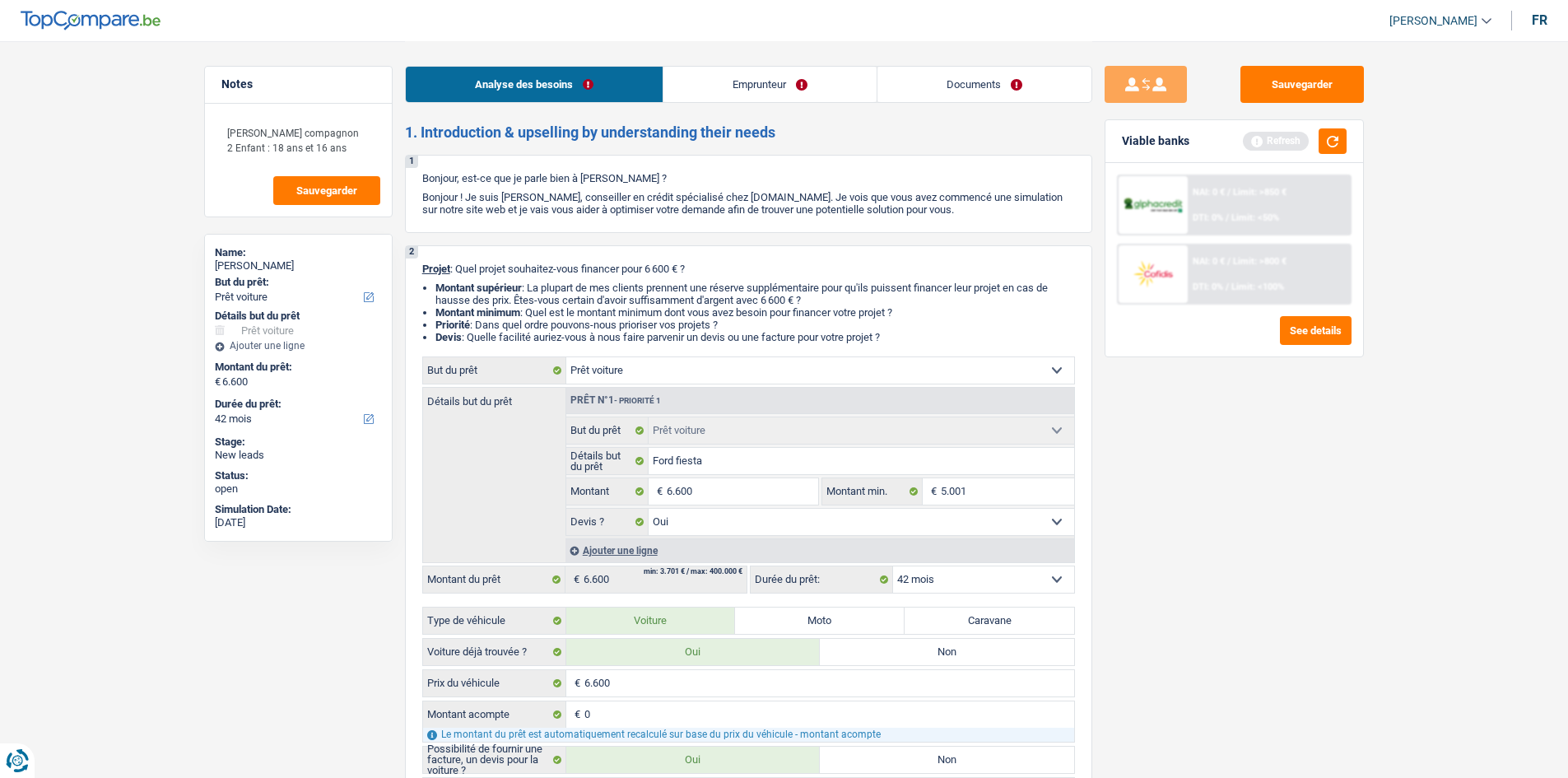
click at [1208, 437] on div "Sauvegarder Viable banks Refresh NAI: 0 € / Limit: >850 € DTI: 0% / Limit: <50%…" at bounding box center [1233, 408] width 284 height 685
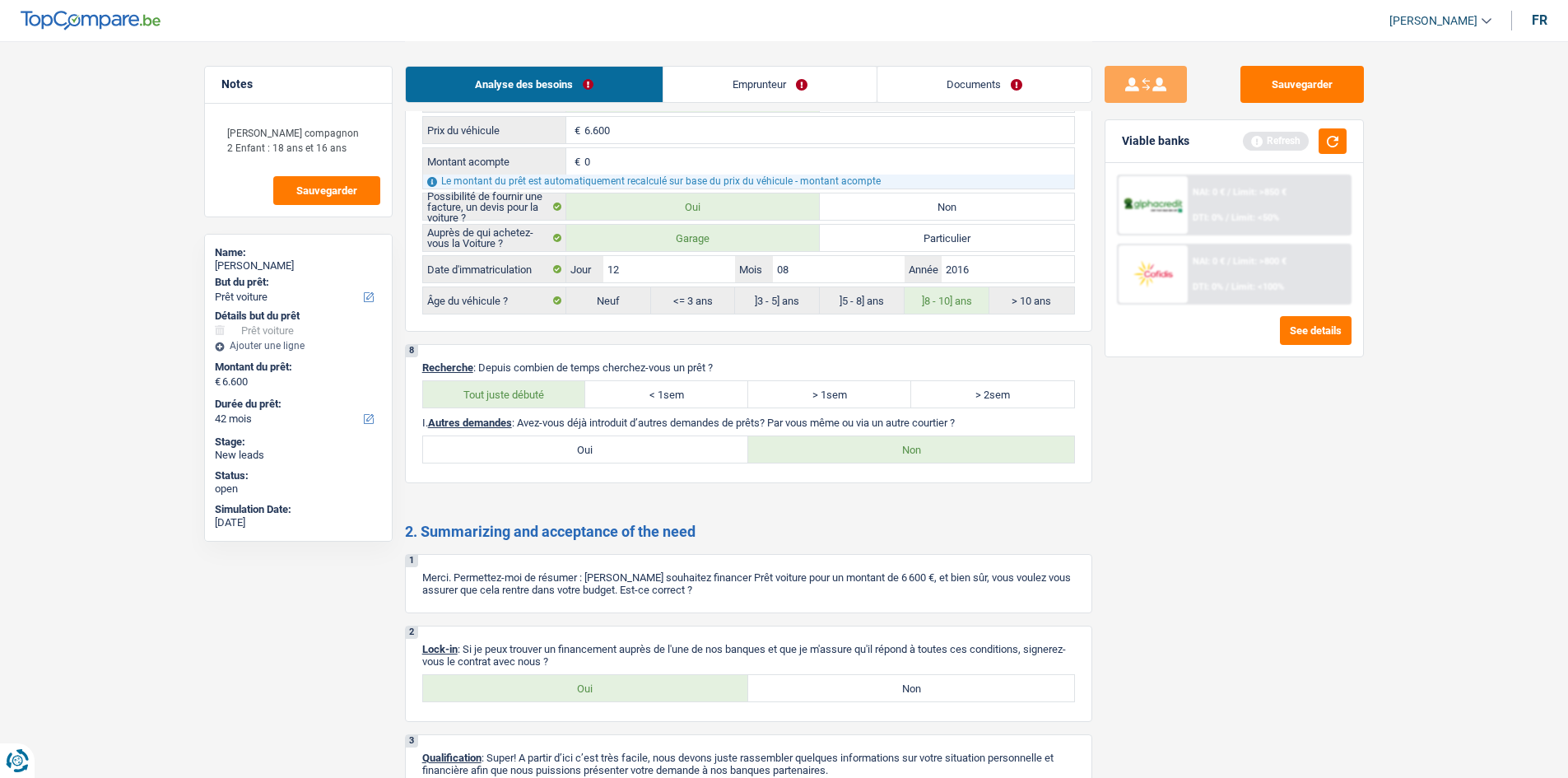
scroll to position [2871, 0]
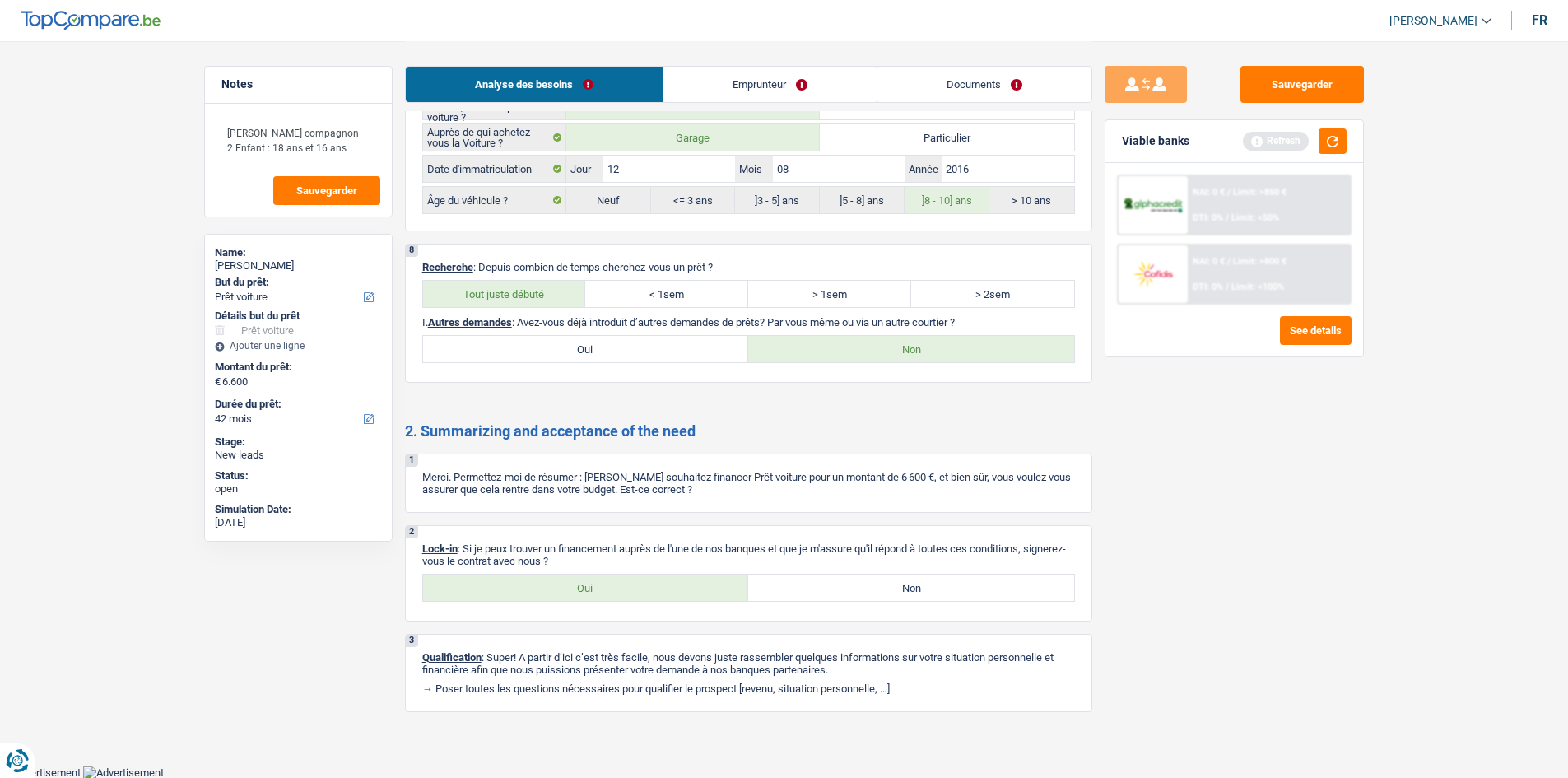
click at [1215, 427] on div "Sauvegarder Viable banks Refresh NAI: 0 € / Limit: >850 € DTI: 0% / Limit: <50%…" at bounding box center [1233, 408] width 284 height 685
click at [1336, 127] on div "Viable banks Refresh" at bounding box center [1234, 141] width 258 height 43
click at [1335, 128] on button "button" at bounding box center [1332, 141] width 28 height 26
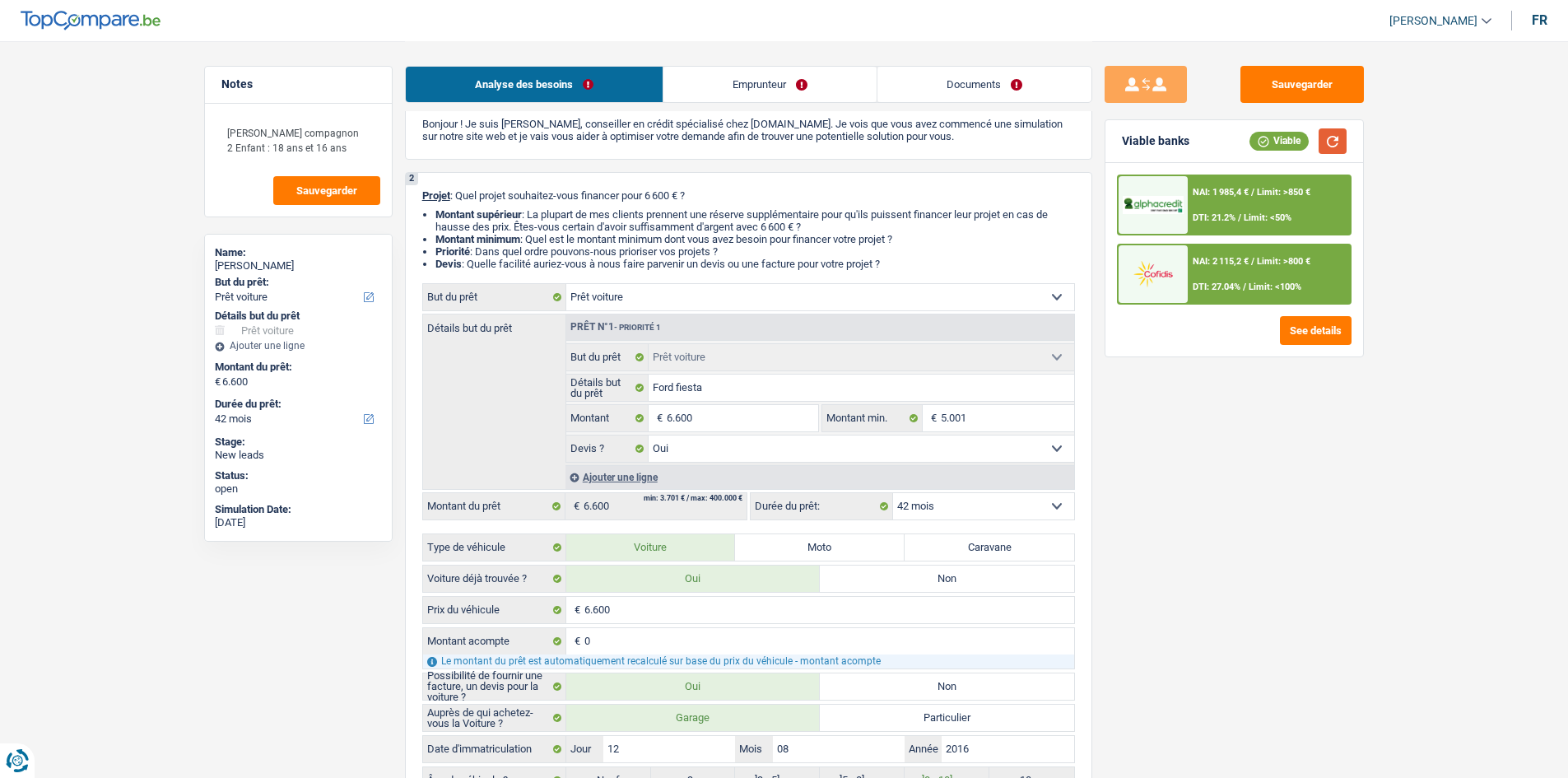
scroll to position [0, 0]
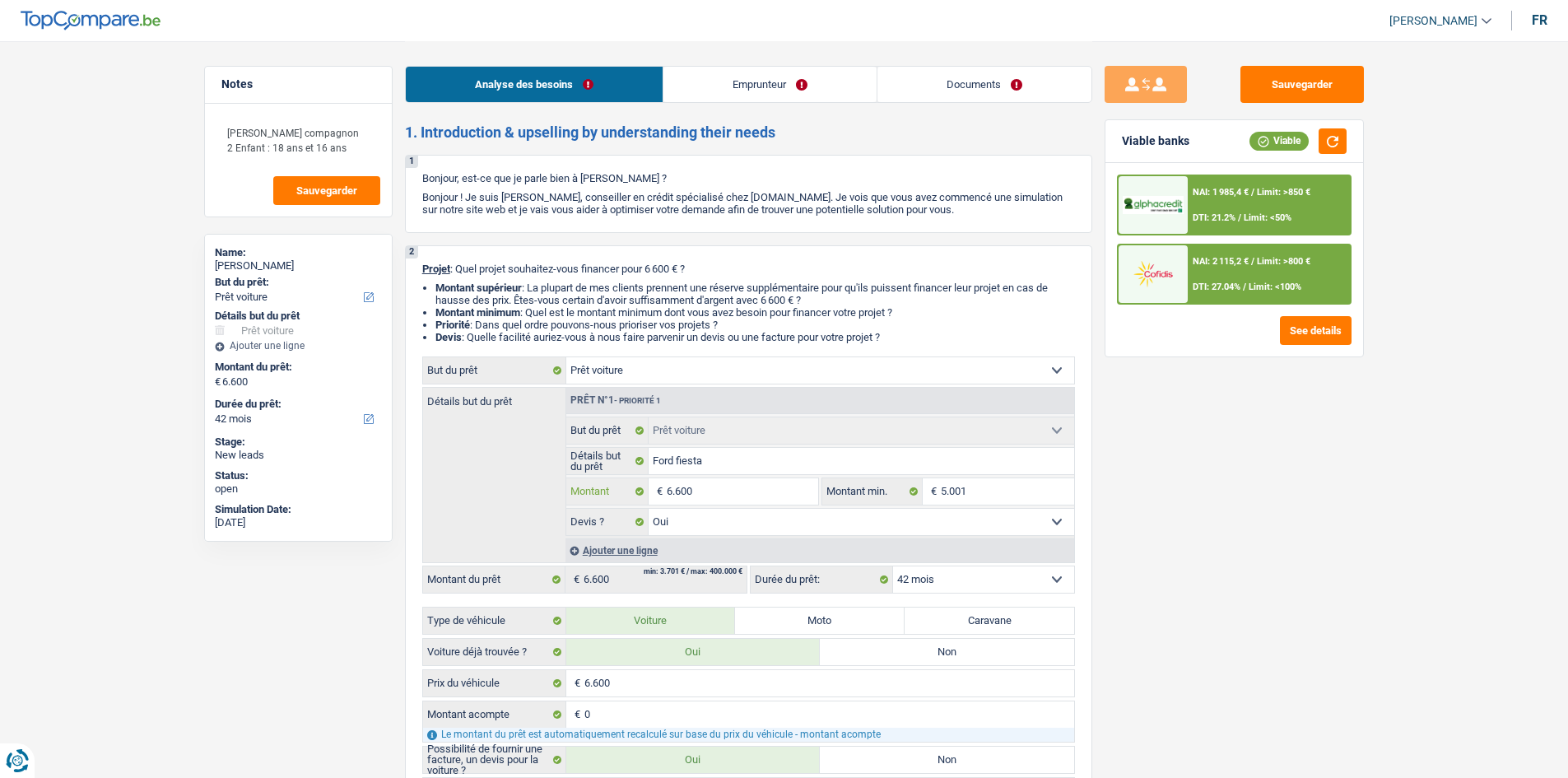
click at [749, 493] on input "6.600" at bounding box center [741, 491] width 150 height 26
type input "7"
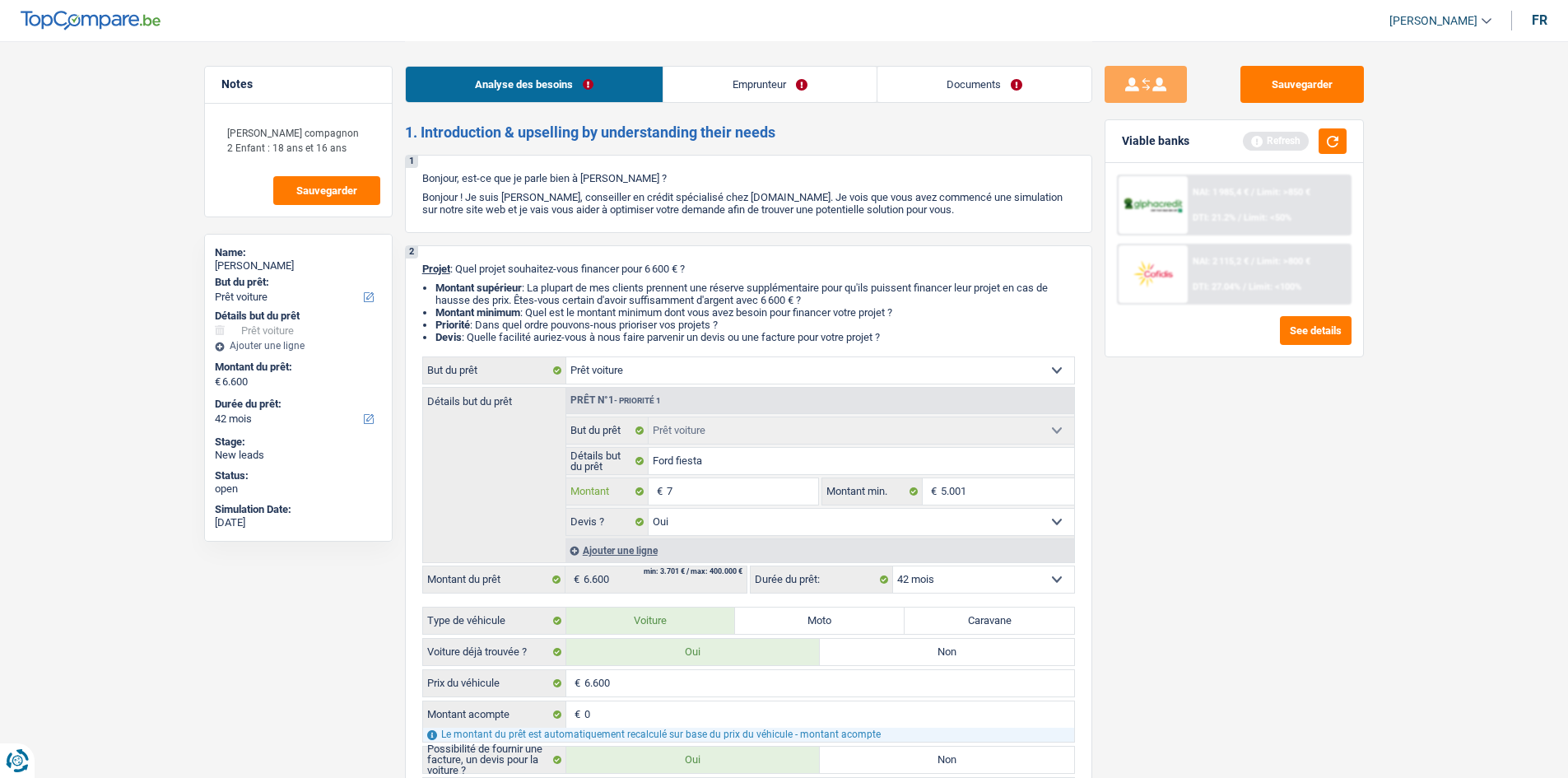
type input "75"
type input "750"
type input "7.501"
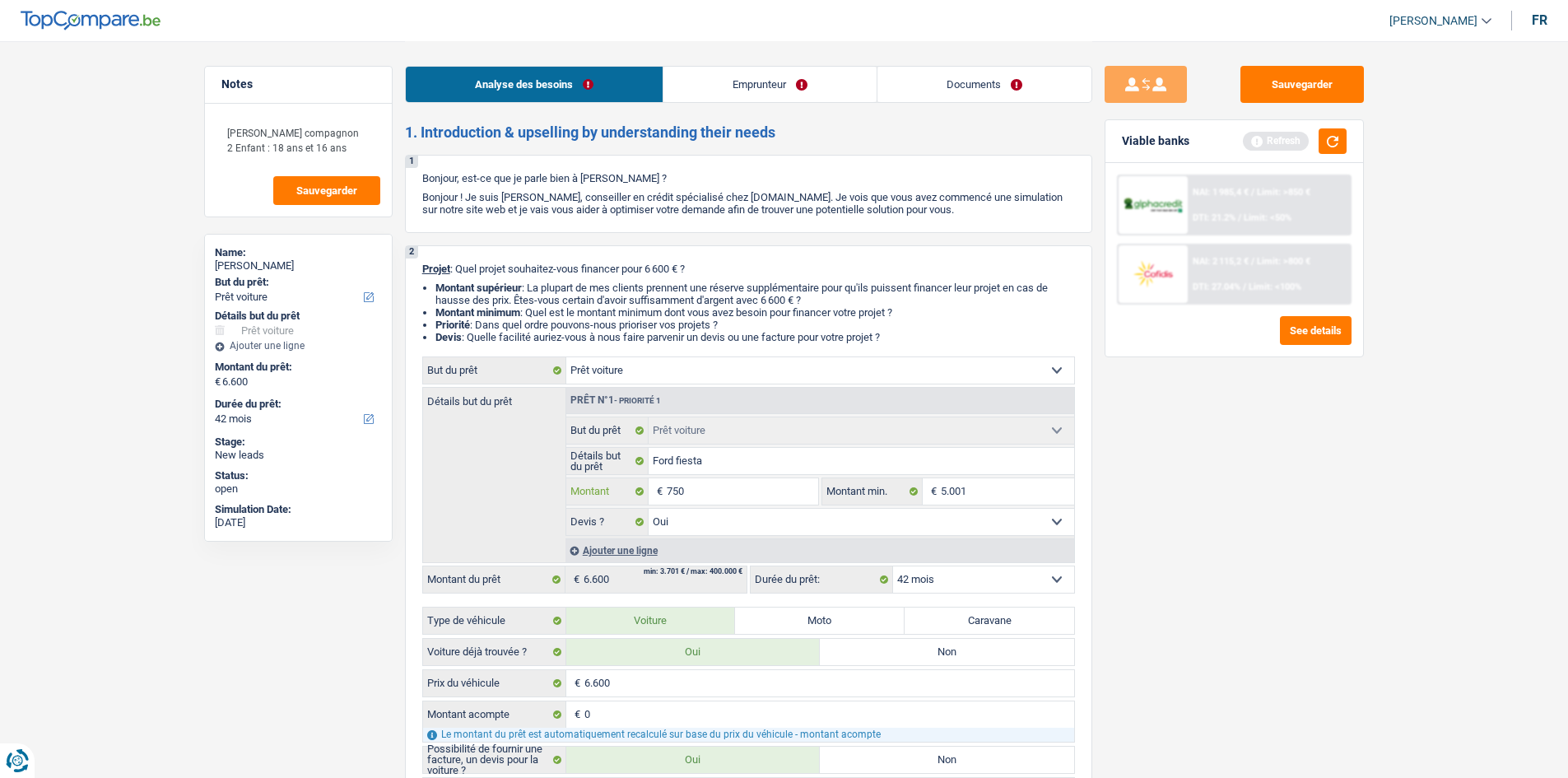
type input "7.501"
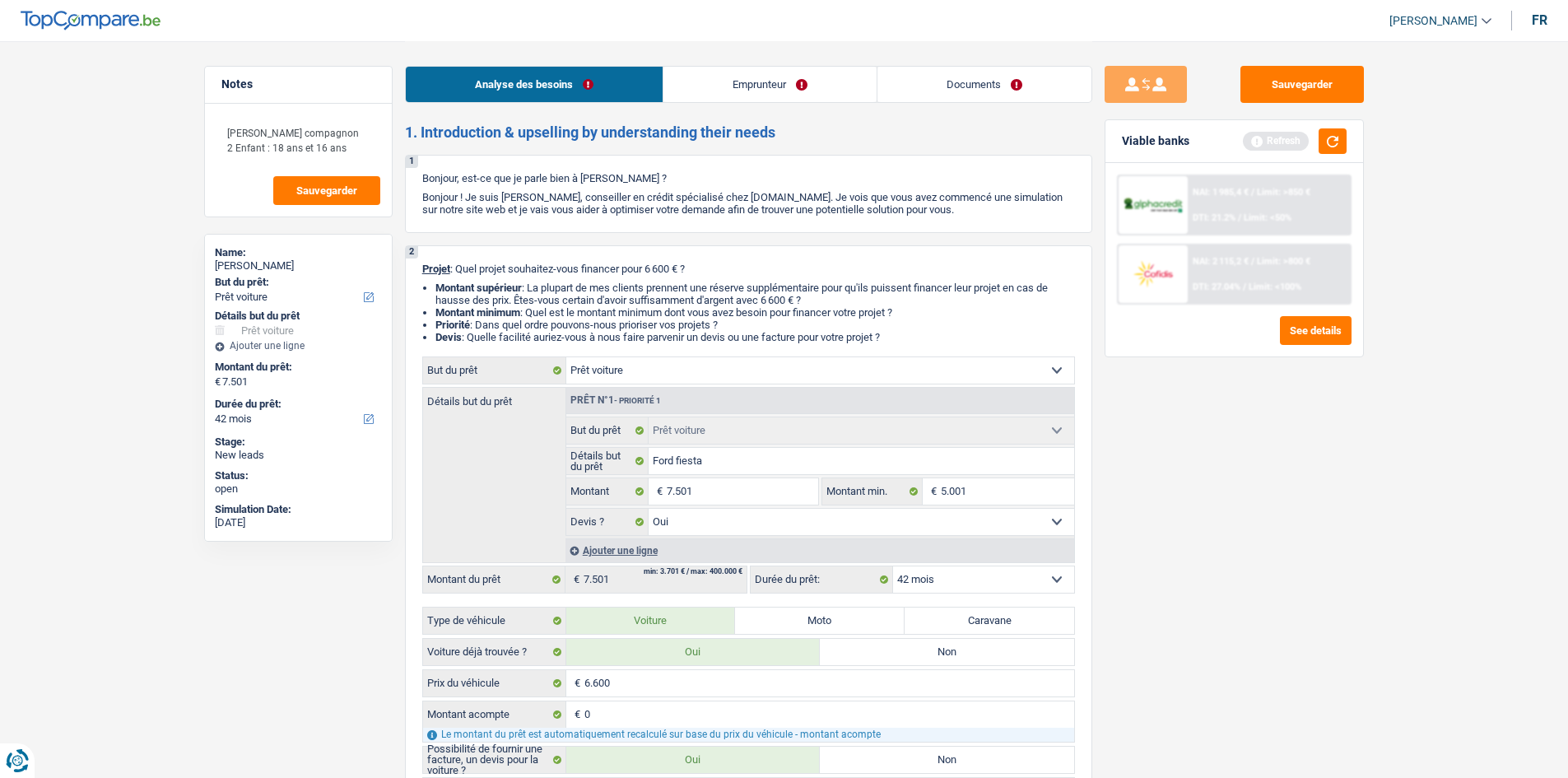
select select "48"
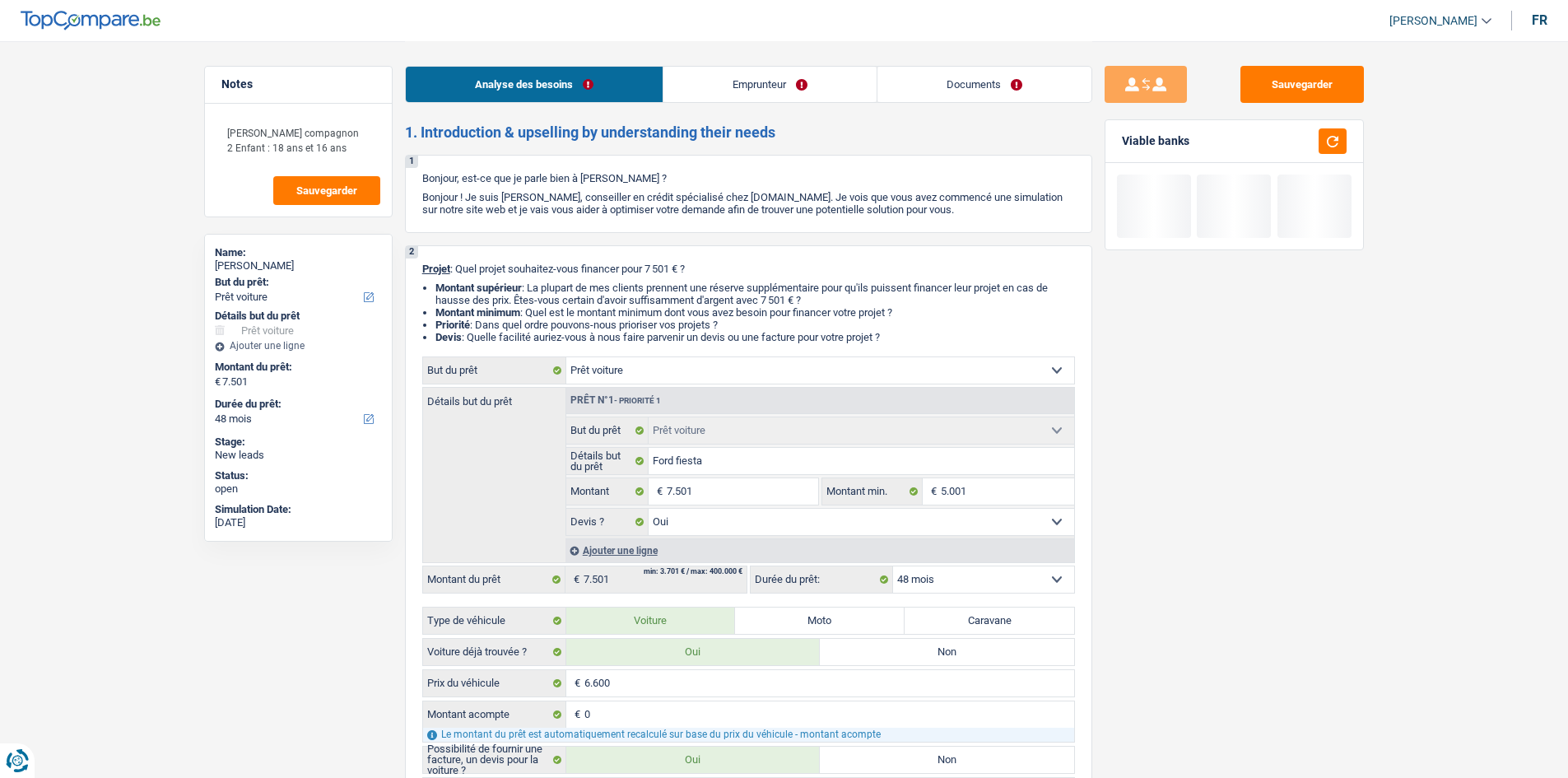
click at [1358, 456] on div "Sauvegarder Viable banks" at bounding box center [1233, 408] width 284 height 685
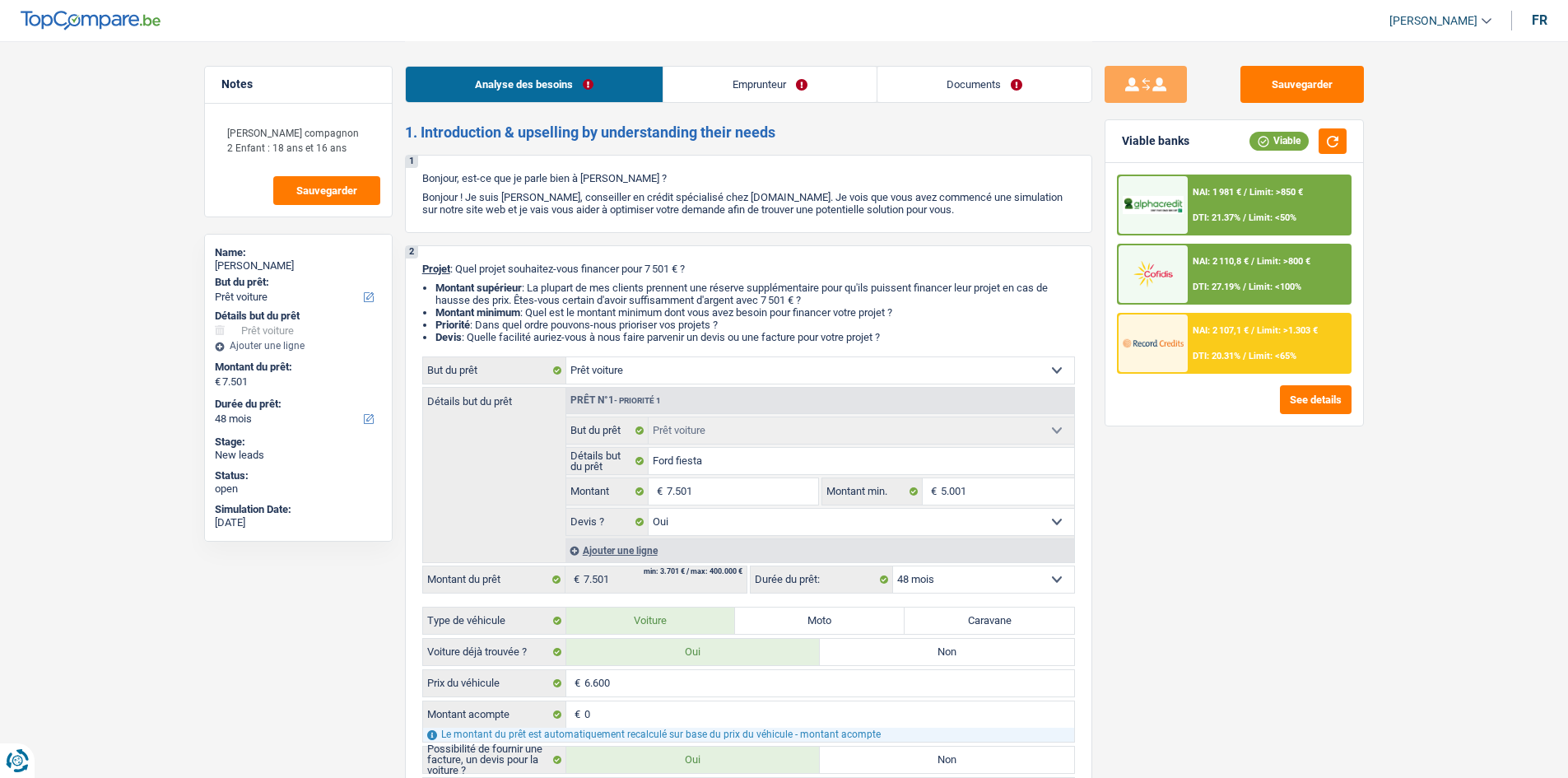
click at [1242, 527] on div "Sauvegarder Viable banks Viable NAI: 1 981 € / Limit: >850 € DTI: 21.37% / Limi…" at bounding box center [1233, 408] width 284 height 685
click at [1223, 354] on span "DTI: 20.31%" at bounding box center [1217, 356] width 48 height 11
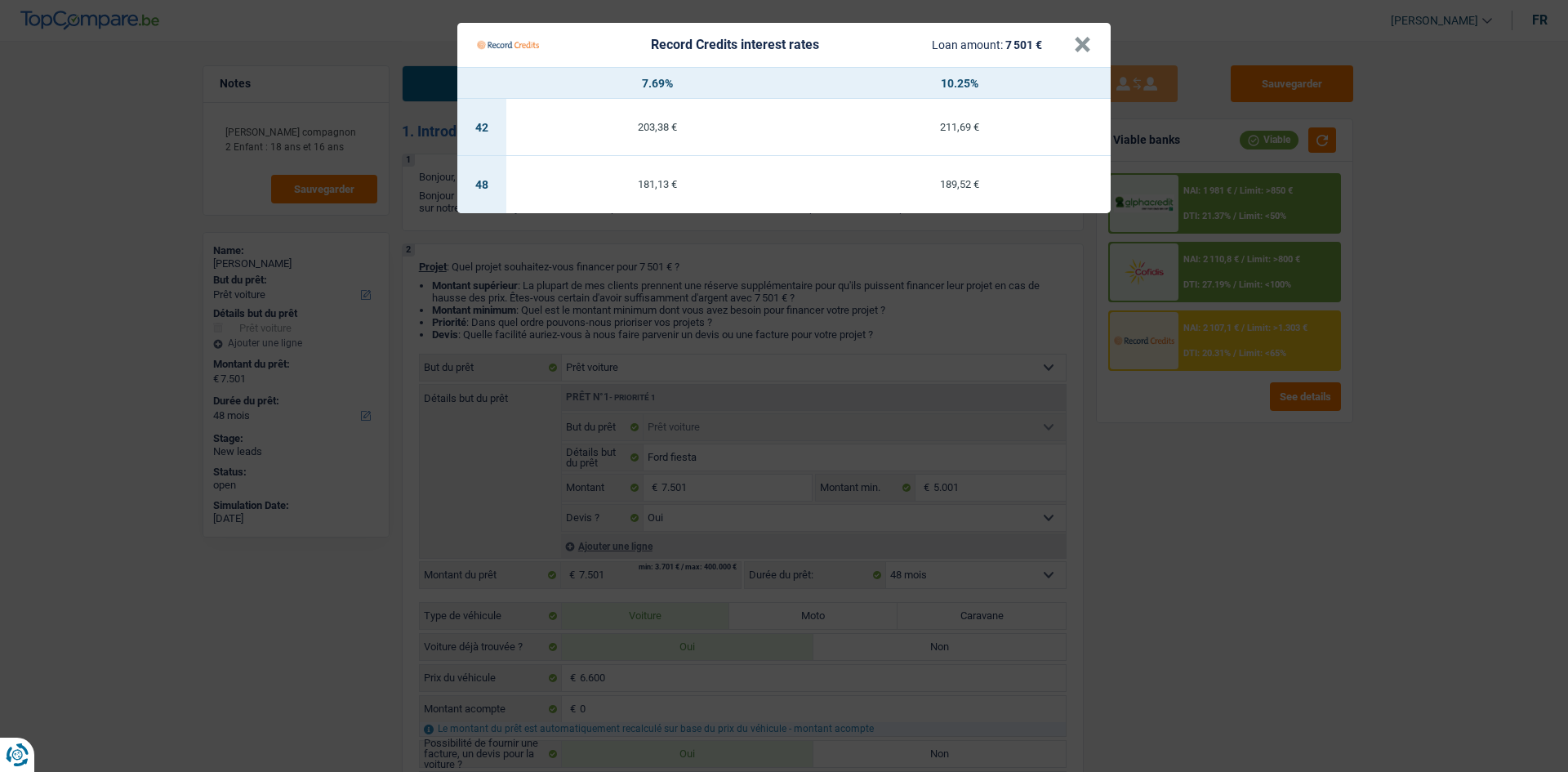
click at [1268, 484] on Credits "Record Credits interest rates Loan amount: 7 501 € × 7.69% 10.25% 42 203,38 € 2…" at bounding box center [784, 386] width 1568 height 772
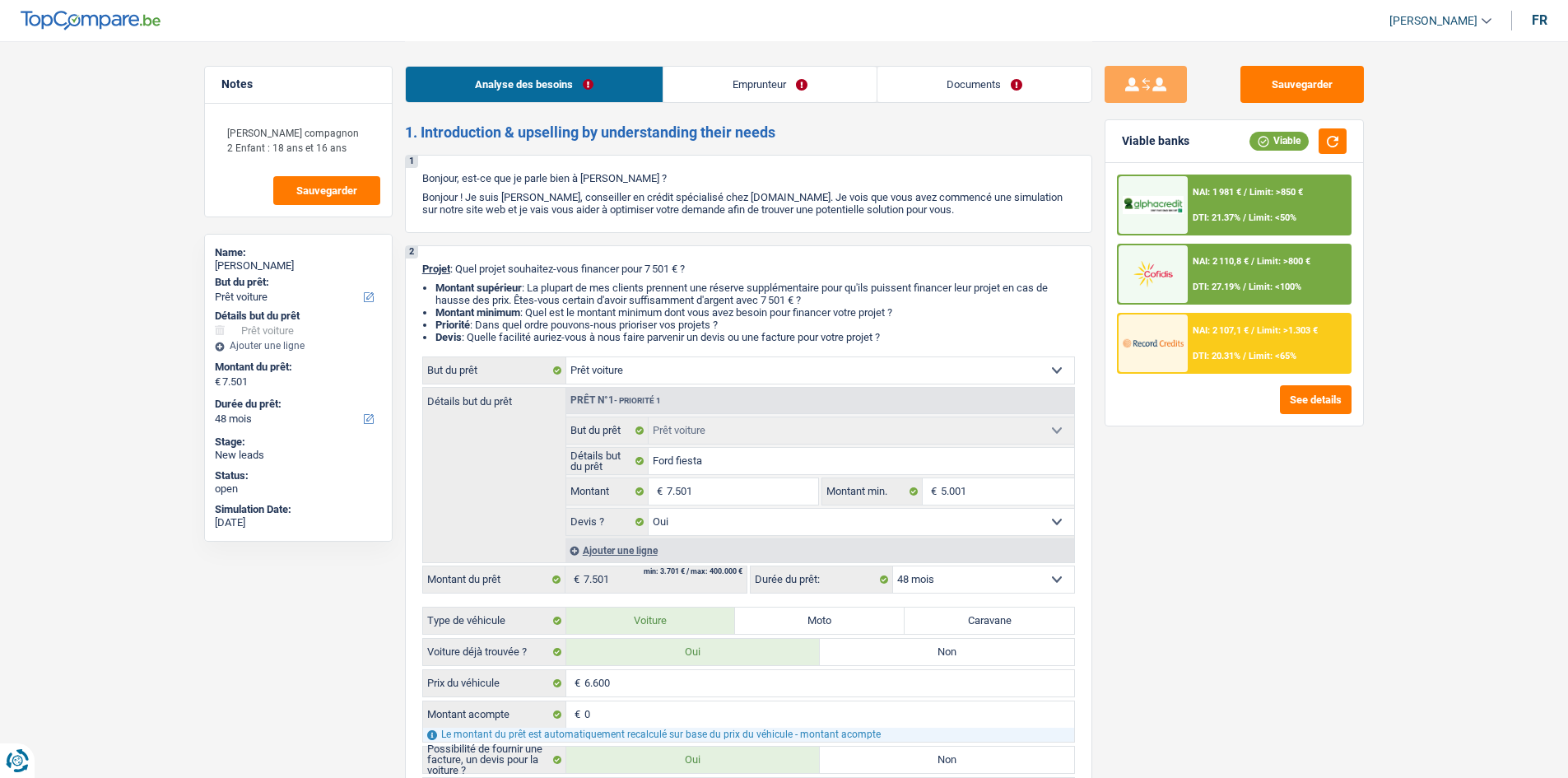
click at [1277, 487] on div "Sauvegarder Viable banks Viable NAI: 1 981 € / Limit: >850 € DTI: 21.37% / Limi…" at bounding box center [1233, 408] width 284 height 685
click at [636, 554] on div "Ajouter une ligne" at bounding box center [819, 550] width 508 height 24
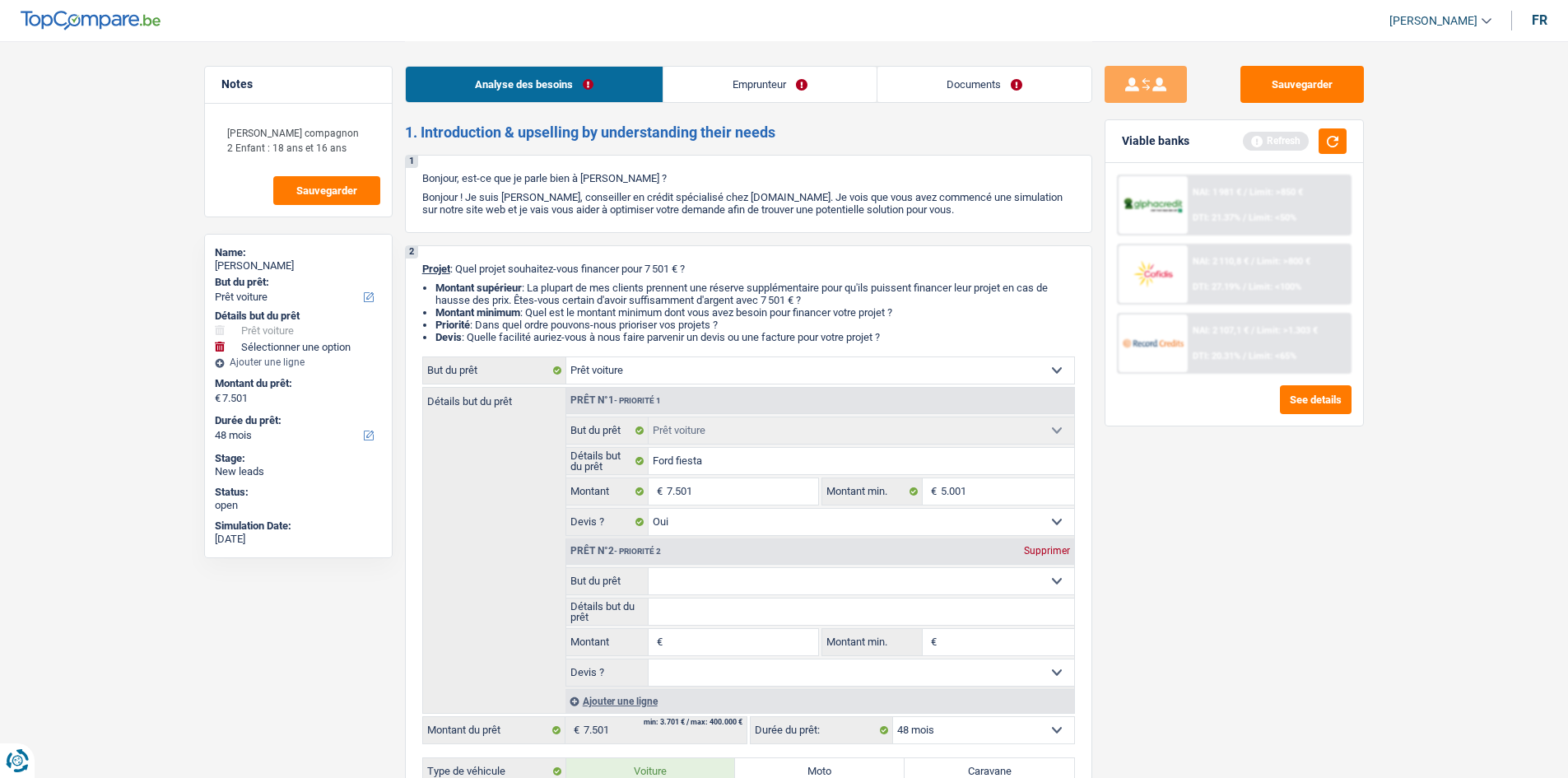
click at [730, 582] on select "Confort maison: meubles, textile, peinture, électroménager, outillage non-profe…" at bounding box center [860, 581] width 426 height 26
select select "household"
click at [648, 568] on select "Confort maison: meubles, textile, peinture, électroménager, outillage non-profe…" at bounding box center [860, 581] width 426 height 26
select select "household"
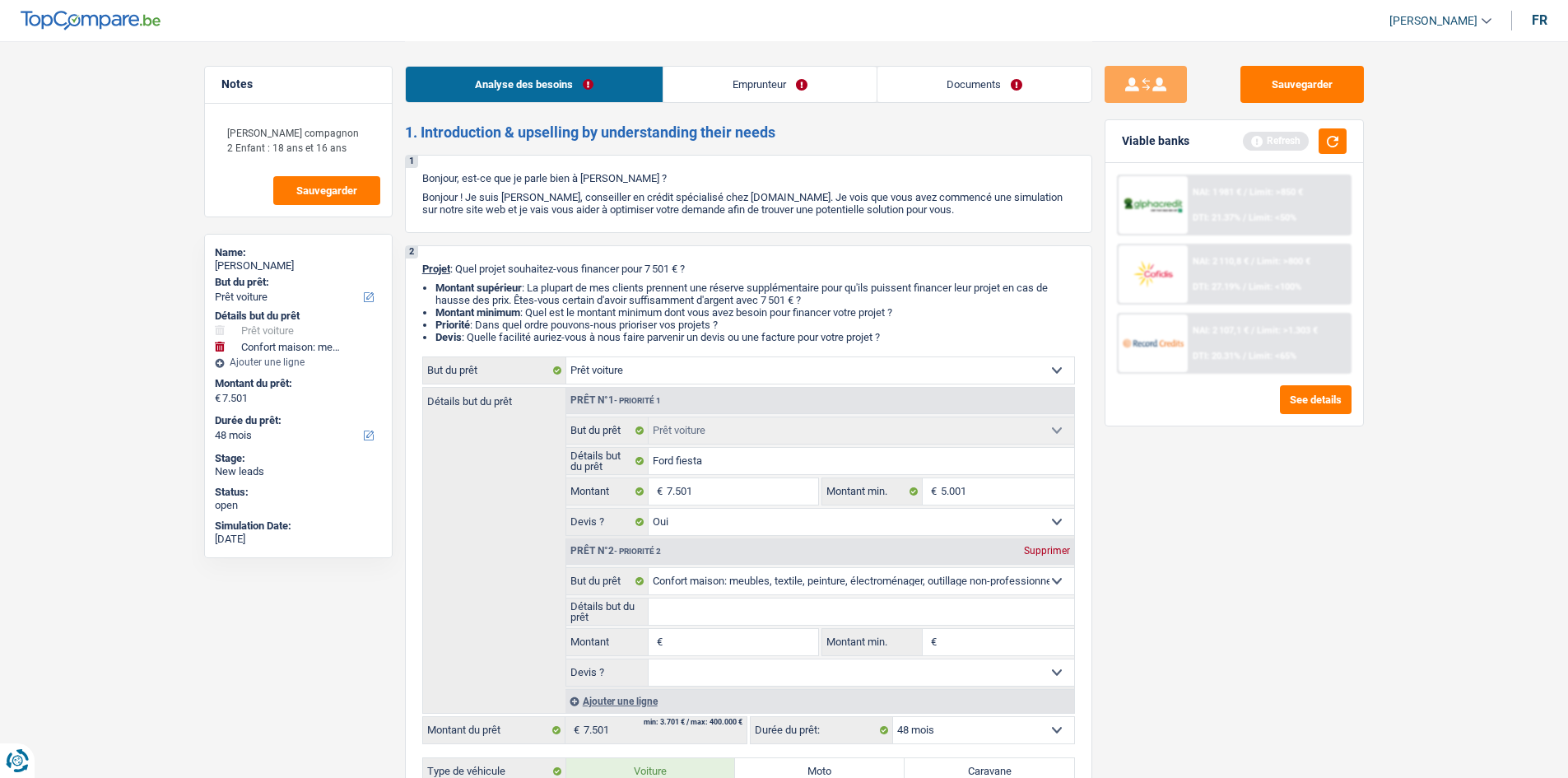
click at [734, 648] on input "Montant" at bounding box center [741, 642] width 150 height 26
click at [1041, 551] on div "Supprimer" at bounding box center [1046, 551] width 55 height 10
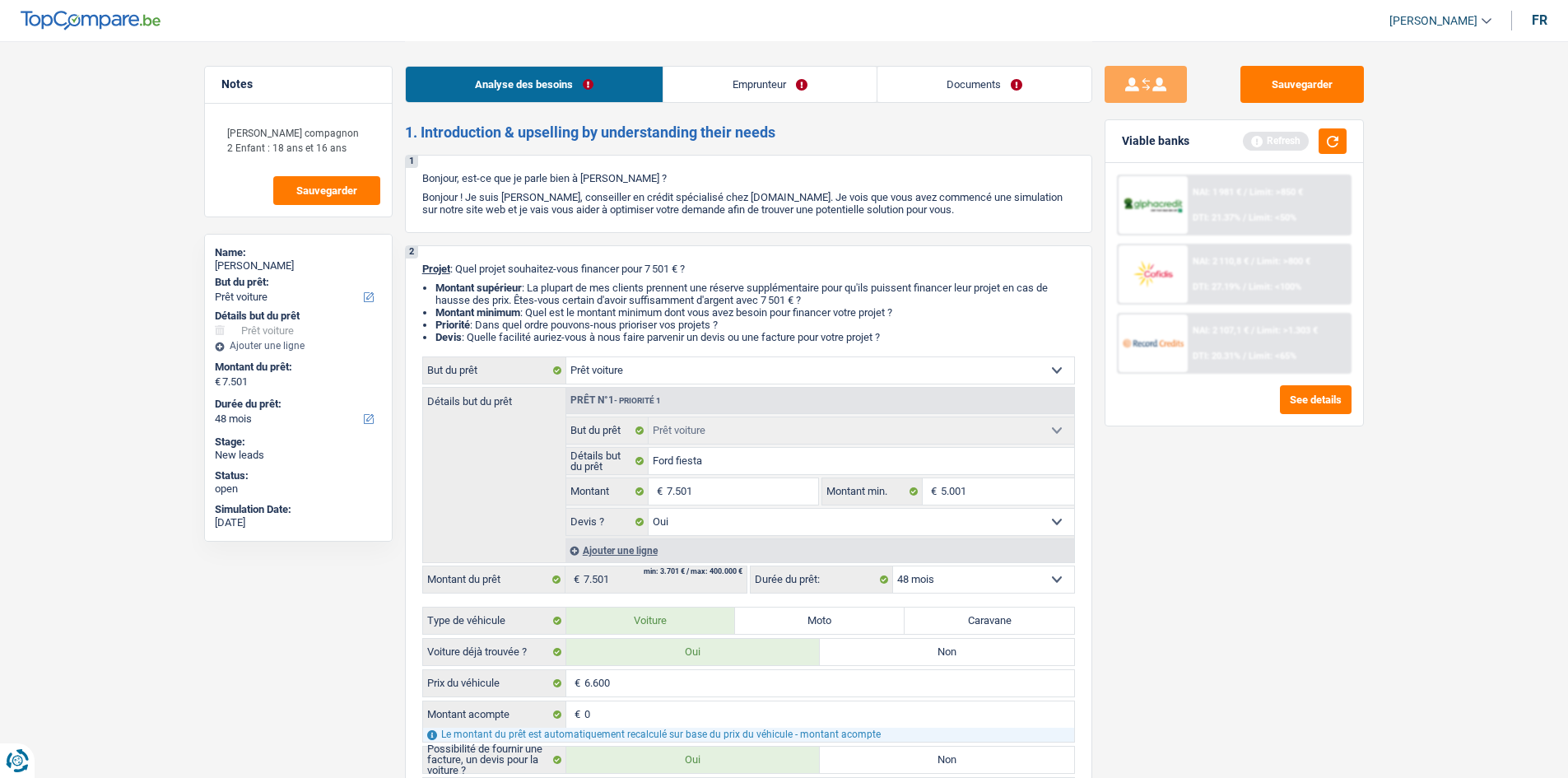
click at [1347, 553] on div "Sauvegarder Viable banks Refresh NAI: 1 981 € / Limit: >850 € DTI: 21.37% / Lim…" at bounding box center [1233, 408] width 284 height 685
click at [1331, 151] on button "button" at bounding box center [1332, 141] width 28 height 26
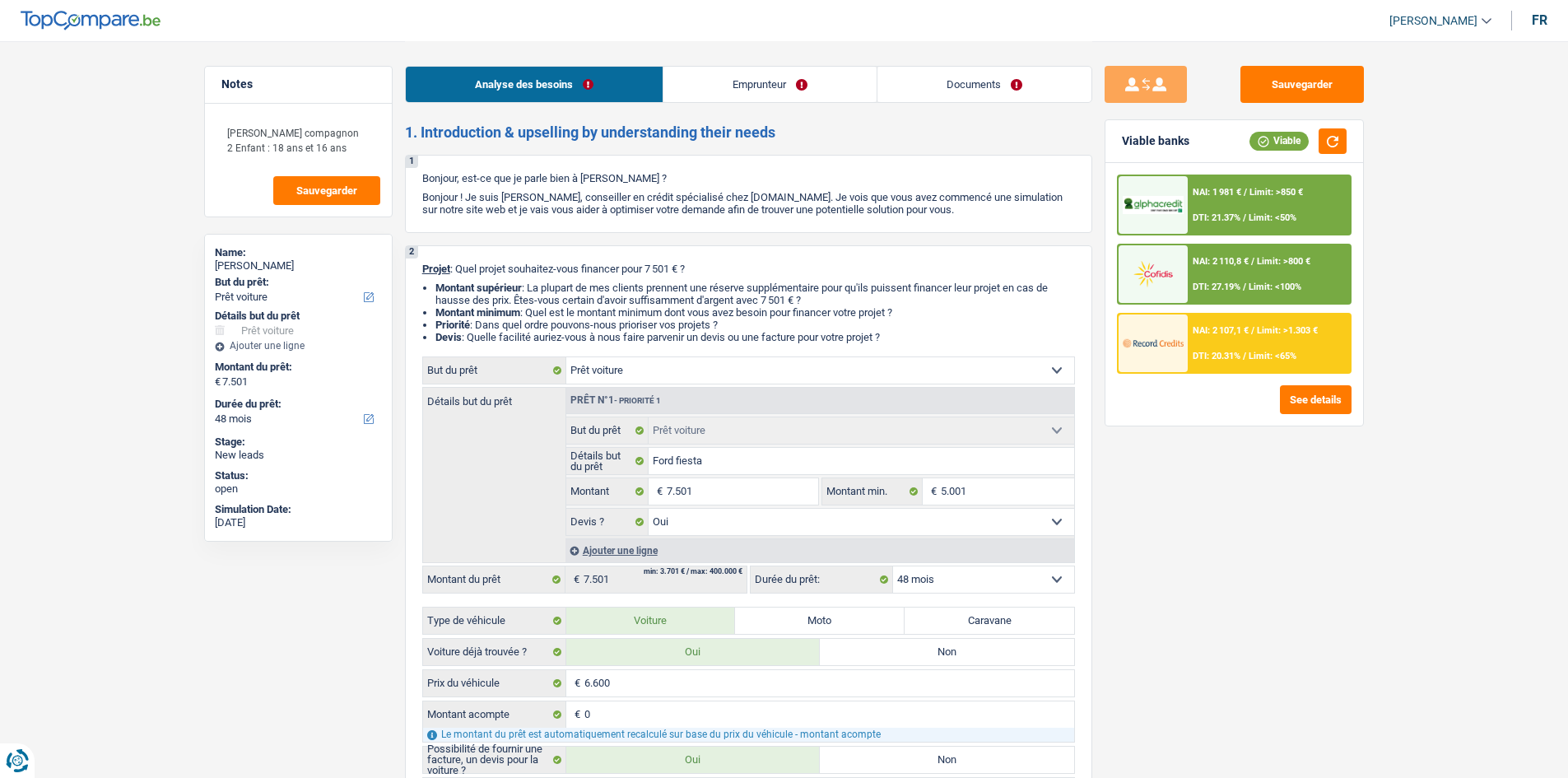
click at [1294, 558] on div "Sauvegarder Viable banks Viable NAI: 1 981 € / Limit: >850 € DTI: 21.37% / Limi…" at bounding box center [1233, 408] width 284 height 685
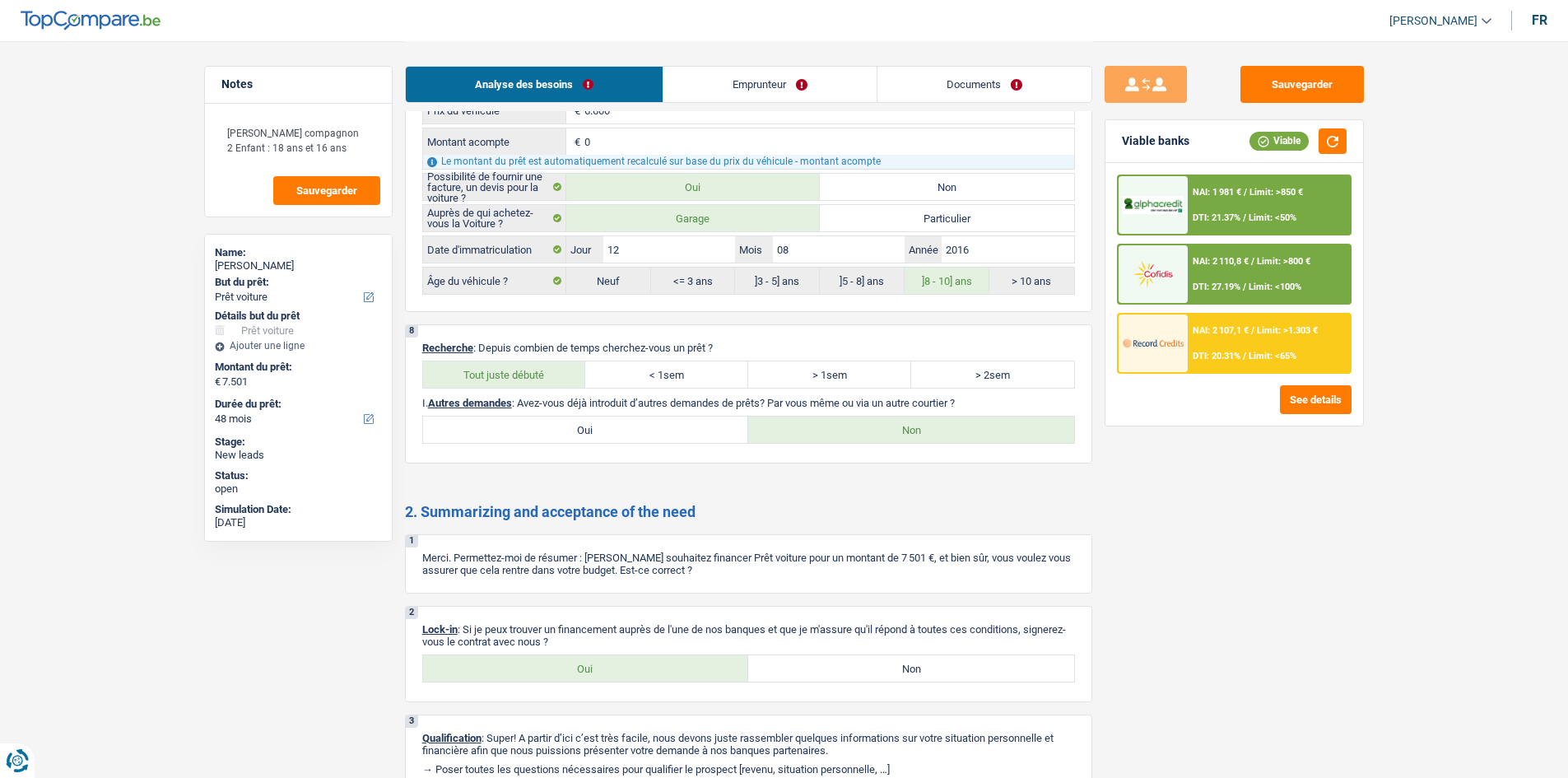
scroll to position [2871, 0]
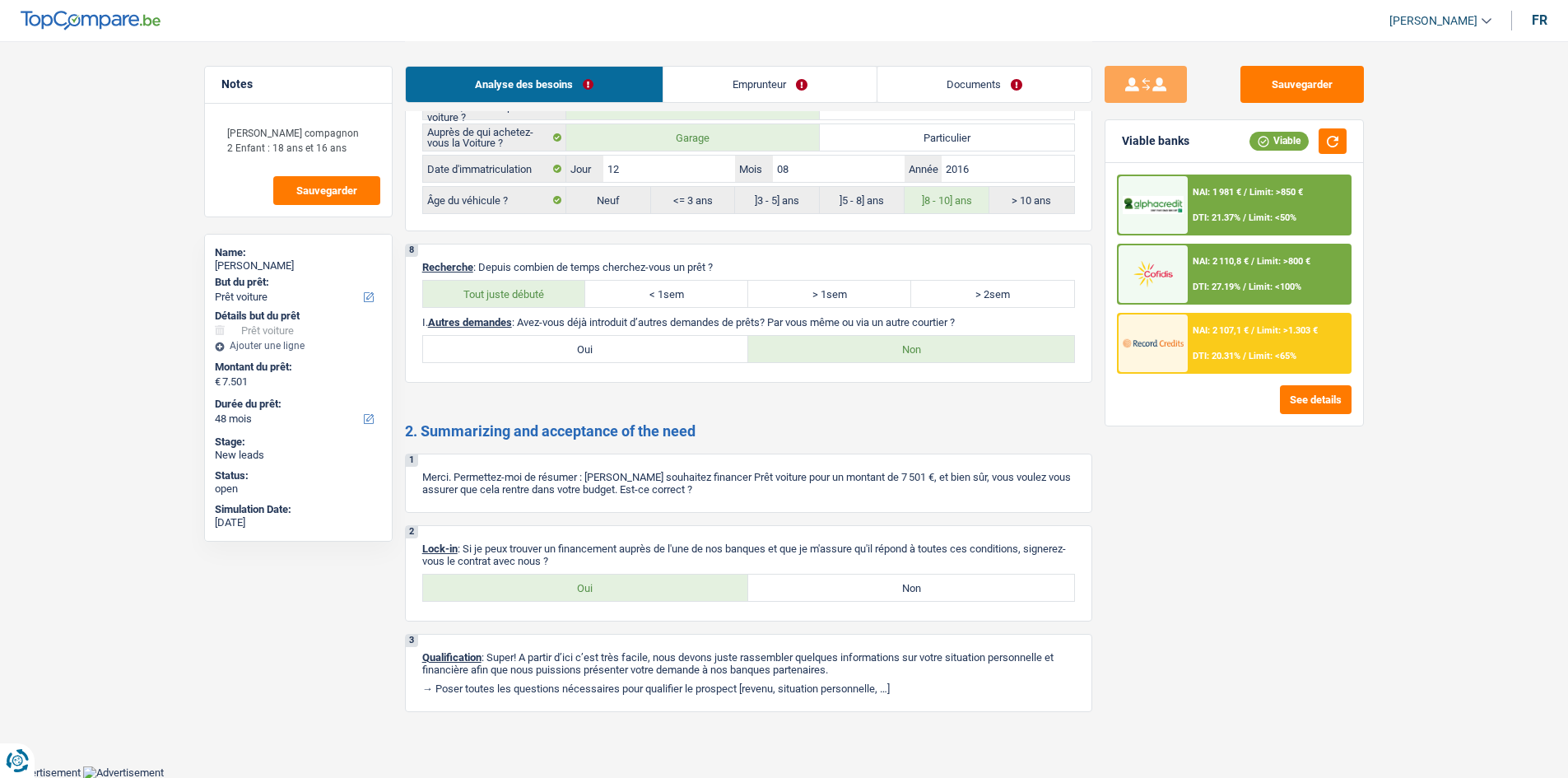
click at [1346, 141] on button "button" at bounding box center [1332, 141] width 28 height 26
click at [1001, 74] on link "Documents" at bounding box center [984, 84] width 214 height 36
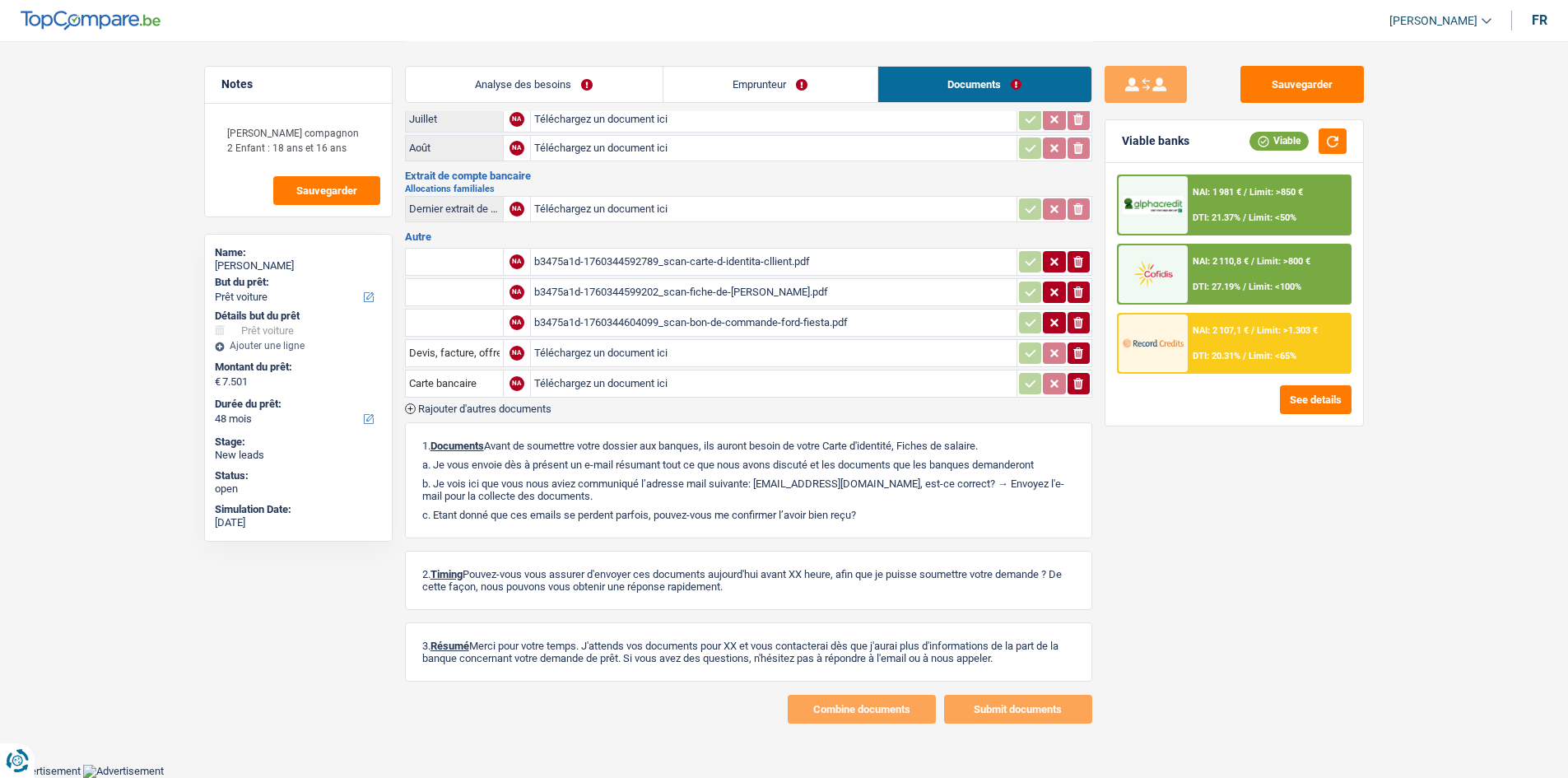
scroll to position [172, 0]
click at [751, 257] on div "b3475a1d-1760344592789_scan-carte-d-identita-cllient.pdf" at bounding box center [773, 263] width 479 height 25
click at [785, 295] on div "b3475a1d-1760344599202_scan-fiche-de-paie.pdf" at bounding box center [773, 293] width 479 height 25
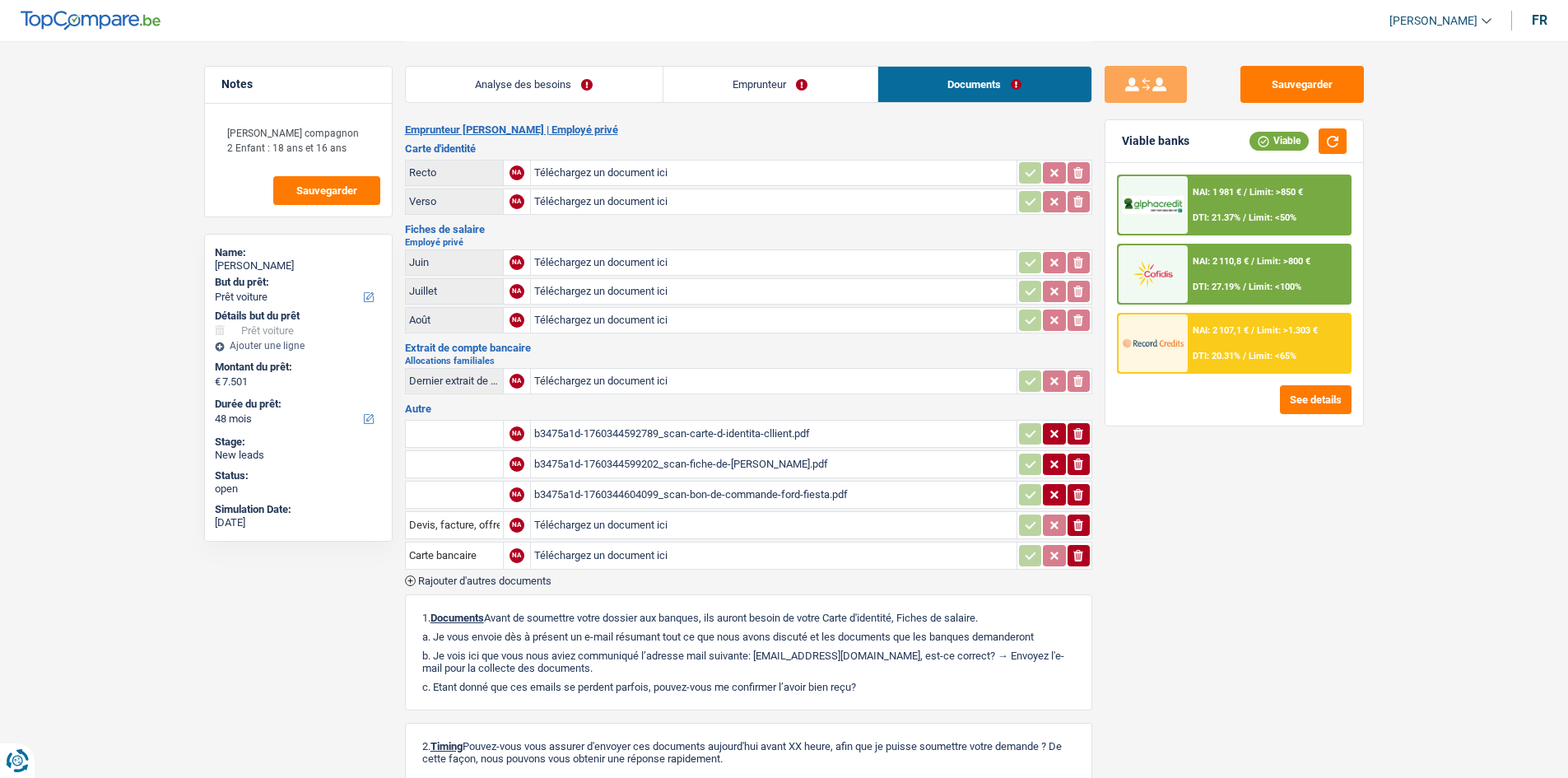
scroll to position [0, 0]
click at [330, 151] on textarea "Mr Moret compagnon 2 Enfant : 18 ans et 16 ans" at bounding box center [298, 140] width 164 height 50
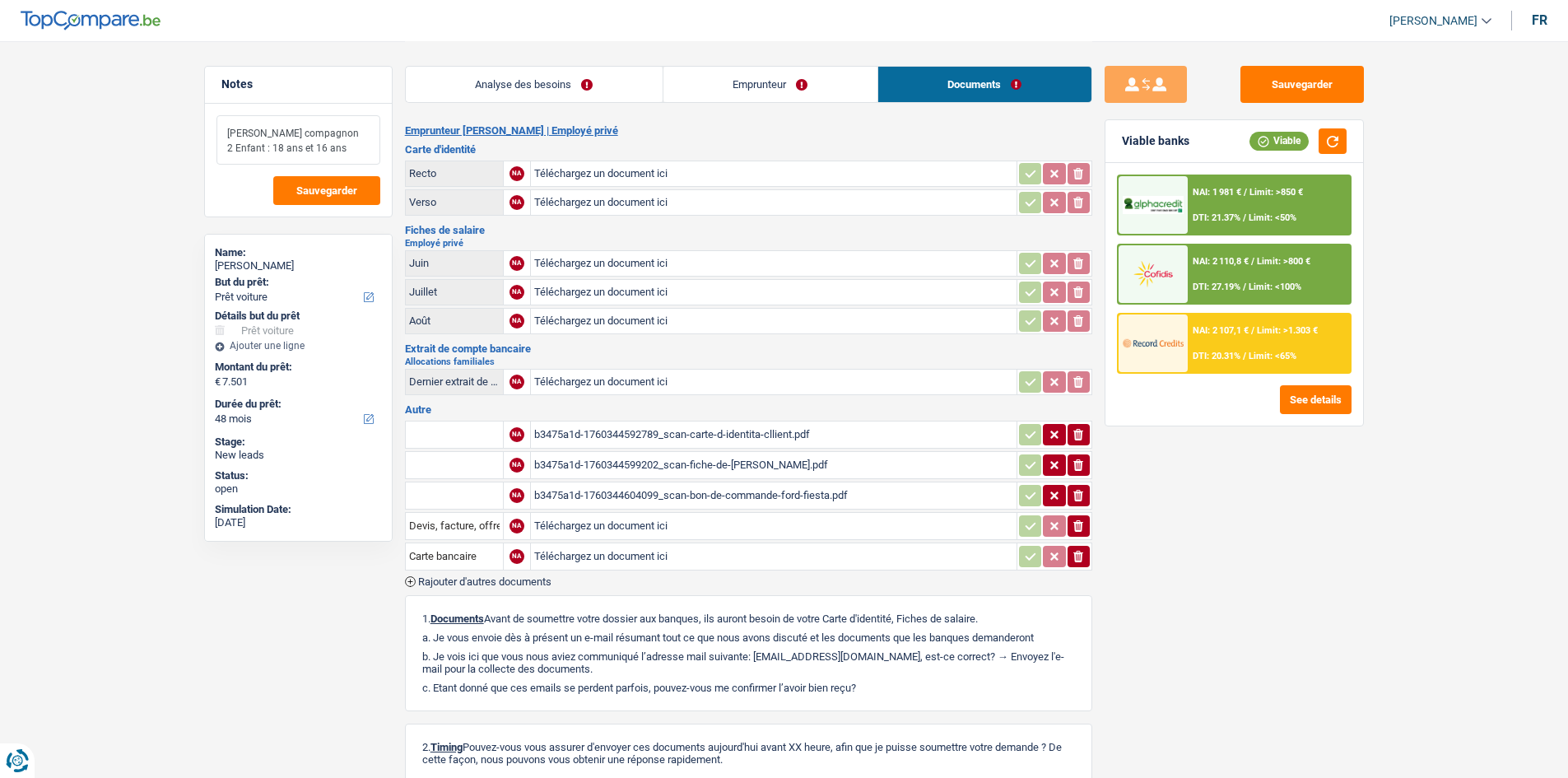
click at [326, 132] on textarea "Mr Moret compagnon 2 Enfant : 18 ans et 16 ans" at bounding box center [298, 140] width 164 height 50
click at [272, 135] on textarea "Mr Moret compagnon 2 Enfant : 18 ans et 16 ans" at bounding box center [298, 140] width 164 height 50
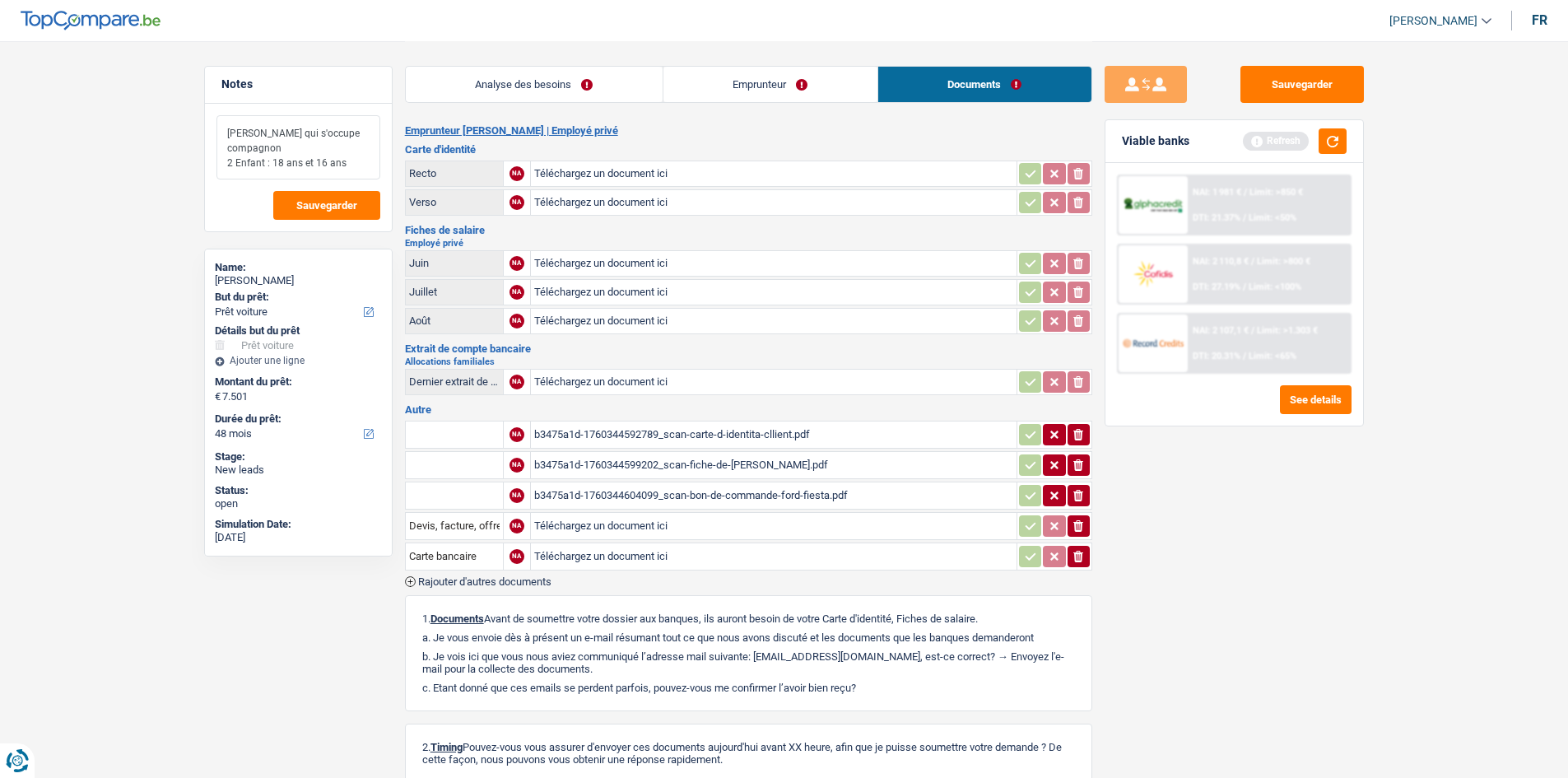
click at [303, 150] on textarea "Mr Moret qui s'occupe compagnon 2 Enfant : 18 ans et 16 ans" at bounding box center [298, 147] width 164 height 64
click at [330, 136] on textarea "Mr Moret qui s'occupe compagnon 2 Enfant : 18 ans et 16 ans" at bounding box center [298, 147] width 164 height 64
click at [231, 150] on textarea "Mr Moret qui s'occupe de la demcompagnon 2 Enfant : 18 ans et 16 ans" at bounding box center [298, 147] width 164 height 64
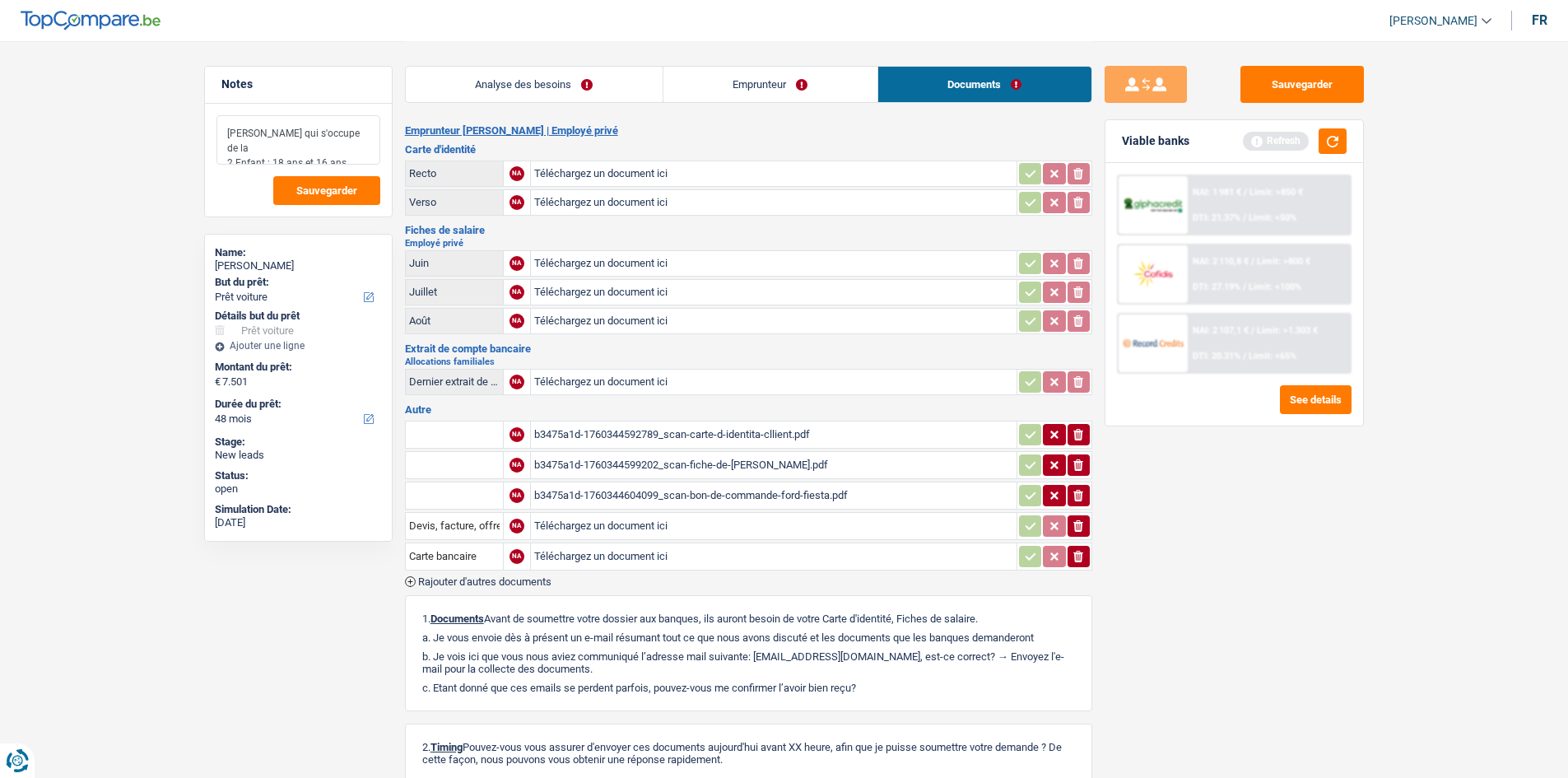
click at [358, 134] on textarea "Mr Moret qui s'occupe de la 2 Enfant : 18 ans et 16 ans" at bounding box center [298, 140] width 164 height 50
click at [354, 133] on textarea "Mr Moret qui s'occupe de la 2 Enfant : 18 ans et 16 ans" at bounding box center [298, 140] width 164 height 50
click at [279, 133] on textarea "Mr Moret qui s'occupe de la 2 Enfant : 18 ans et 16 ans" at bounding box center [298, 140] width 164 height 50
click at [346, 131] on textarea "Mr Moret s'occupe de la 2 Enfant : 18 ans et 16 ans" at bounding box center [298, 140] width 164 height 50
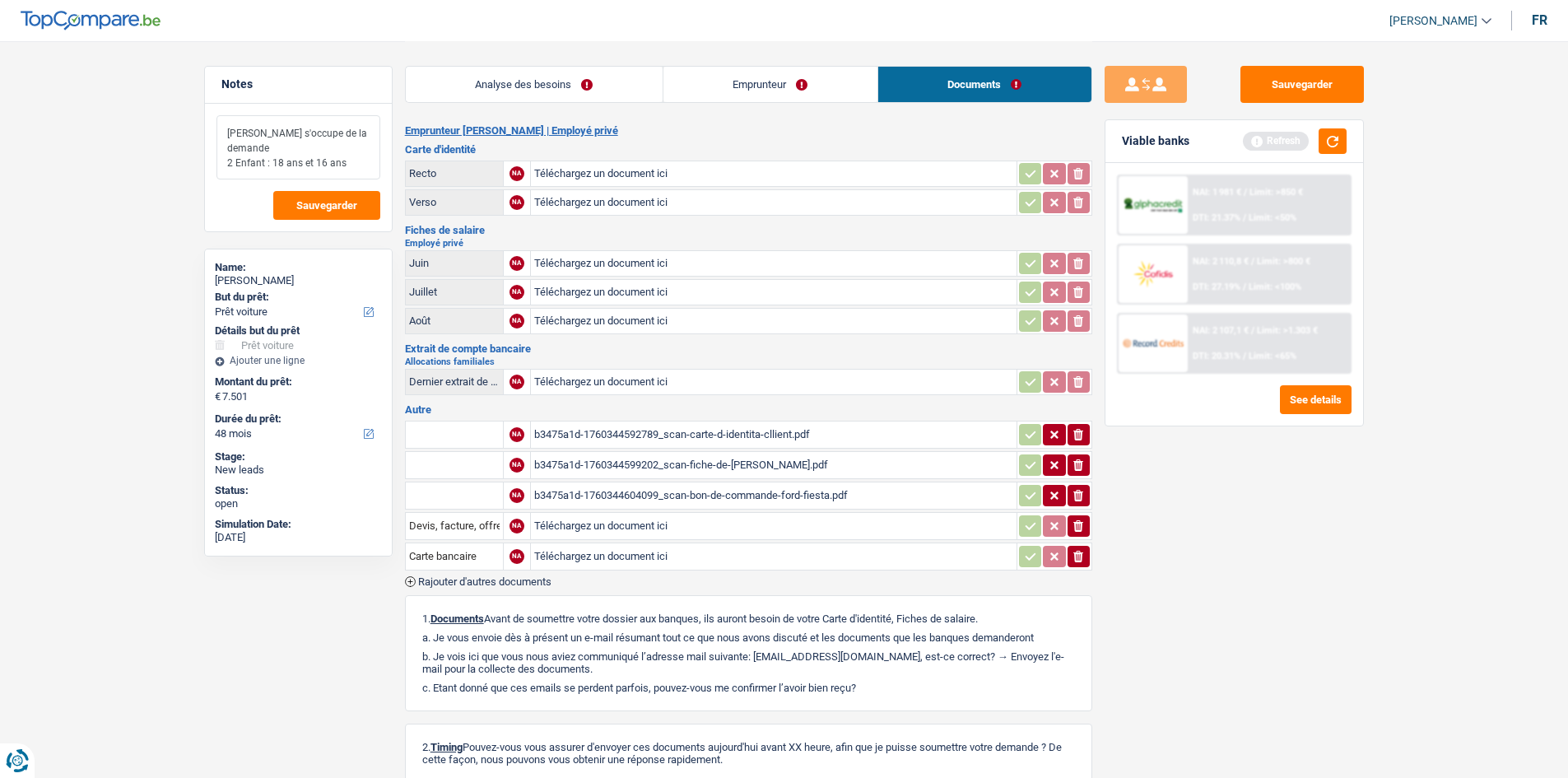
drag, startPoint x: 351, startPoint y: 160, endPoint x: 198, endPoint y: 113, distance: 160.1
click at [198, 113] on div "Notes Mr Moret s'occupe de la demande 2 Enfant : 18 ans et 16 ans Sauvegarder N…" at bounding box center [298, 408] width 213 height 685
type textarea "Mr Moret s'occupe de la demande 2 Enfant : 18 ans et 16 ans"
click at [558, 87] on link "Analyse des besoins" at bounding box center [534, 84] width 257 height 36
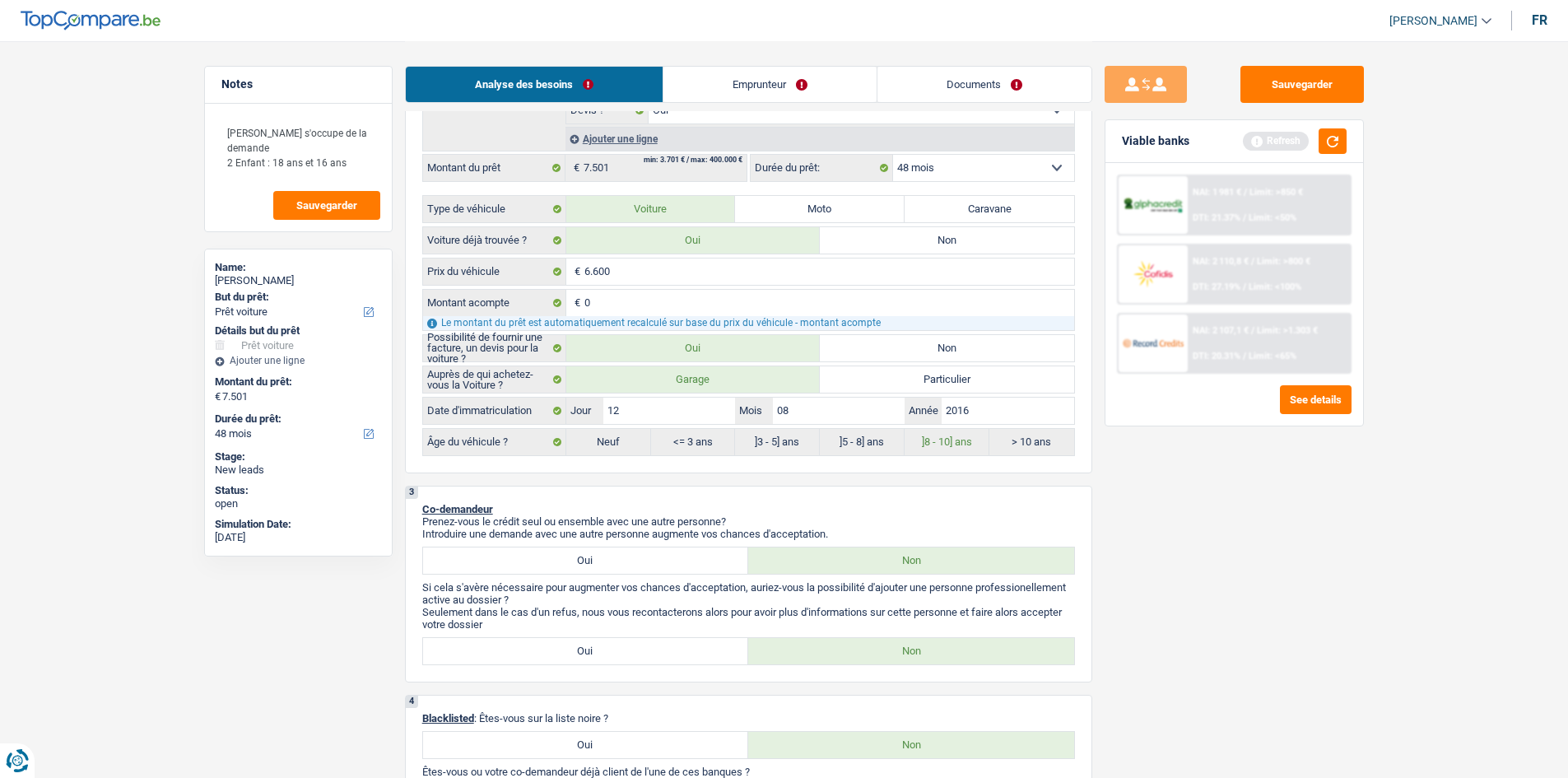
scroll to position [658, 0]
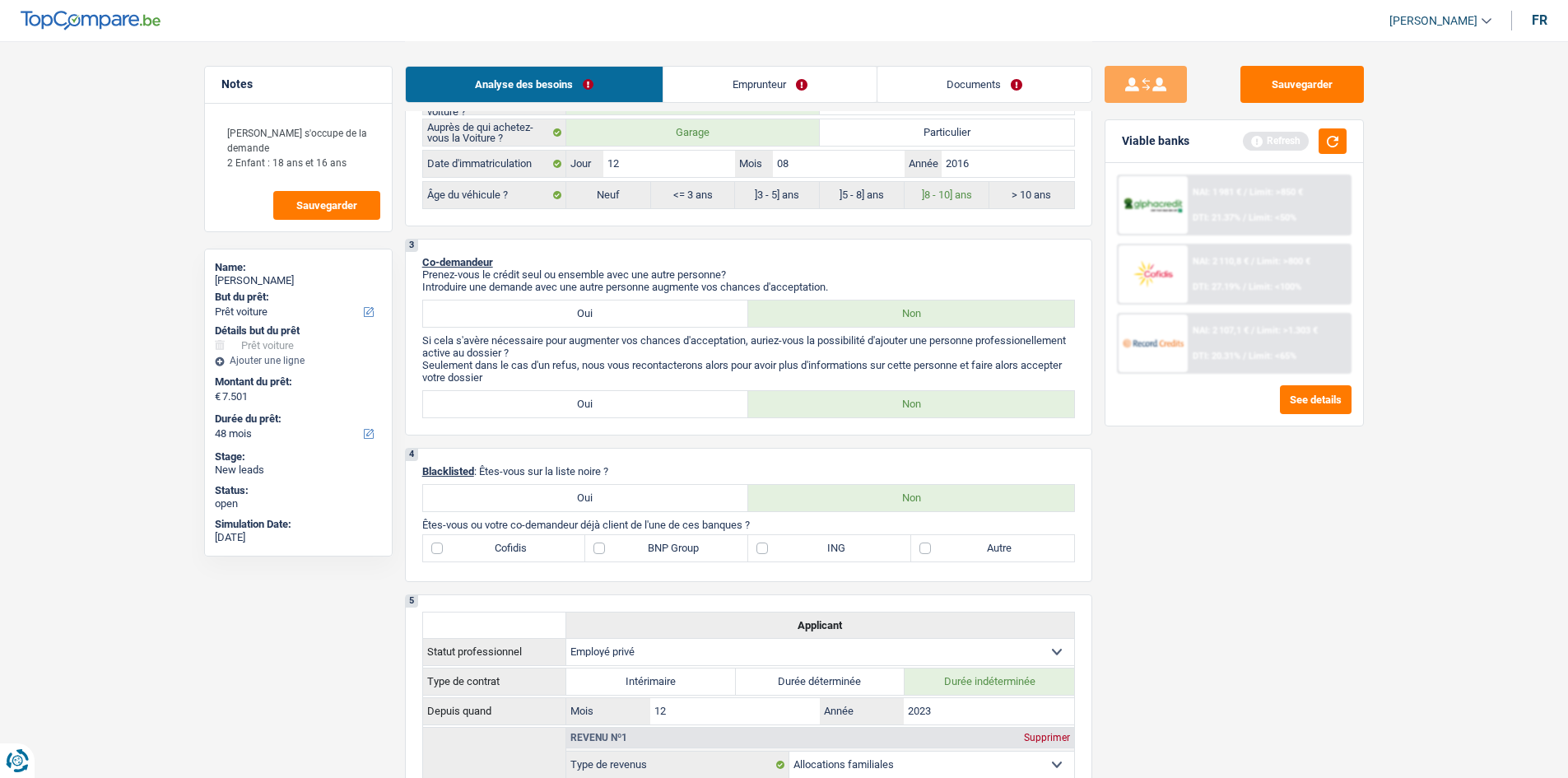
click at [996, 551] on label "Autre" at bounding box center [992, 548] width 163 height 26
click at [996, 551] on input "Autre" at bounding box center [992, 548] width 163 height 26
checkbox input "true"
click at [1280, 501] on div "Sauvegarder Viable banks Refresh NAI: 1 981 € / Limit: >850 € DTI: 21.37% / Lim…" at bounding box center [1233, 408] width 284 height 685
click at [1336, 146] on button "button" at bounding box center [1332, 141] width 28 height 26
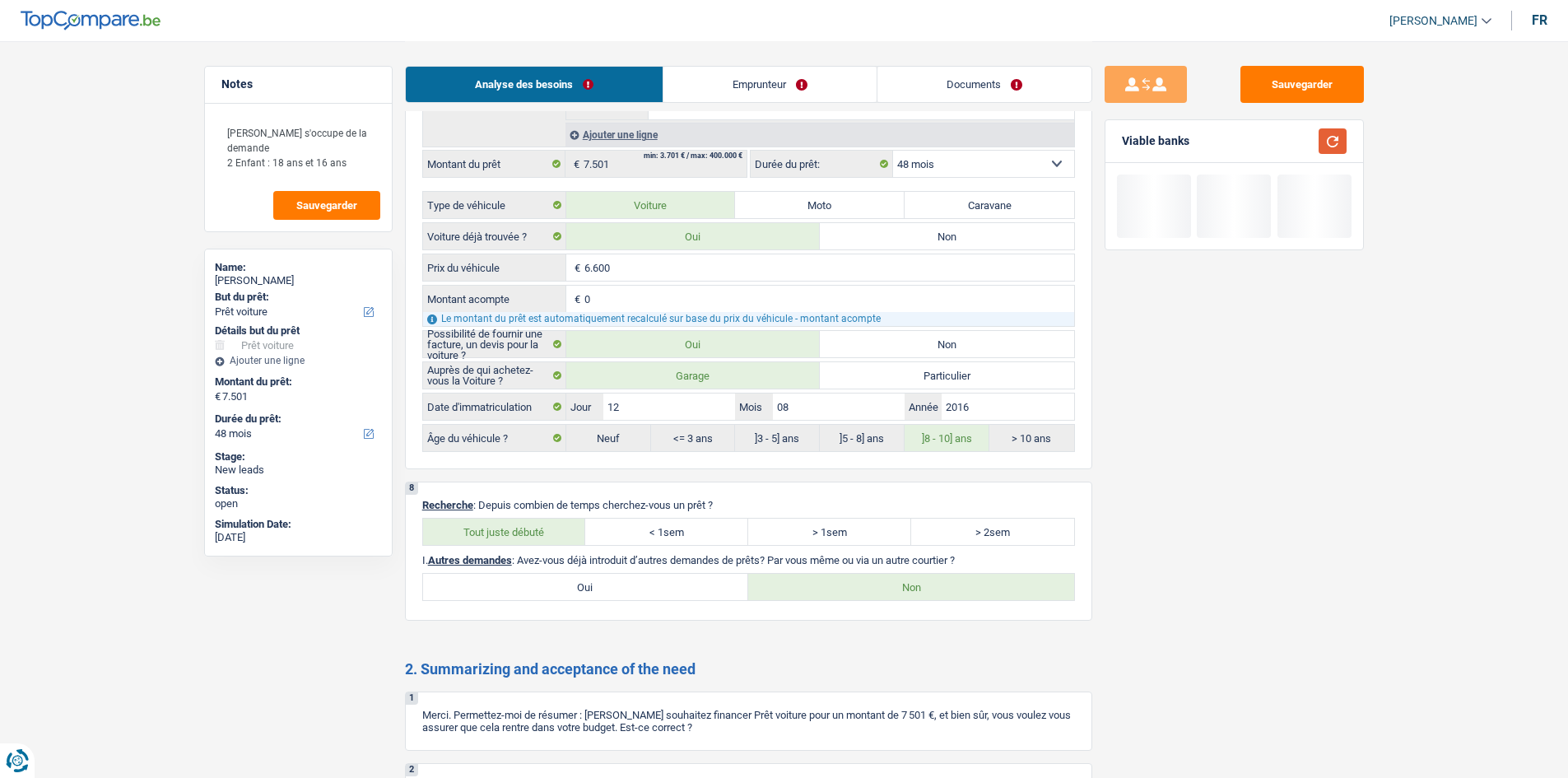
scroll to position [2871, 0]
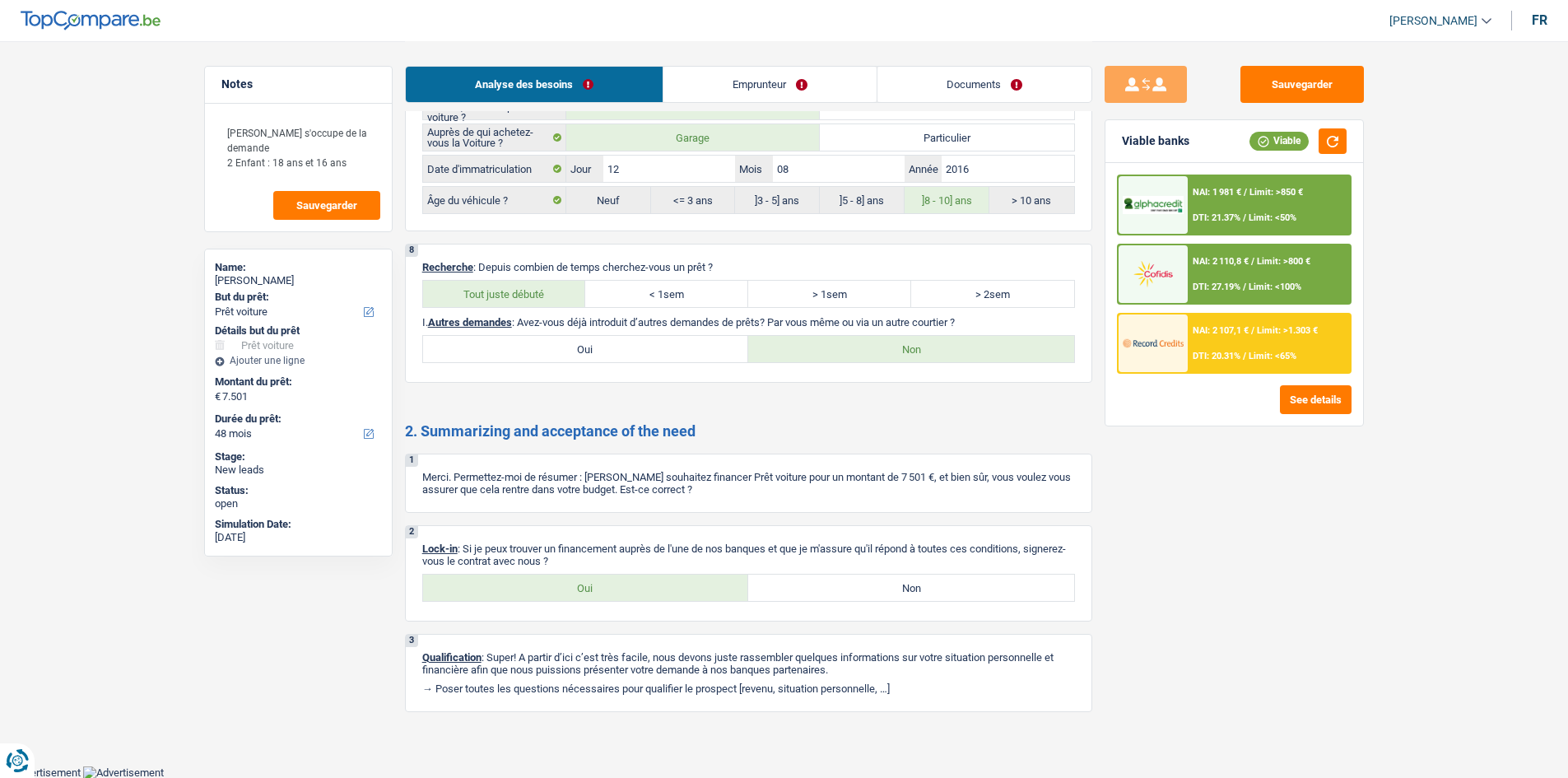
click at [717, 588] on label "Oui" at bounding box center [586, 588] width 326 height 26
click at [717, 588] on input "Oui" at bounding box center [586, 588] width 326 height 26
radio input "true"
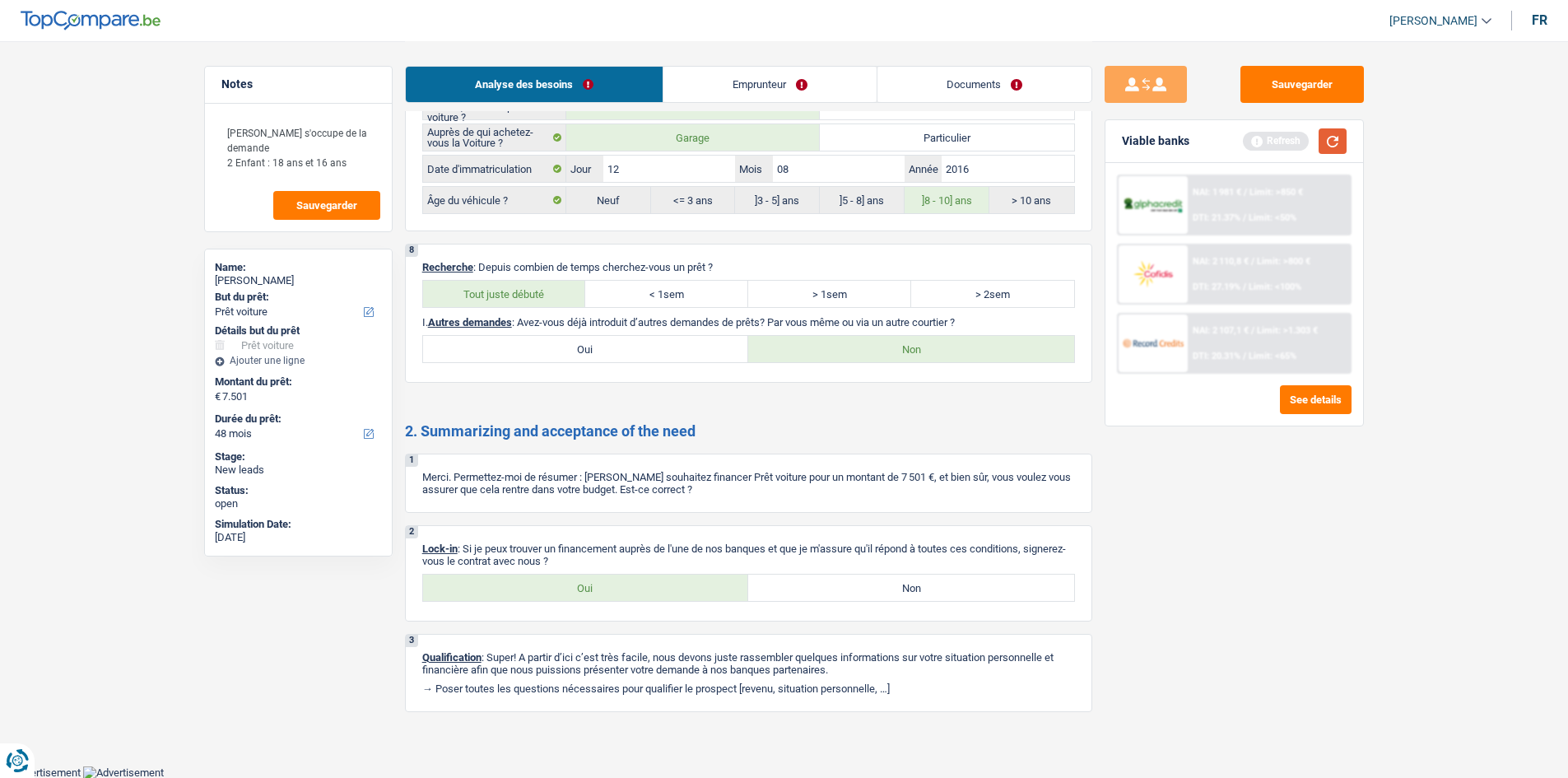
click at [1332, 133] on button "button" at bounding box center [1332, 141] width 28 height 26
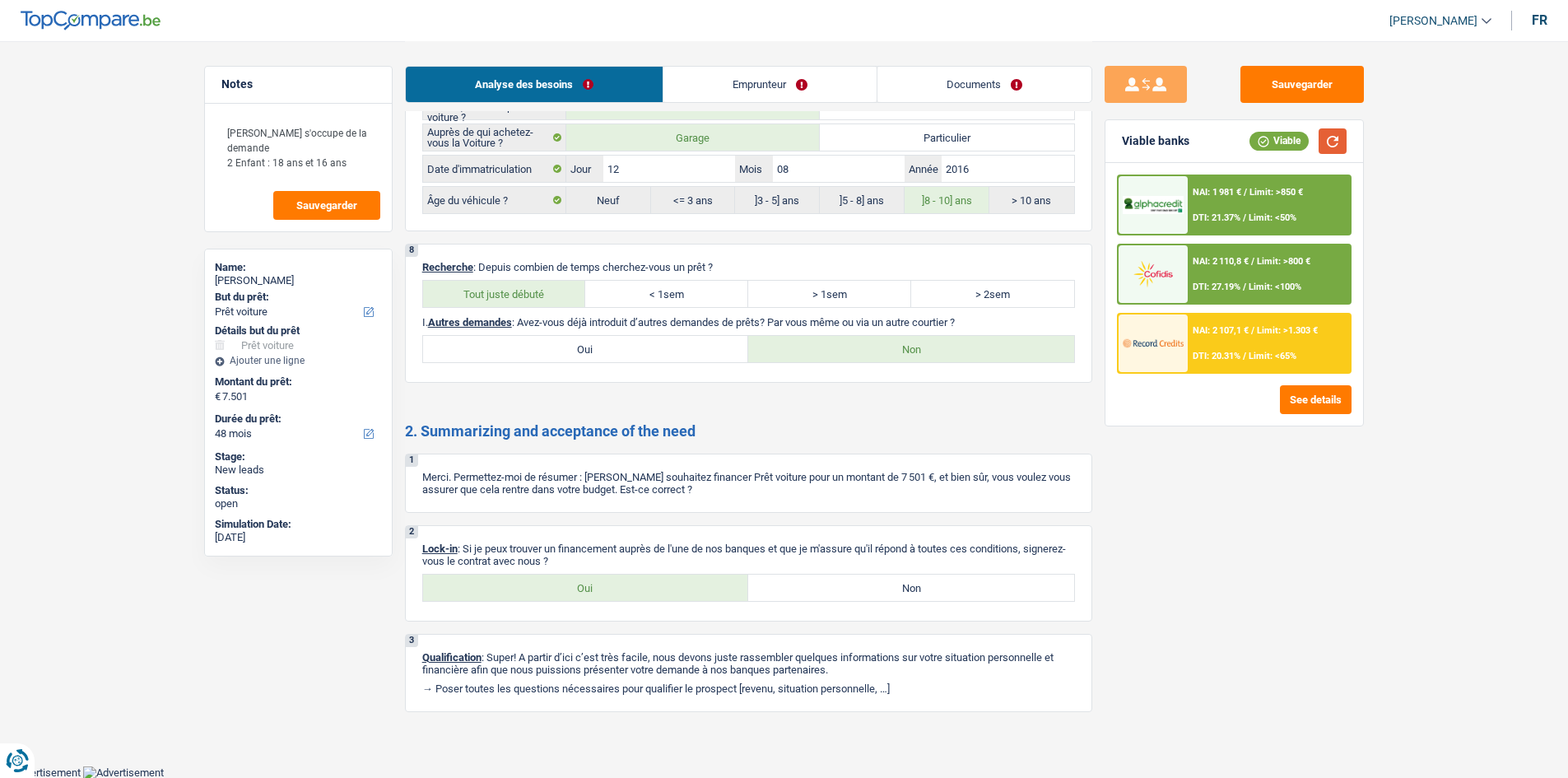
scroll to position [2049, 0]
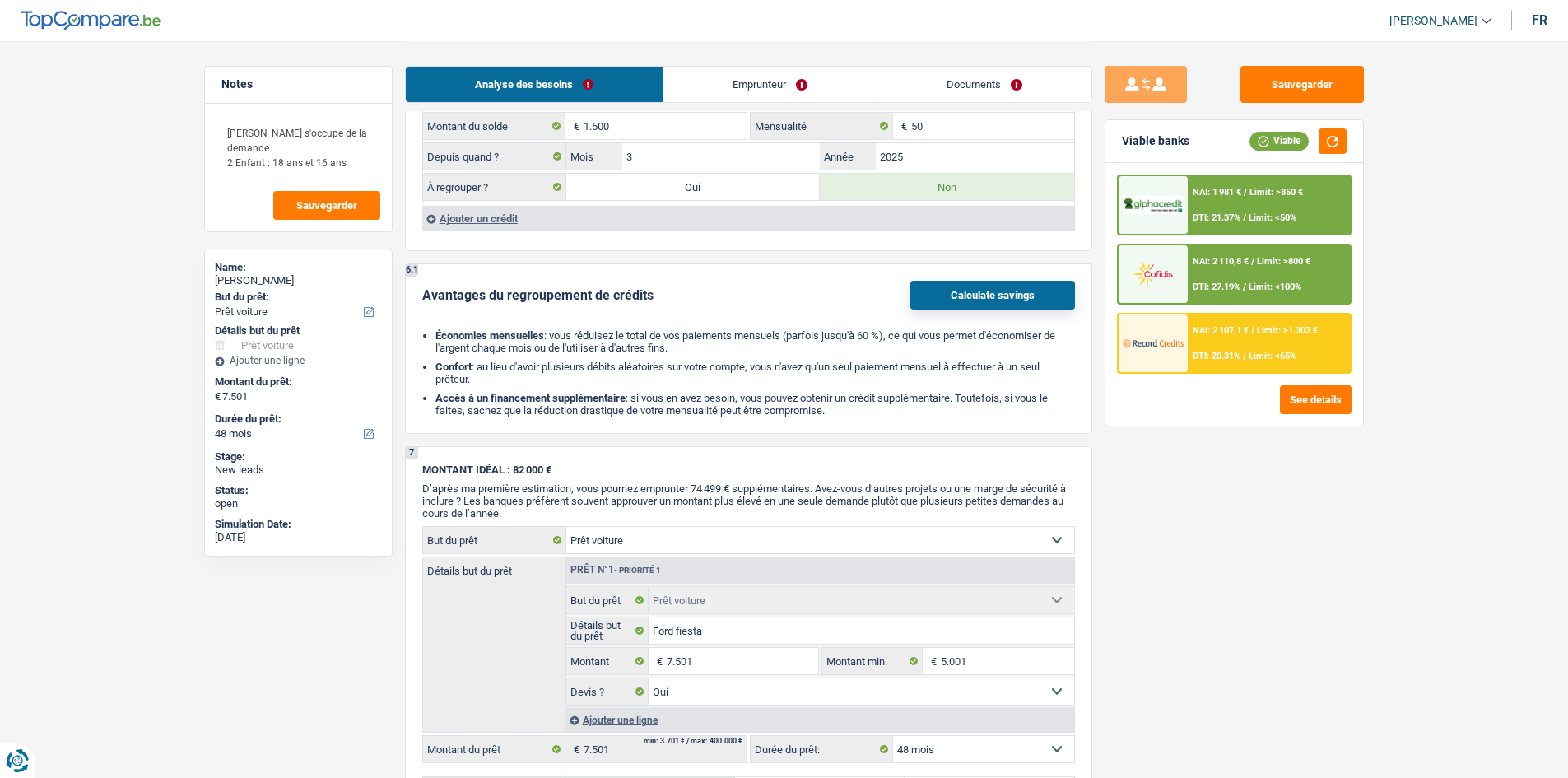
click at [702, 87] on link "Emprunteur" at bounding box center [770, 84] width 213 height 36
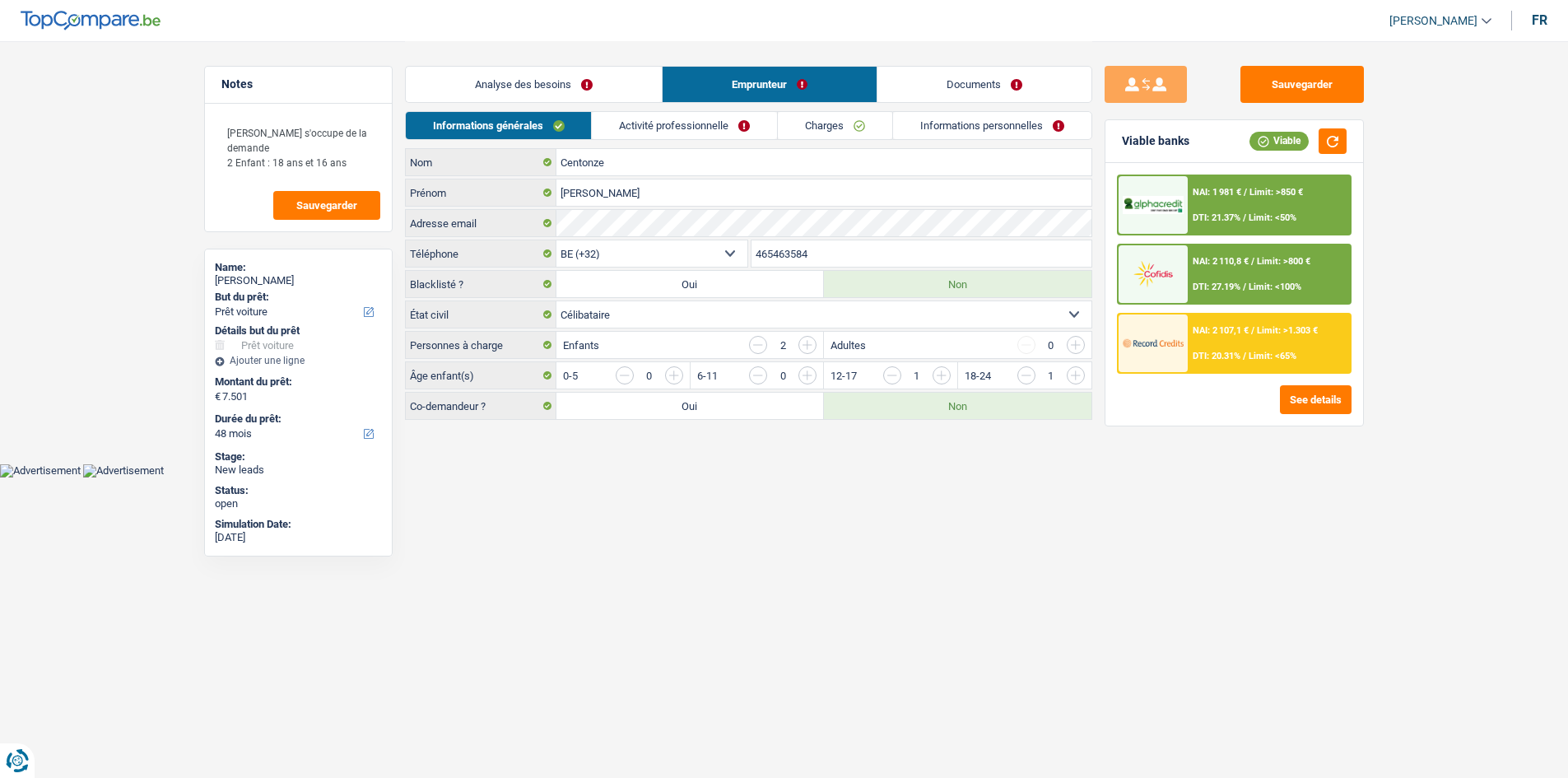
scroll to position [0, 0]
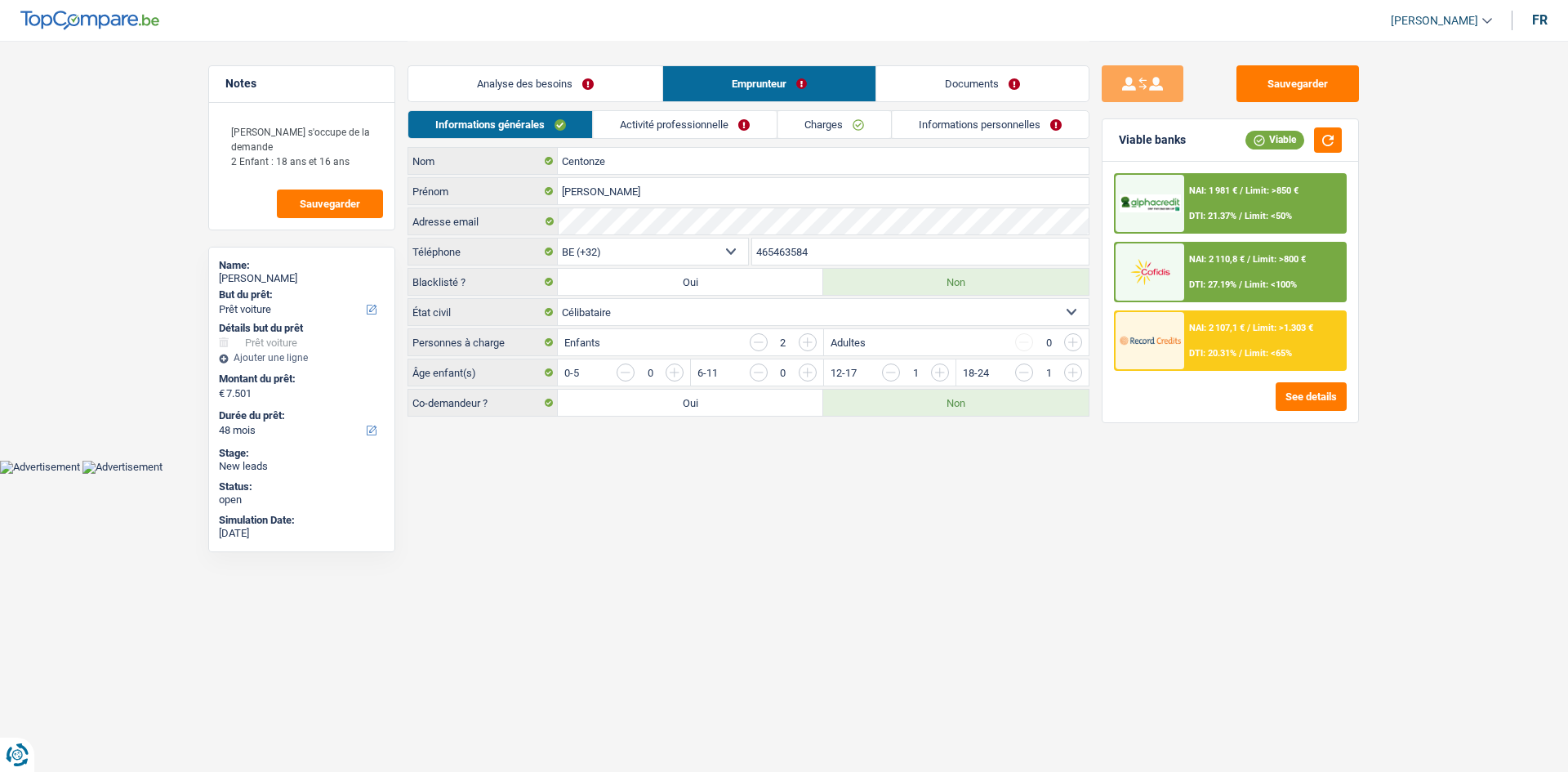
click at [673, 118] on link "Activité professionnelle" at bounding box center [686, 124] width 184 height 27
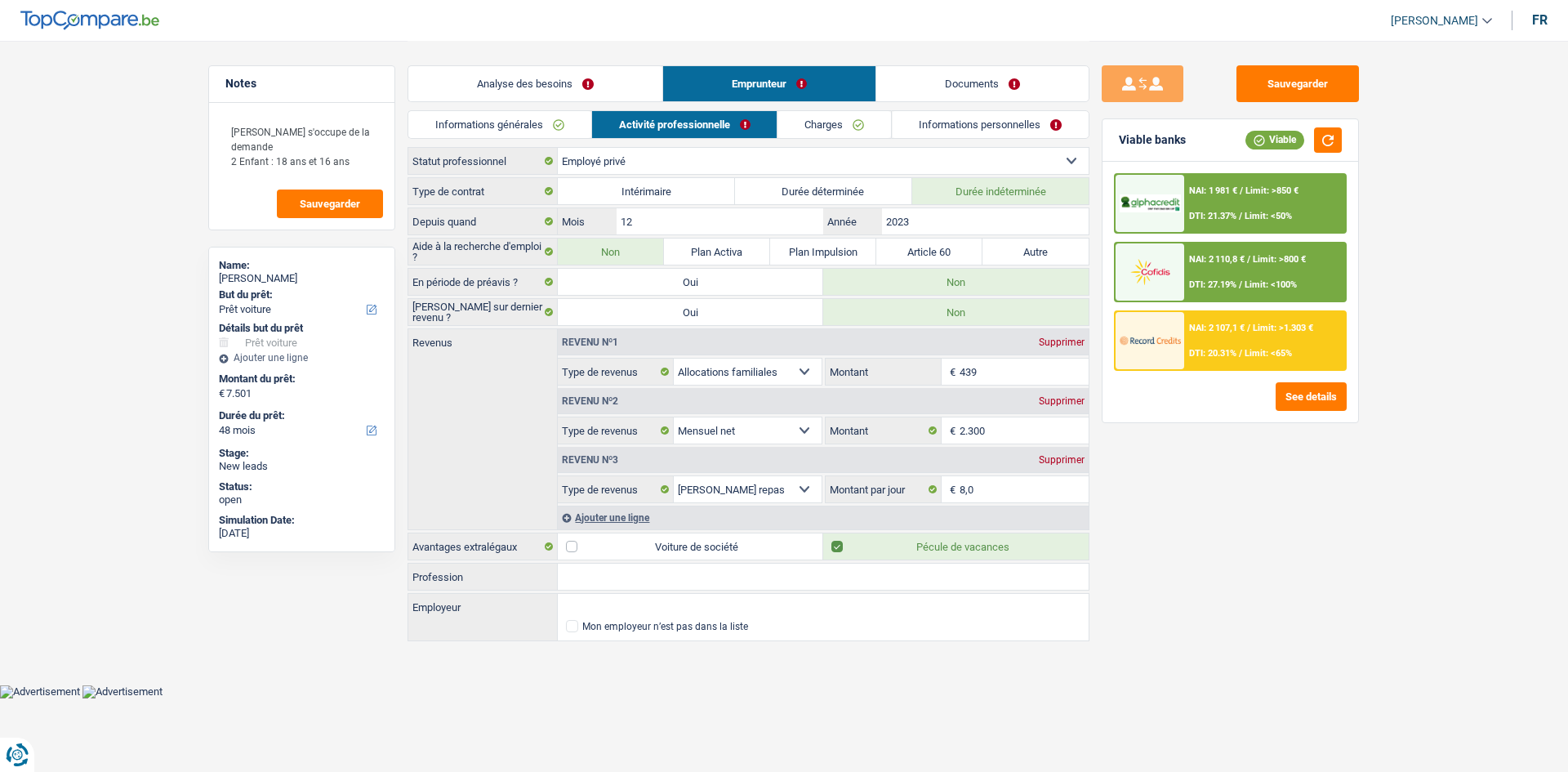
drag, startPoint x: 790, startPoint y: 126, endPoint x: 841, endPoint y: 135, distance: 51.8
click at [790, 125] on link "Charges" at bounding box center [835, 124] width 113 height 27
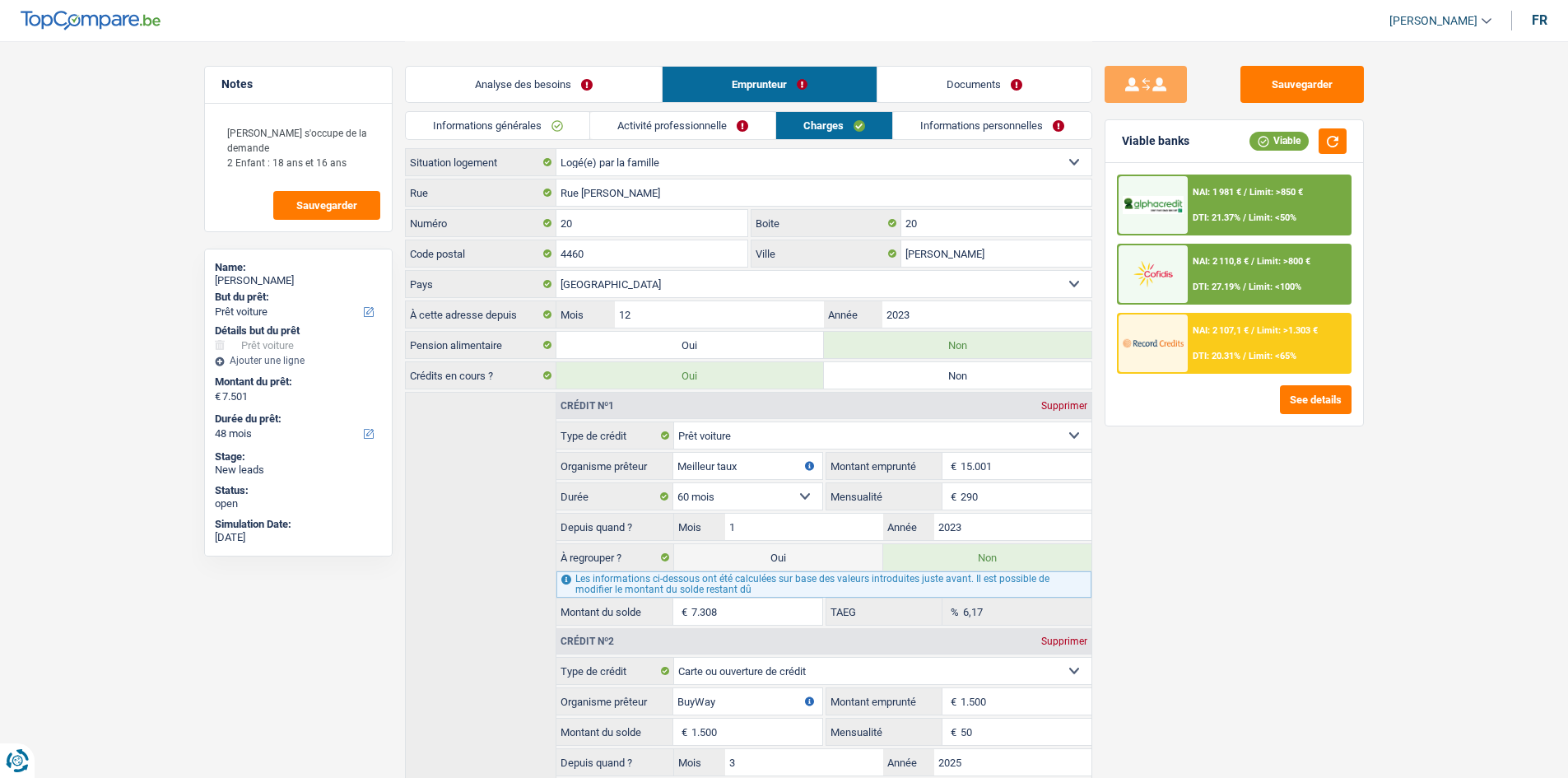
click at [745, 117] on link "Activité professionnelle" at bounding box center [683, 125] width 185 height 27
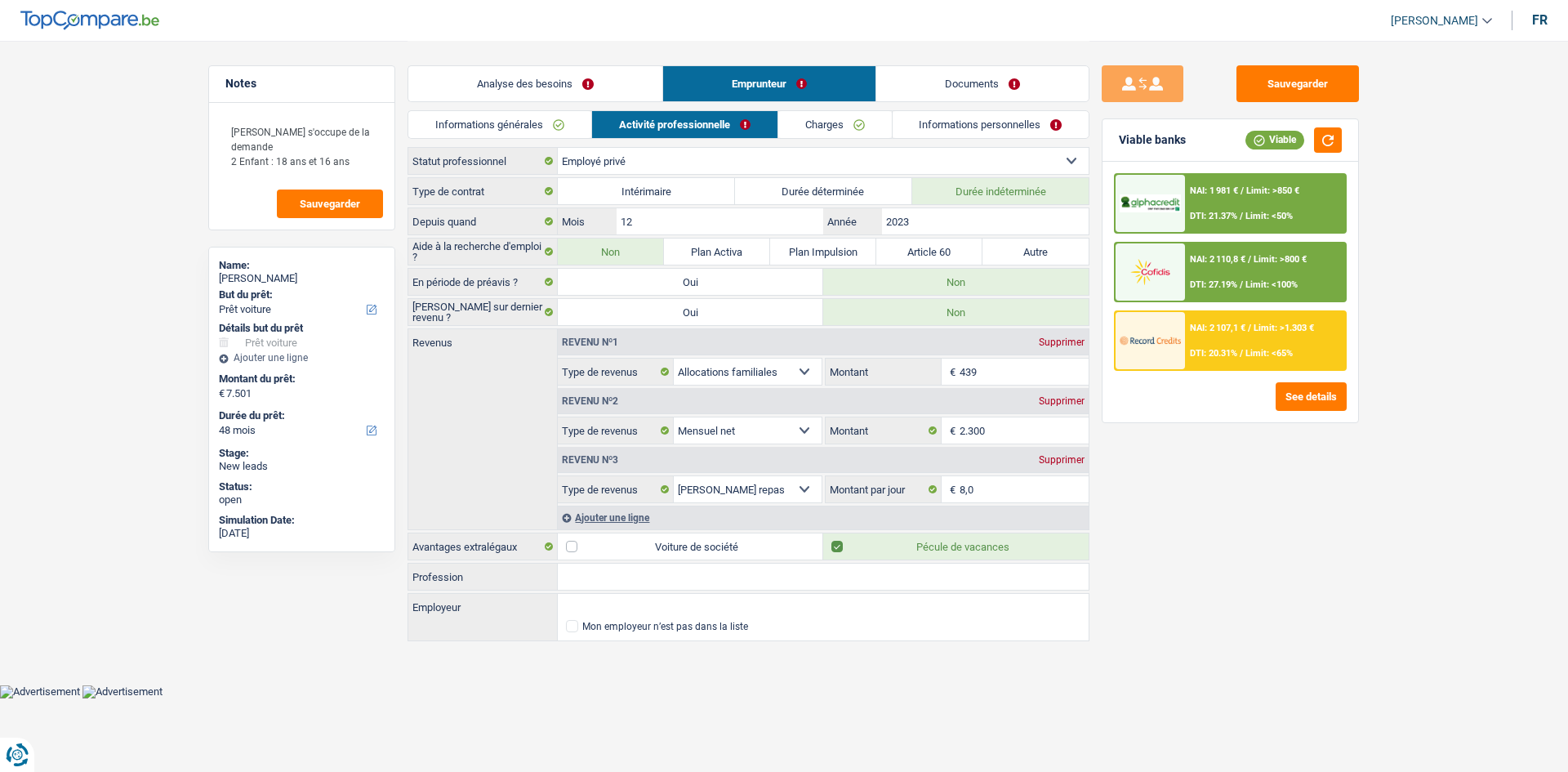
click at [949, 129] on link "Informations personnelles" at bounding box center [991, 124] width 197 height 27
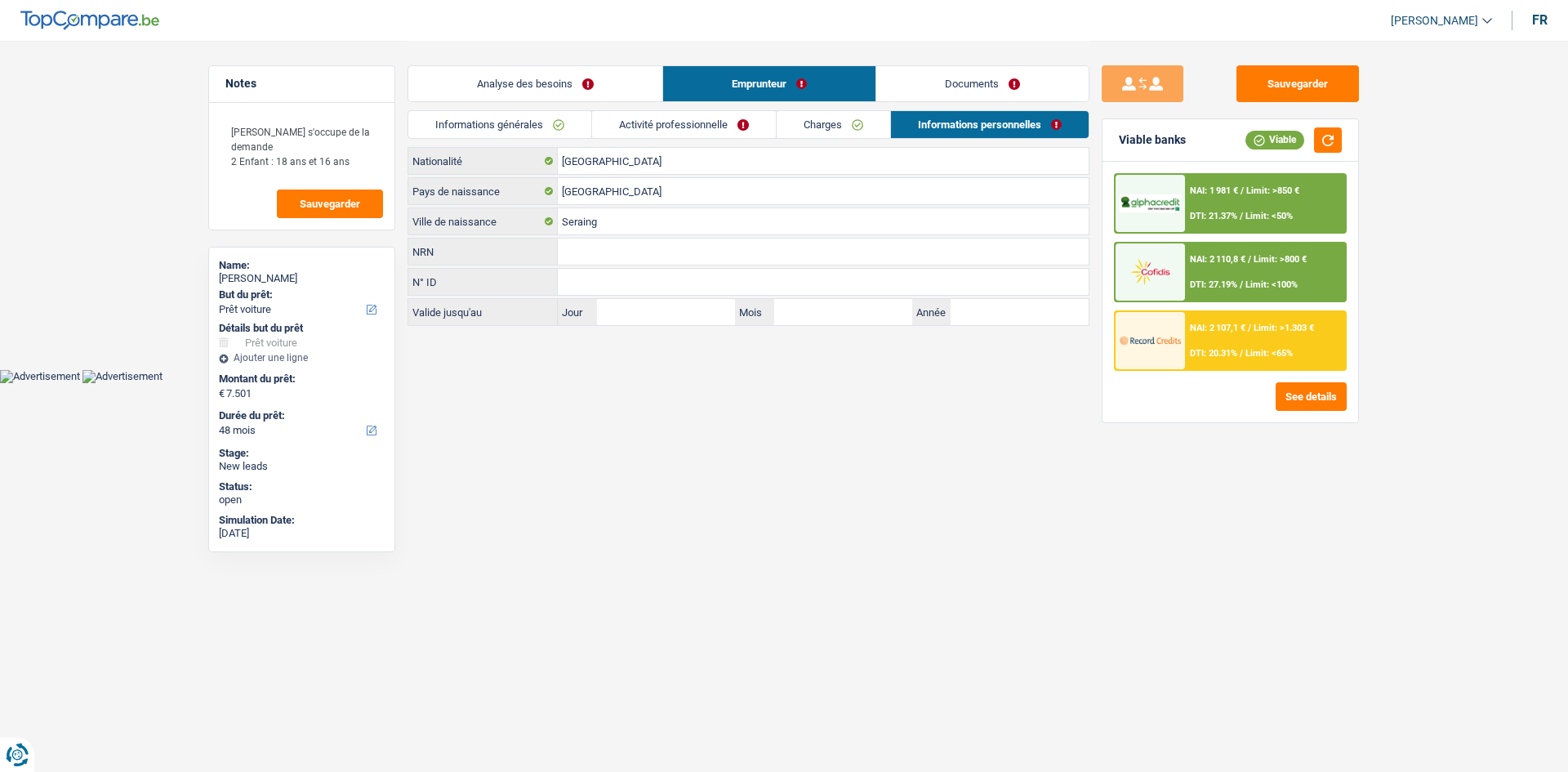
click at [980, 76] on link "Documents" at bounding box center [982, 84] width 213 height 35
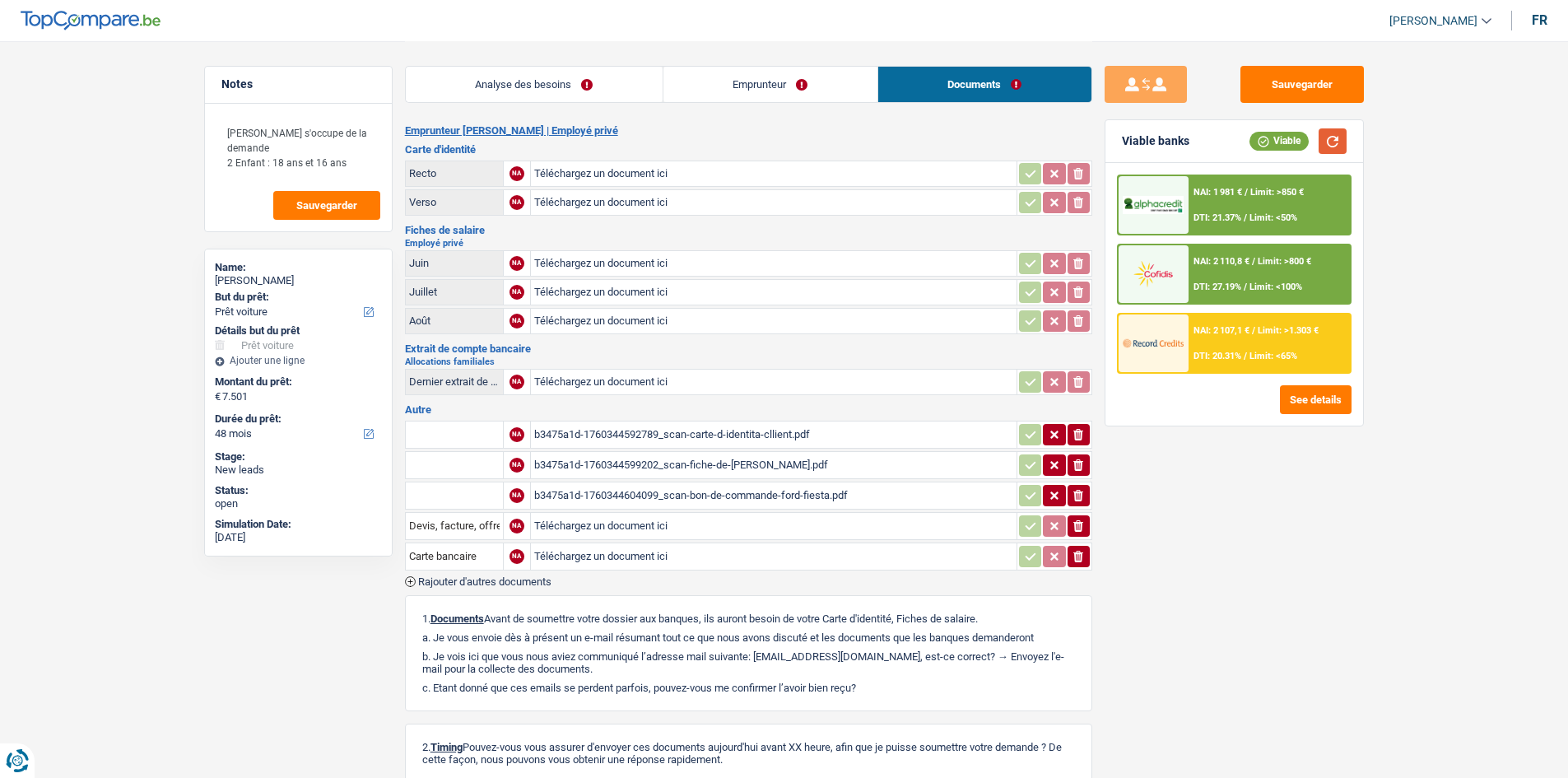
click at [1328, 149] on button "button" at bounding box center [1332, 141] width 28 height 26
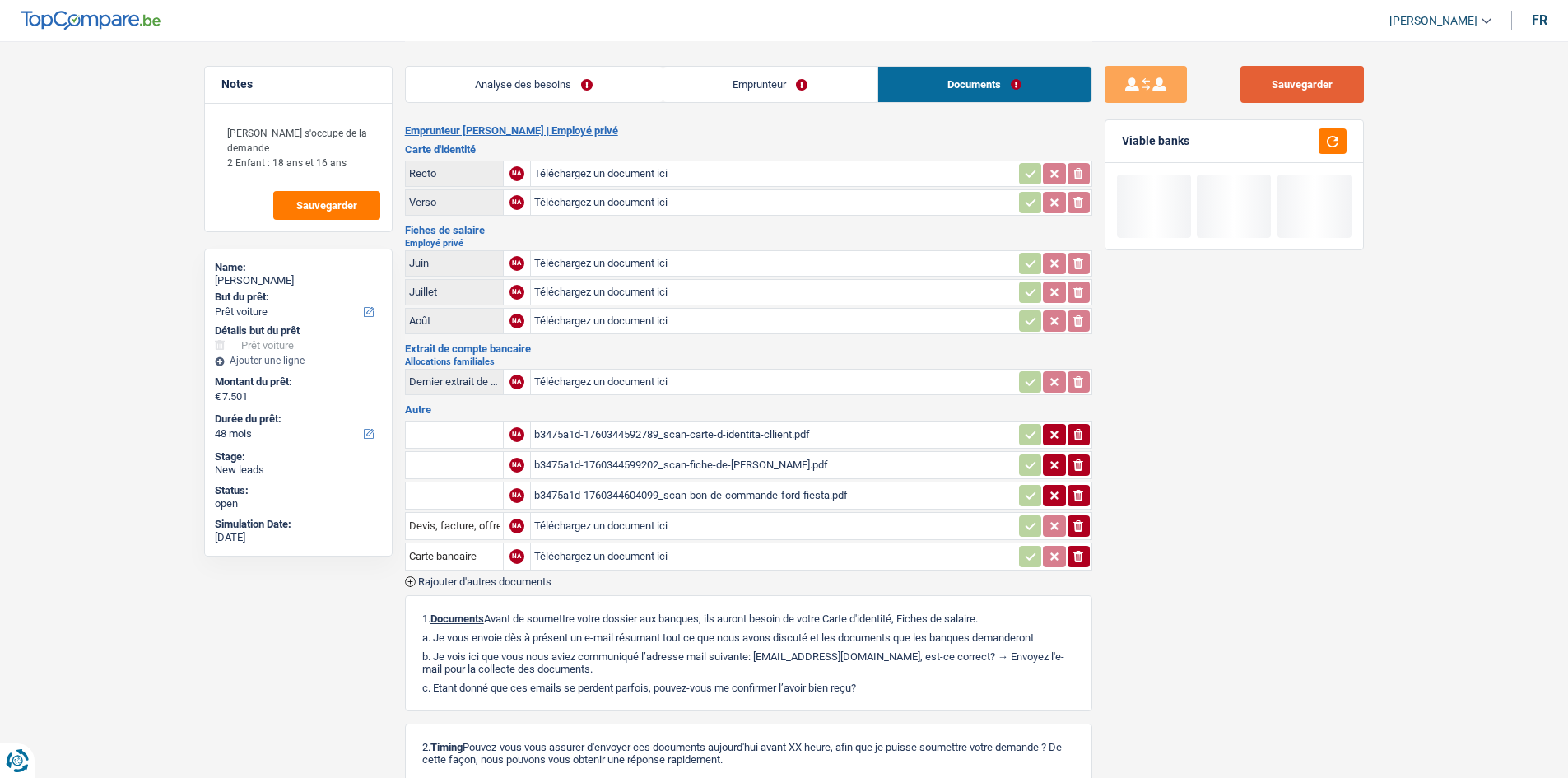
click at [1322, 93] on button "Sauvegarder" at bounding box center [1301, 84] width 123 height 37
